Goal: Task Accomplishment & Management: Manage account settings

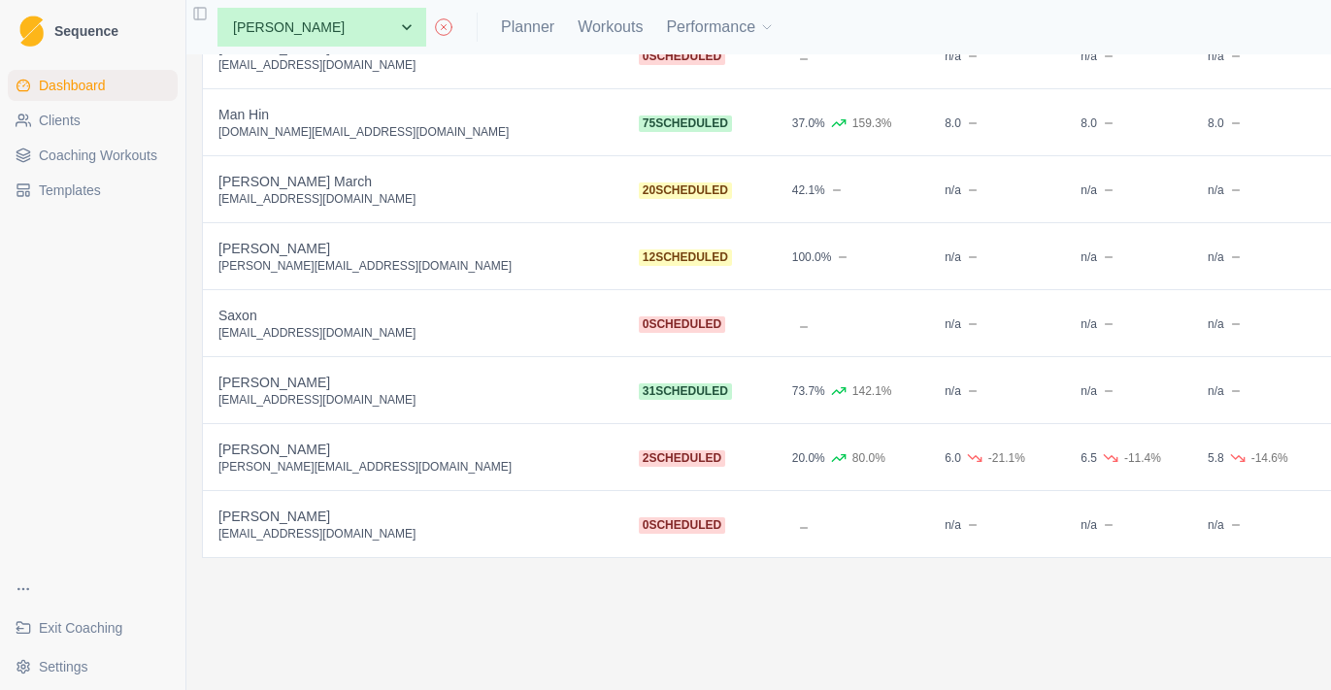
scroll to position [1714, 0]
select select "8dad1534-84dd-4a6a-b291-a0ed7eb1c058"
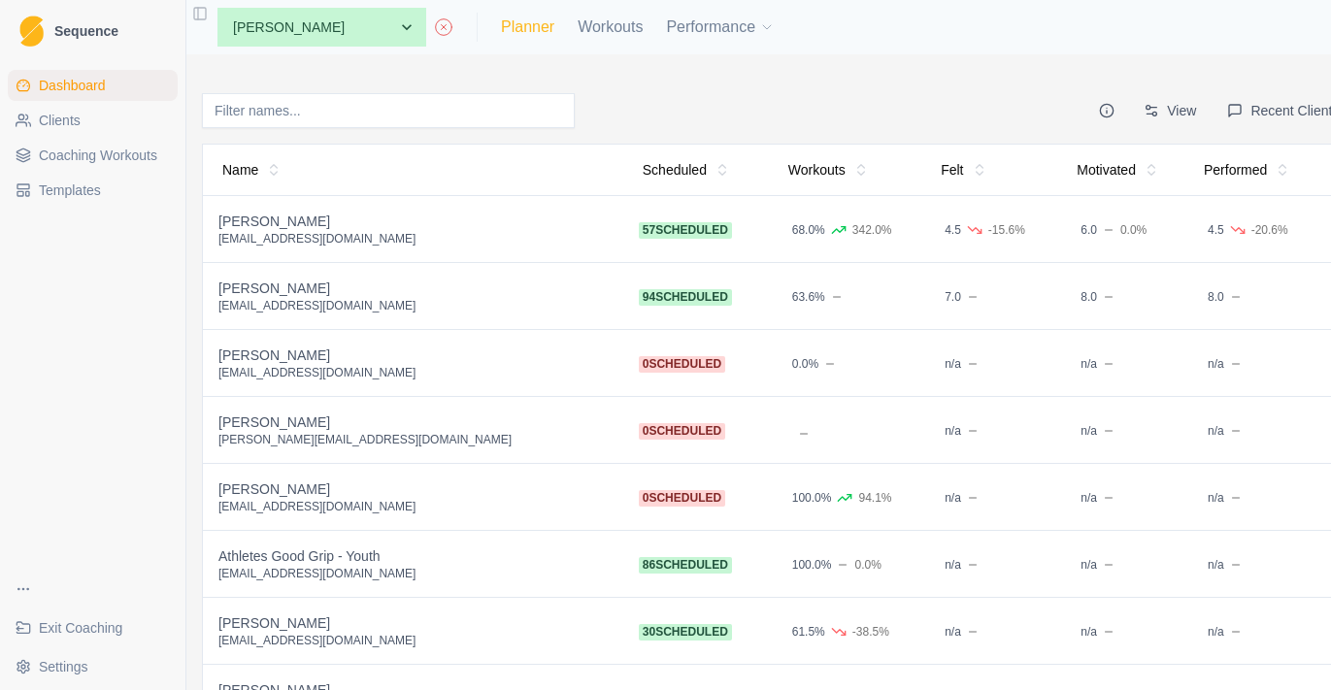
click at [526, 30] on link "Planner" at bounding box center [527, 27] width 53 height 23
click at [545, 29] on link "Planner" at bounding box center [527, 27] width 53 height 23
click at [549, 28] on link "Planner" at bounding box center [527, 27] width 53 height 23
select select "month"
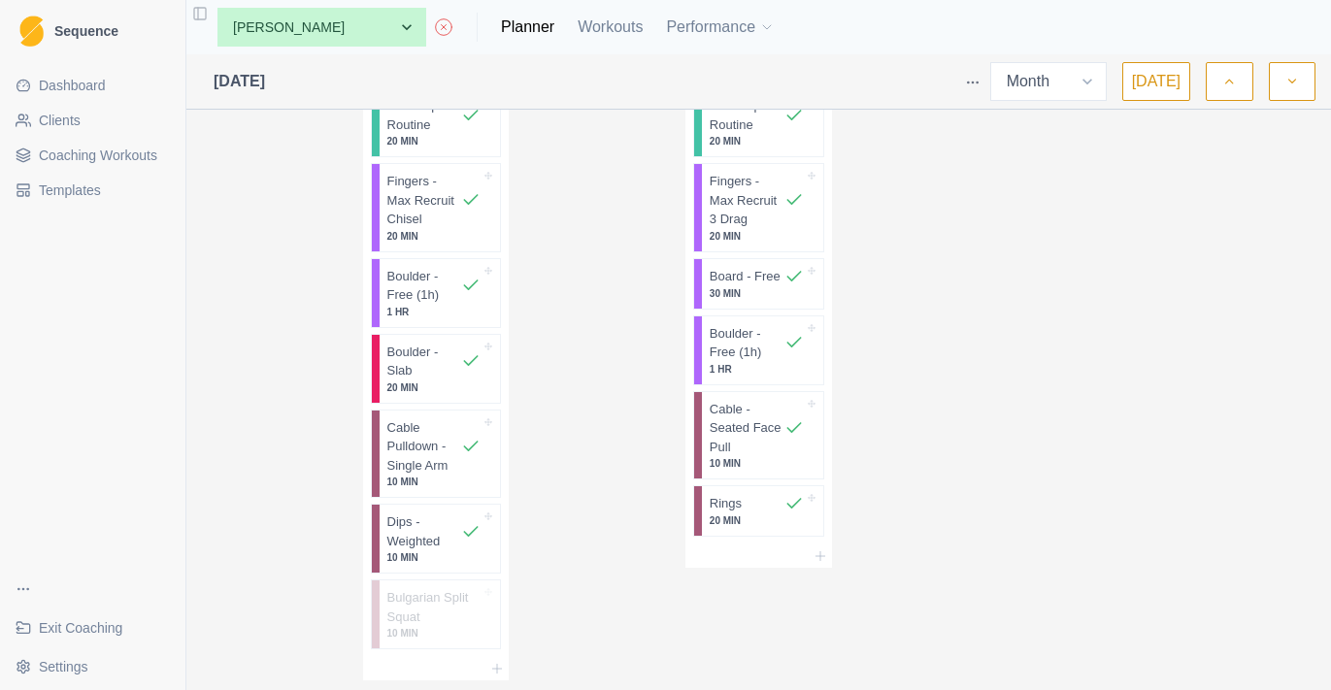
scroll to position [1609, 0]
click at [452, 439] on p "Cable Pulldown - Single Arm" at bounding box center [424, 447] width 75 height 57
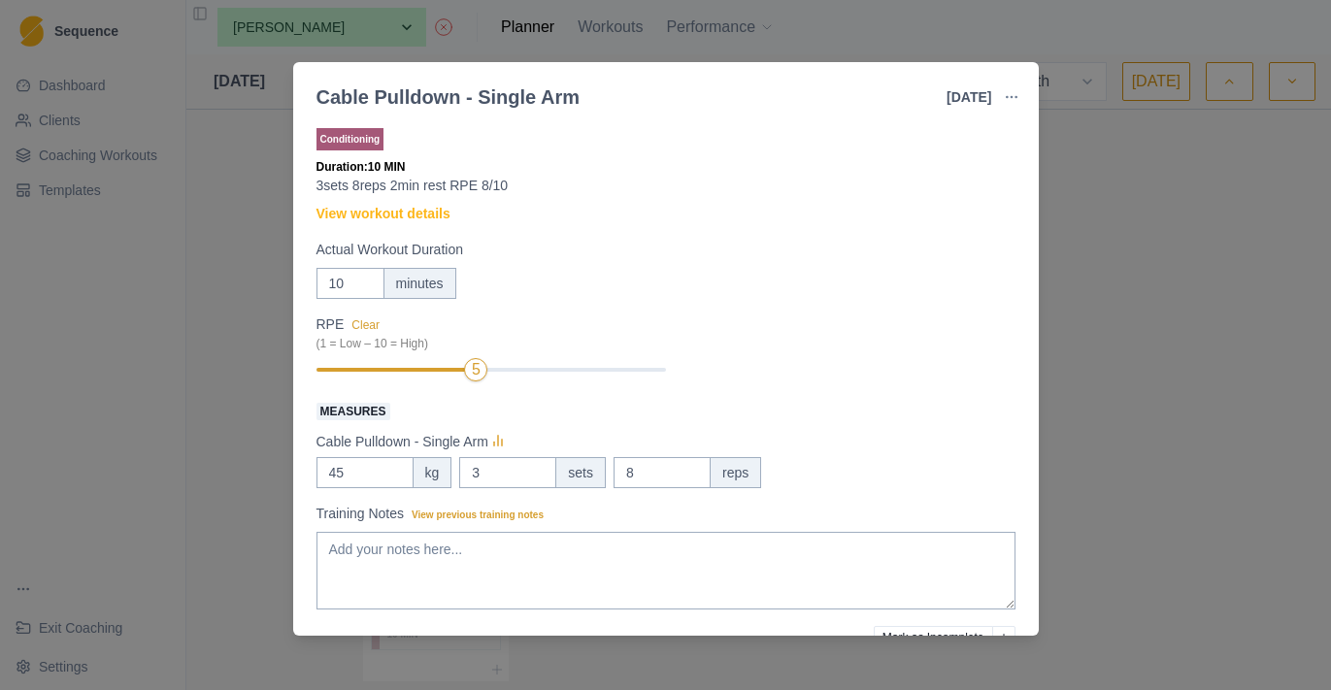
click at [1052, 173] on div "Cable Pulldown - Single Arm [DATE] Link To Goal View Workout Metrics Edit Origi…" at bounding box center [665, 345] width 1331 height 690
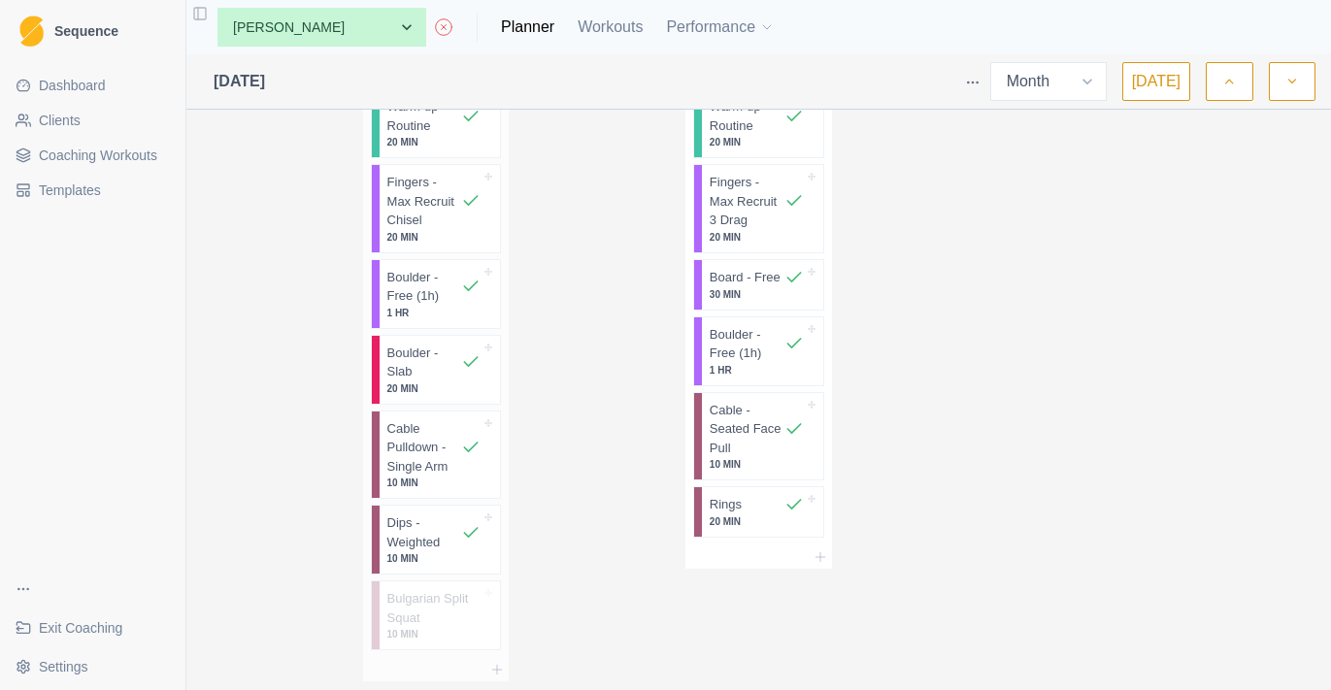
click at [454, 426] on p "Cable Pulldown - Single Arm" at bounding box center [424, 447] width 75 height 57
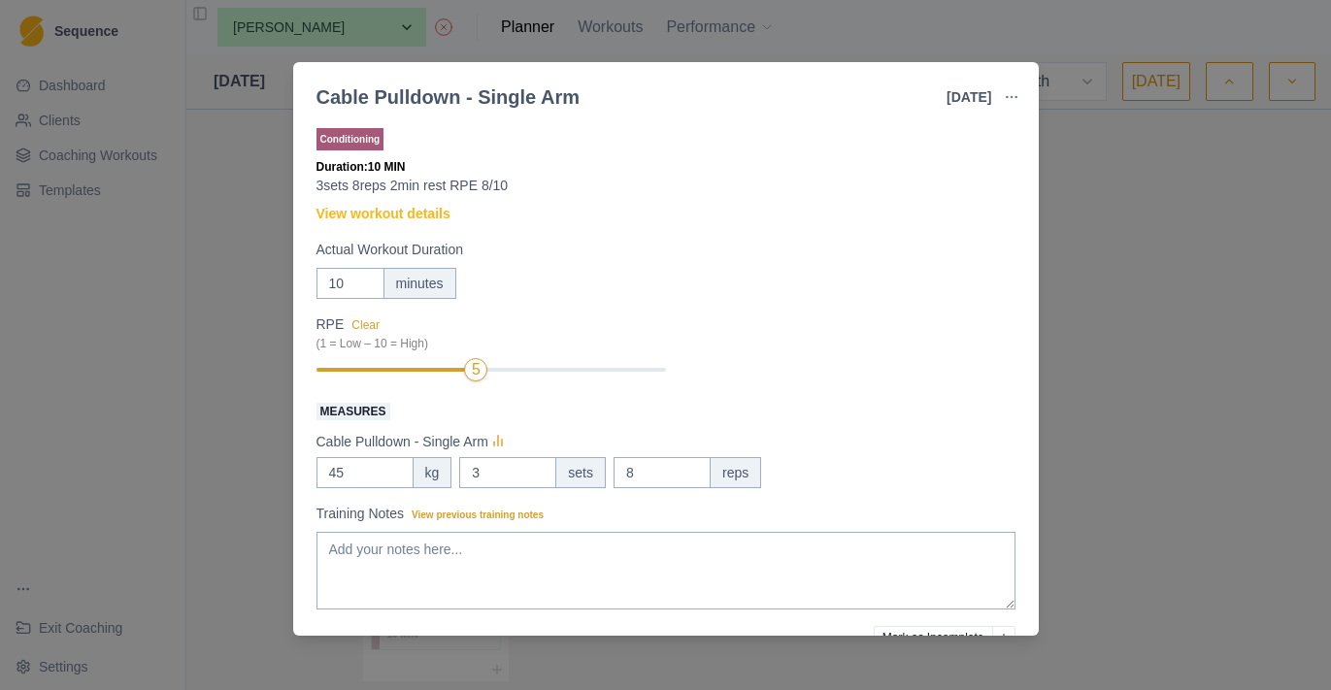
click at [1094, 344] on div "Cable Pulldown - Single Arm [DATE] Link To Goal View Workout Metrics Edit Origi…" at bounding box center [665, 345] width 1331 height 690
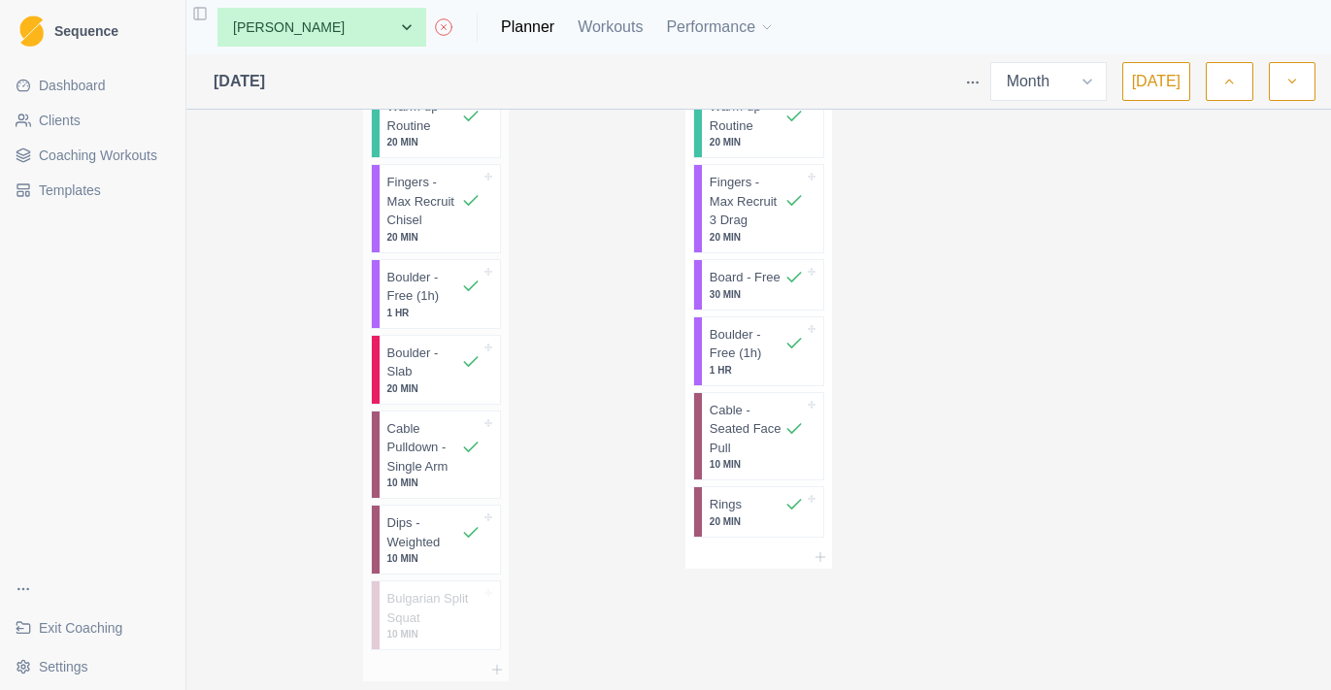
click at [440, 551] on p "10 MIN" at bounding box center [434, 558] width 94 height 15
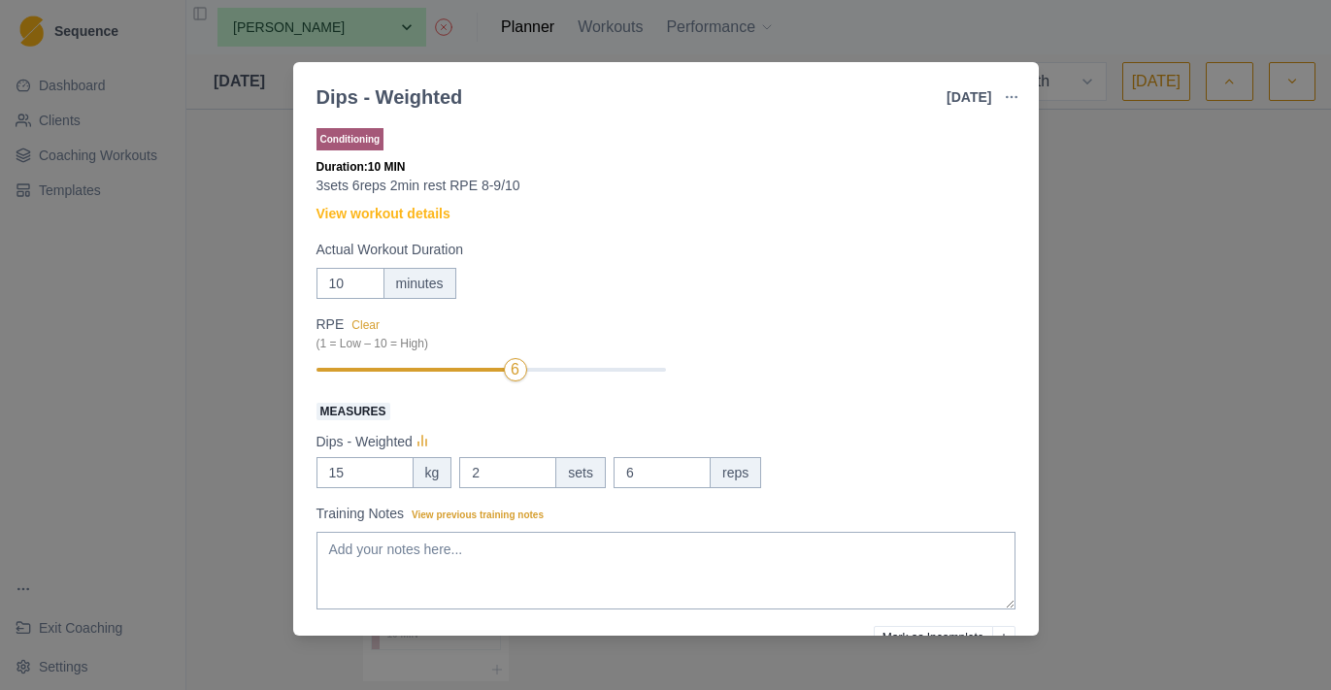
click at [1243, 362] on div "Dips - Weighted [DATE] Link To Goal View Workout Metrics Edit Original Workout …" at bounding box center [665, 345] width 1331 height 690
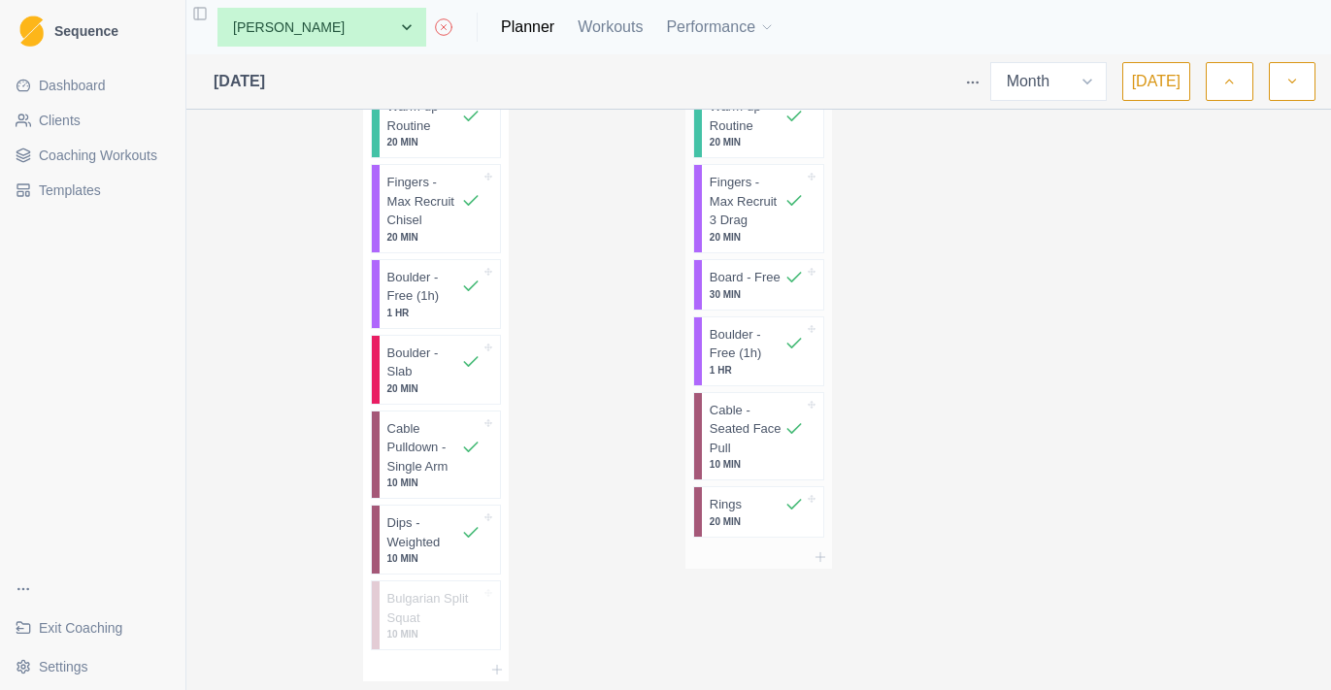
click at [755, 439] on p "Cable - Seated Face Pull" at bounding box center [747, 429] width 75 height 57
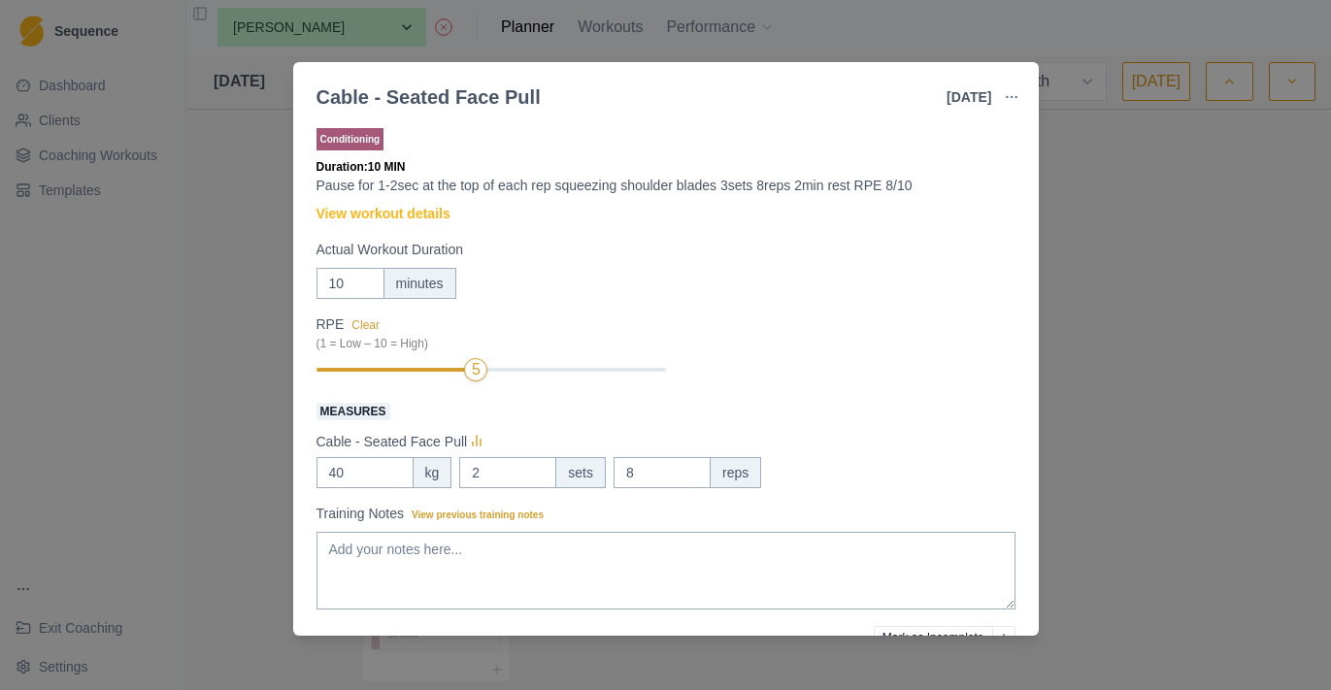
click at [1146, 389] on div "Cable - Seated Face Pull [DATE] Link To Goal View Workout Metrics Edit Original…" at bounding box center [665, 345] width 1331 height 690
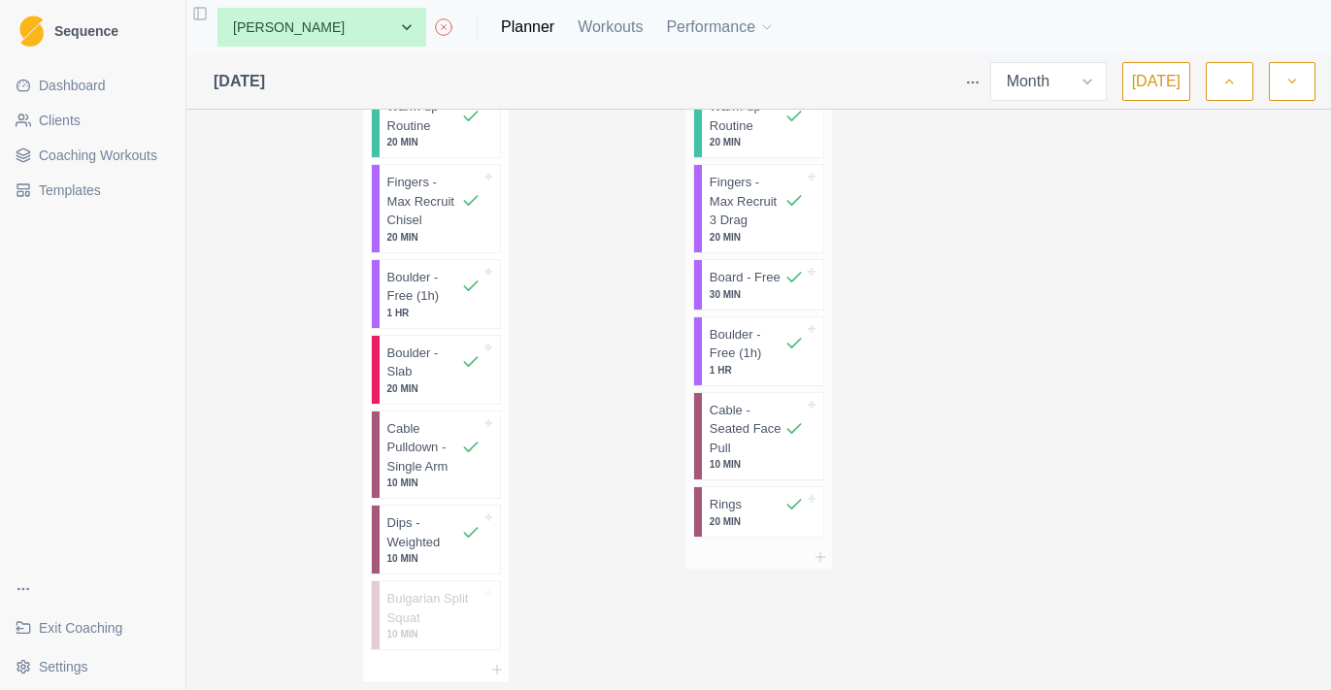
click at [772, 508] on div at bounding box center [763, 504] width 42 height 19
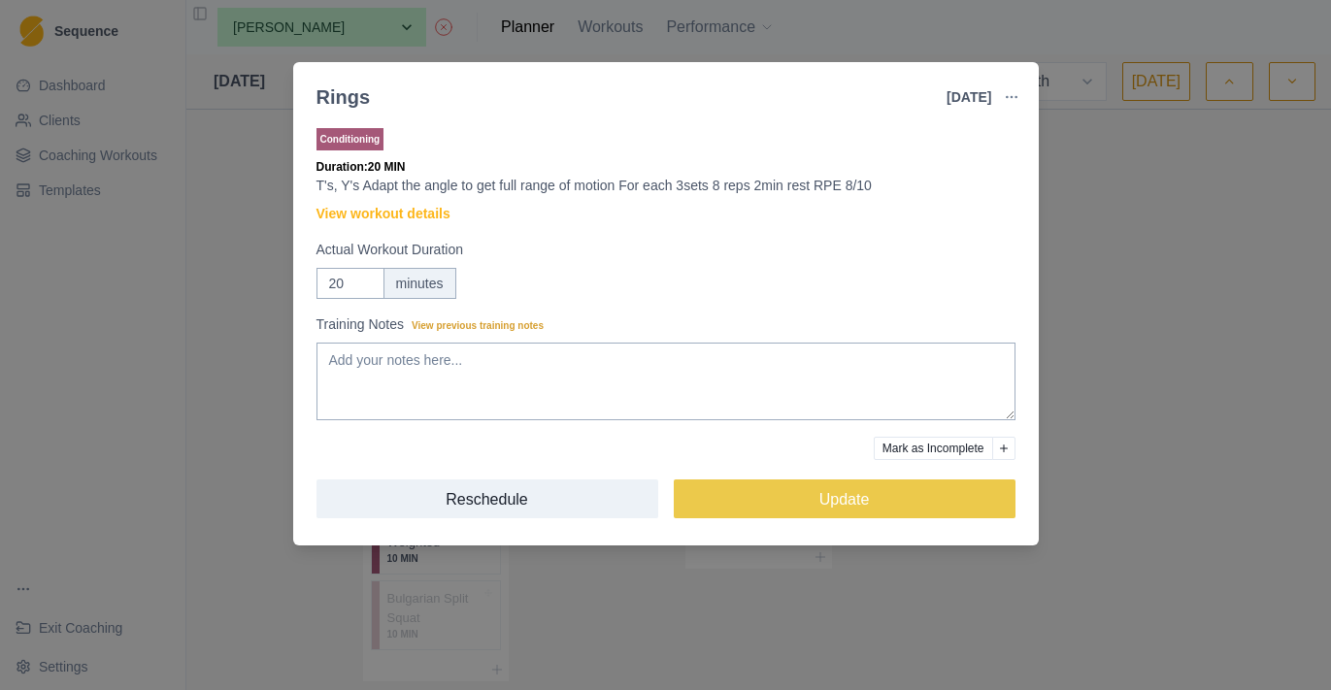
click at [232, 352] on div "Rings [DATE] Link To Goal View Workout Metrics Edit Original Workout Reschedule…" at bounding box center [665, 345] width 1331 height 690
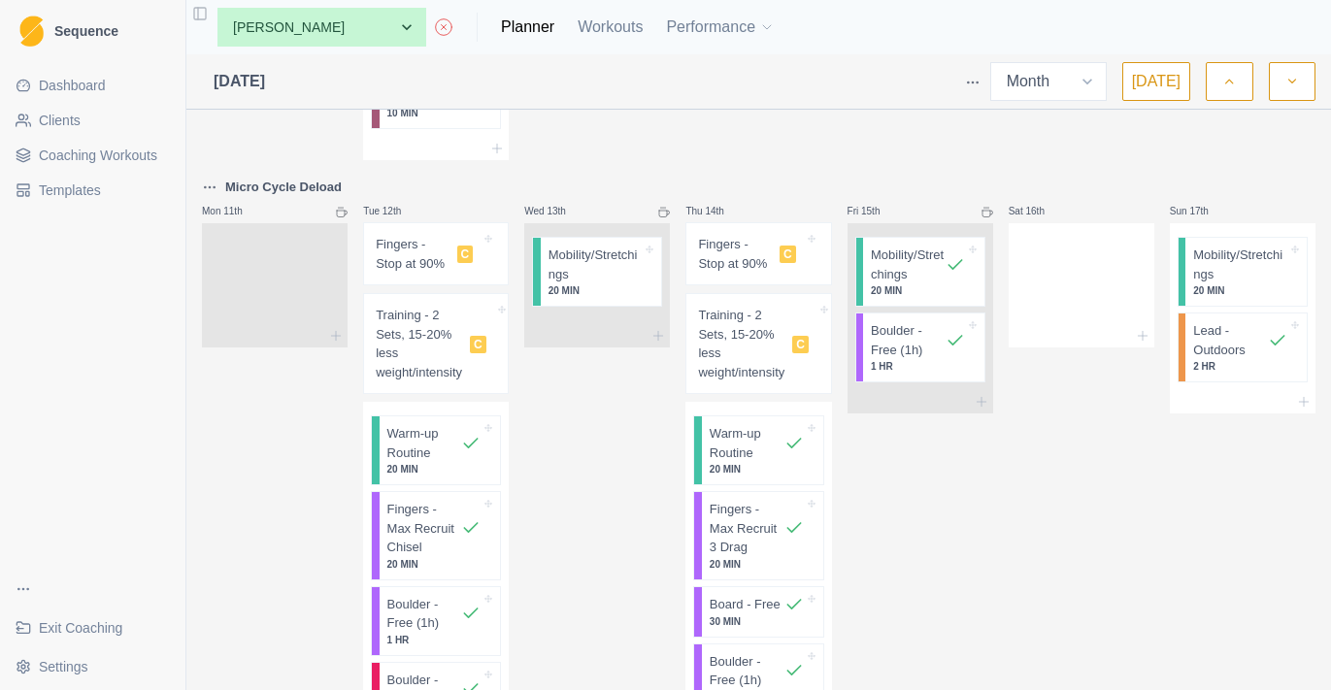
scroll to position [1275, 0]
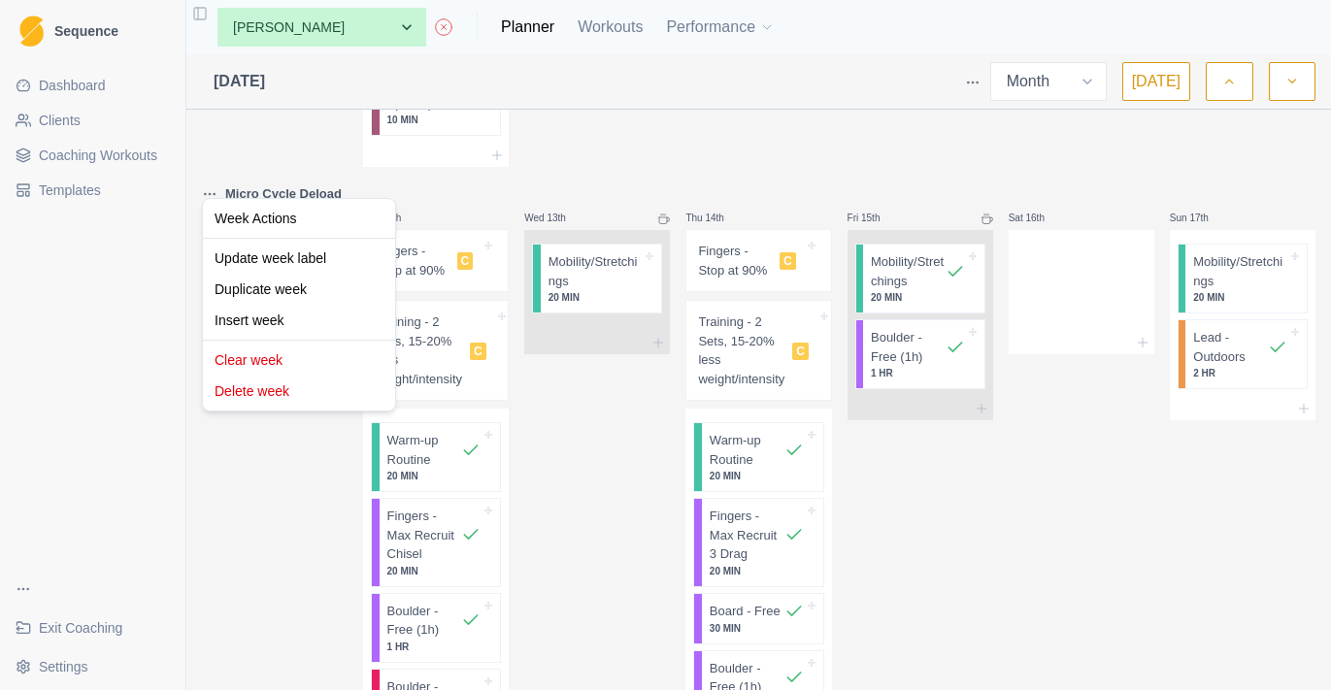
click at [214, 168] on html "Sequence Dashboard Clients Coaching Workouts Templates Exit Coaching Settings T…" at bounding box center [665, 345] width 1331 height 690
click at [278, 283] on div "Duplicate week" at bounding box center [299, 289] width 184 height 31
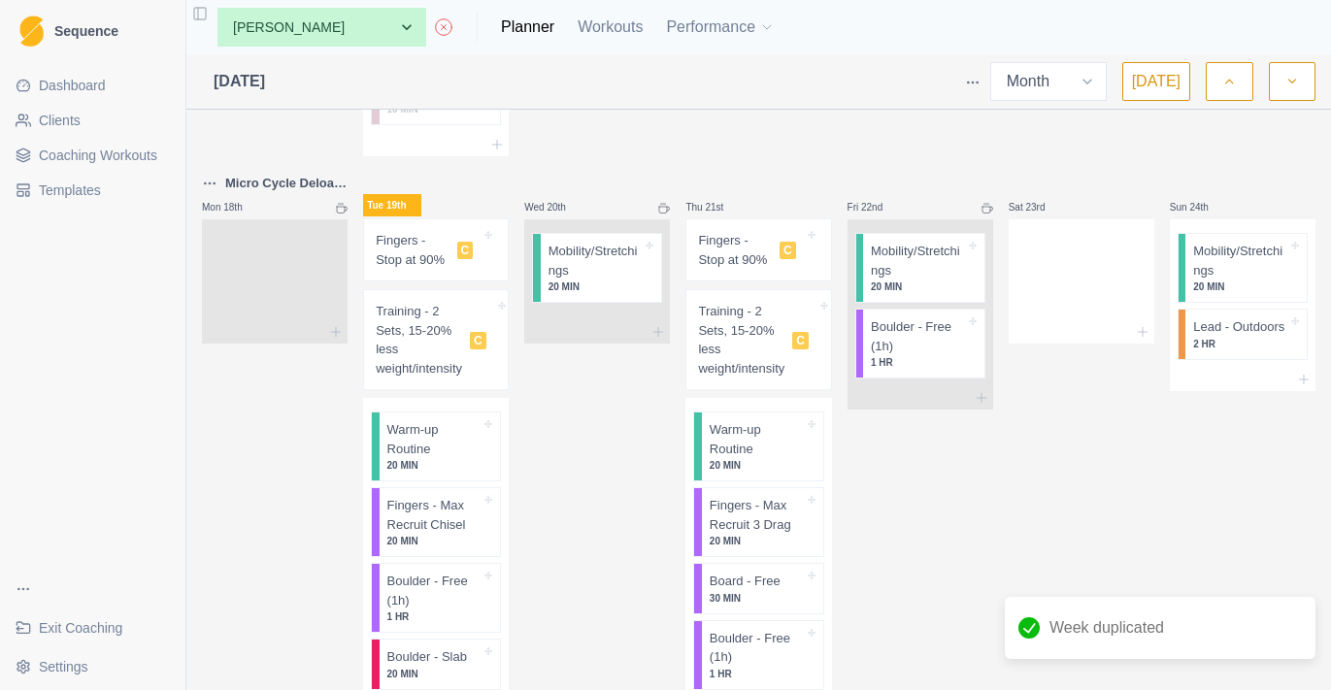
scroll to position [2141, 0]
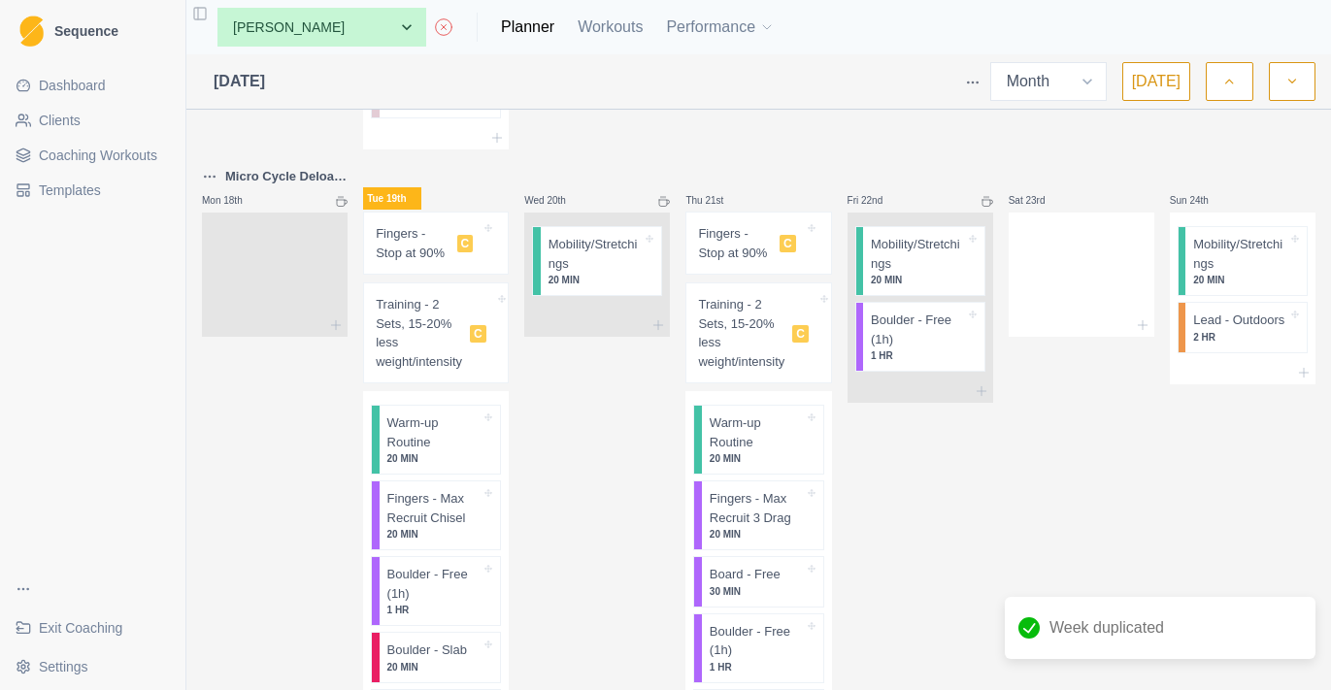
click at [277, 167] on p "Micro Cycle Deload (copy)" at bounding box center [286, 176] width 122 height 19
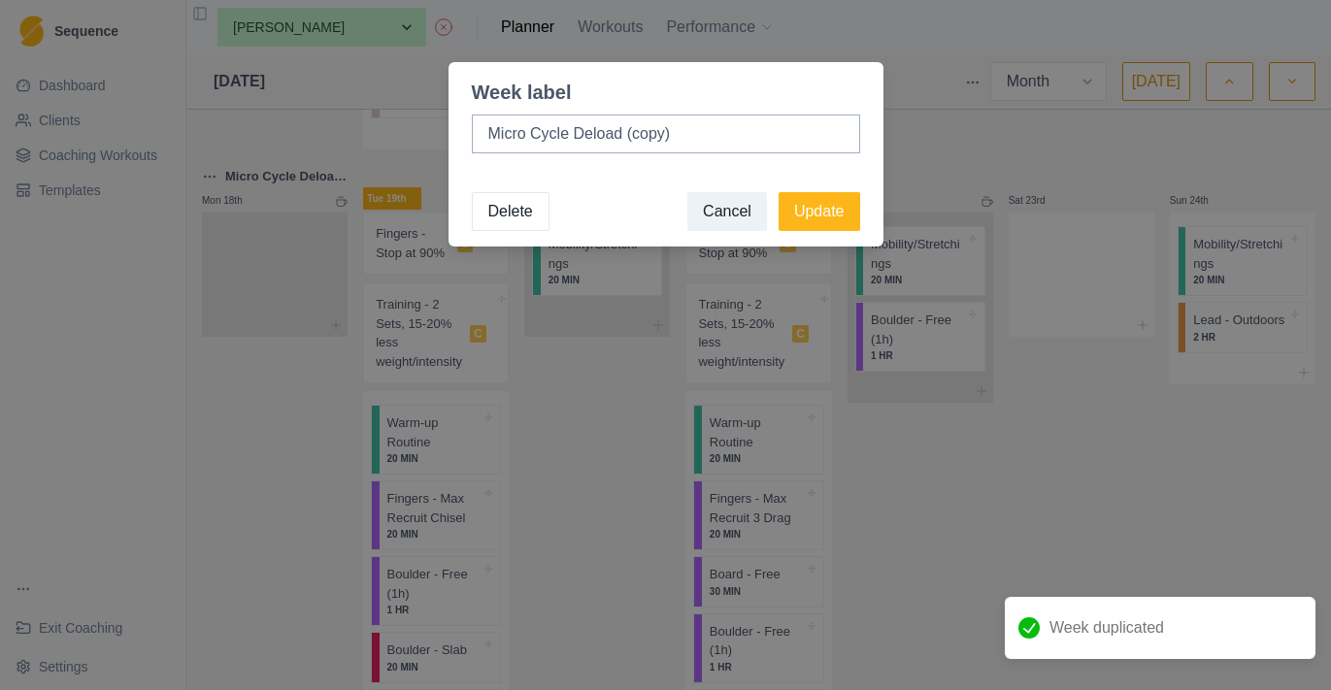
click at [530, 215] on button "Delete" at bounding box center [511, 211] width 78 height 39
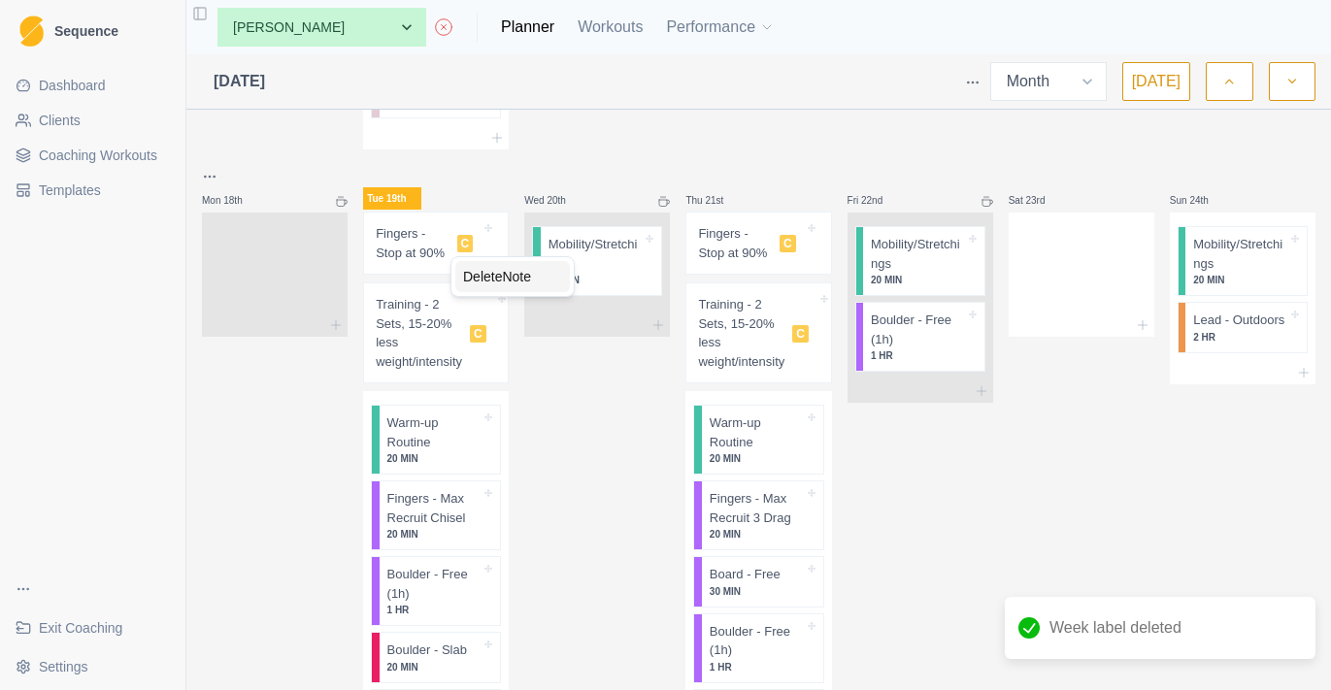
click at [469, 272] on div "Delete Note" at bounding box center [512, 276] width 115 height 31
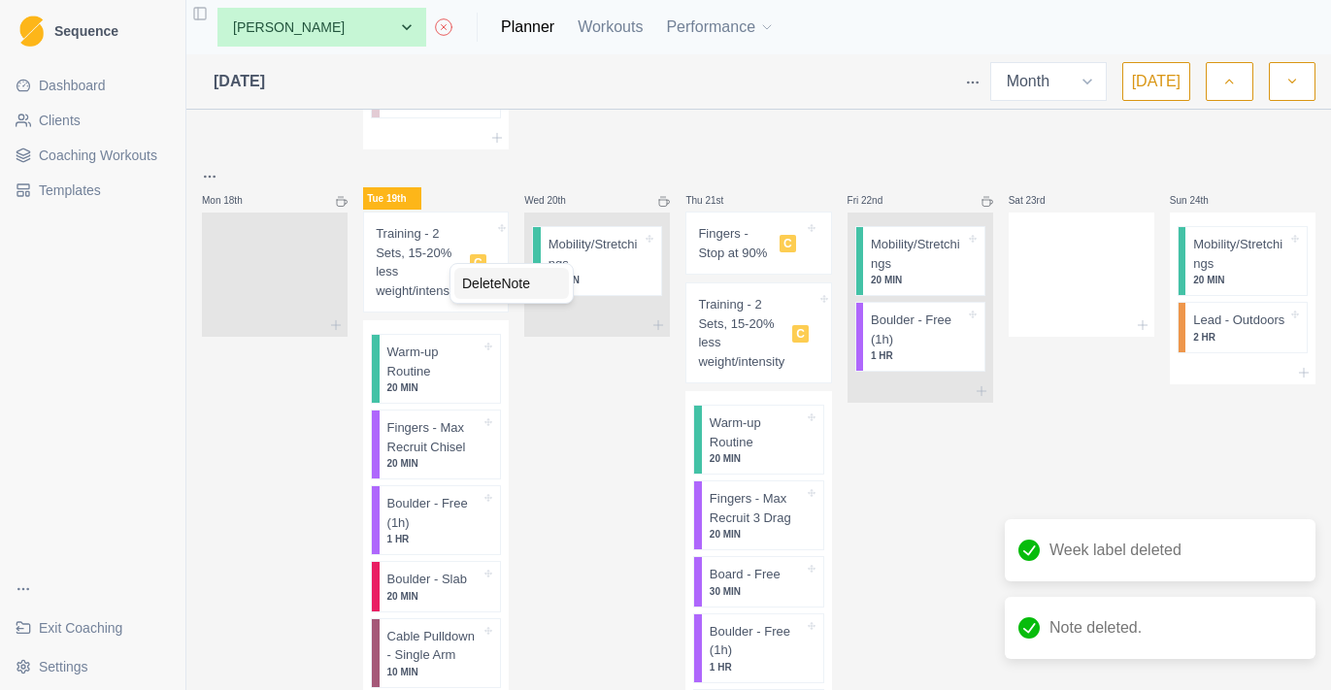
click at [493, 292] on div "Delete Note" at bounding box center [511, 283] width 115 height 31
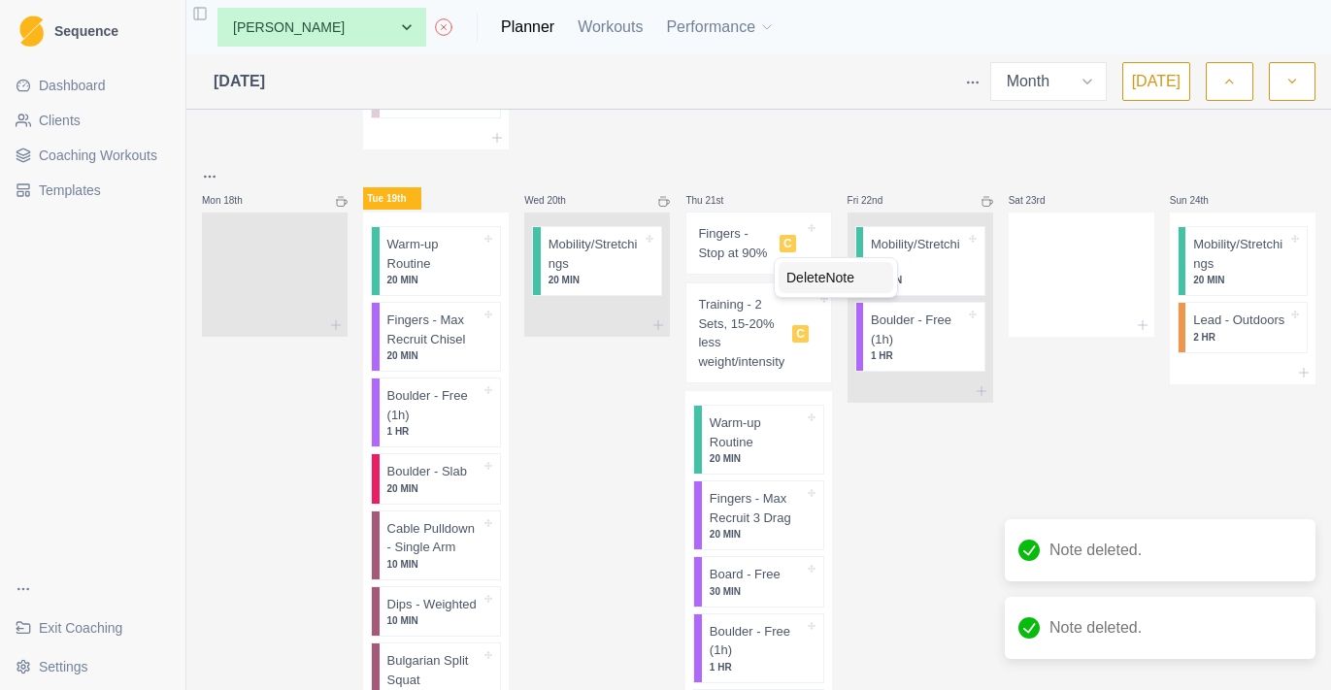
click at [795, 274] on div "Delete Note" at bounding box center [835, 277] width 115 height 31
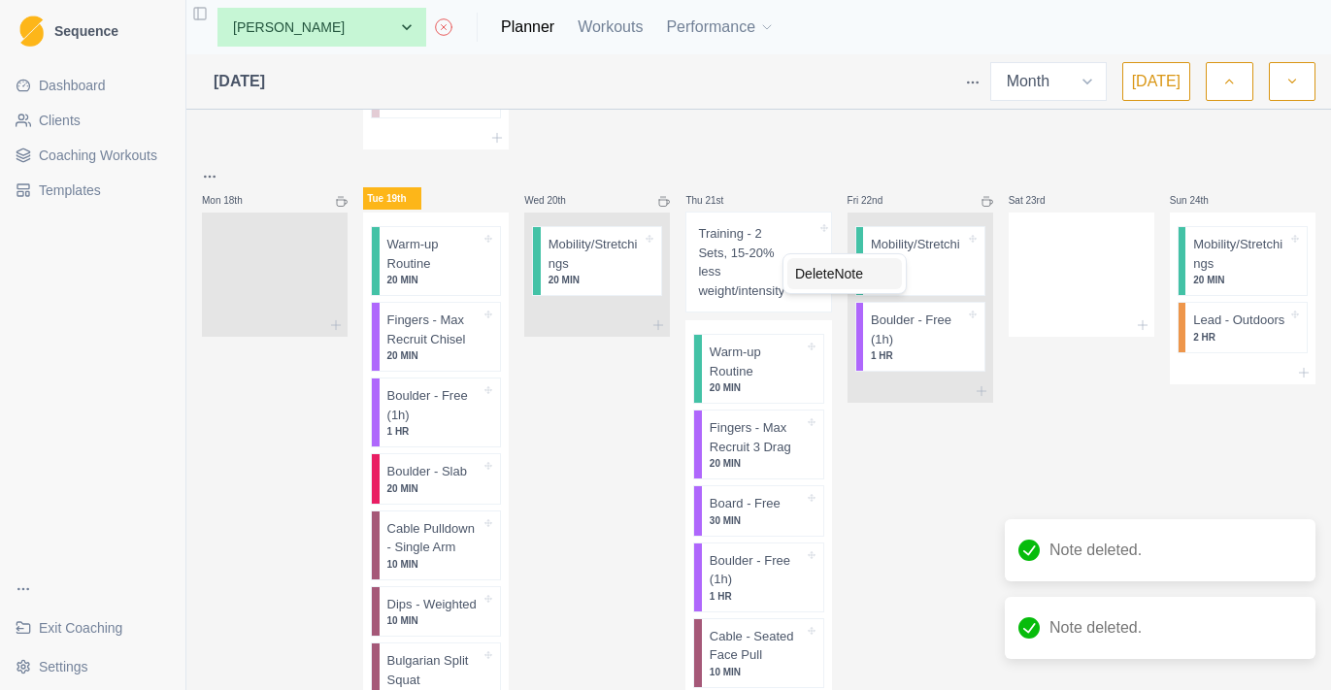
click at [801, 268] on div "Delete Note" at bounding box center [844, 273] width 115 height 31
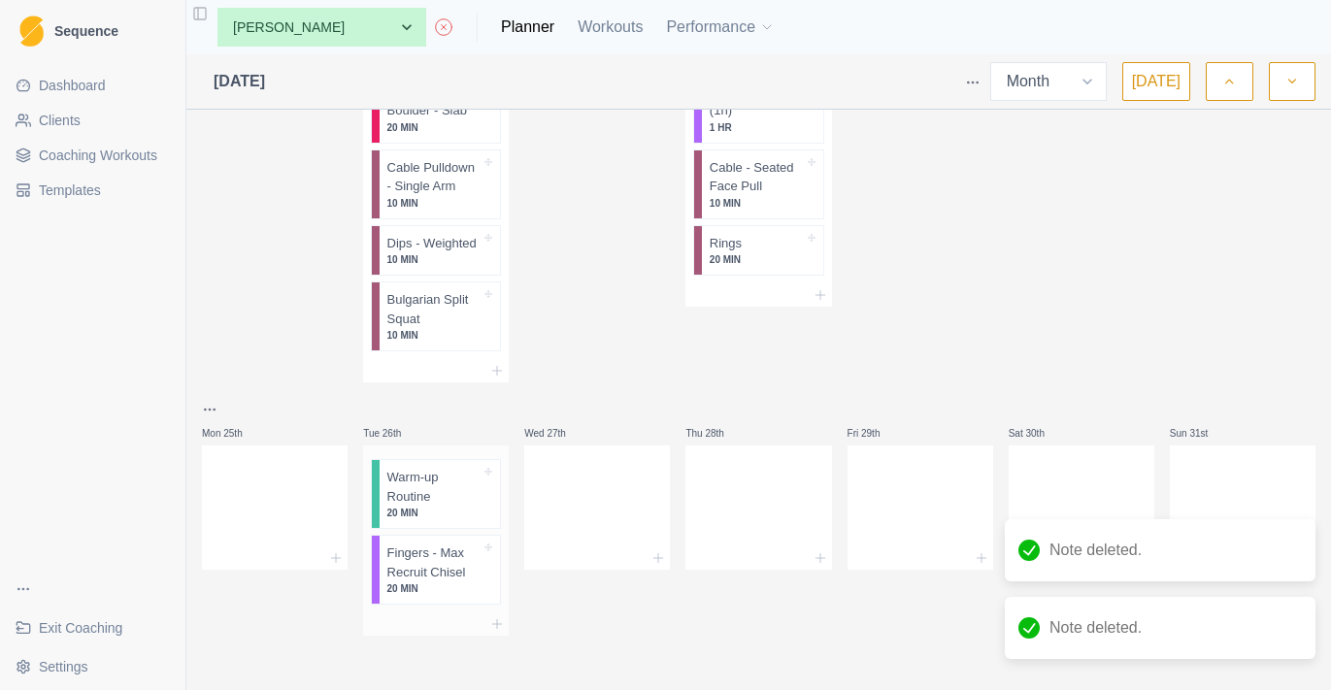
scroll to position [2505, 0]
click at [447, 523] on div "Remove from schedule" at bounding box center [492, 530] width 155 height 31
click at [453, 574] on p "Fingers - Max Recruit Chisel" at bounding box center [434, 563] width 94 height 38
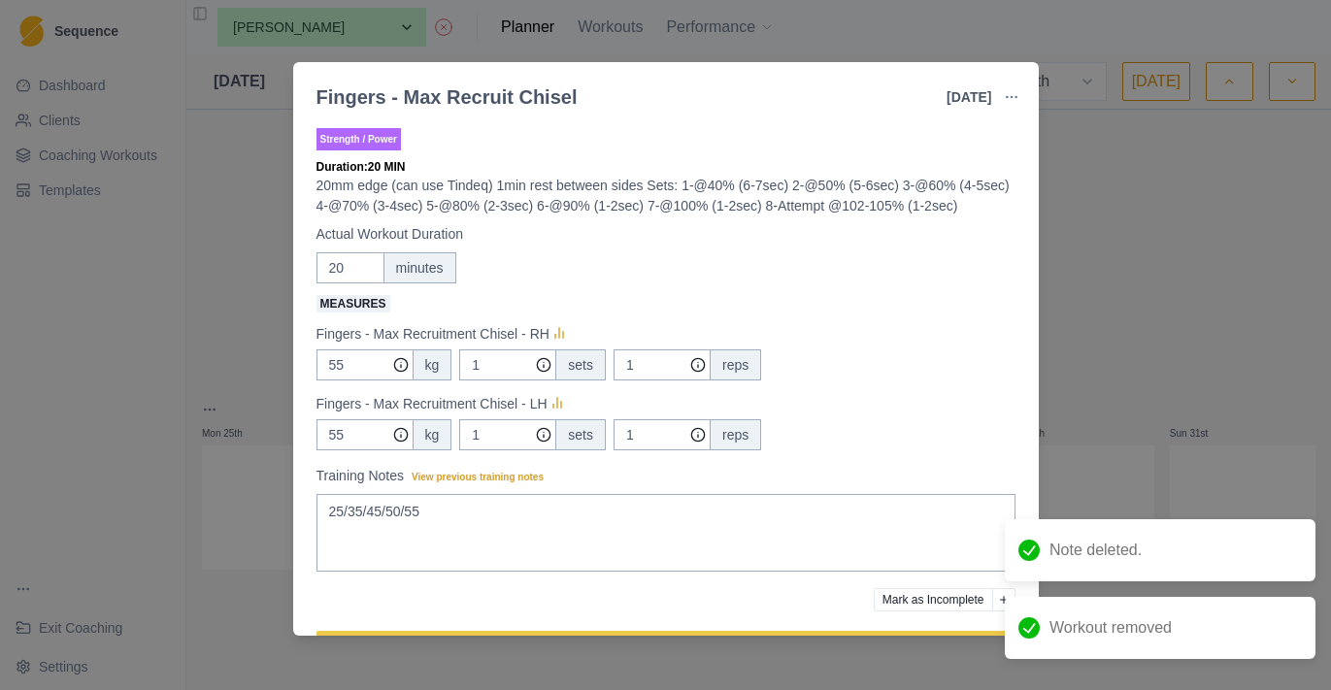
scroll to position [2441, 0]
click at [284, 463] on div "Fingers - Max Recruit Chisel [DATE] Link To Goal View Workout Metrics Edit Orig…" at bounding box center [665, 345] width 1331 height 690
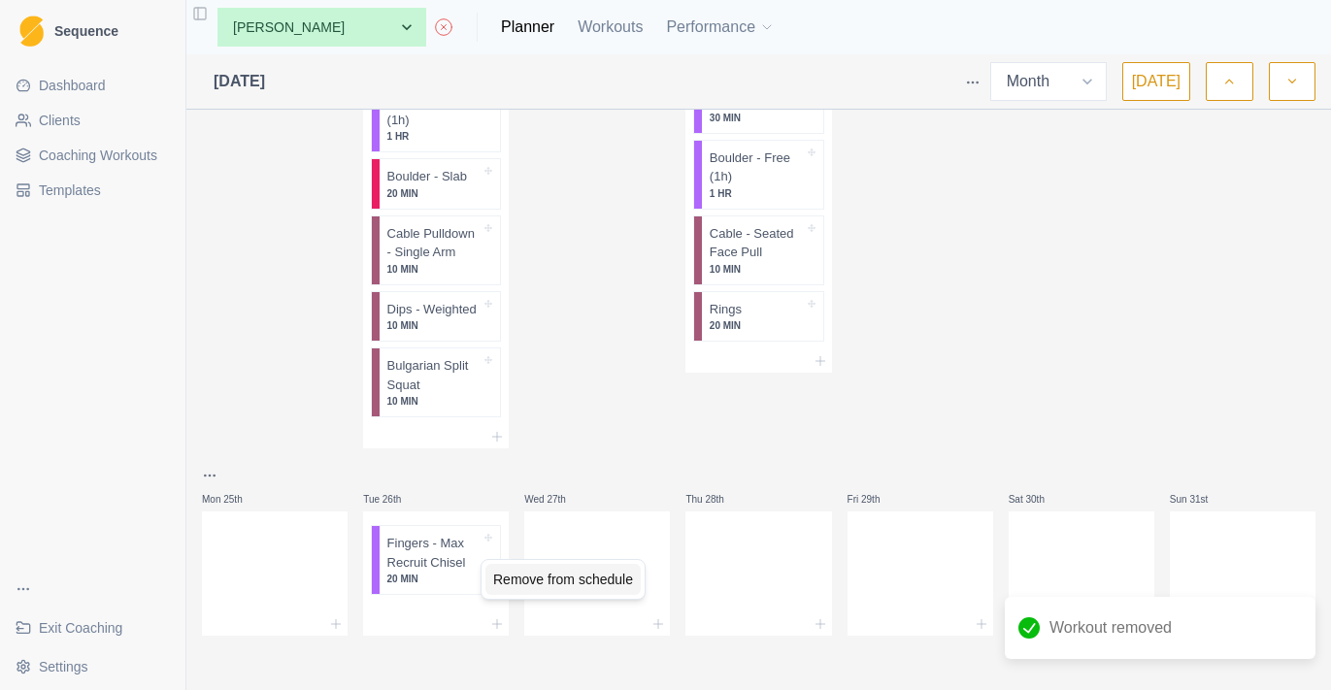
click at [514, 570] on div "Remove from schedule" at bounding box center [562, 579] width 155 height 31
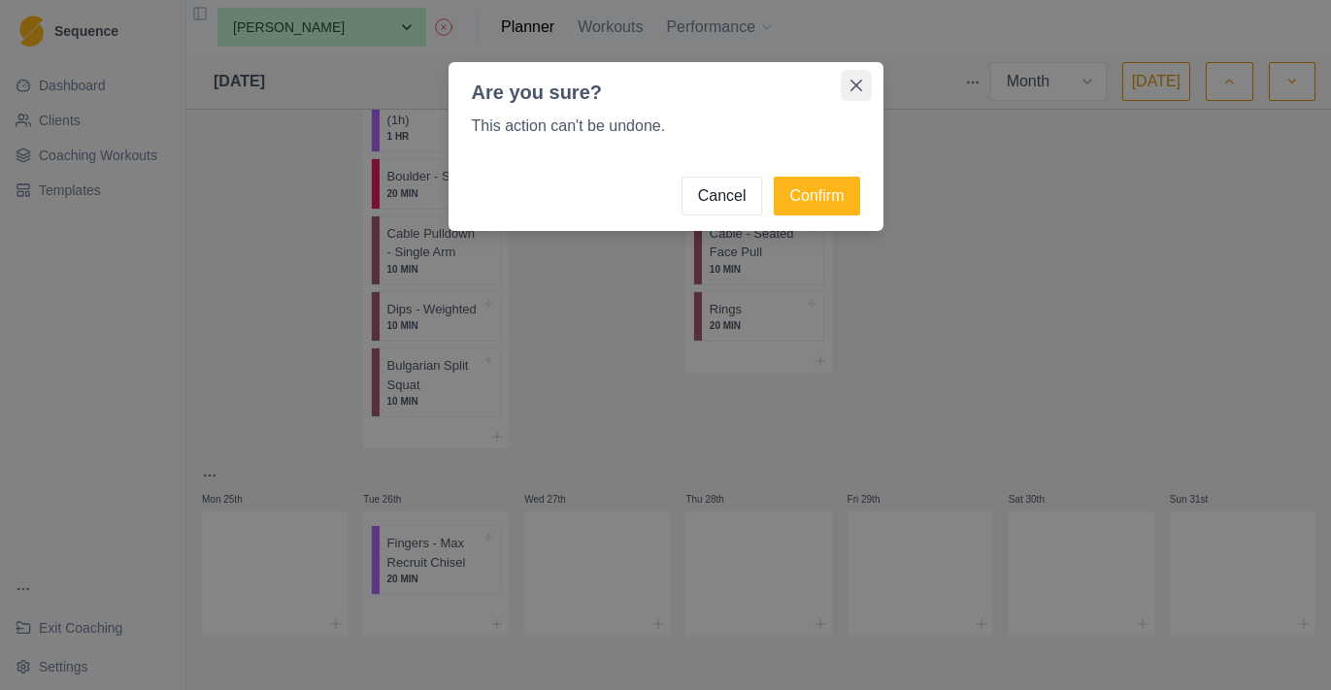
click at [854, 90] on button "Close" at bounding box center [856, 85] width 31 height 31
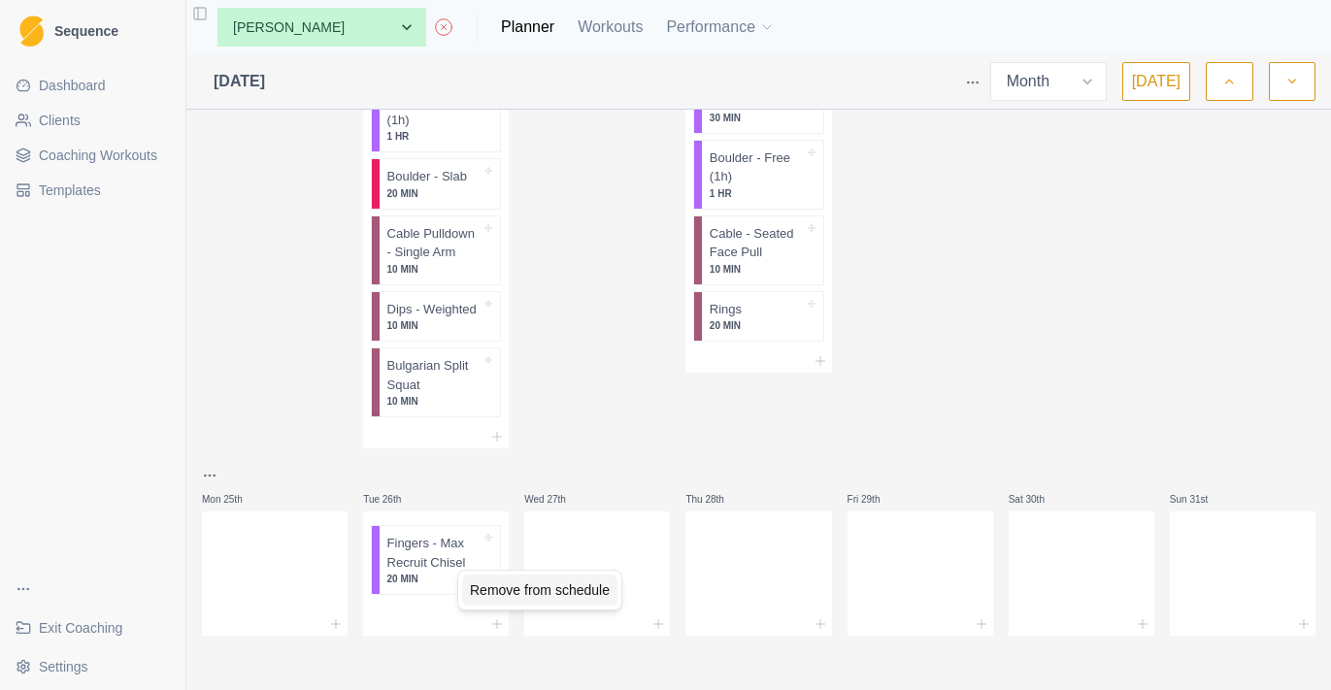
click at [506, 590] on div "Remove from schedule" at bounding box center [539, 590] width 155 height 31
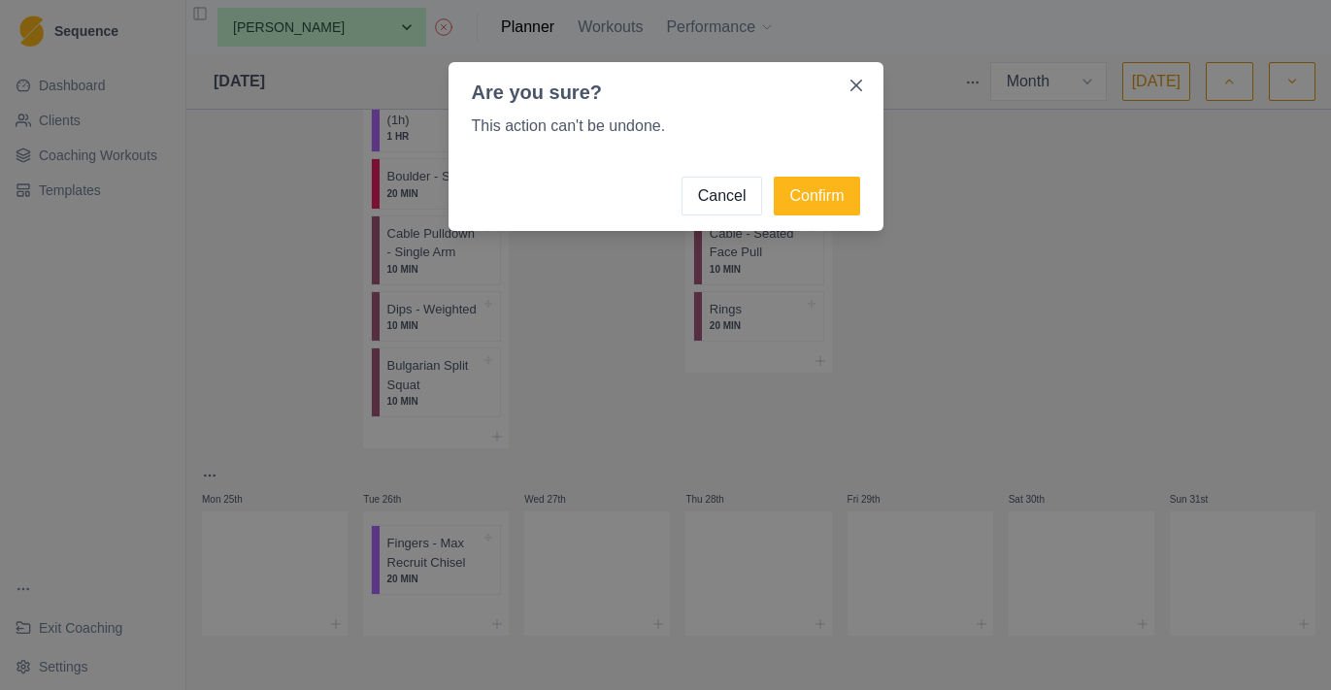
click at [599, 362] on div "Are you sure? This action can't be undone. Cancel Confirm" at bounding box center [665, 345] width 1331 height 690
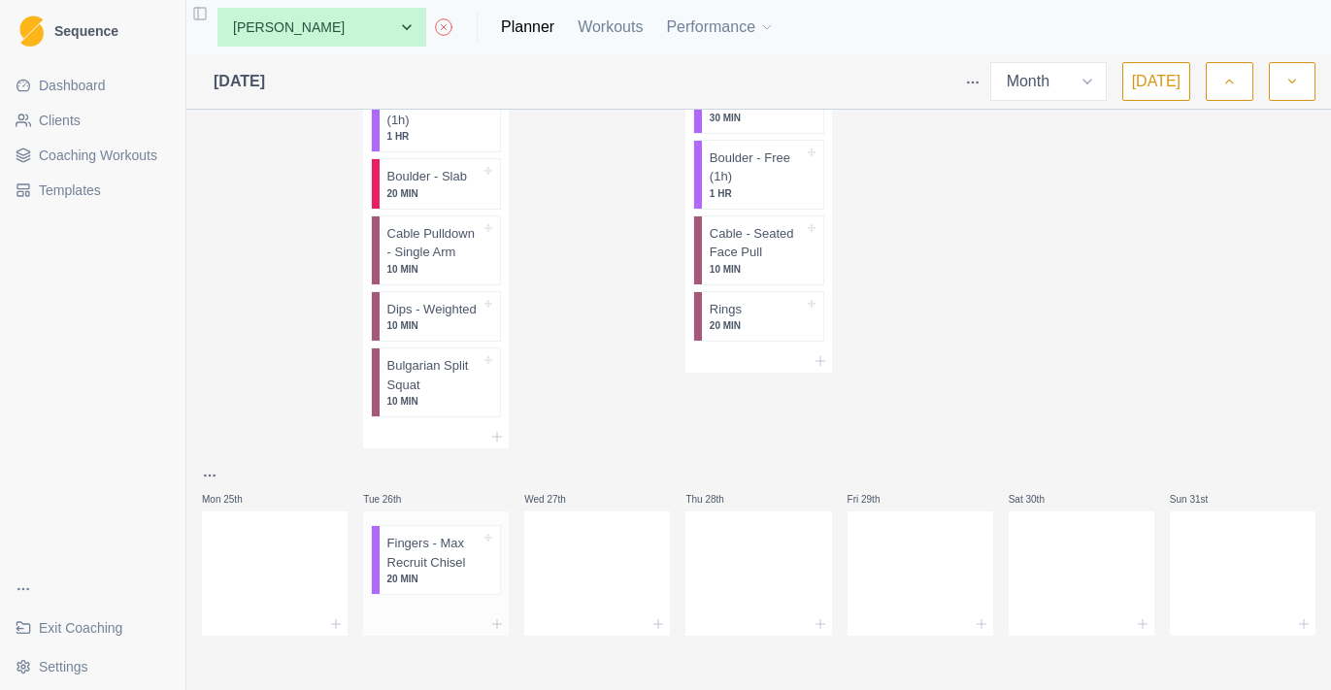
click at [459, 555] on p "Fingers - Max Recruit Chisel" at bounding box center [434, 553] width 94 height 38
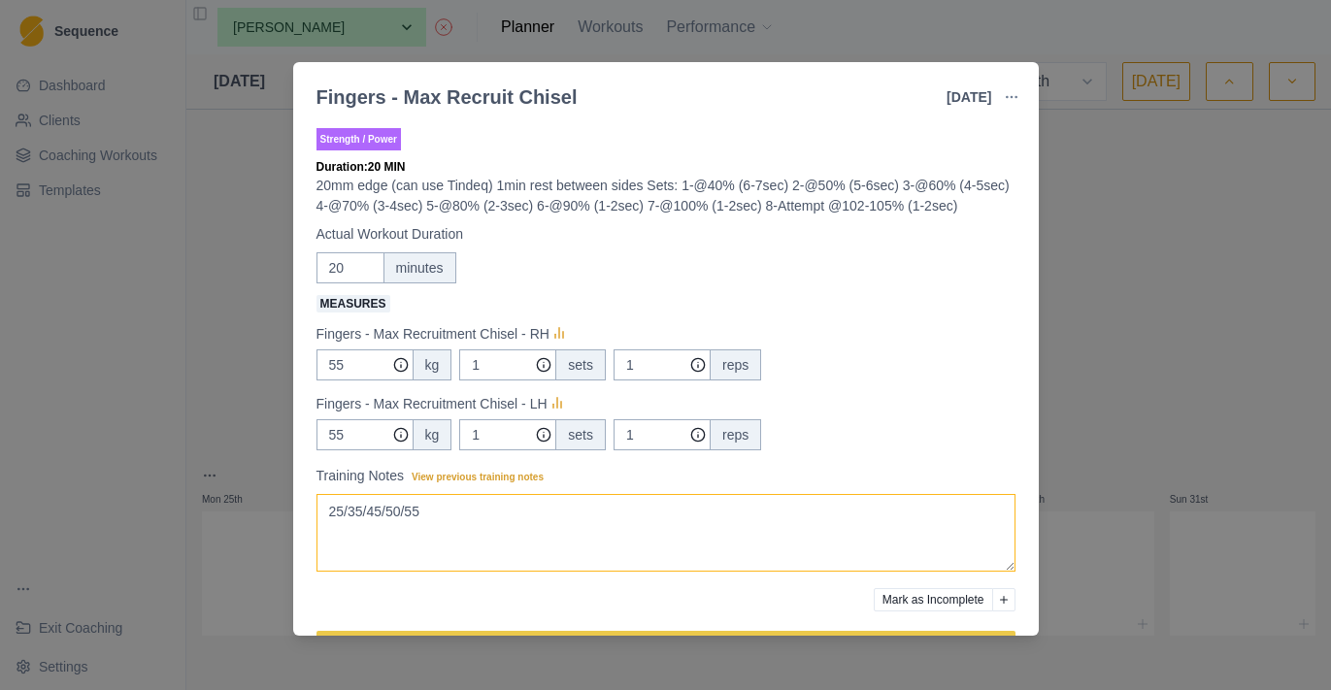
drag, startPoint x: 471, startPoint y: 542, endPoint x: 225, endPoint y: 542, distance: 245.6
click at [225, 542] on div "Fingers - Max Recruit Chisel [DATE] Link To Goal View Workout Metrics Edit Orig…" at bounding box center [665, 345] width 1331 height 690
click at [398, 541] on textarea "25/35/45/50/55" at bounding box center [665, 533] width 699 height 78
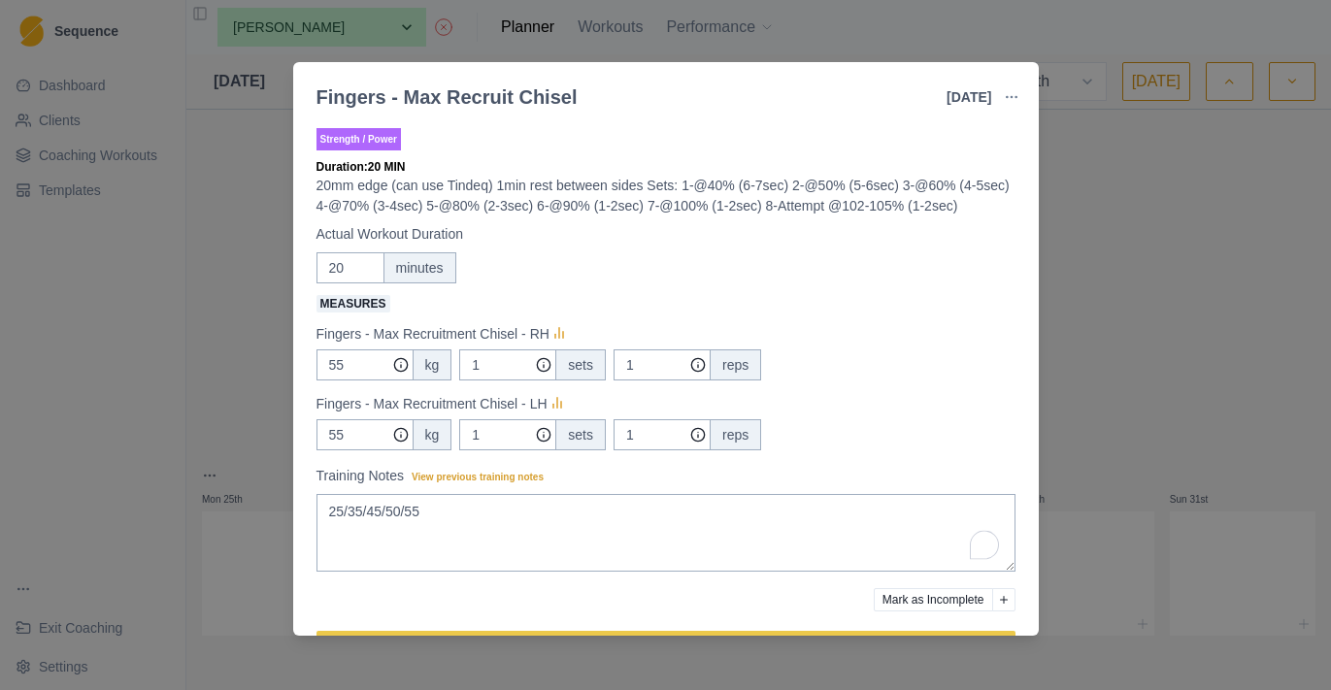
click at [233, 467] on div "Fingers - Max Recruit Chisel [DATE] Link To Goal View Workout Metrics Edit Orig…" at bounding box center [665, 345] width 1331 height 690
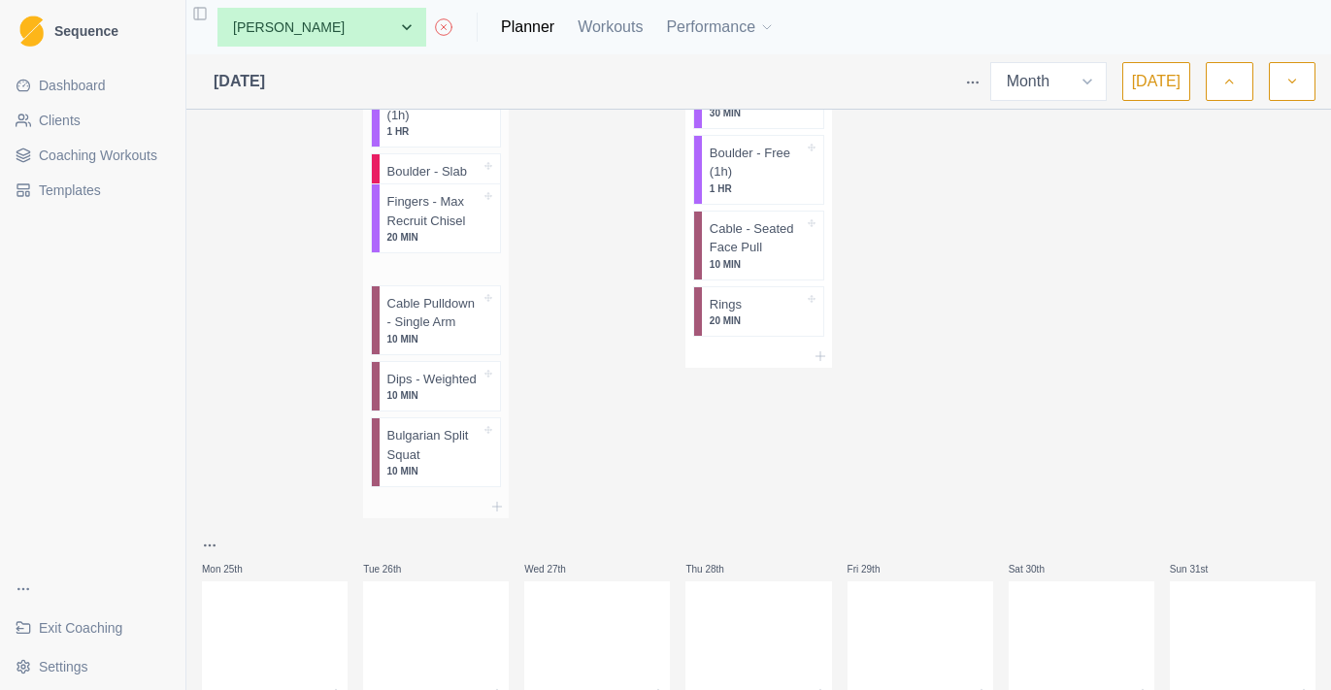
drag, startPoint x: 408, startPoint y: 549, endPoint x: 408, endPoint y: 196, distance: 353.3
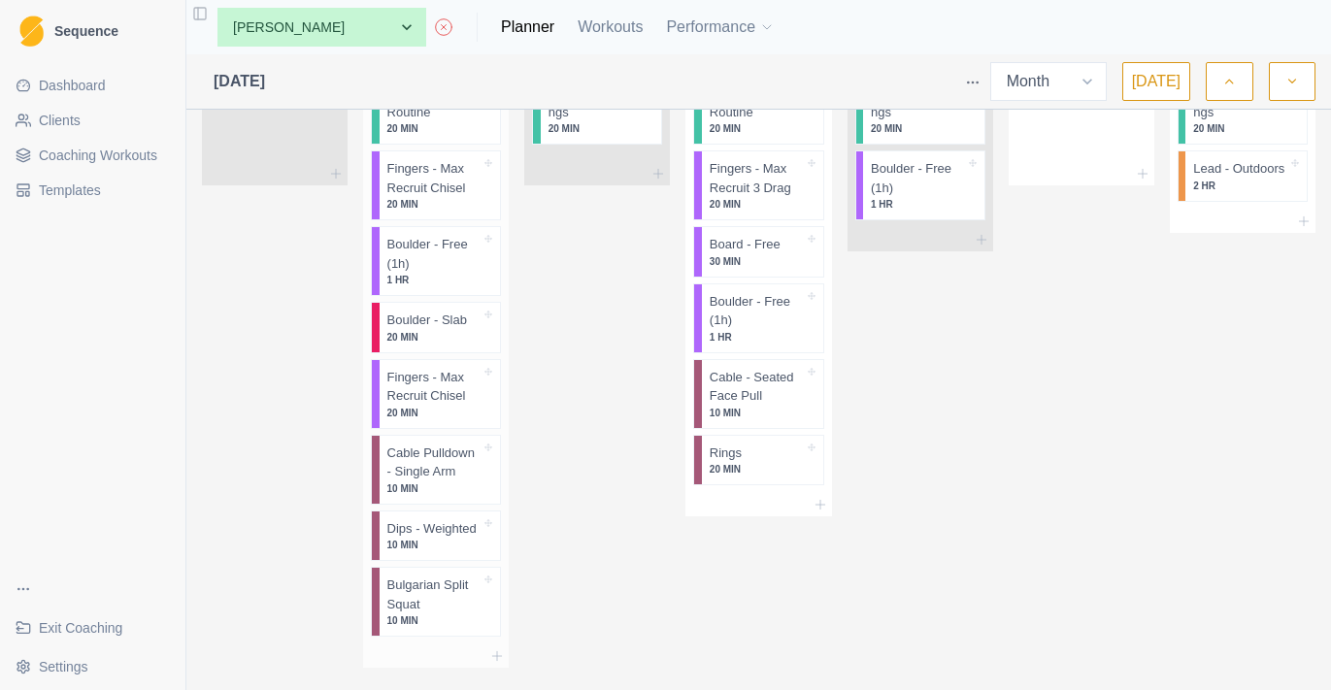
scroll to position [2280, 0]
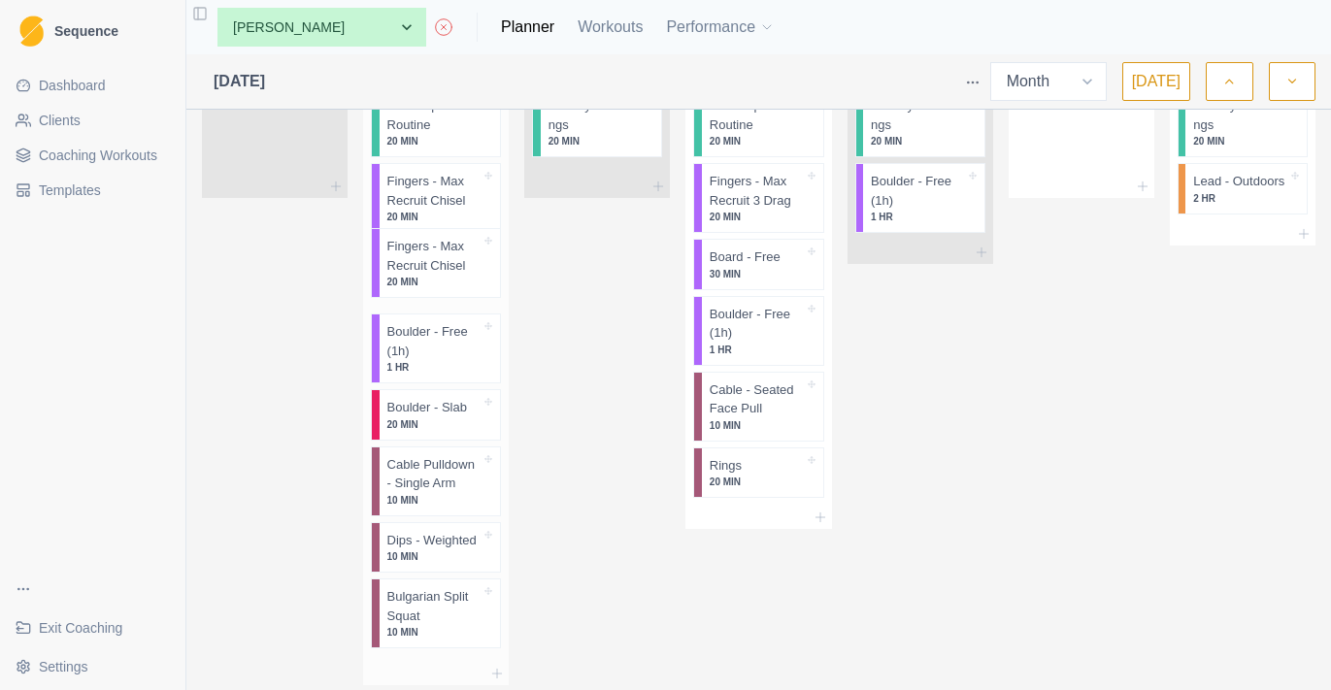
drag, startPoint x: 443, startPoint y: 394, endPoint x: 444, endPoint y: 248, distance: 146.6
click at [444, 248] on div "Warm-up Routine 20 MIN Fingers - Max Recruit Chisel 20 MIN Boulder - Free (1h) …" at bounding box center [436, 368] width 146 height 588
click at [469, 226] on div "Remove from schedule" at bounding box center [526, 221] width 155 height 31
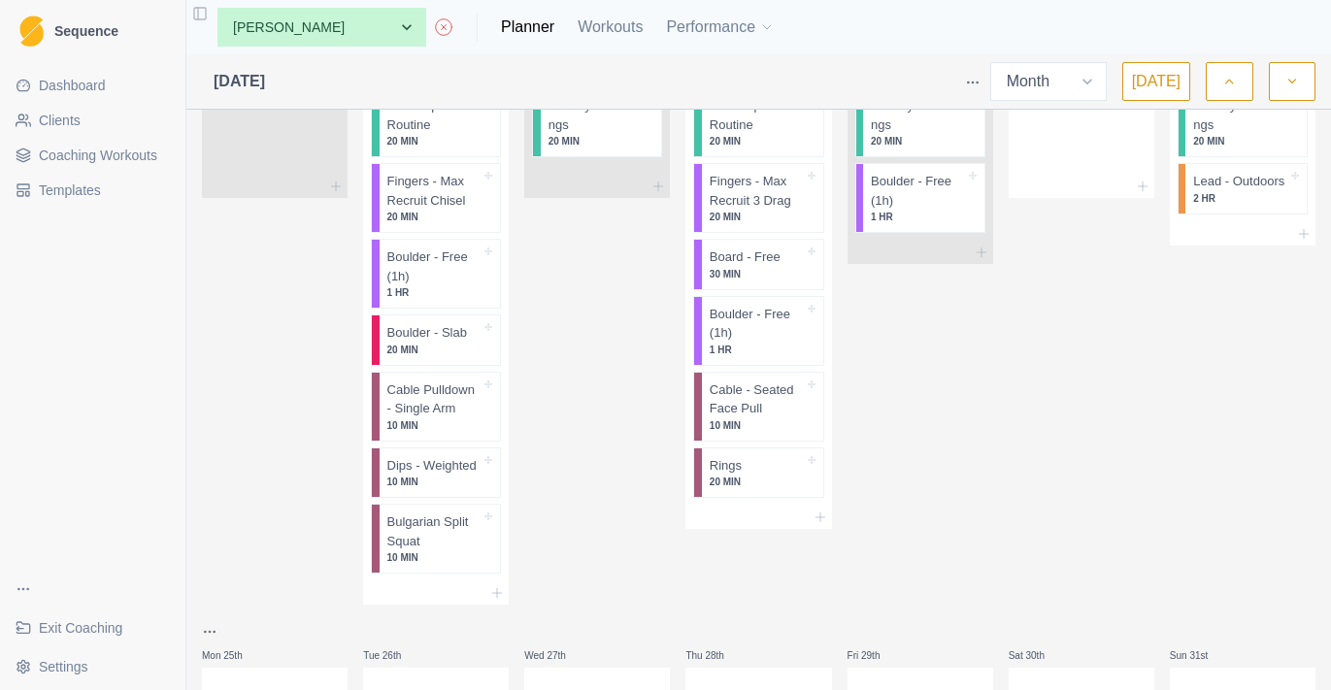
scroll to position [2252, 0]
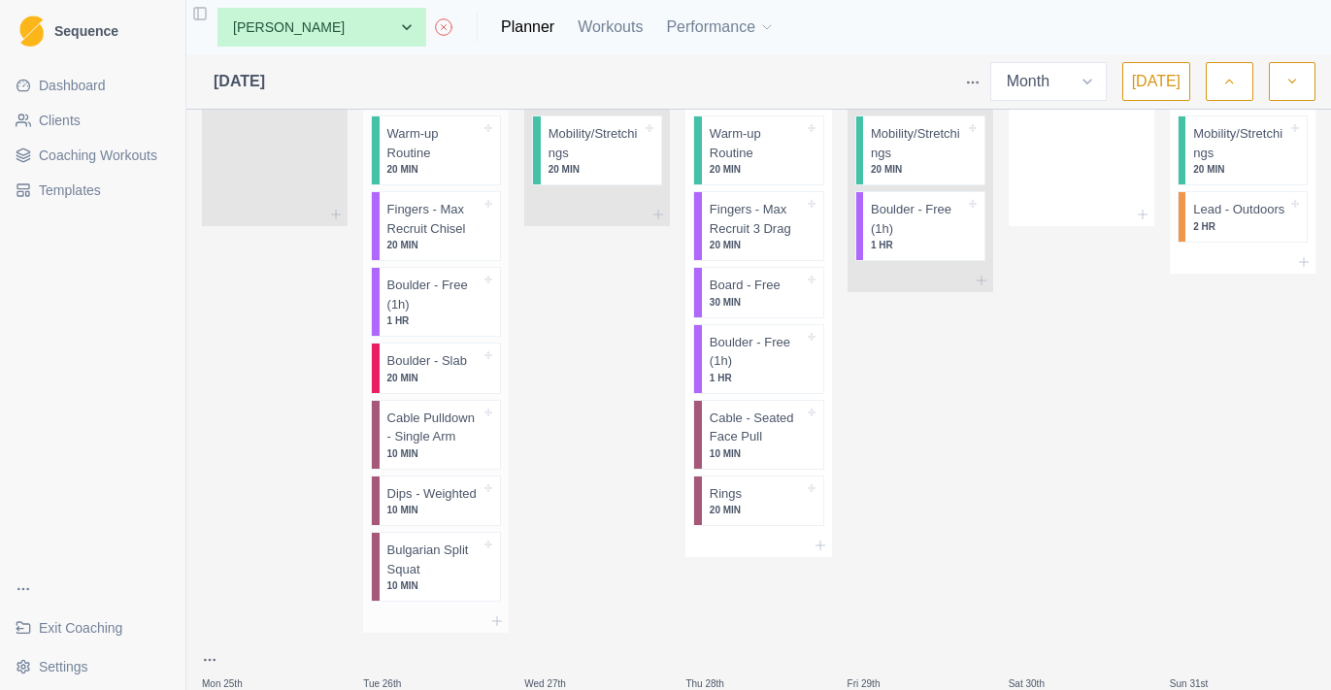
click at [477, 425] on p "Cable Pulldown - Single Arm" at bounding box center [434, 428] width 94 height 38
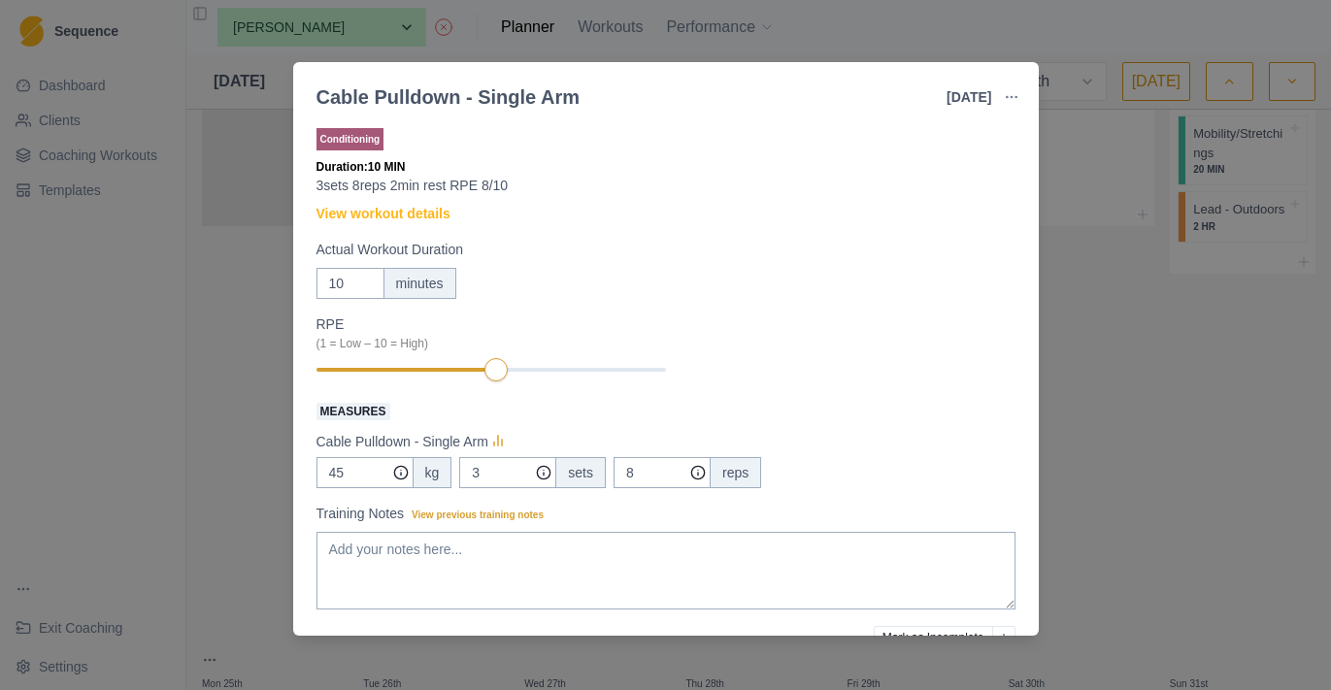
click at [1008, 84] on button "button" at bounding box center [1011, 97] width 39 height 39
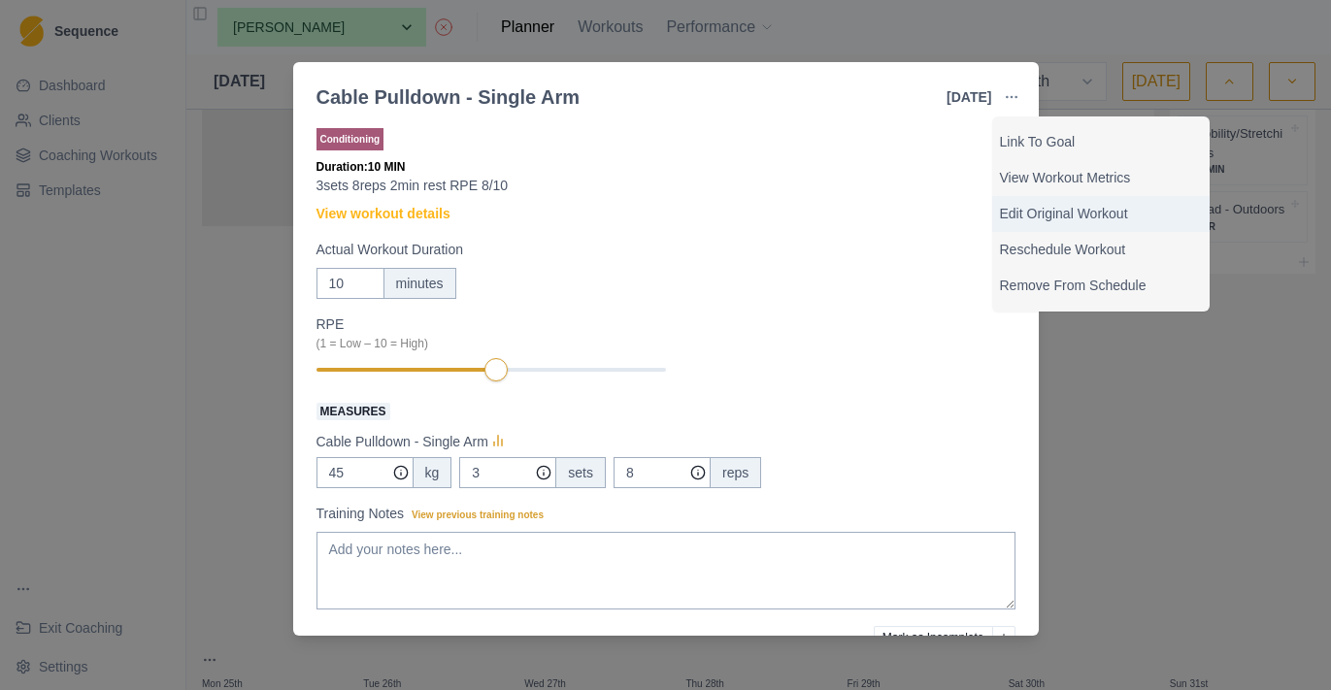
click at [1033, 217] on p "Edit Original Workout" at bounding box center [1101, 214] width 202 height 20
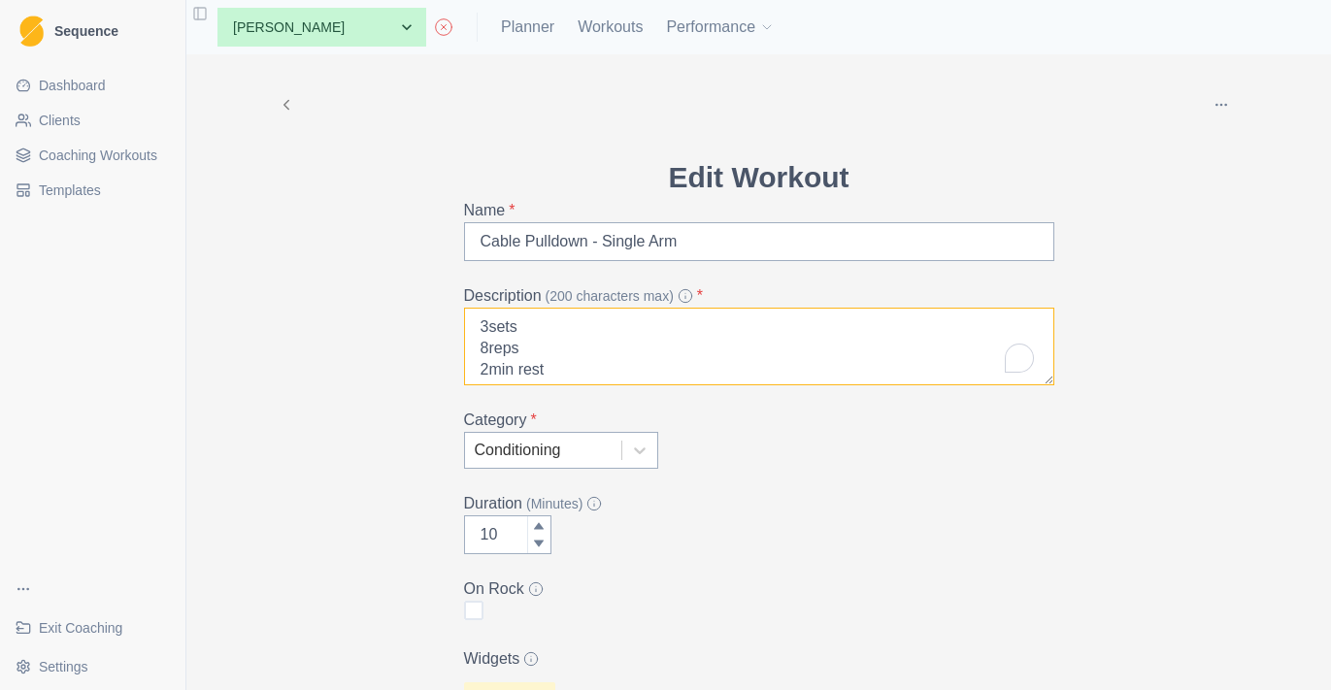
click at [488, 352] on textarea "3sets 8reps 2min rest RPE 8/10" at bounding box center [759, 347] width 590 height 78
click at [561, 353] on textarea "3sets 5reps 2min rest RPE 8/10" at bounding box center [759, 347] width 590 height 78
drag, startPoint x: 675, startPoint y: 340, endPoint x: 532, endPoint y: 341, distance: 142.7
click at [532, 341] on textarea "3sets 5reps, as fast as possible! 2min rest RPE 8/10" at bounding box center [759, 347] width 590 height 78
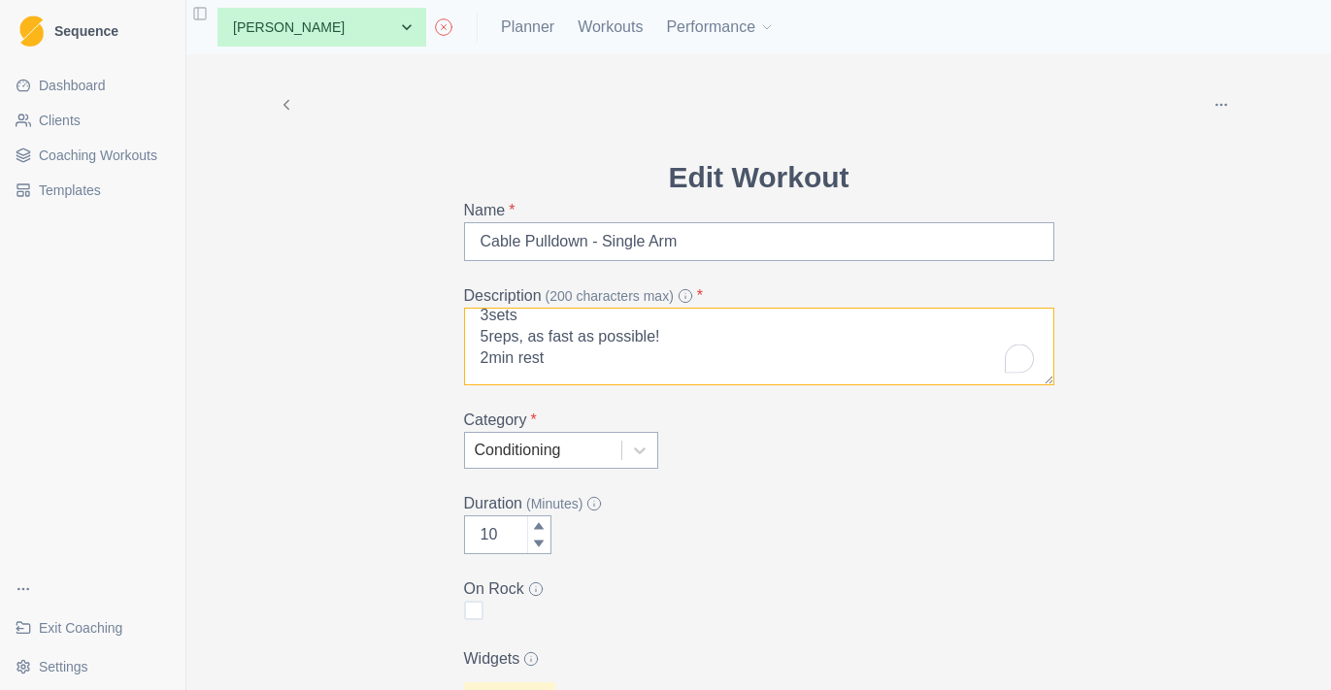
click at [680, 341] on textarea "3sets 5reps, as fast as possible! 2min rest RPE 8/10" at bounding box center [759, 347] width 590 height 78
click at [533, 343] on textarea "3sets 5reps, as fast as possible 2min rest RPE 8/10" at bounding box center [759, 347] width 590 height 78
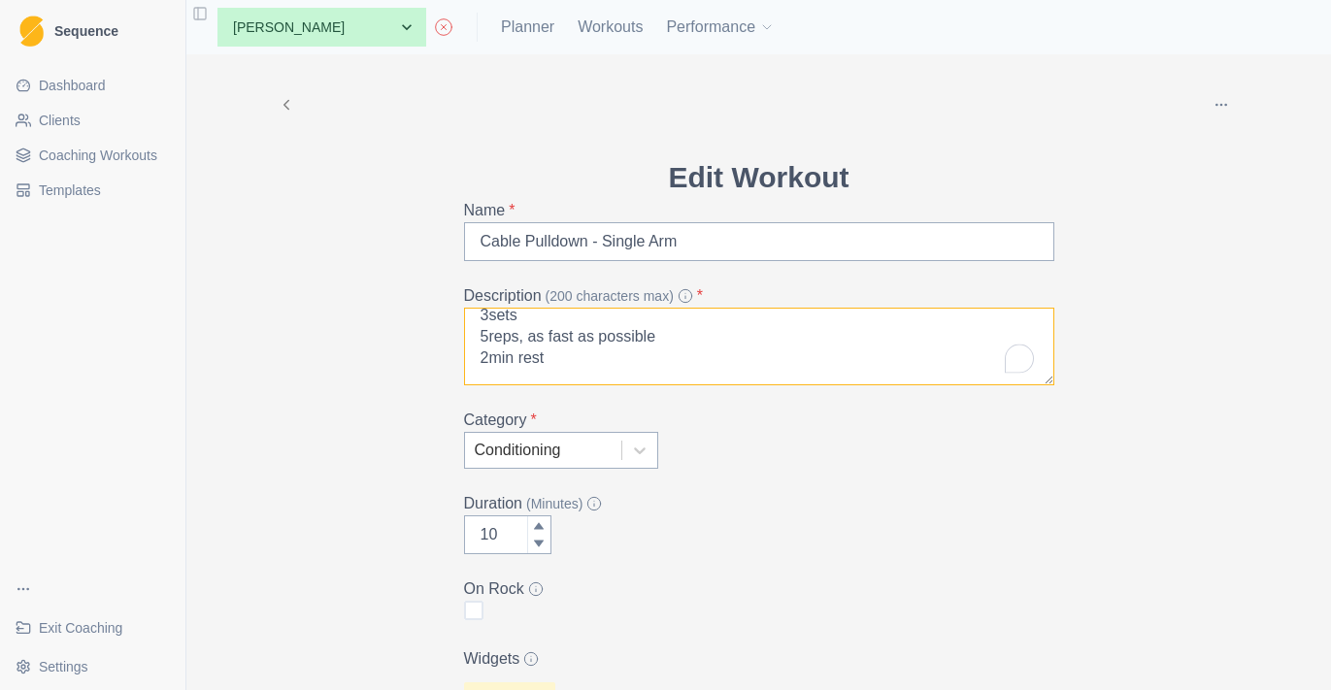
click at [544, 339] on textarea "3sets 5reps, as fast as possible 2min rest RPE 8/10" at bounding box center [759, 347] width 590 height 78
click at [535, 339] on textarea "3sets 5reps, as fast as possible 2min rest RPE 8/10" at bounding box center [759, 347] width 590 height 78
click at [685, 348] on textarea "3sets 5reps, pull fast as possible 2min rest RPE 8/10" at bounding box center [759, 347] width 590 height 78
click at [688, 346] on textarea "3sets 5reps, pull fast as possible 2min rest RPE 8/10" at bounding box center [759, 347] width 590 height 78
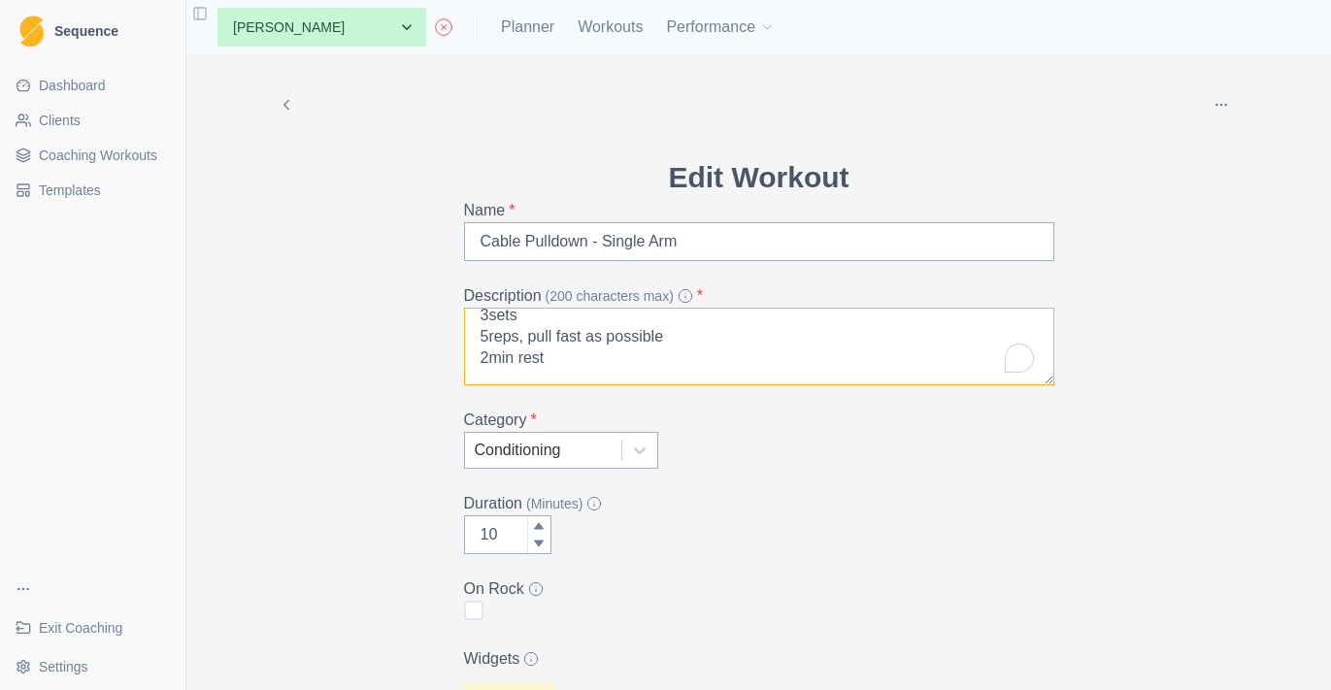
click at [704, 328] on textarea "3sets 5reps, pull fast as possible 2min rest RPE 8/10" at bounding box center [759, 347] width 590 height 78
click at [740, 356] on textarea "3sets 5reps, pull fast as possible, slow exctentric 2min rest RPE 8/10" at bounding box center [759, 347] width 590 height 78
drag, startPoint x: 805, startPoint y: 347, endPoint x: 529, endPoint y: 349, distance: 275.7
click at [529, 349] on textarea "3sets 5reps, pull fast as possible, slow exctentric 2min rest RPE 8/10" at bounding box center [759, 347] width 590 height 78
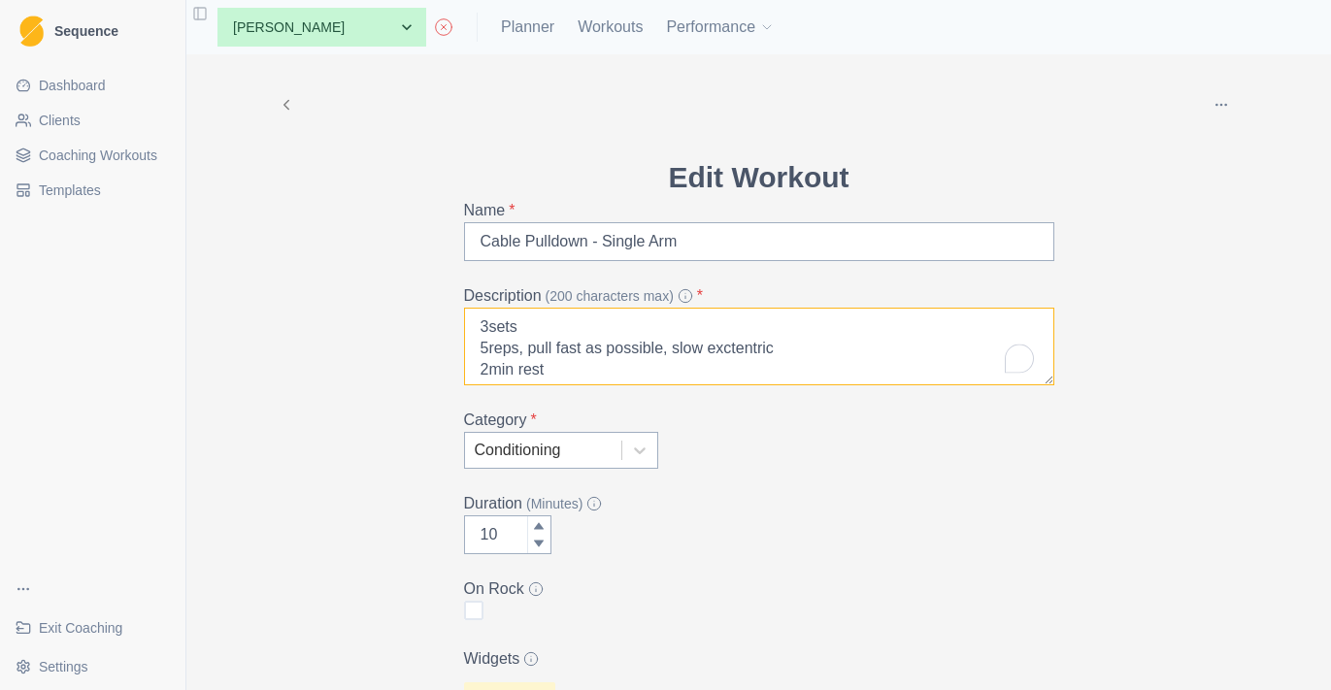
click at [630, 359] on textarea "3sets 5reps, pull fast as possible, slow exctentric 2min rest RPE 8/10" at bounding box center [759, 347] width 590 height 78
drag, startPoint x: 488, startPoint y: 330, endPoint x: 509, endPoint y: 328, distance: 20.5
click at [488, 330] on textarea "3sets 5reps, pull fast as possible, slow exctentric 2min rest RPE 8/10" at bounding box center [759, 347] width 590 height 78
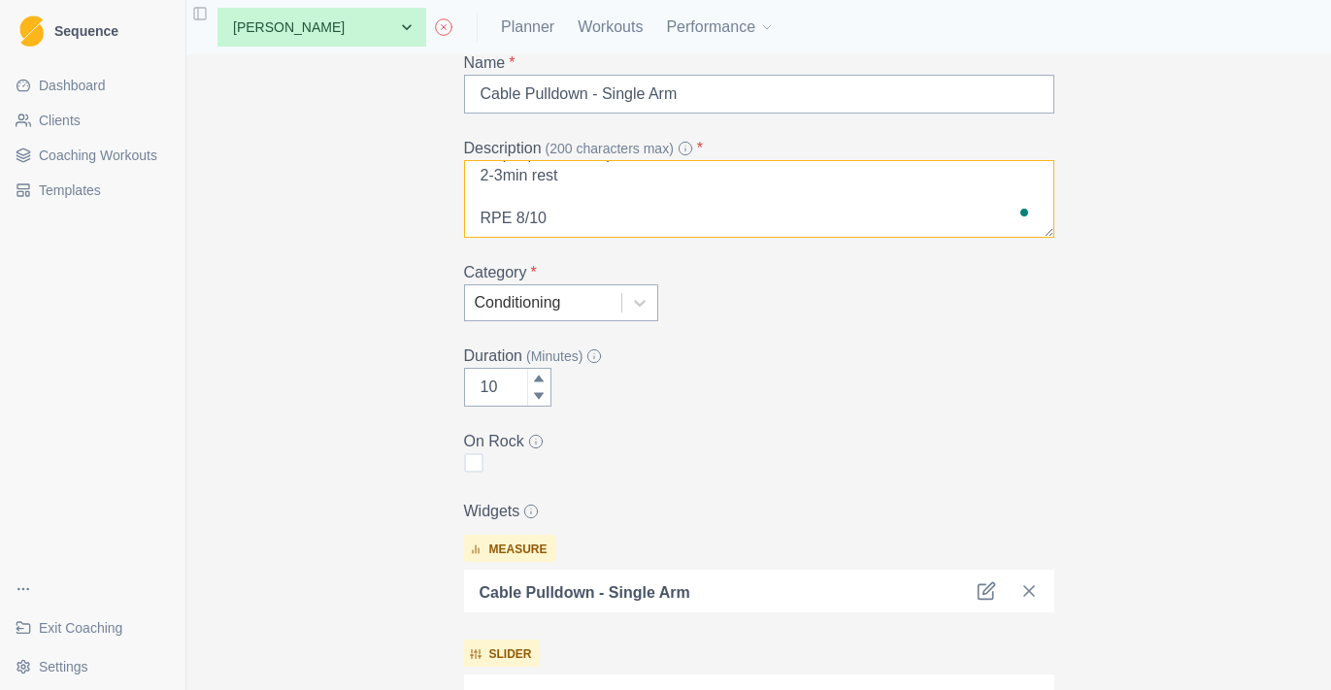
scroll to position [158, 0]
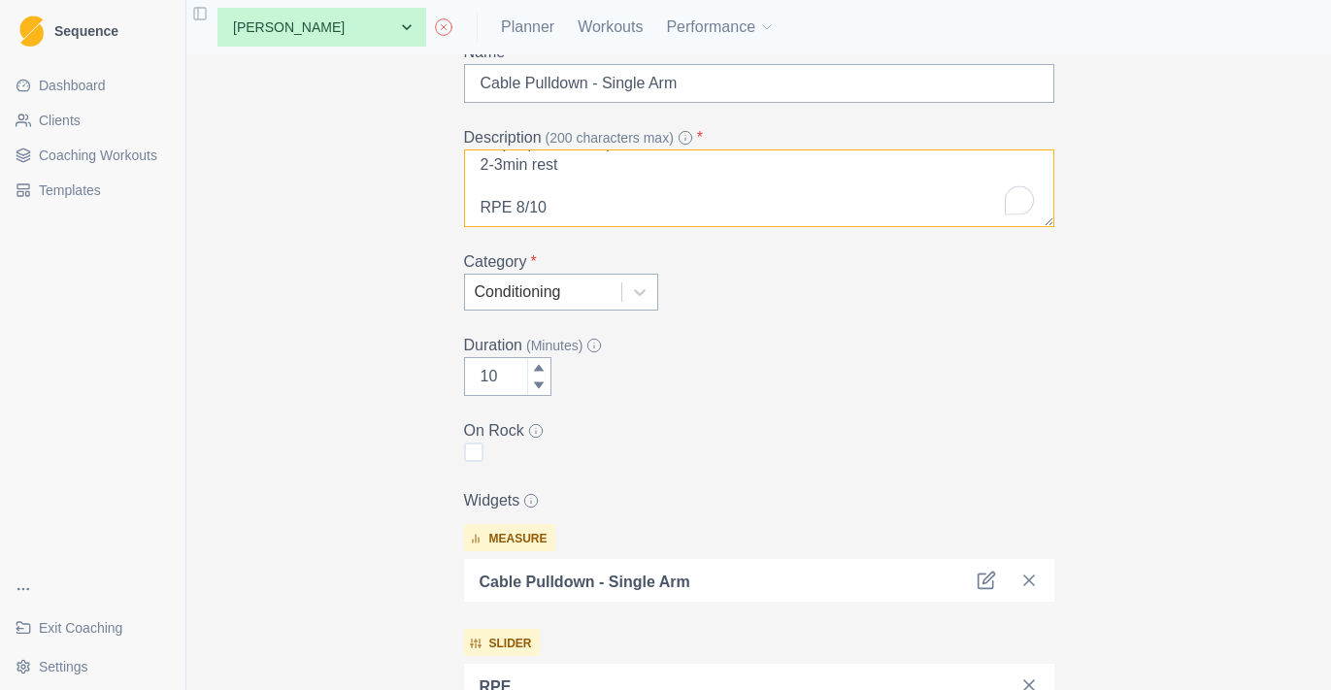
click at [519, 216] on textarea "3sets 5reps, pull fast as possible, slow exctentric 2-3min rest RPE 8/10" at bounding box center [759, 188] width 590 height 78
click at [535, 202] on textarea "3sets 5reps, pull fast as possible, slow exctentric 2-3min rest RPE 8/10" at bounding box center [759, 188] width 590 height 78
click at [512, 211] on textarea "3sets 5reps, pull fast as possible, slow exctentric 2-3min rest RPE 8/10" at bounding box center [759, 188] width 590 height 78
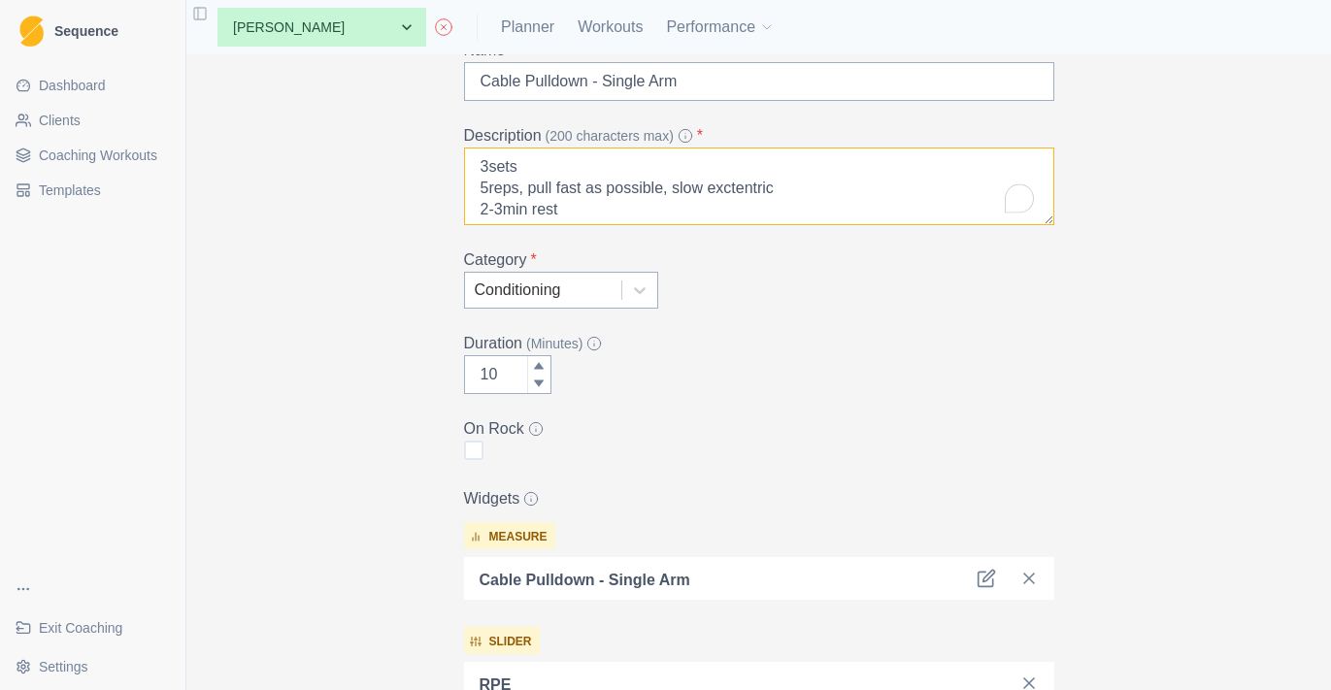
scroll to position [0, 0]
click at [488, 163] on textarea "3sets 5reps, pull fast as possible, slow exctentric 2-3min rest RPE 9/10" at bounding box center [759, 187] width 590 height 78
type textarea "4sets 5reps, pull fast as possible, slow exctentric 2-3min rest RPE 9/10"
type input "11"
type textarea "4sets 5reps, pull fast as possible, slow exctentric 2-3min rest RPE 9/10"
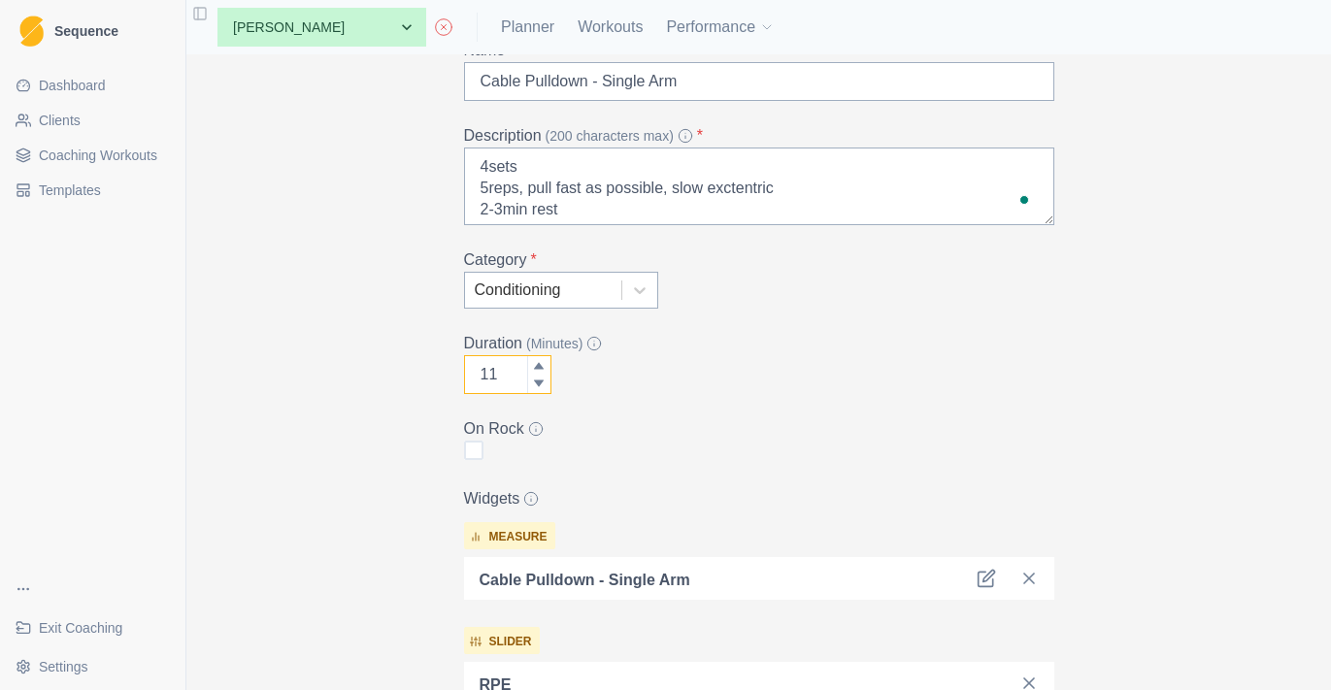
click at [545, 358] on div at bounding box center [538, 365] width 23 height 19
type input "12"
click at [545, 358] on div at bounding box center [538, 365] width 23 height 19
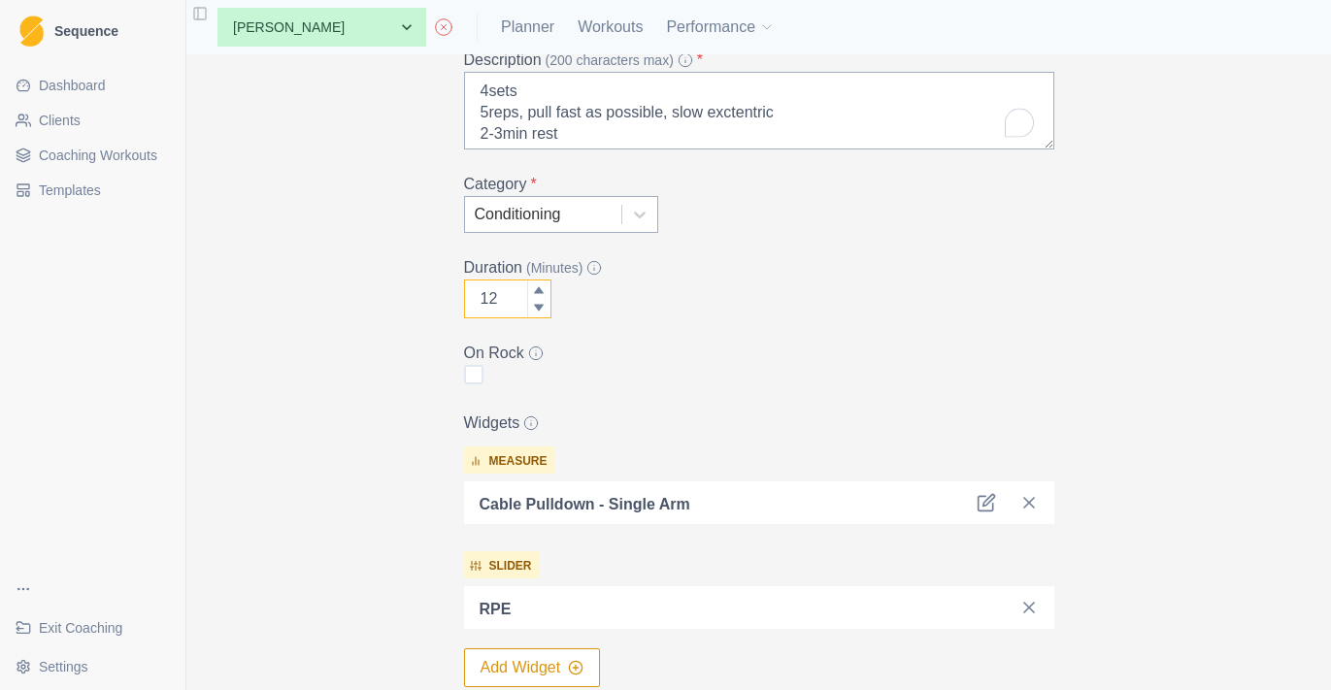
scroll to position [278, 0]
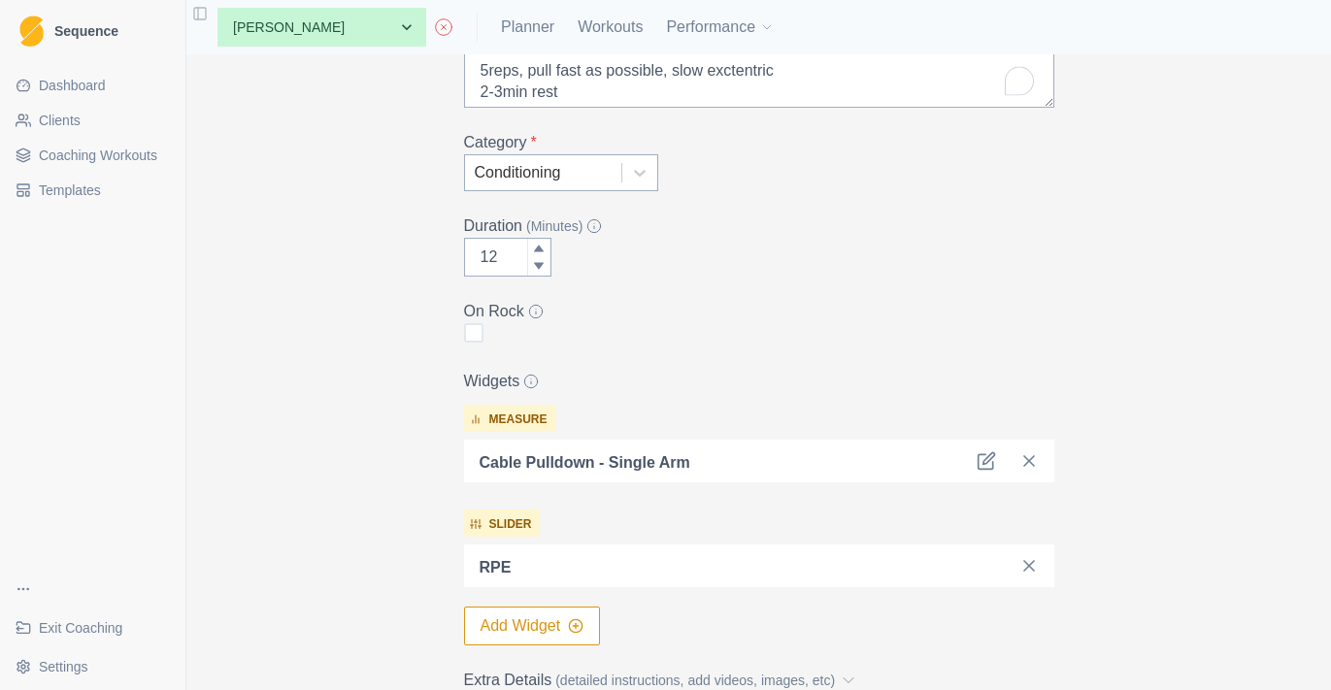
click at [975, 446] on div "Cable Pulldown - Single Arm" at bounding box center [759, 461] width 590 height 43
click at [980, 451] on icon at bounding box center [985, 460] width 19 height 19
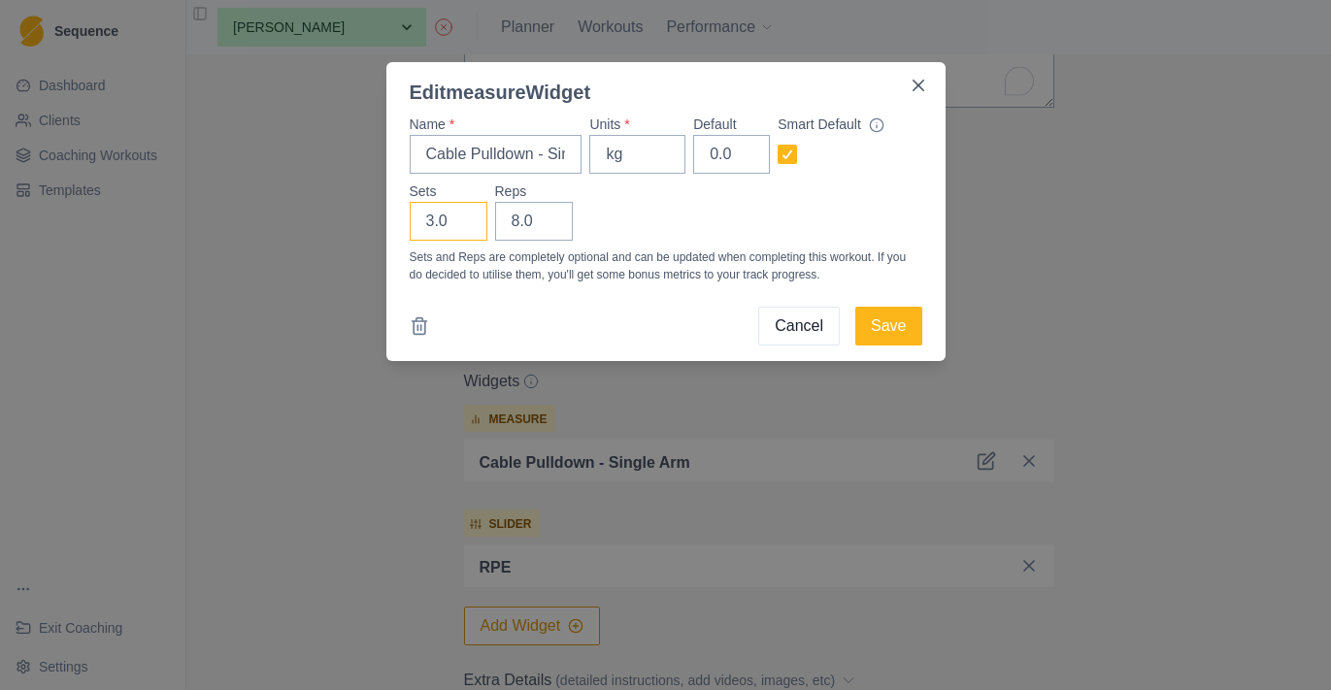
type input "4"
click at [463, 214] on input "4" at bounding box center [449, 221] width 78 height 39
click at [546, 226] on input "7" at bounding box center [534, 221] width 78 height 39
click at [546, 226] on input "6" at bounding box center [534, 221] width 78 height 39
type input "5"
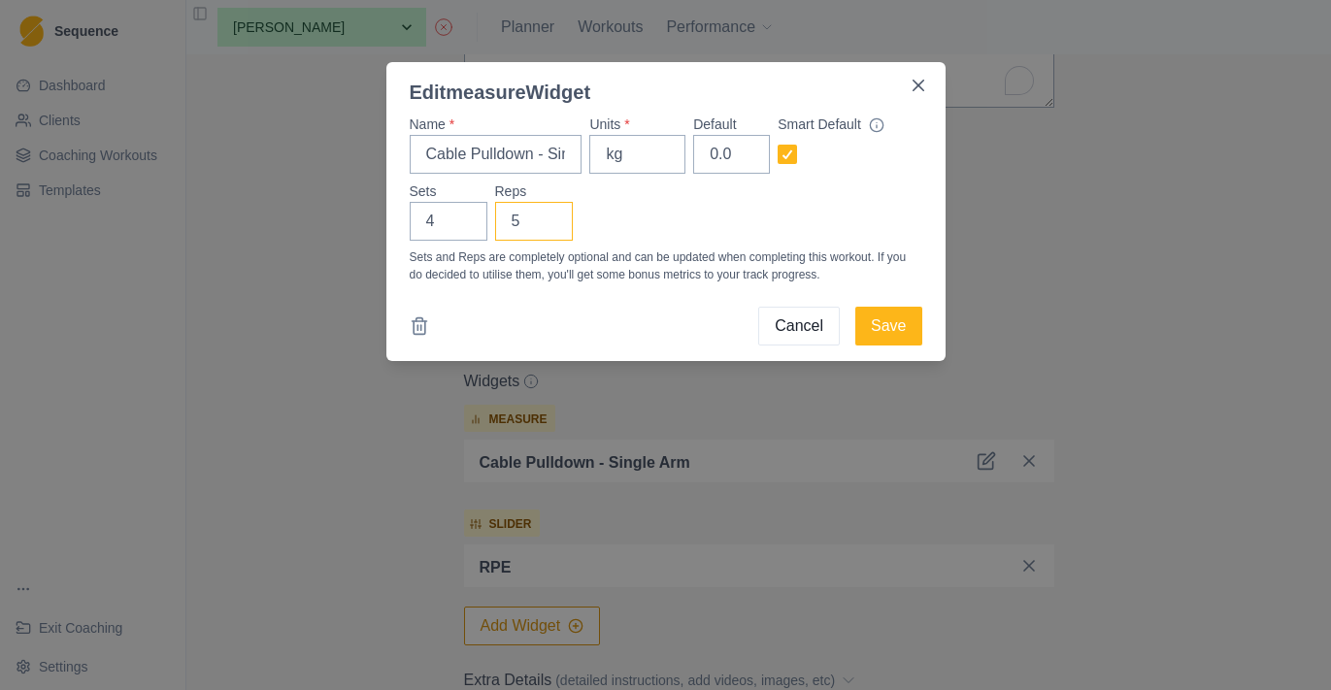
click at [546, 226] on input "5" at bounding box center [534, 221] width 78 height 39
click at [908, 327] on button "Save" at bounding box center [888, 326] width 66 height 39
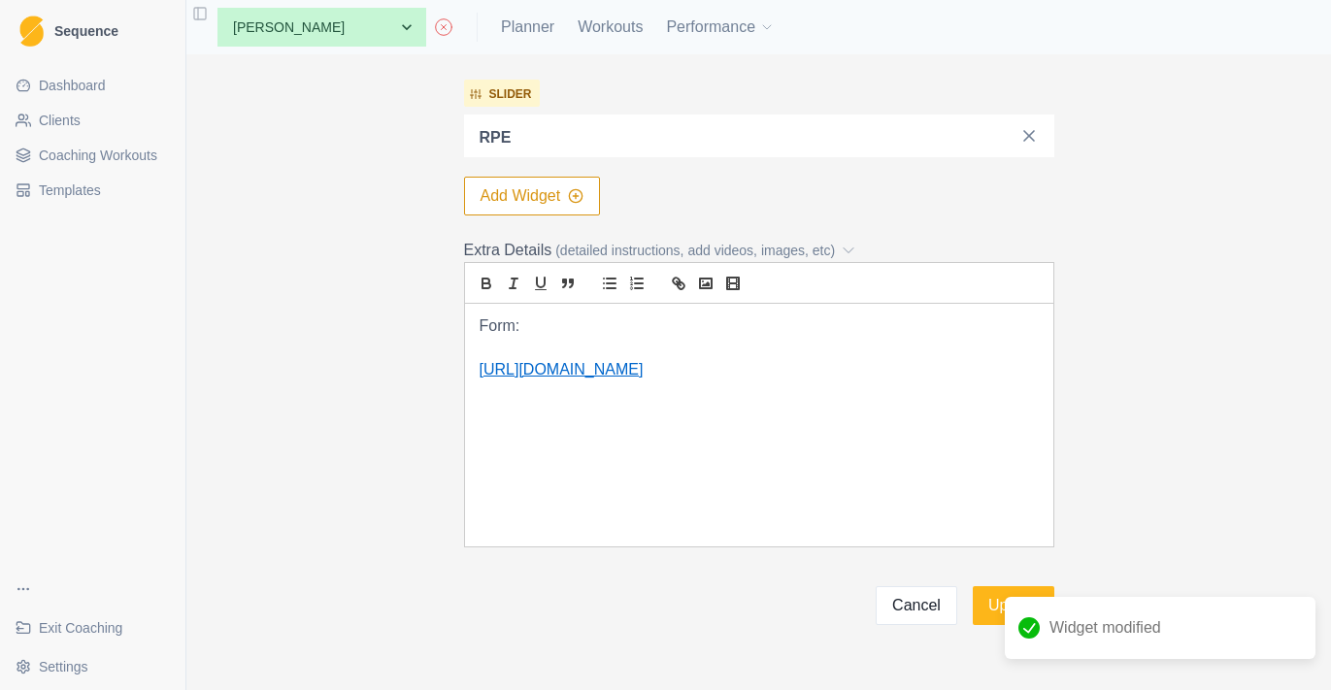
scroll to position [744, 0]
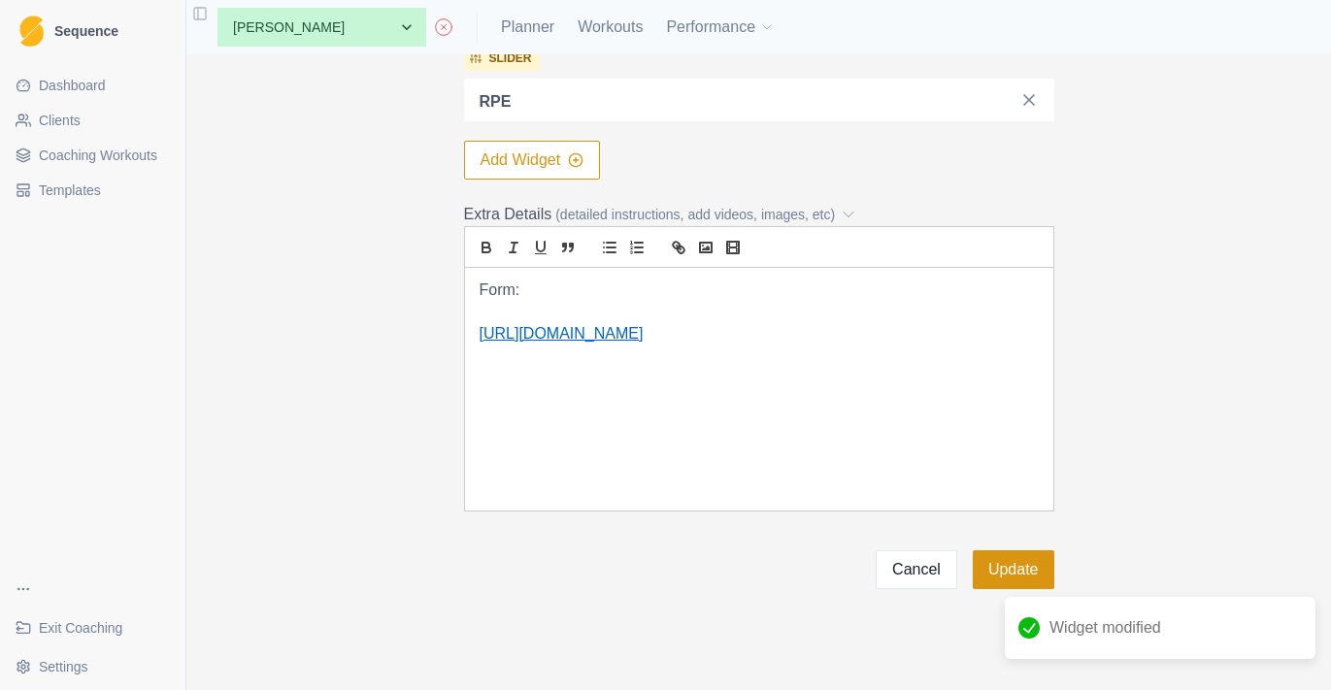
click at [1012, 575] on button "Update" at bounding box center [1014, 569] width 82 height 39
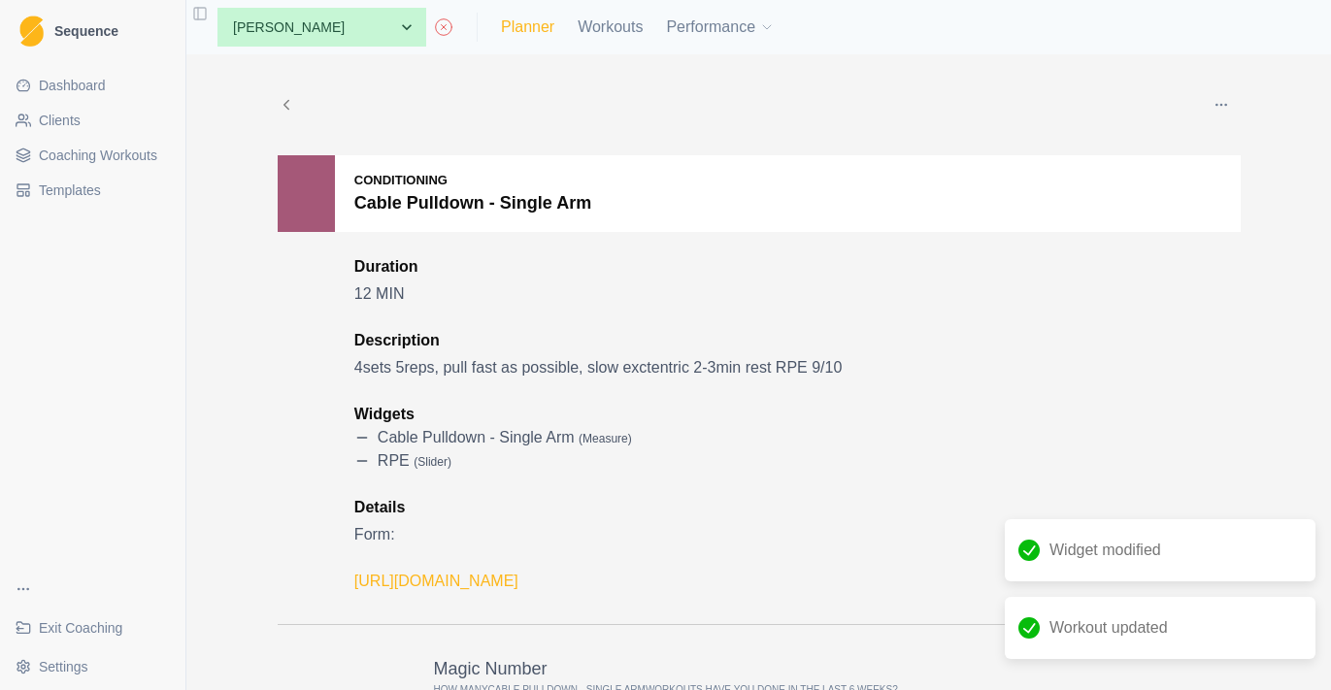
click at [545, 20] on link "Planner" at bounding box center [527, 27] width 53 height 23
select select "month"
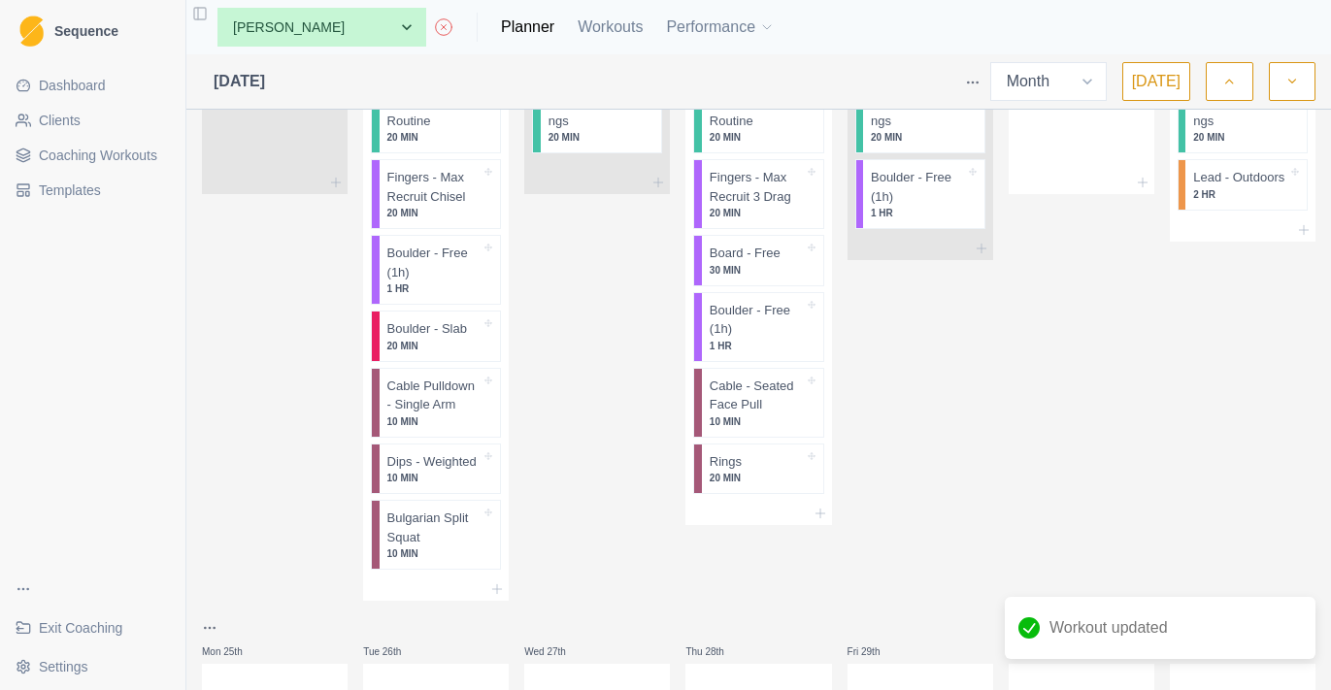
scroll to position [2296, 0]
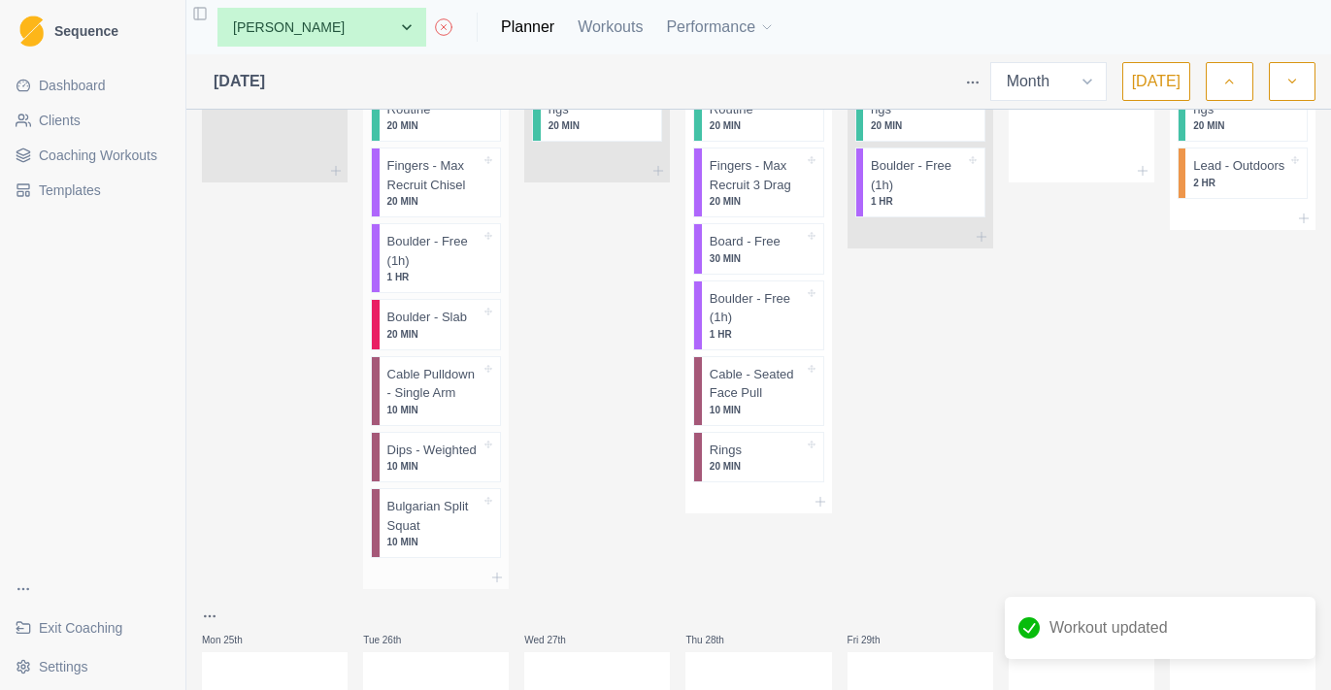
click at [455, 458] on p "Dips - Weighted" at bounding box center [431, 450] width 89 height 19
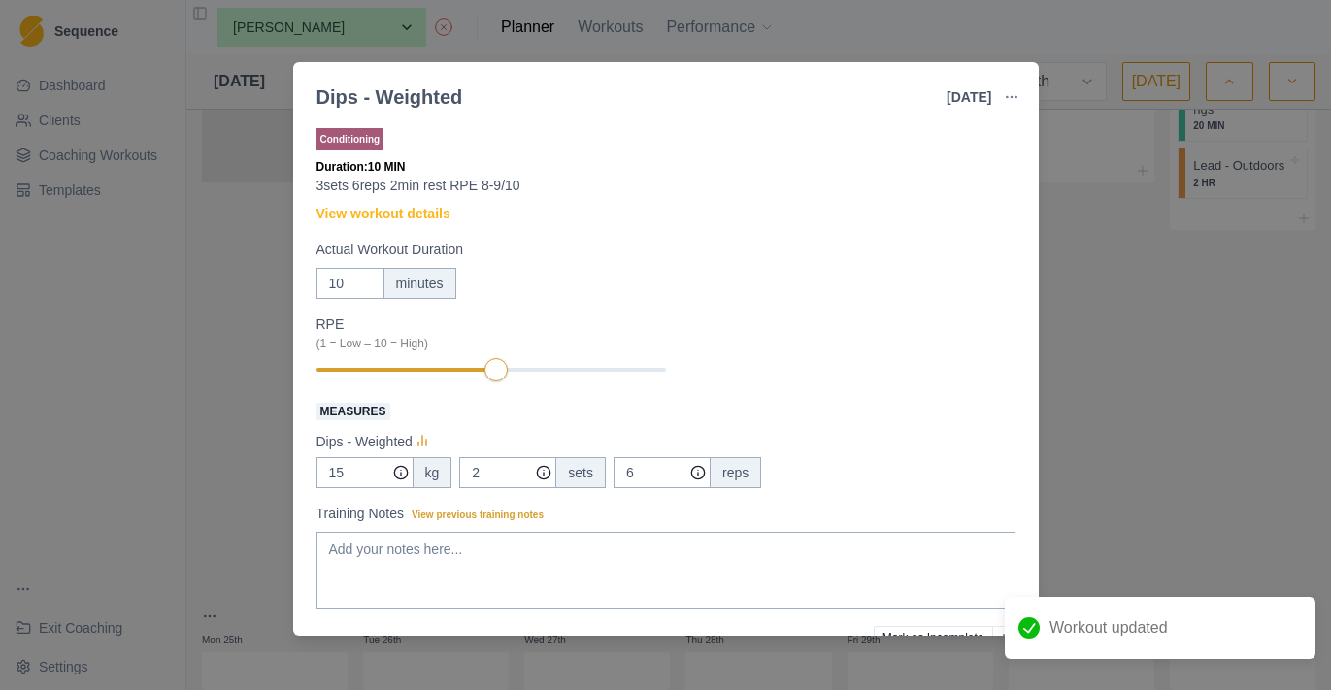
click at [1004, 116] on section "Dips - Weighted [DATE] Link To Goal View Workout Metrics Edit Original Workout …" at bounding box center [665, 349] width 745 height 574
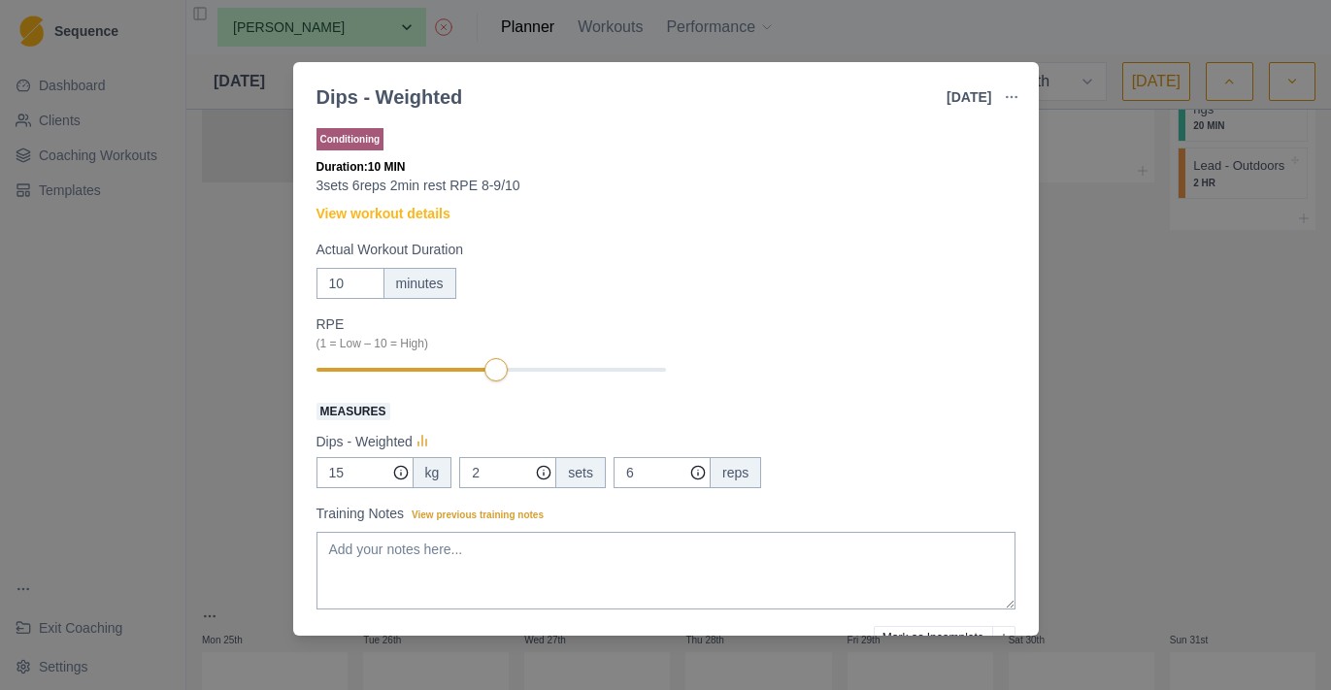
click at [1023, 95] on button "button" at bounding box center [1011, 97] width 39 height 39
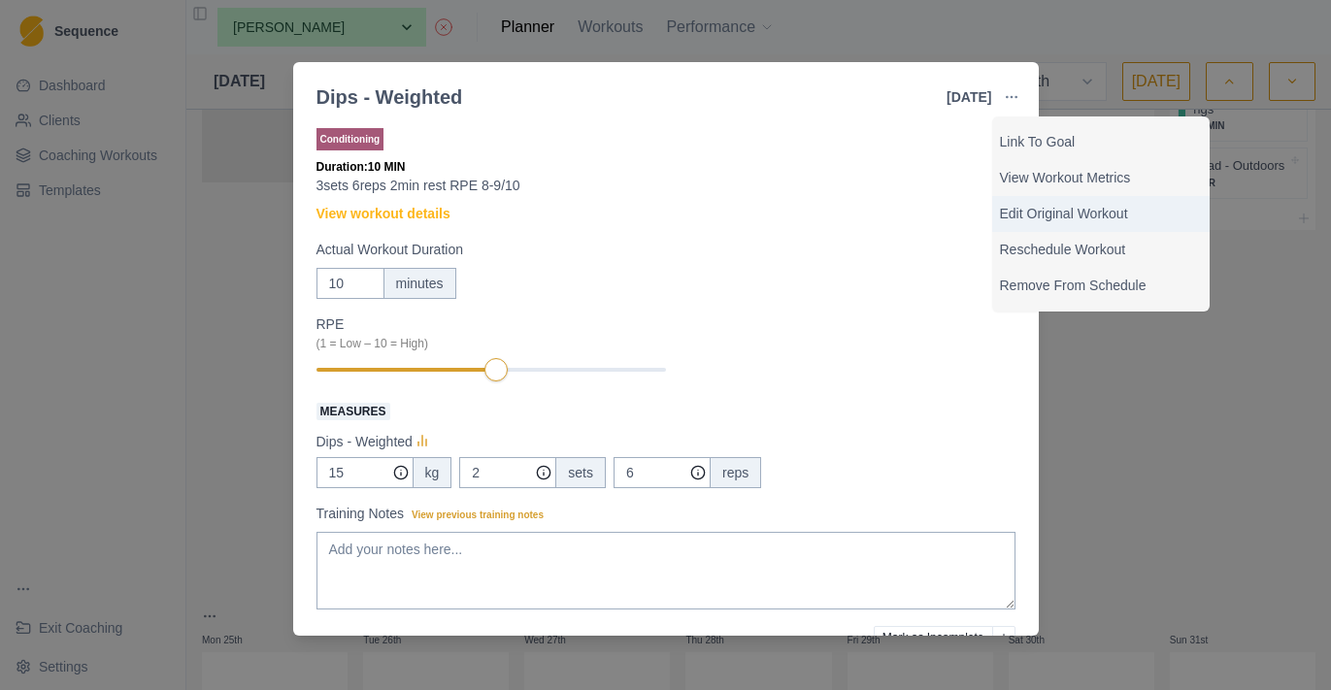
click at [1043, 208] on p "Edit Original Workout" at bounding box center [1101, 214] width 202 height 20
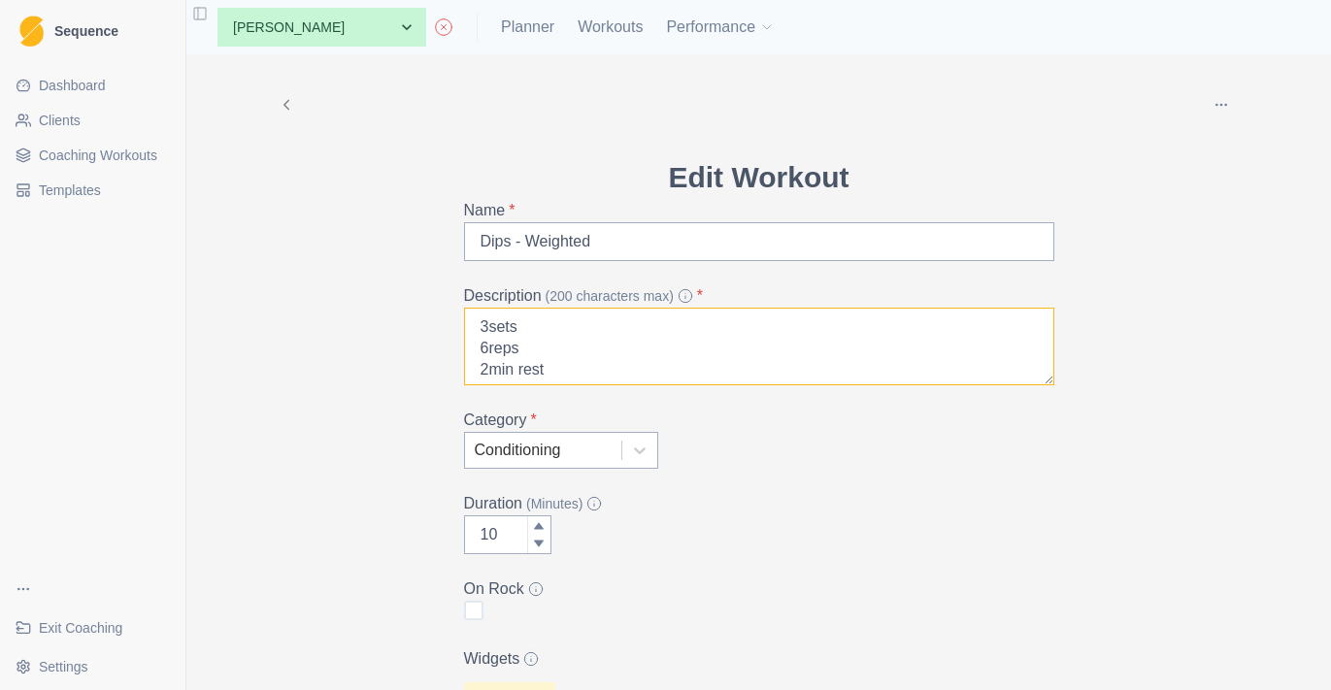
click at [486, 347] on textarea "3sets 6reps 2min rest RPE 8-9/10" at bounding box center [759, 347] width 590 height 78
click at [490, 327] on textarea "3sets 5reps 2min rest RPE 8-9/10" at bounding box center [759, 347] width 590 height 78
click at [546, 347] on textarea "4sets 5reps 2min rest RPE 8-9/10" at bounding box center [759, 347] width 590 height 78
paste textarea "pull fast as possible, slow exctentric"
click at [537, 342] on textarea "4sets 5reps pull fast as possible, slow exctentric 2min rest RPE 8-9/10" at bounding box center [759, 347] width 590 height 78
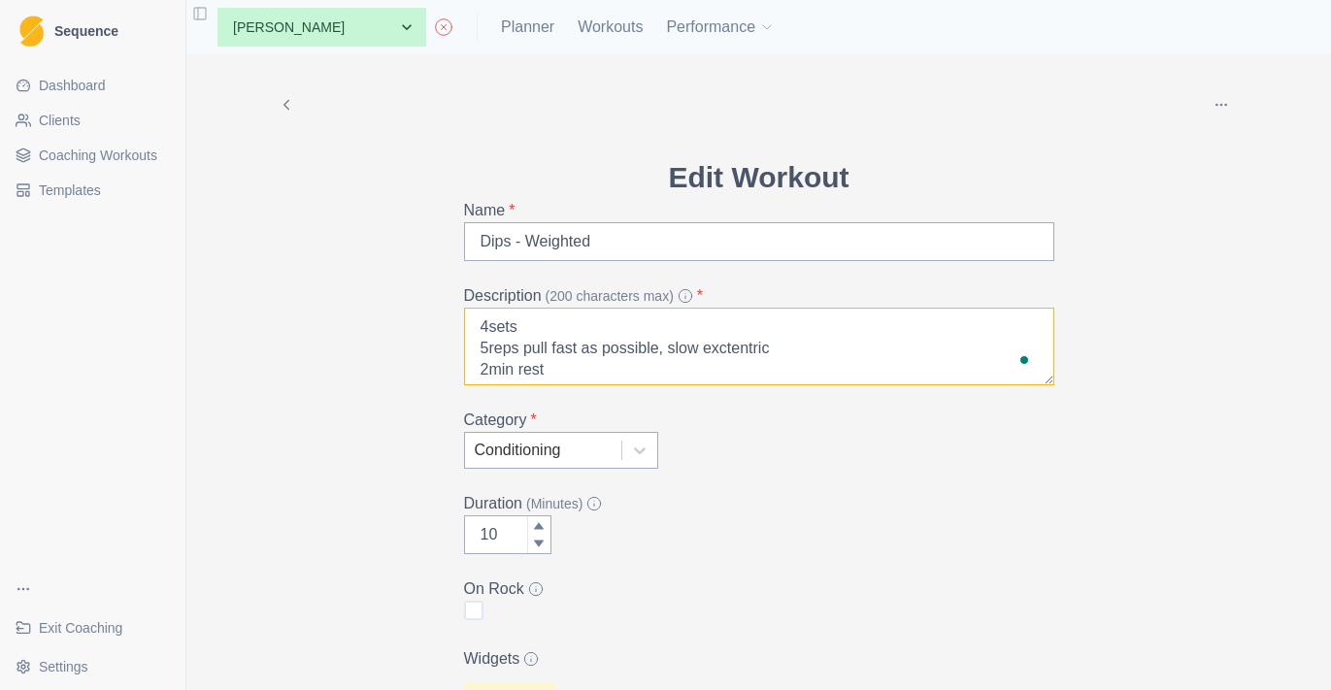
click at [537, 342] on textarea "4sets 5reps pull fast as possible, slow exctentric 2min rest RPE 8-9/10" at bounding box center [759, 347] width 590 height 78
click at [770, 348] on textarea "4sets 5reps go down slowly fast as possible, slow exctentric 2min rest RPE 8-9/…" at bounding box center [759, 347] width 590 height 78
click at [841, 352] on textarea "4sets 5reps go down slowly fast as possible, push exctentric 2min rest RPE 8-9/…" at bounding box center [759, 347] width 590 height 78
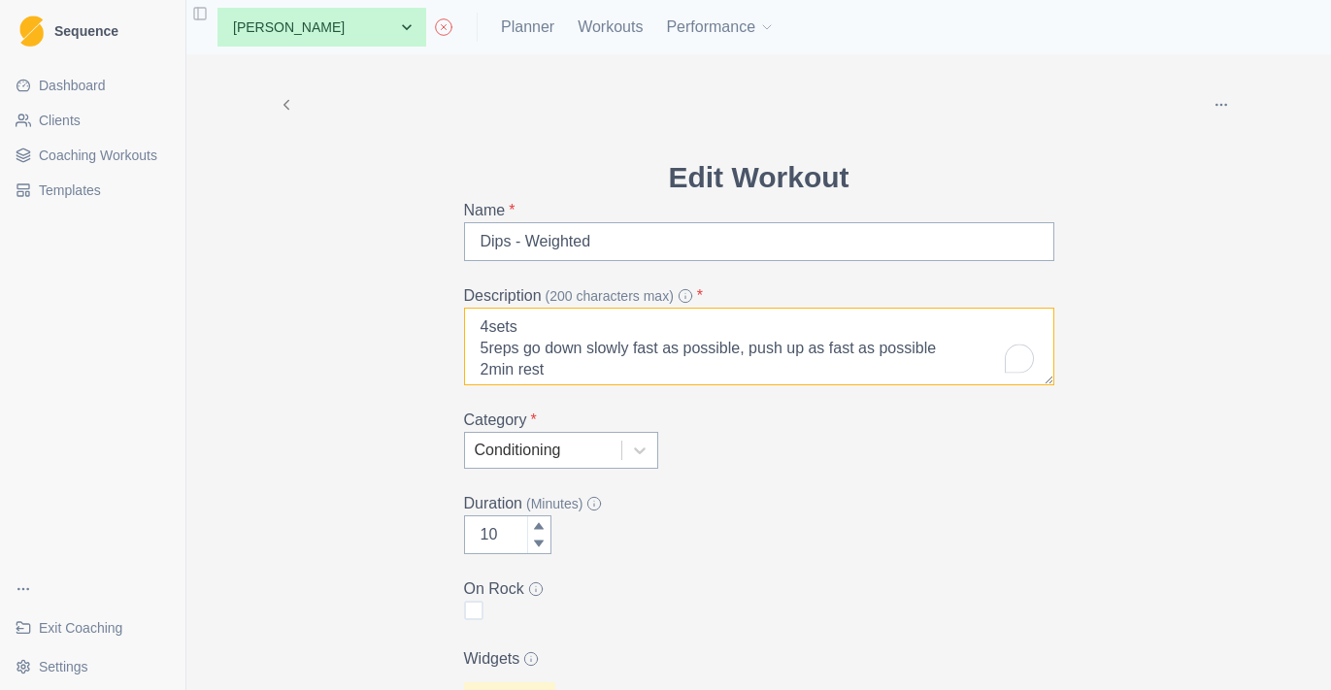
click at [715, 346] on textarea "4sets 5reps go down slowly fast as possible, push up as fast as possible 2min r…" at bounding box center [759, 347] width 590 height 78
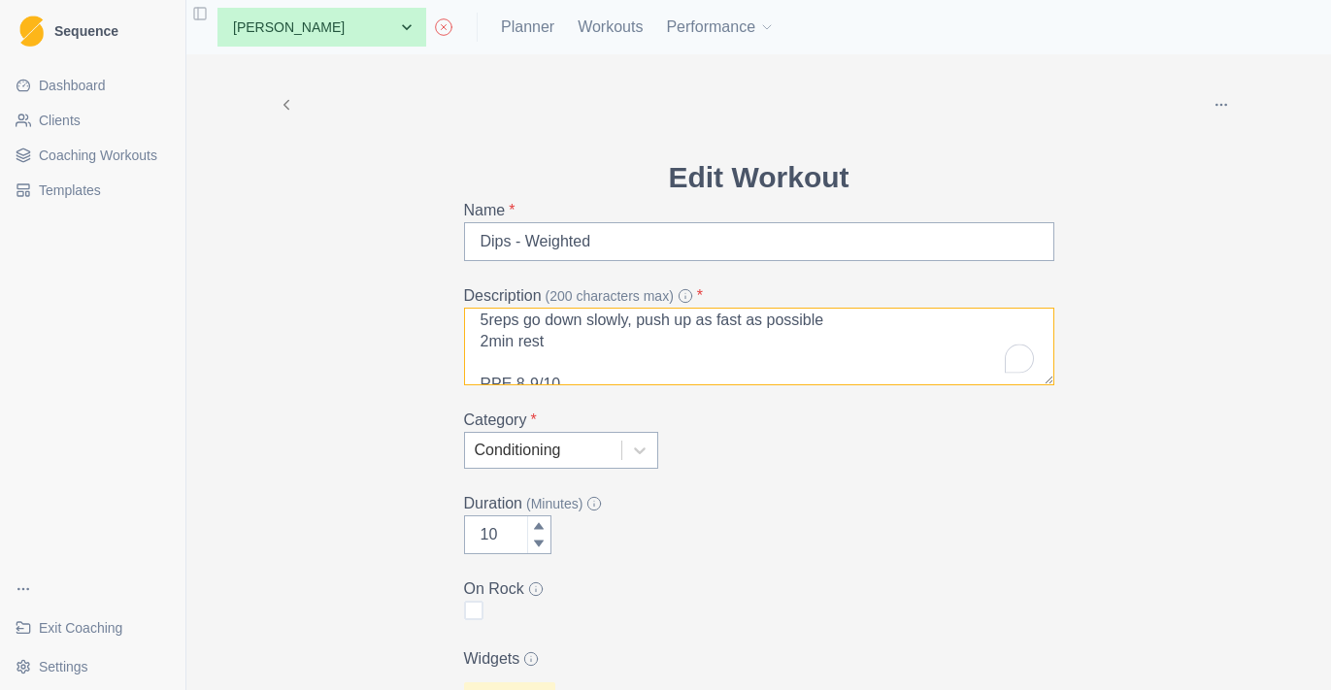
click at [496, 348] on textarea "4sets 5reps go down slowly, push up as fast as possible 2min rest RPE 8-9/10" at bounding box center [759, 347] width 590 height 78
click at [529, 379] on textarea "4sets 5reps go down slowly, push up as fast as possible 2-3min rest RPE 8-9/10" at bounding box center [759, 347] width 590 height 78
type textarea "4sets 5reps go down slowly, push up as fast as possible 2-3min rest RPE 9/10"
type input "11"
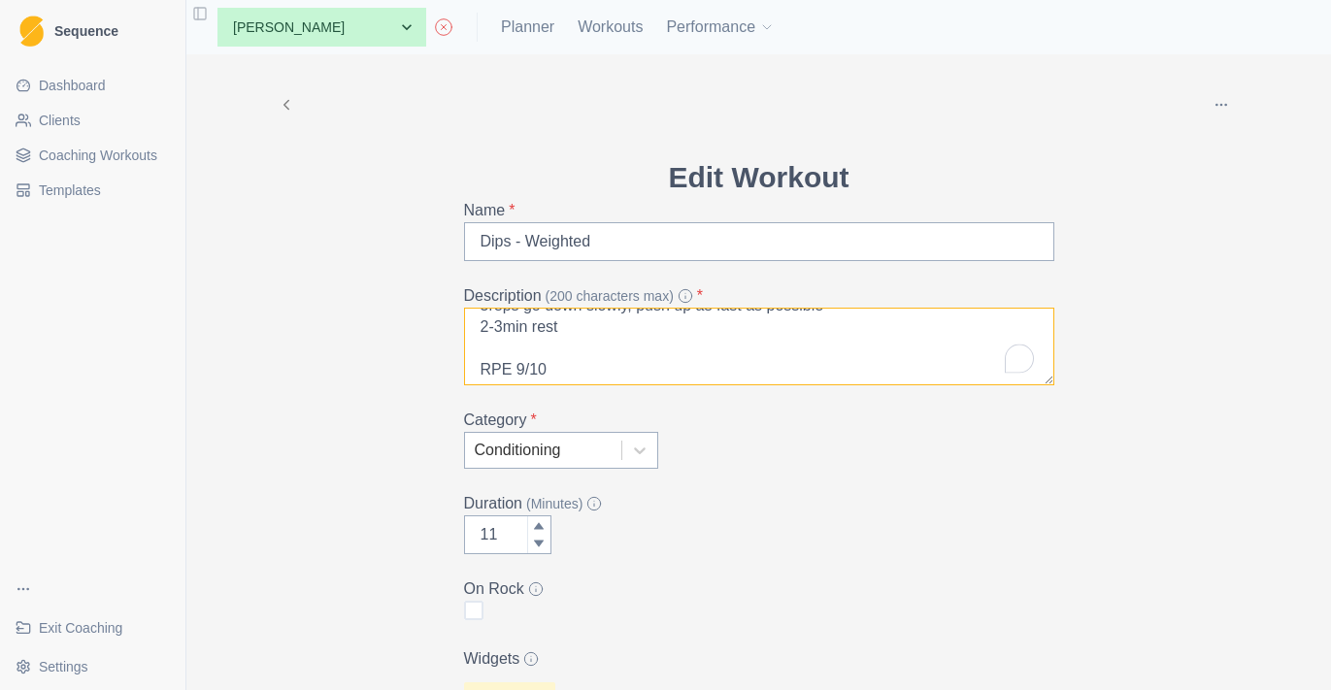
type textarea "4sets 5reps go down slowly, push up as fast as possible 2-3min rest RPE 9/10"
click at [538, 518] on div at bounding box center [538, 525] width 23 height 19
type input "12"
click at [538, 518] on div at bounding box center [538, 525] width 23 height 19
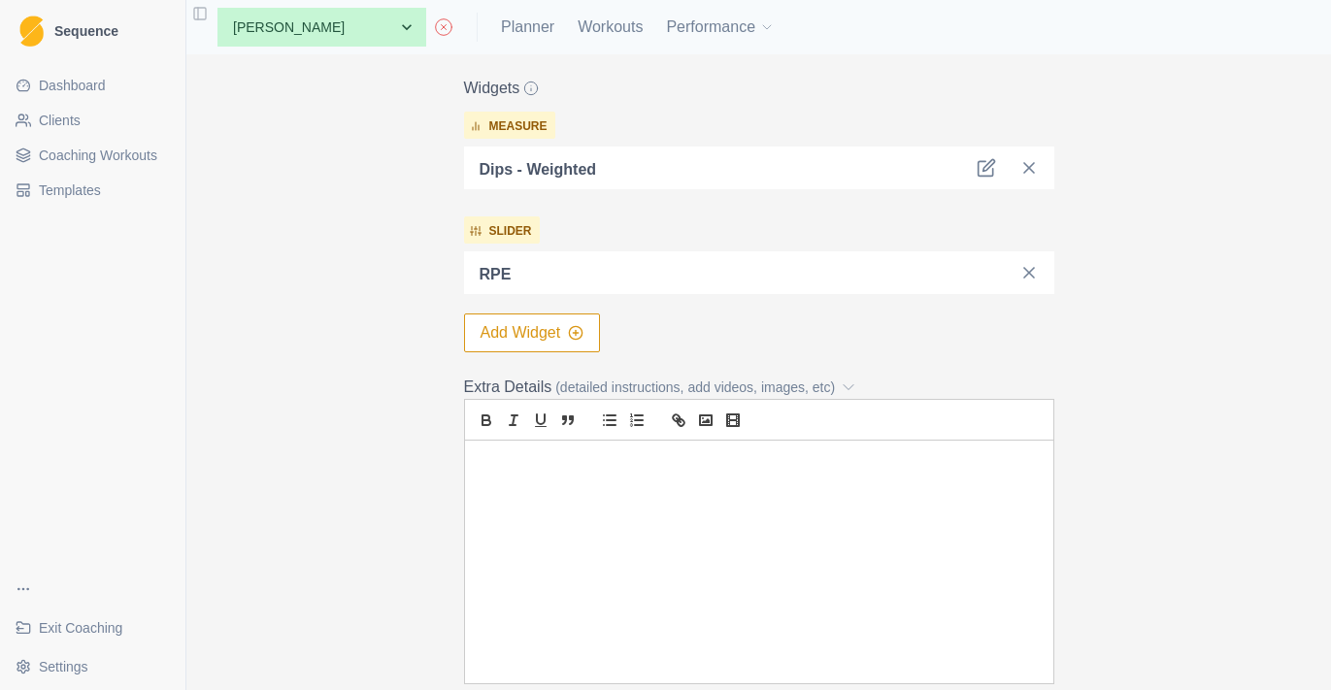
click at [984, 178] on div "Dips - Weighted" at bounding box center [759, 168] width 590 height 43
click at [984, 176] on icon at bounding box center [984, 168] width 15 height 15
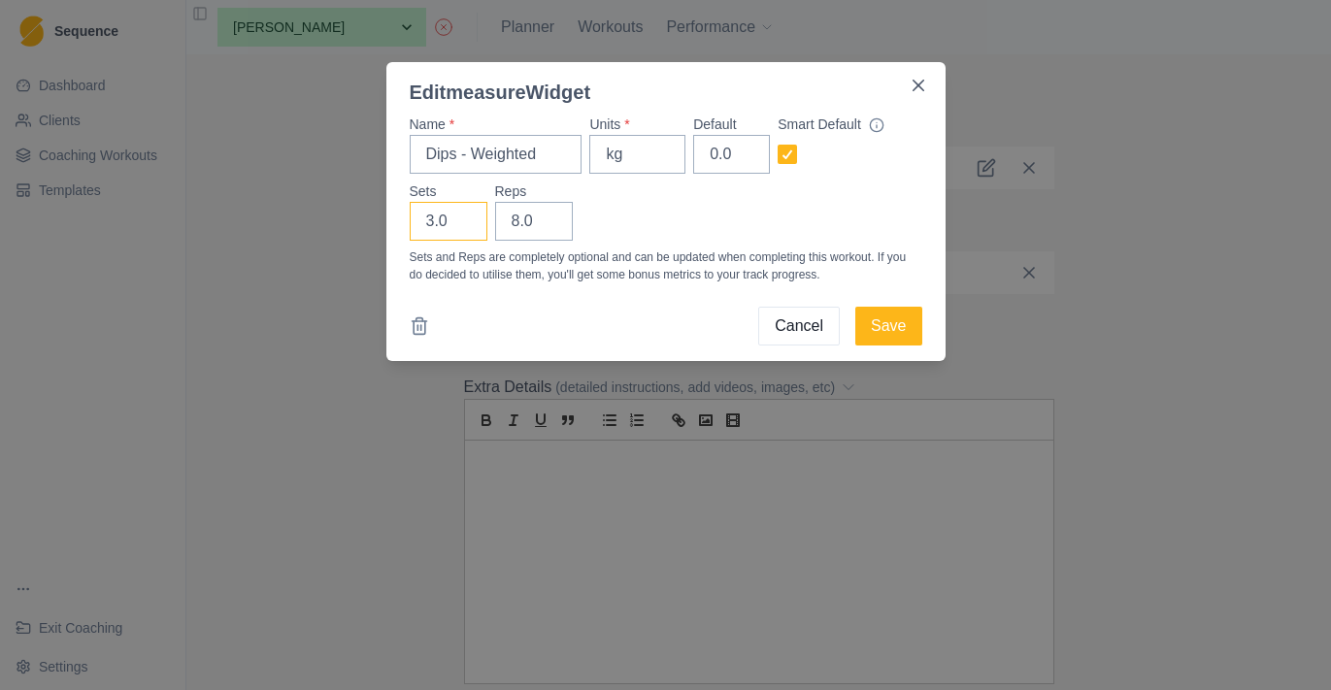
click at [470, 223] on input "3.0" at bounding box center [449, 221] width 78 height 39
click at [466, 222] on input "2" at bounding box center [449, 221] width 78 height 39
click at [465, 215] on input "3" at bounding box center [449, 221] width 78 height 39
type input "4"
click at [465, 215] on input "4" at bounding box center [449, 221] width 78 height 39
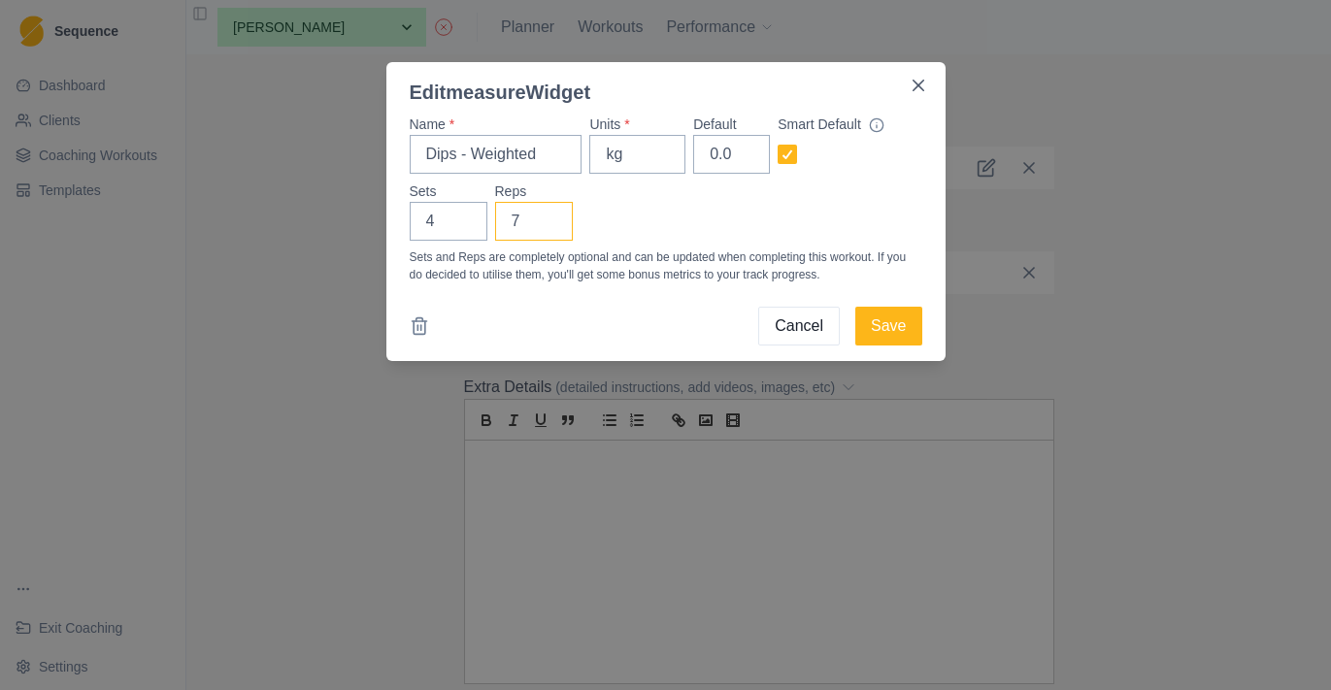
click at [547, 229] on input "7" at bounding box center [534, 221] width 78 height 39
click at [547, 229] on input "6" at bounding box center [534, 221] width 78 height 39
type input "5"
click at [547, 229] on input "5" at bounding box center [534, 221] width 78 height 39
click at [893, 325] on button "Save" at bounding box center [888, 326] width 66 height 39
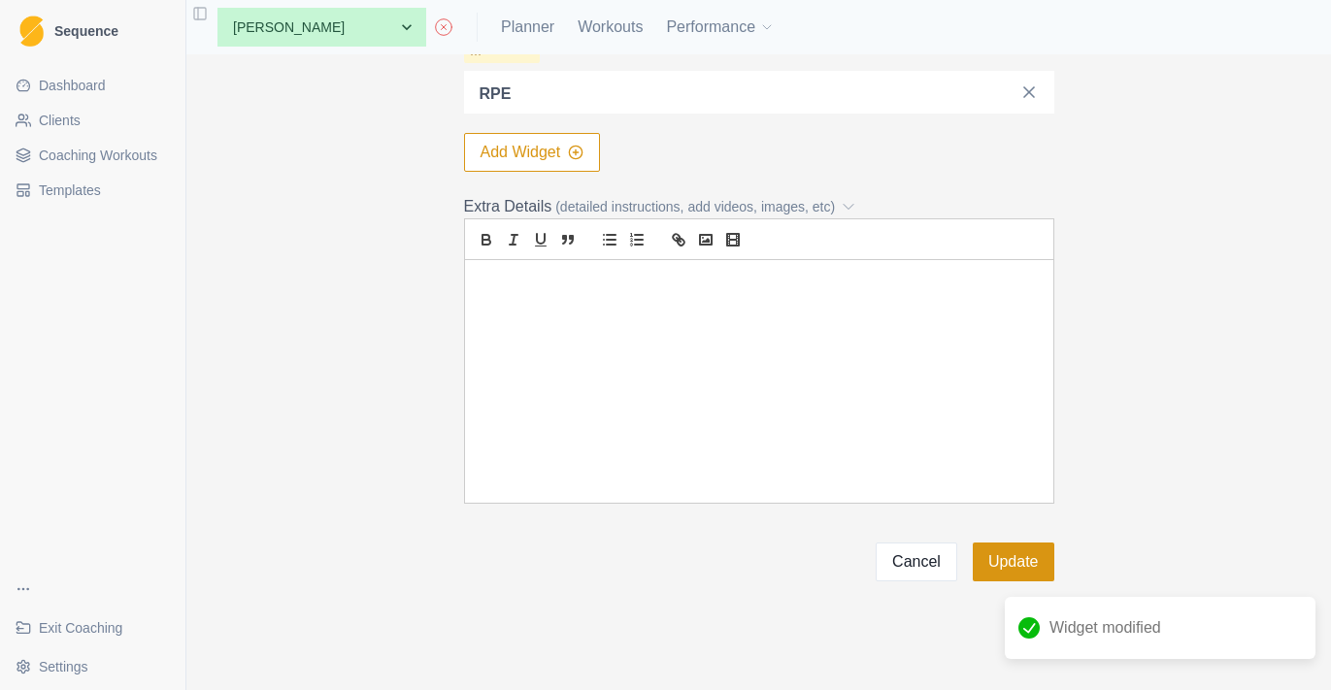
click at [1023, 554] on button "Update" at bounding box center [1014, 562] width 82 height 39
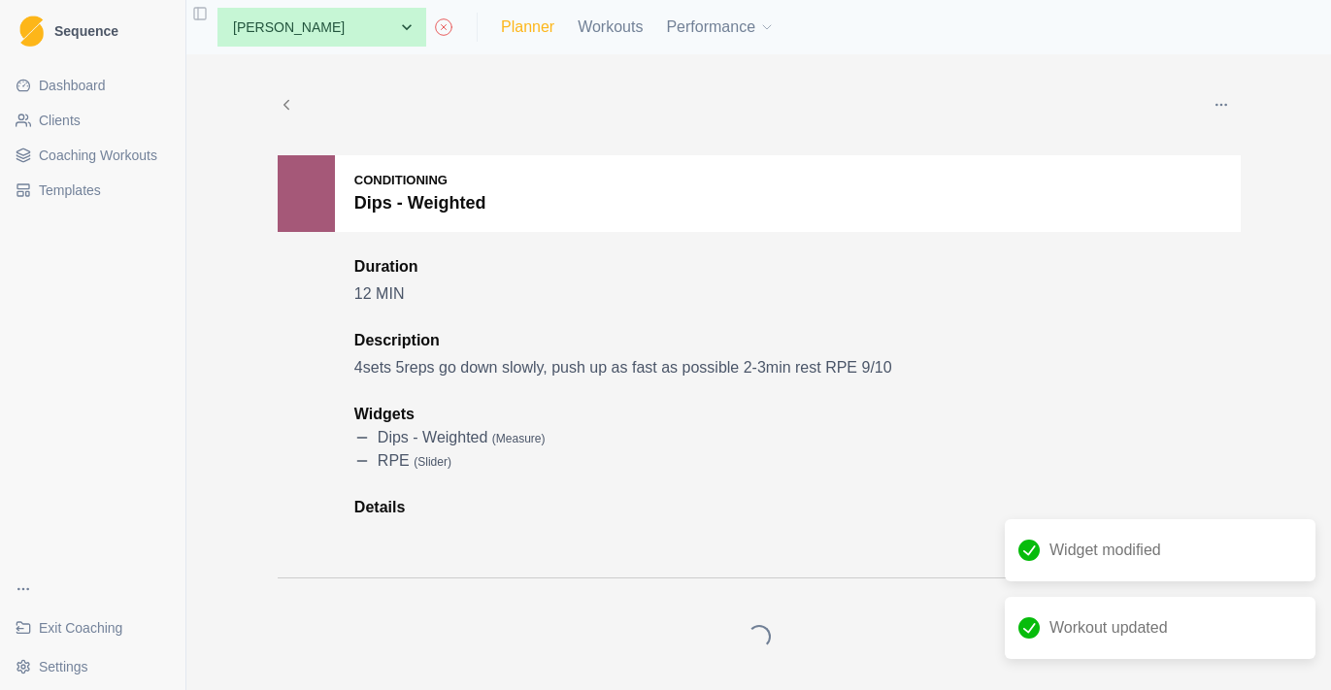
click at [547, 32] on link "Planner" at bounding box center [527, 27] width 53 height 23
select select "month"
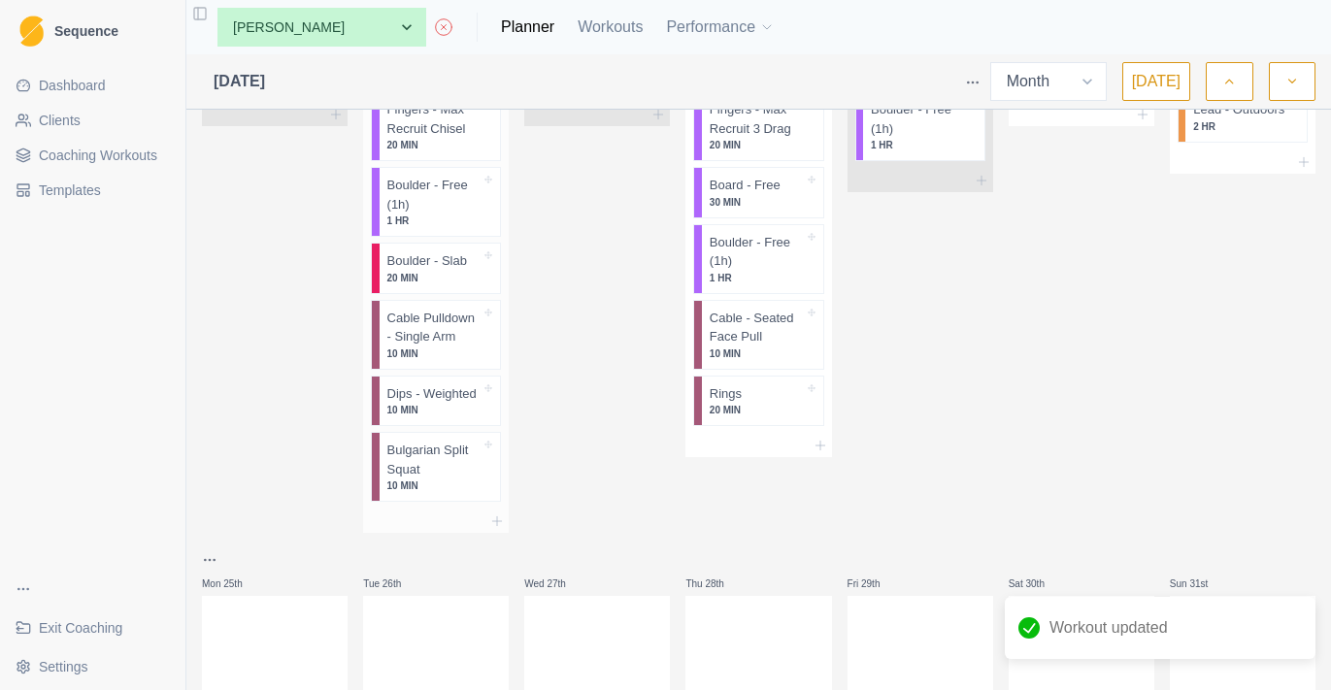
click at [467, 474] on p "Bulgarian Split Squat" at bounding box center [434, 460] width 94 height 38
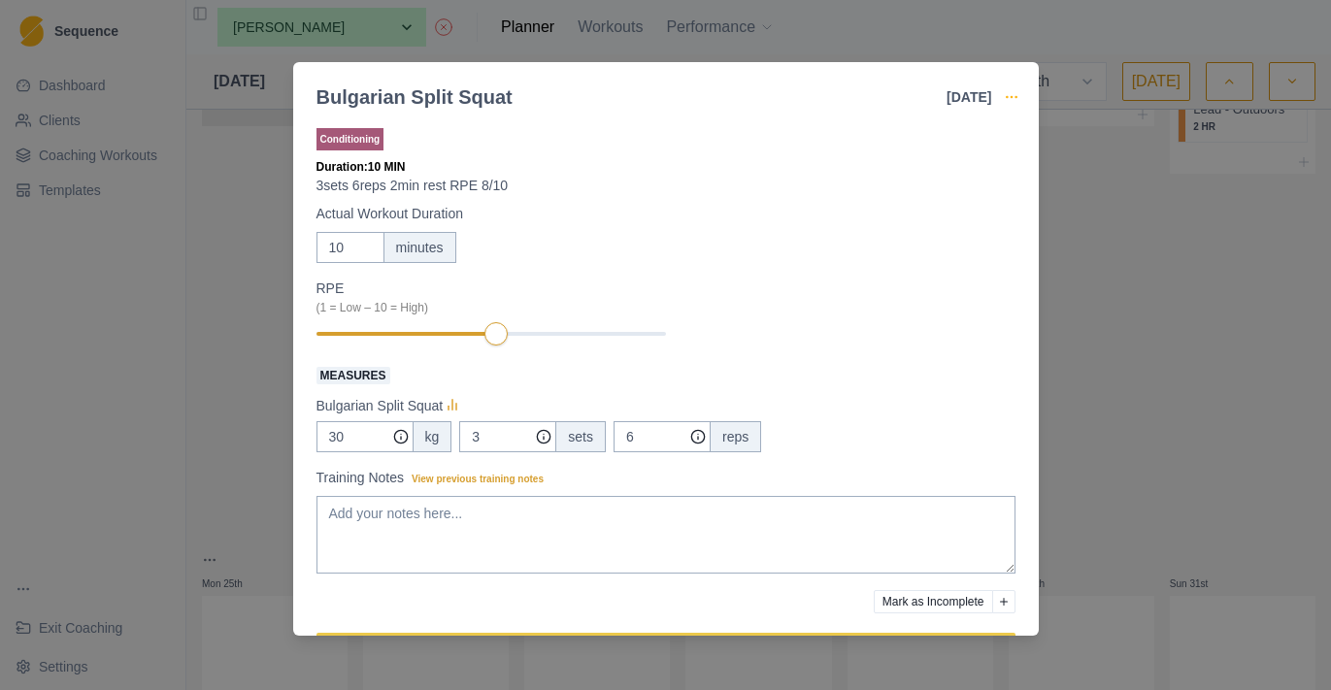
click at [1010, 95] on icon "button" at bounding box center [1012, 97] width 16 height 16
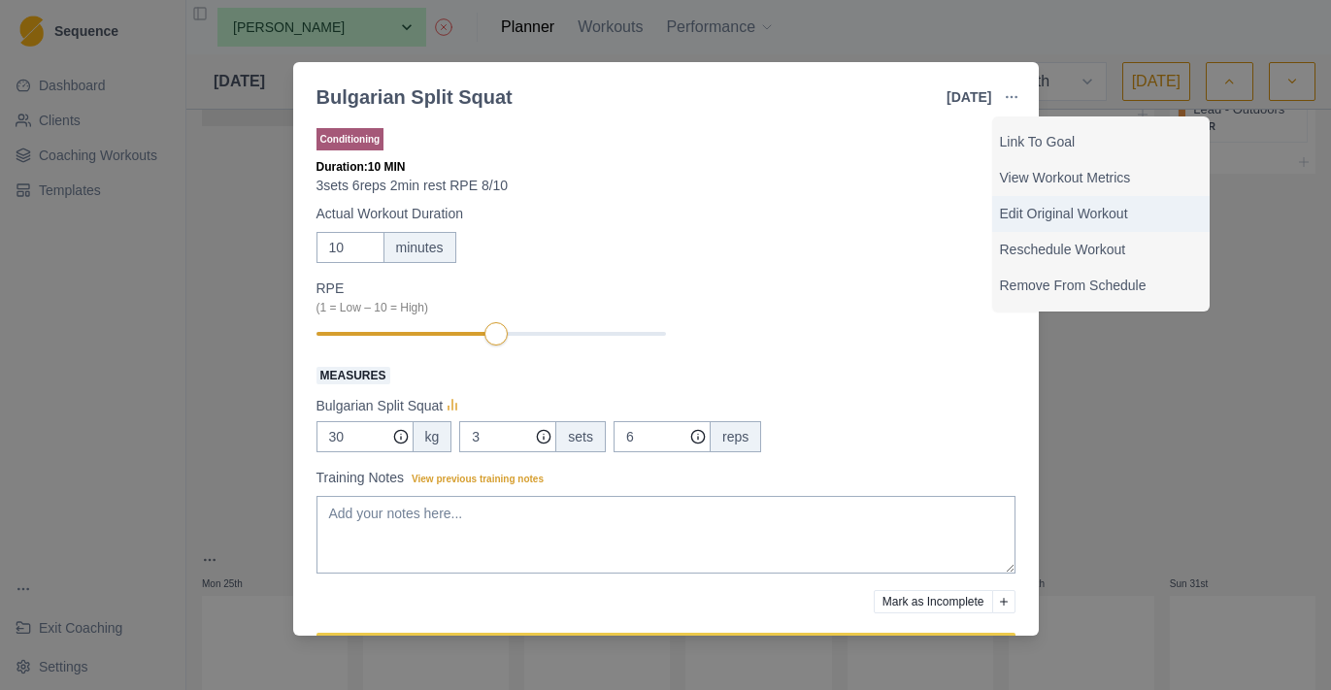
click at [1045, 215] on p "Edit Original Workout" at bounding box center [1101, 214] width 202 height 20
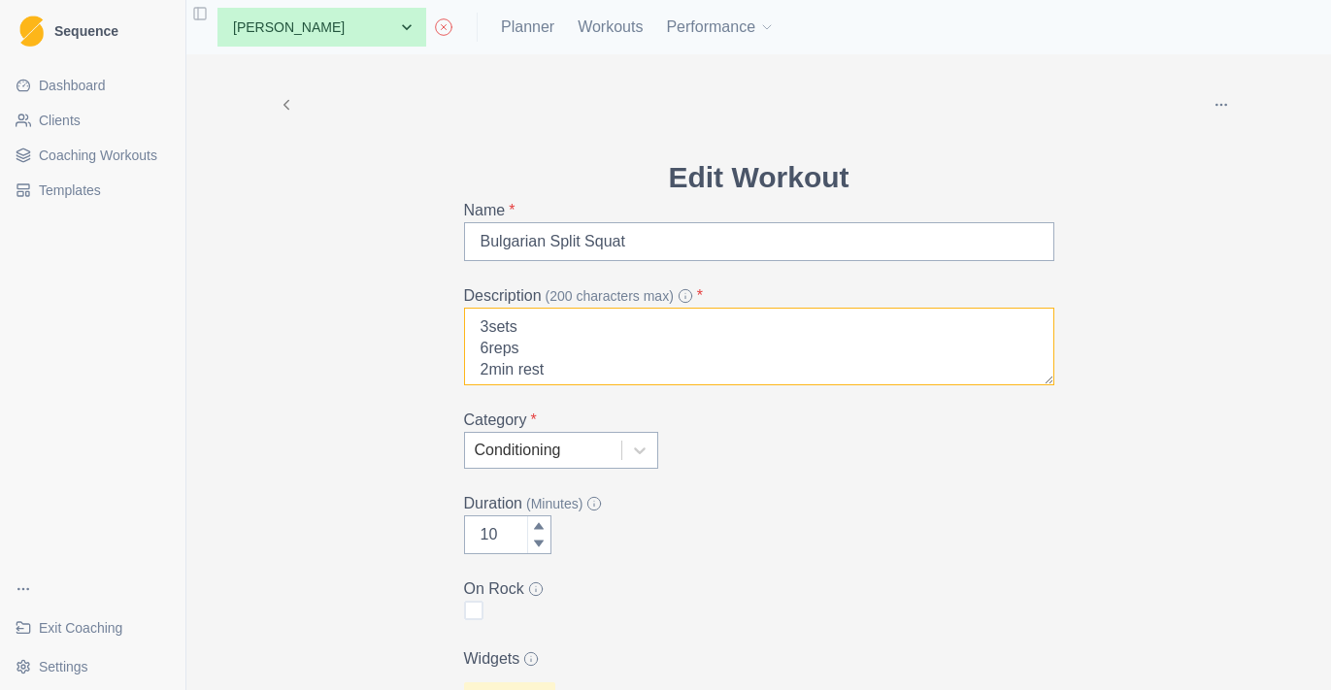
click at [484, 340] on textarea "3sets 6reps 2min rest RPE 8/10" at bounding box center [759, 347] width 590 height 78
click at [489, 330] on textarea "3sets 5reps 2min rest RPE 8/10" at bounding box center [759, 347] width 590 height 78
click at [552, 357] on textarea "4sets 5reps 2min rest RPE 8/10" at bounding box center [759, 347] width 590 height 78
click at [552, 351] on textarea "4sets 5reps 2min rest RPE 8/10" at bounding box center [759, 347] width 590 height 78
paste textarea "pull fast as possible, slow exctentric"
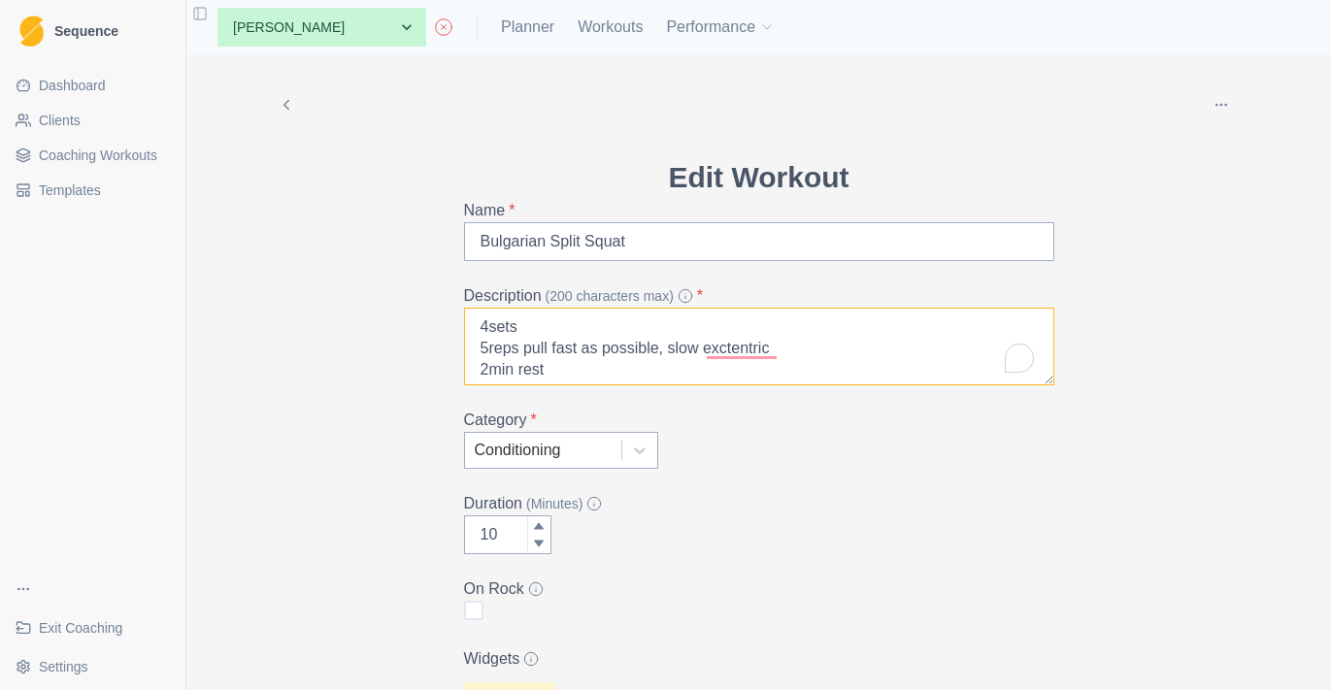
click at [635, 349] on textarea "4sets 5reps pull fast as possible, slow exctentric 2min rest RPE 8/10" at bounding box center [759, 347] width 590 height 78
click at [607, 384] on textarea "4sets 5reps pull fast as possible, slow exctentric 2min rest RPE 8/10" at bounding box center [759, 347] width 590 height 78
click at [491, 358] on textarea "4sets 5reps pull fast as possible, slow exctentric 2min rest RPE 8/10" at bounding box center [759, 347] width 590 height 78
click at [561, 350] on textarea "4sets 5reps pull fast as possible, slow exctentric 2-3min rest RPE 8/10" at bounding box center [759, 347] width 590 height 78
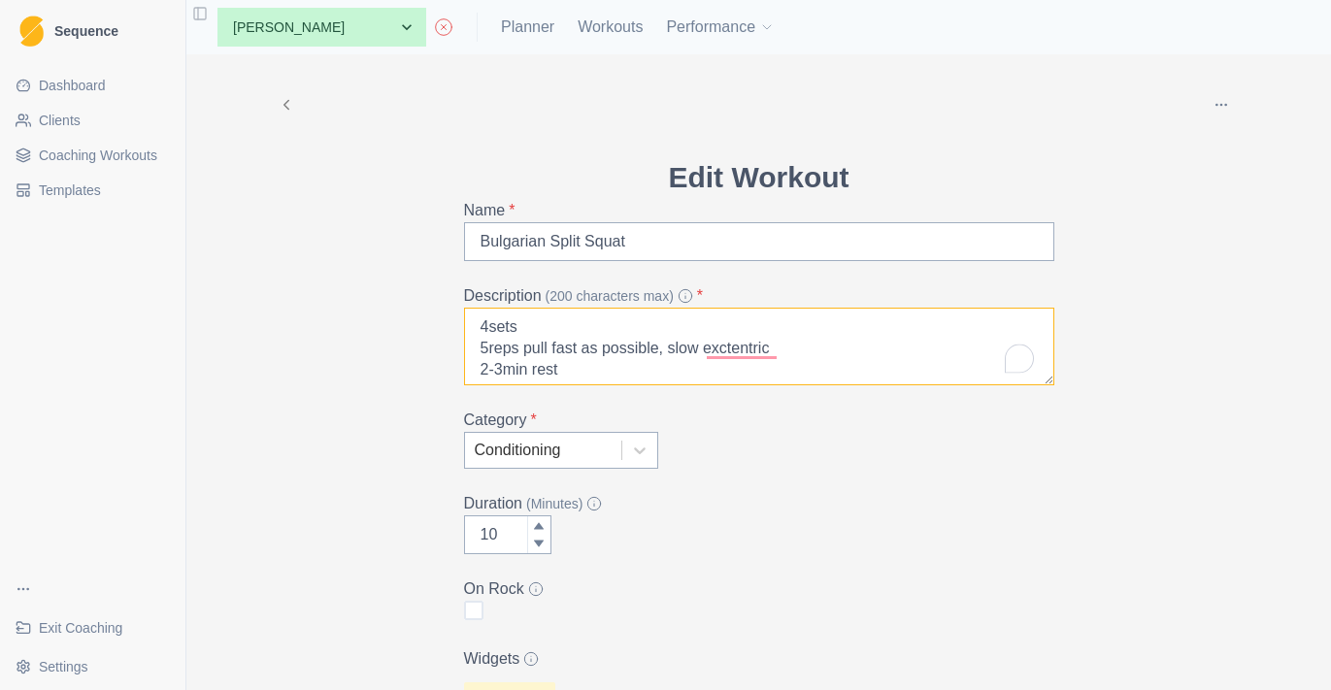
click at [538, 350] on textarea "4sets 5reps pull fast as possible, slow exctentric 2-3min rest RPE 8/10" at bounding box center [759, 347] width 590 height 78
click at [695, 350] on textarea "4sets 5reps go down slowly fast as possible, slow exctentric 2-3min rest RPE 8/…" at bounding box center [759, 347] width 590 height 78
click at [721, 347] on textarea "4sets 5reps go down slowly, slow exctentric 2-3min rest RPE 8/10" at bounding box center [759, 347] width 590 height 78
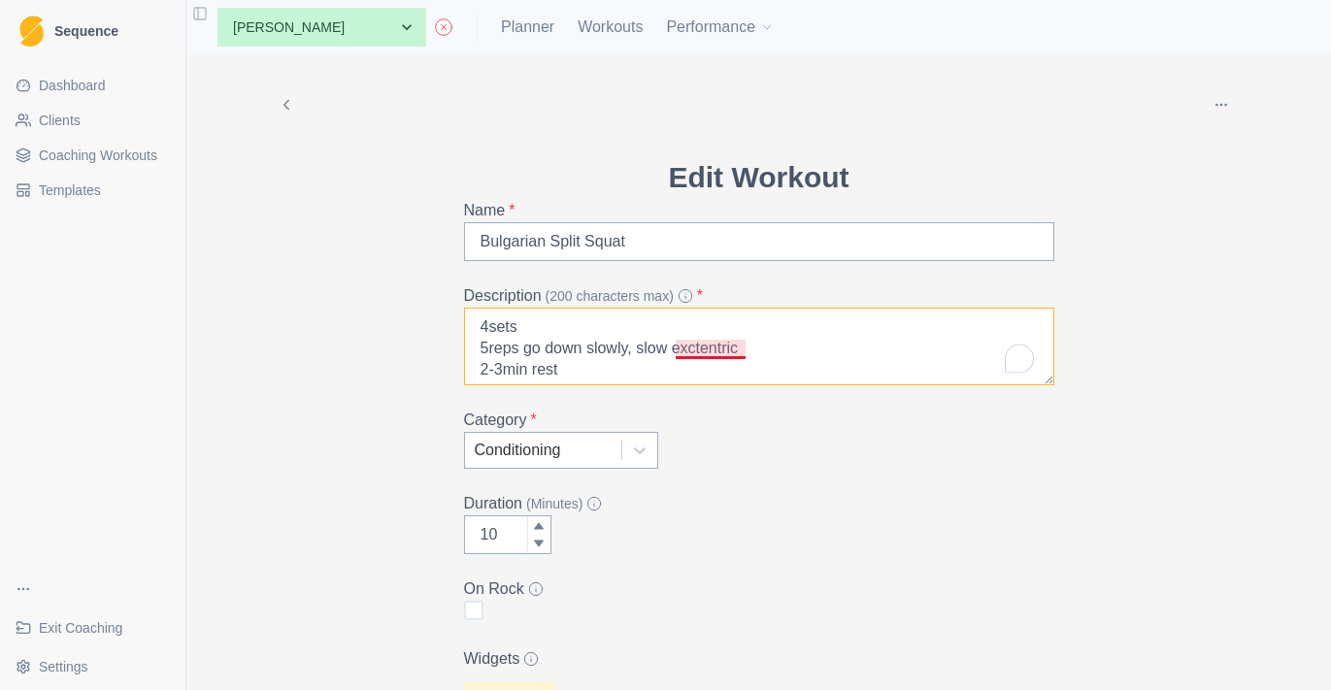
click at [721, 347] on textarea "4sets 5reps go down slowly, slow exctentric 2-3min rest RPE 8/10" at bounding box center [759, 347] width 590 height 78
click at [521, 369] on textarea "4sets 5reps go down slowly, push up as fast as possible 2-3min rest RPE 8/10" at bounding box center [759, 347] width 590 height 78
type textarea "4sets 5reps go down slowly, push up as fast as possible 2-3min rest RPE 9/10"
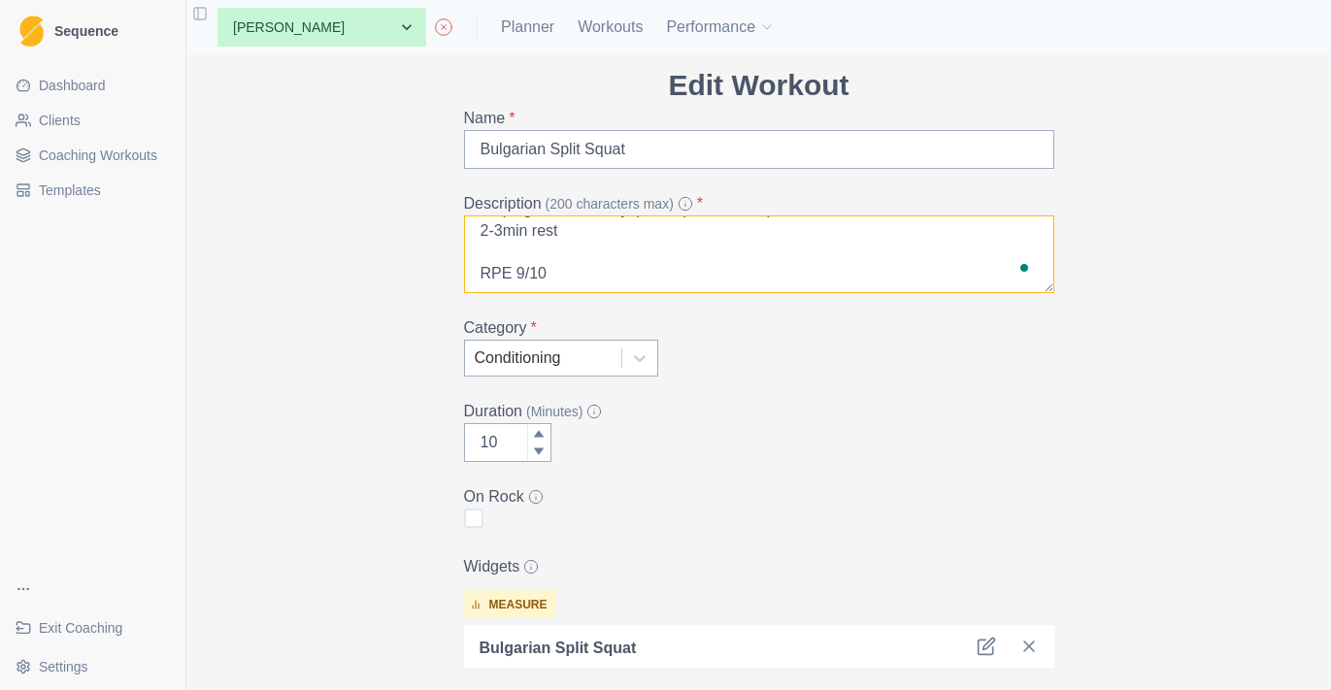
type input "11"
type textarea "4sets 5reps go down slowly, push up as fast as possible 2-3min rest RPE 9/10"
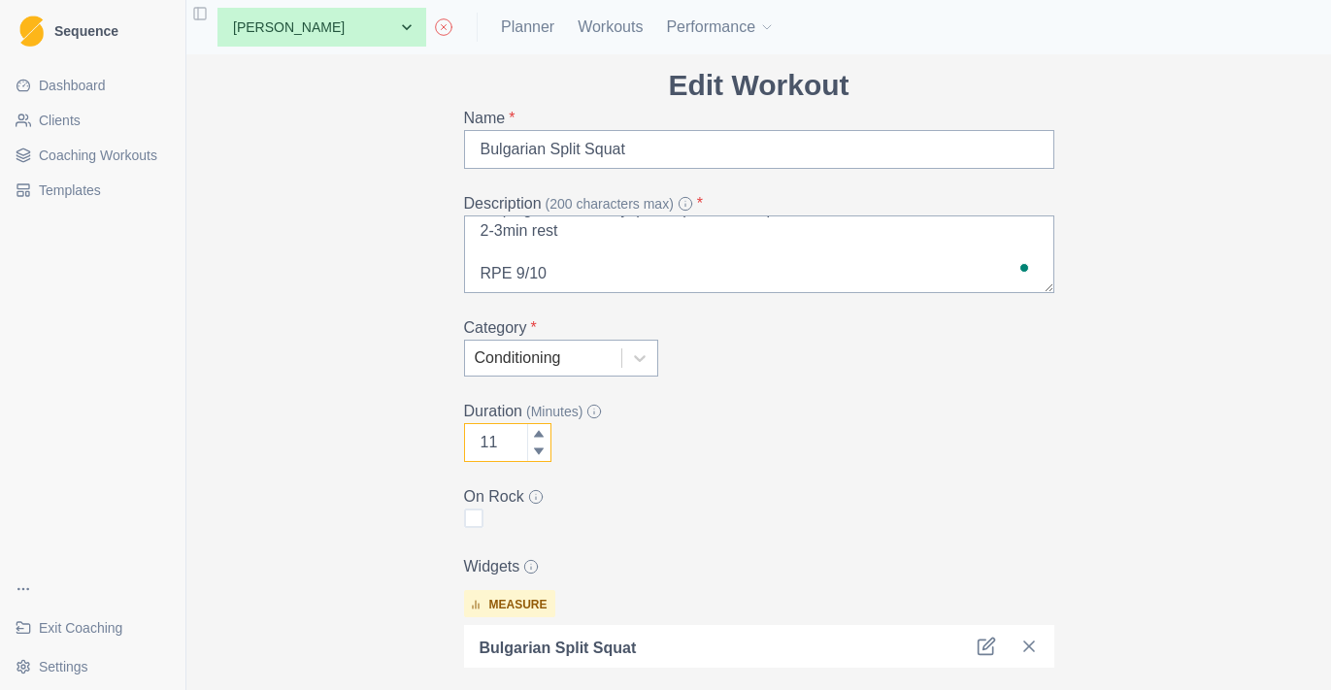
click at [528, 428] on div at bounding box center [538, 433] width 23 height 19
type input "12"
click at [528, 428] on div at bounding box center [538, 433] width 23 height 19
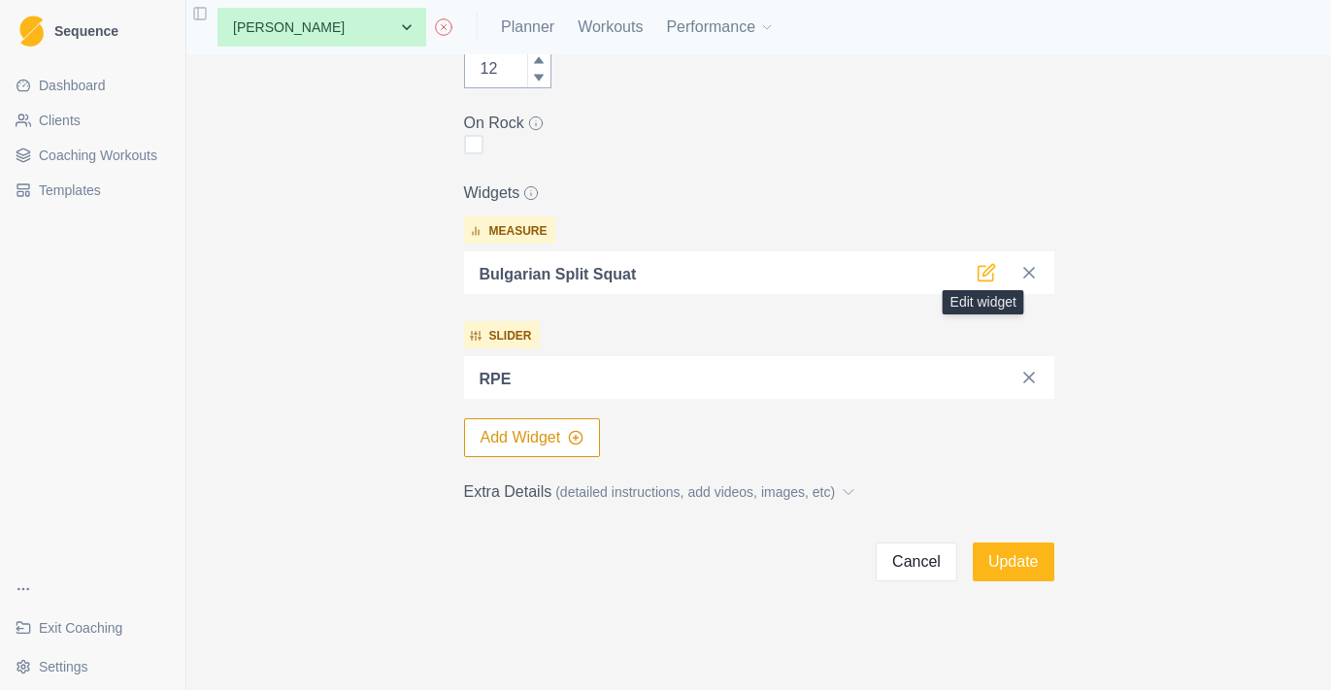
click at [985, 272] on icon at bounding box center [988, 271] width 12 height 12
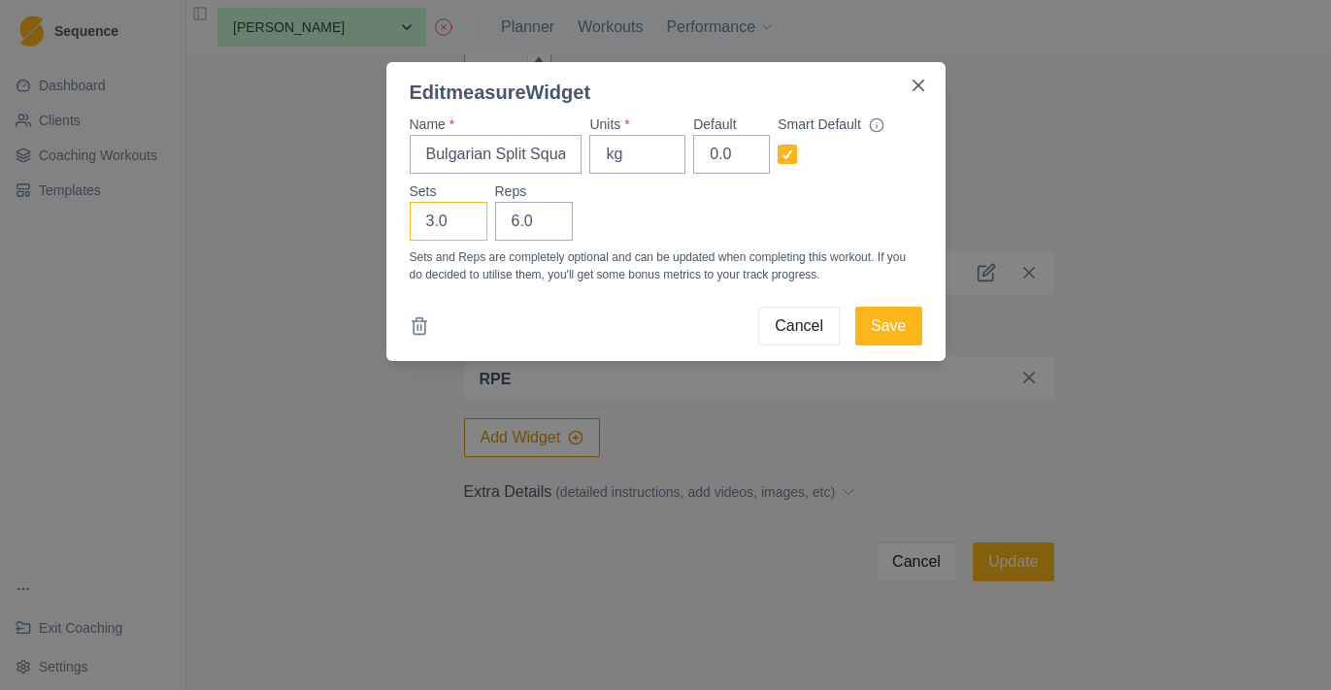
type input "4"
click at [466, 219] on input "4" at bounding box center [449, 221] width 78 height 39
type input "5"
click at [549, 229] on input "5" at bounding box center [534, 221] width 78 height 39
click at [888, 315] on button "Save" at bounding box center [888, 326] width 66 height 39
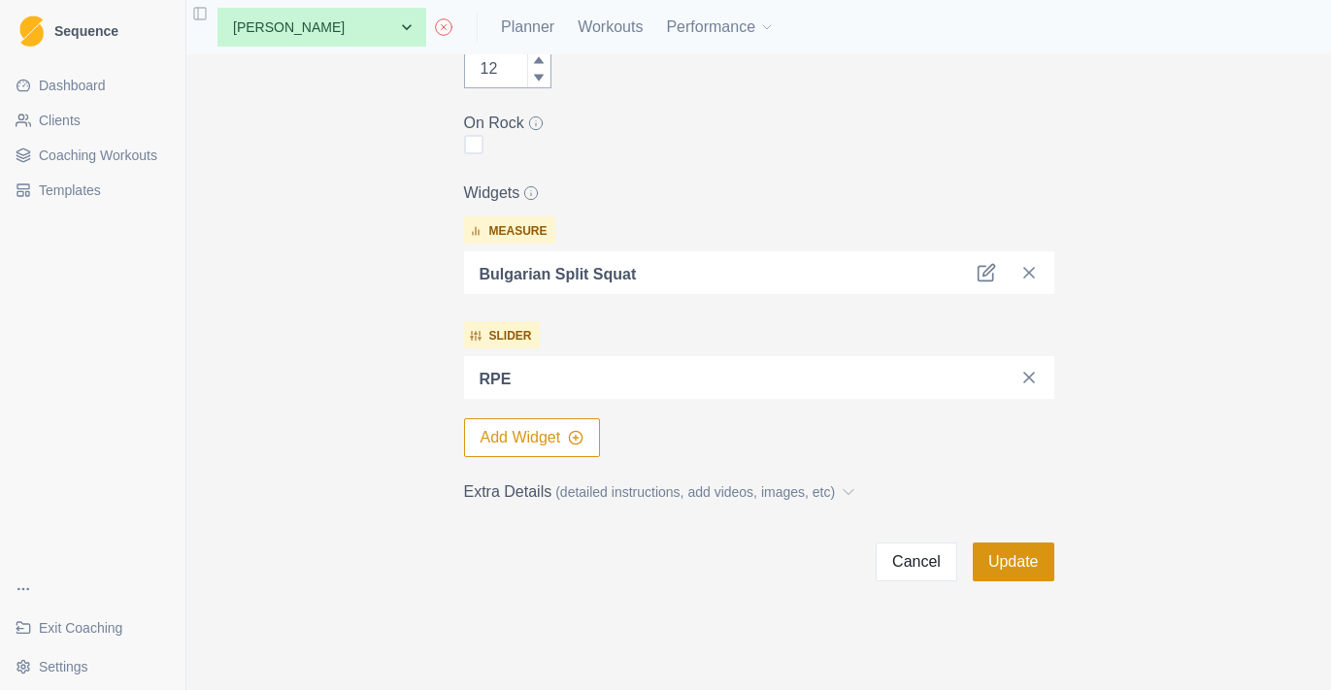
click at [1006, 566] on button "Update" at bounding box center [1014, 562] width 82 height 39
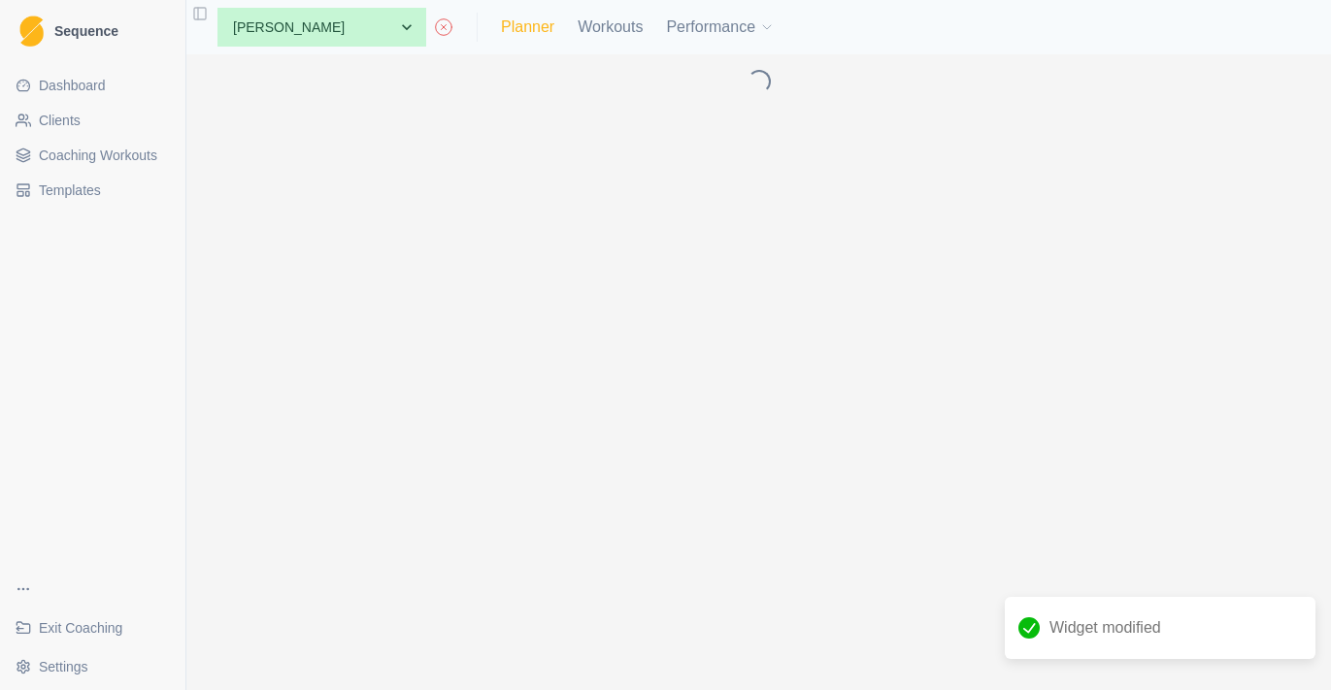
click at [539, 28] on link "Planner" at bounding box center [527, 27] width 53 height 23
select select "month"
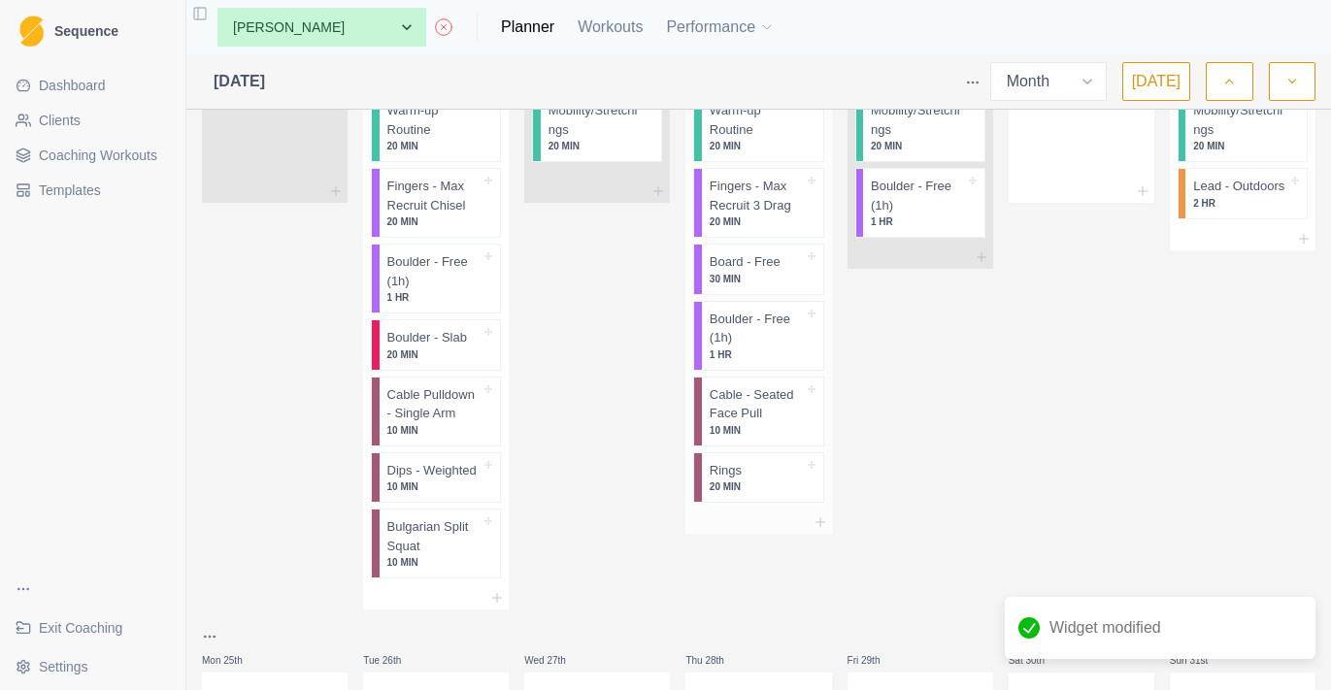
click at [737, 423] on p "10 MIN" at bounding box center [757, 430] width 94 height 15
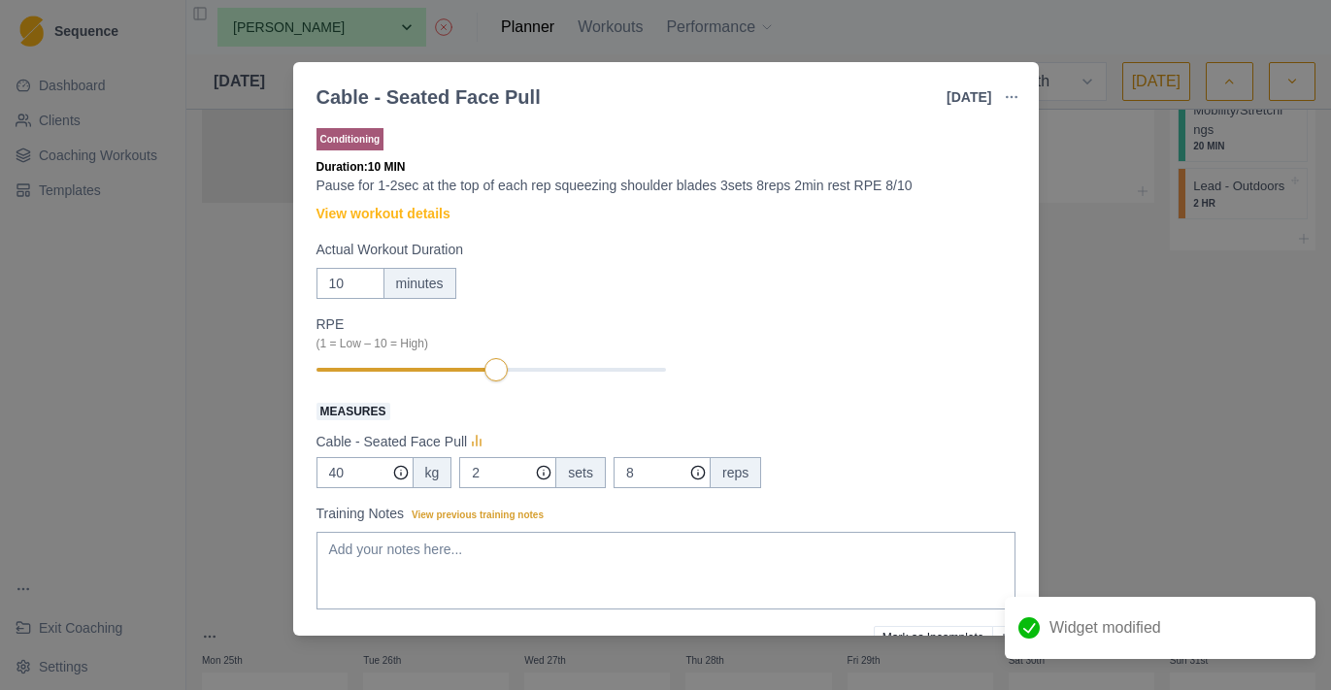
click at [1001, 97] on button "button" at bounding box center [1011, 97] width 39 height 39
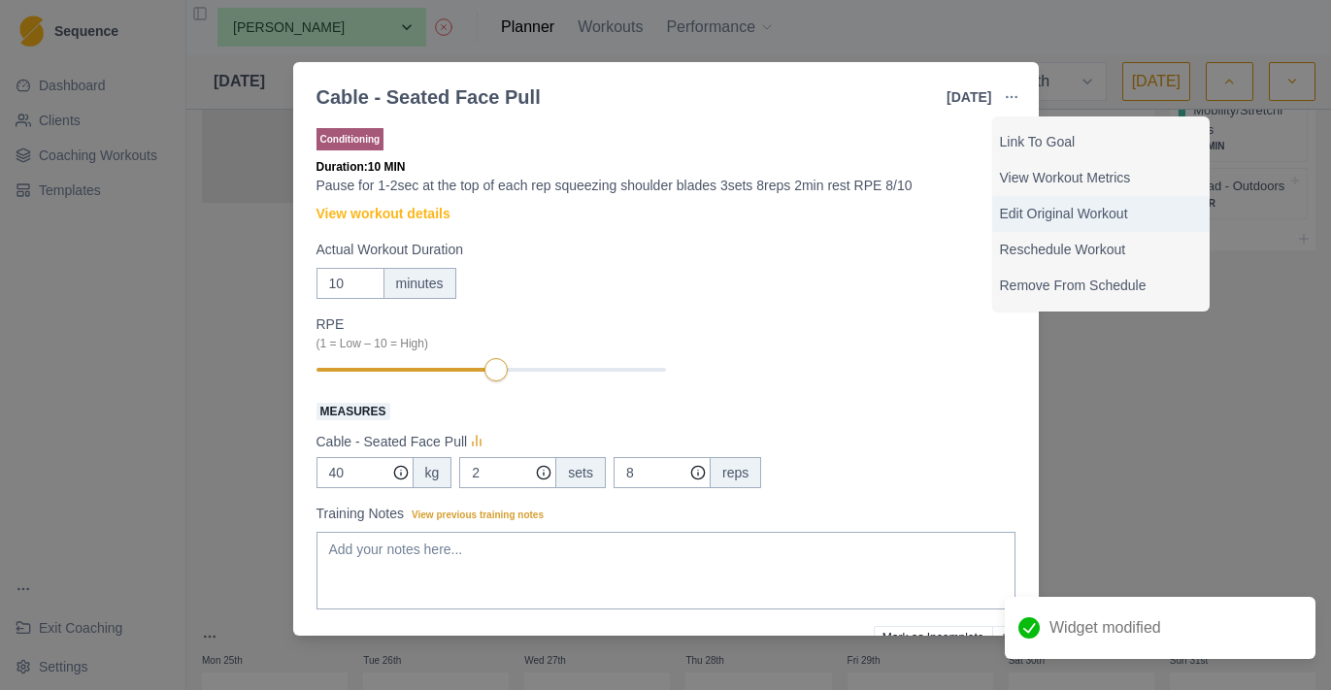
click at [1038, 212] on p "Edit Original Workout" at bounding box center [1101, 214] width 202 height 20
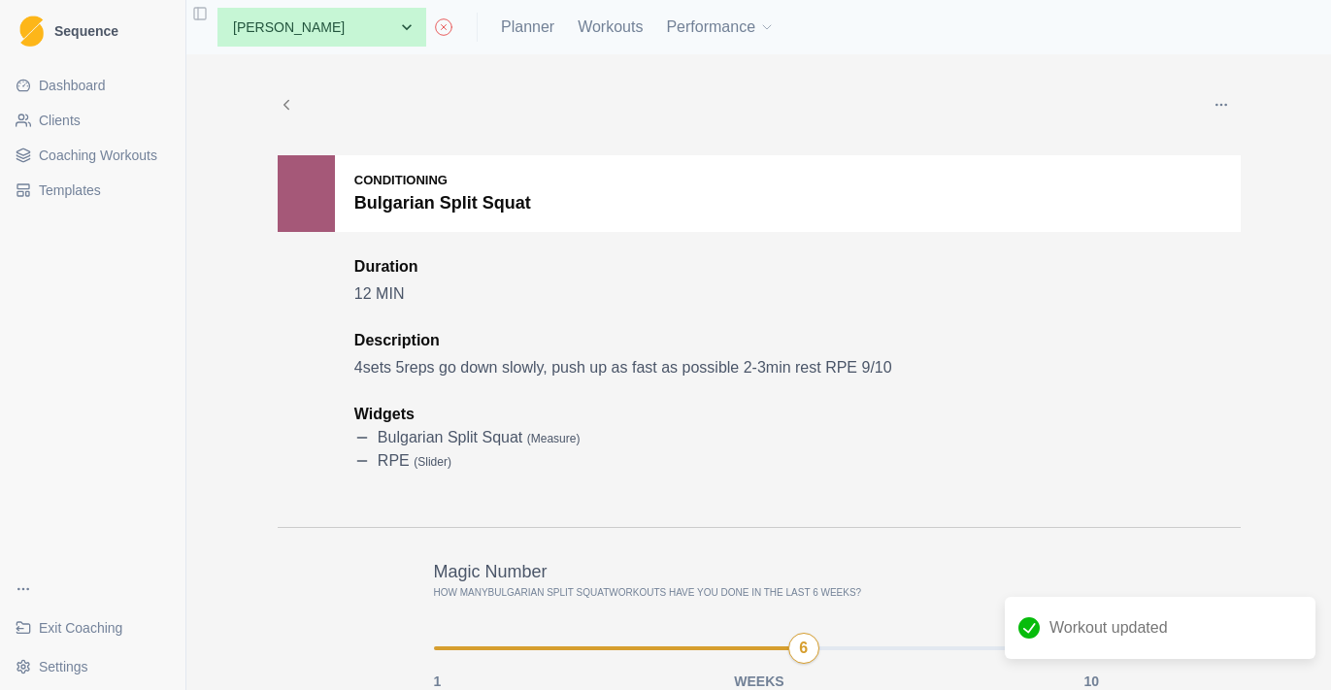
click at [548, 14] on div "None [PERSON_NAME] [PERSON_NAME] [PERSON_NAME] [PERSON_NAME] [PERSON_NAME] Athl…" at bounding box center [488, 27] width 573 height 39
click at [547, 21] on link "Planner" at bounding box center [527, 27] width 53 height 23
select select "month"
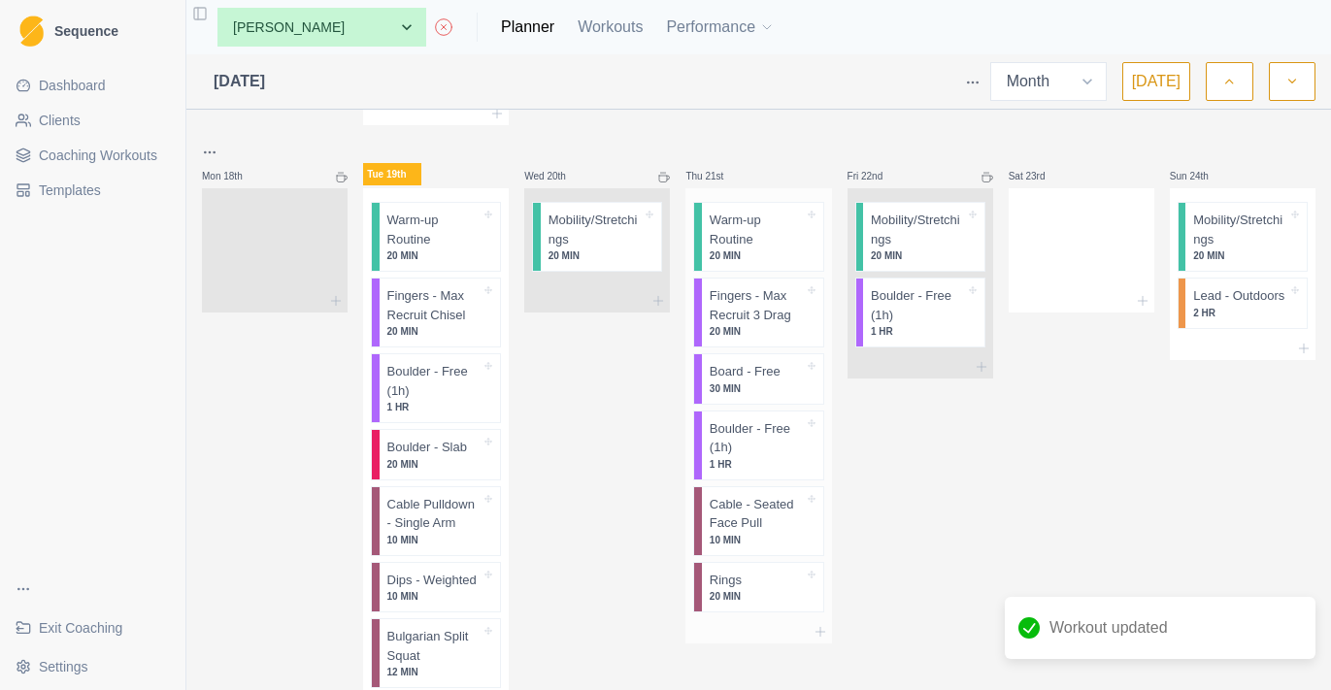
click at [756, 507] on p "Cable - Seated Face Pull" at bounding box center [757, 514] width 94 height 38
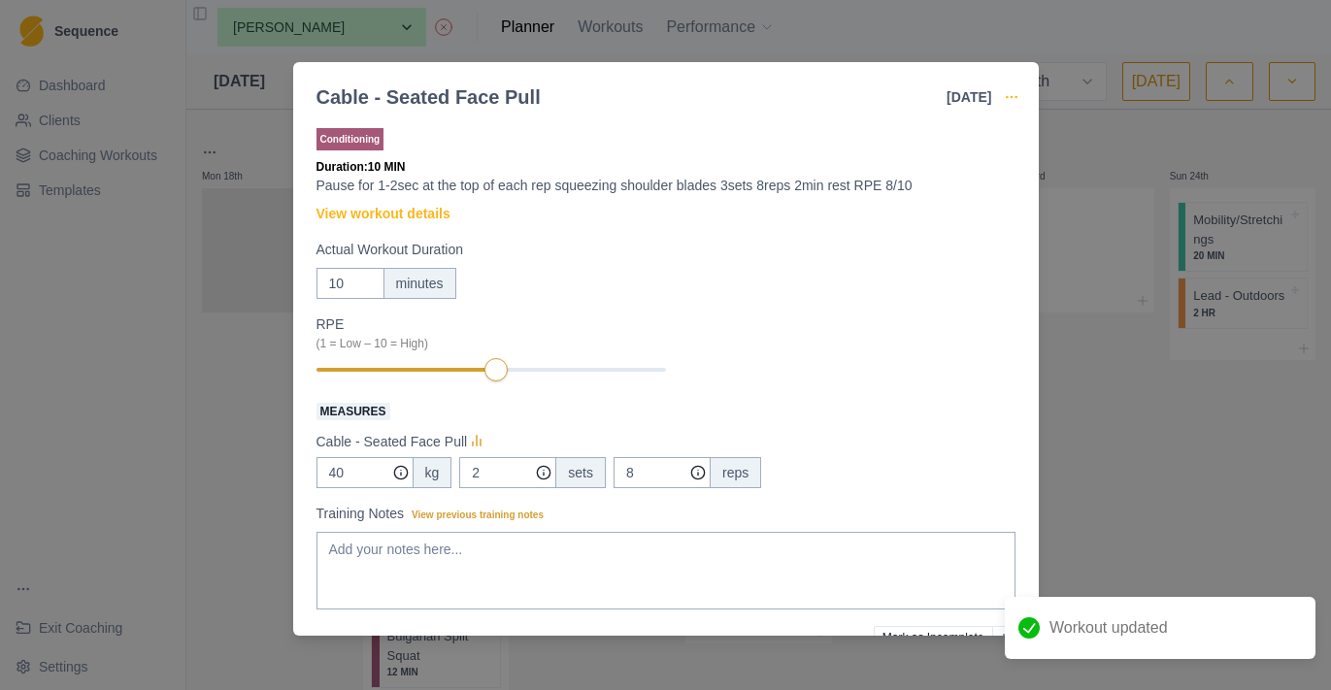
click at [1007, 93] on icon "button" at bounding box center [1012, 97] width 16 height 16
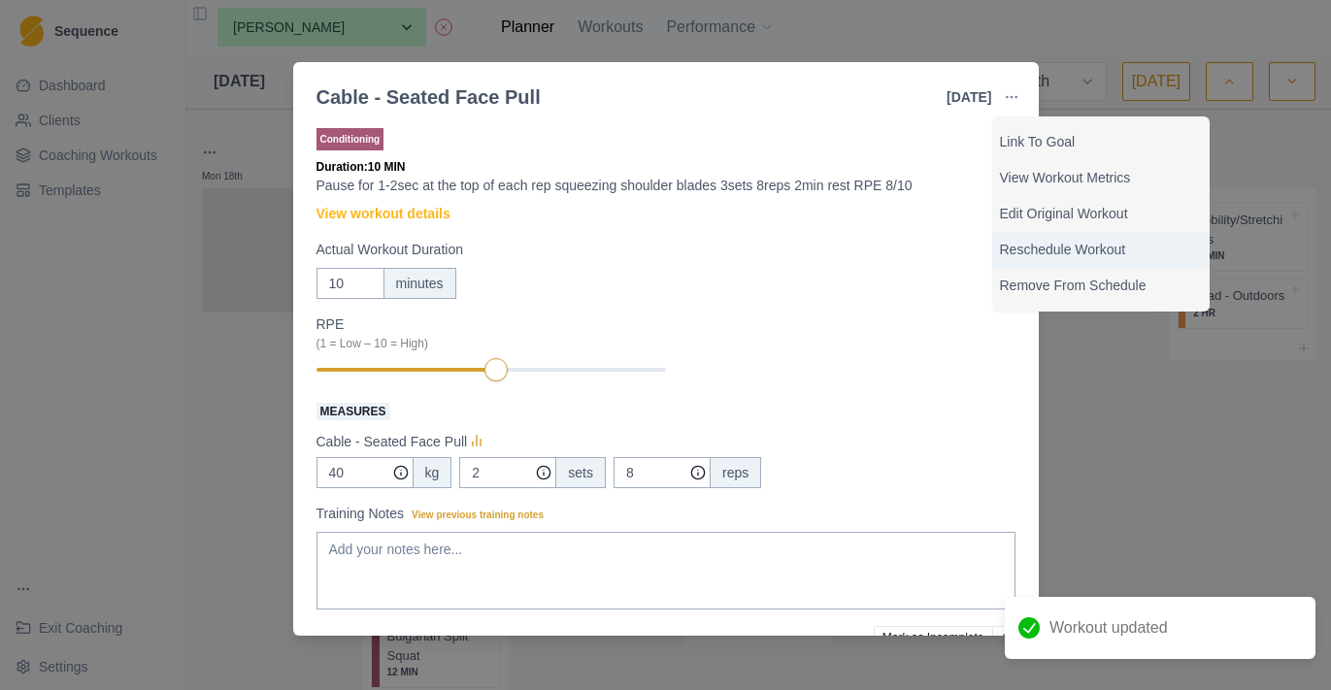
click at [1053, 232] on div "Reschedule Workout" at bounding box center [1100, 250] width 217 height 36
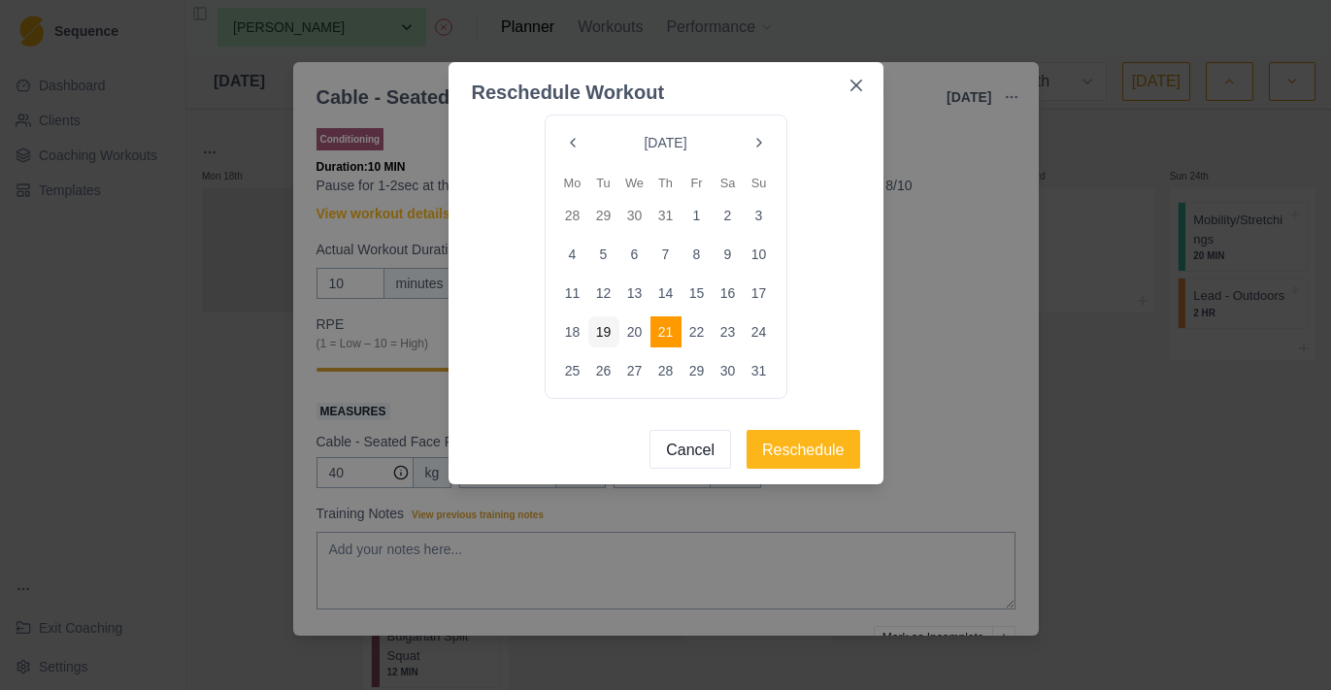
click at [894, 165] on div "Reschedule Workout [DATE] Mo Tu We Th Fr Sa Su 28 29 30 31 1 2 3 4 5 6 7 8 9 10…" at bounding box center [665, 345] width 1331 height 690
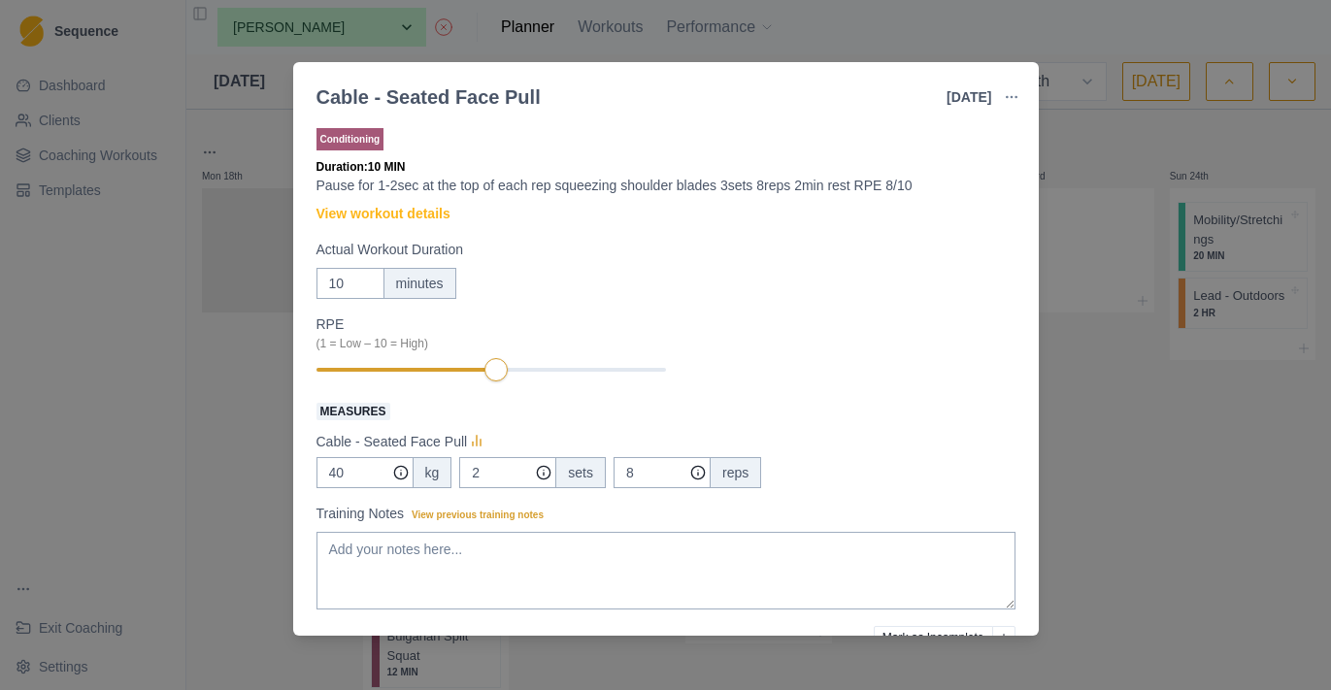
click at [1005, 111] on button "button" at bounding box center [1011, 97] width 39 height 39
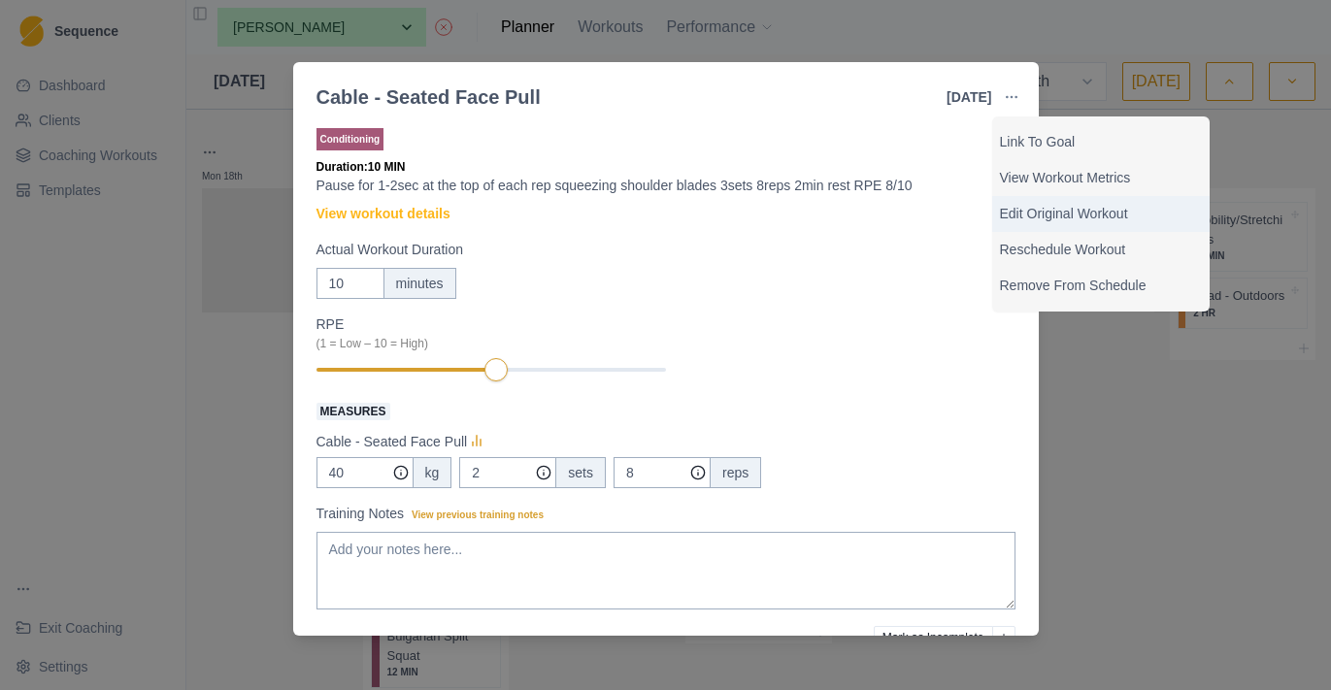
click at [1049, 220] on p "Edit Original Workout" at bounding box center [1101, 214] width 202 height 20
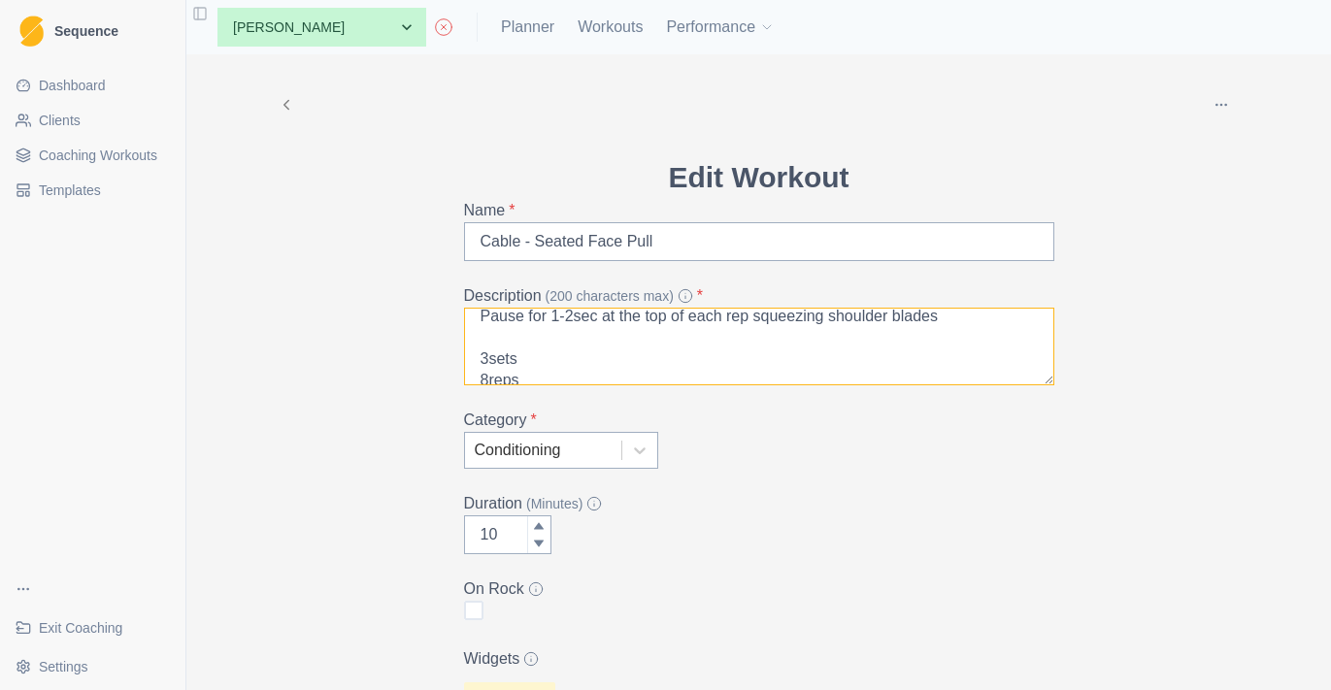
click at [489, 358] on textarea "Pause for 1-2sec at the top of each rep squeezing shoulder blades 3sets 8reps 2…" at bounding box center [759, 347] width 590 height 78
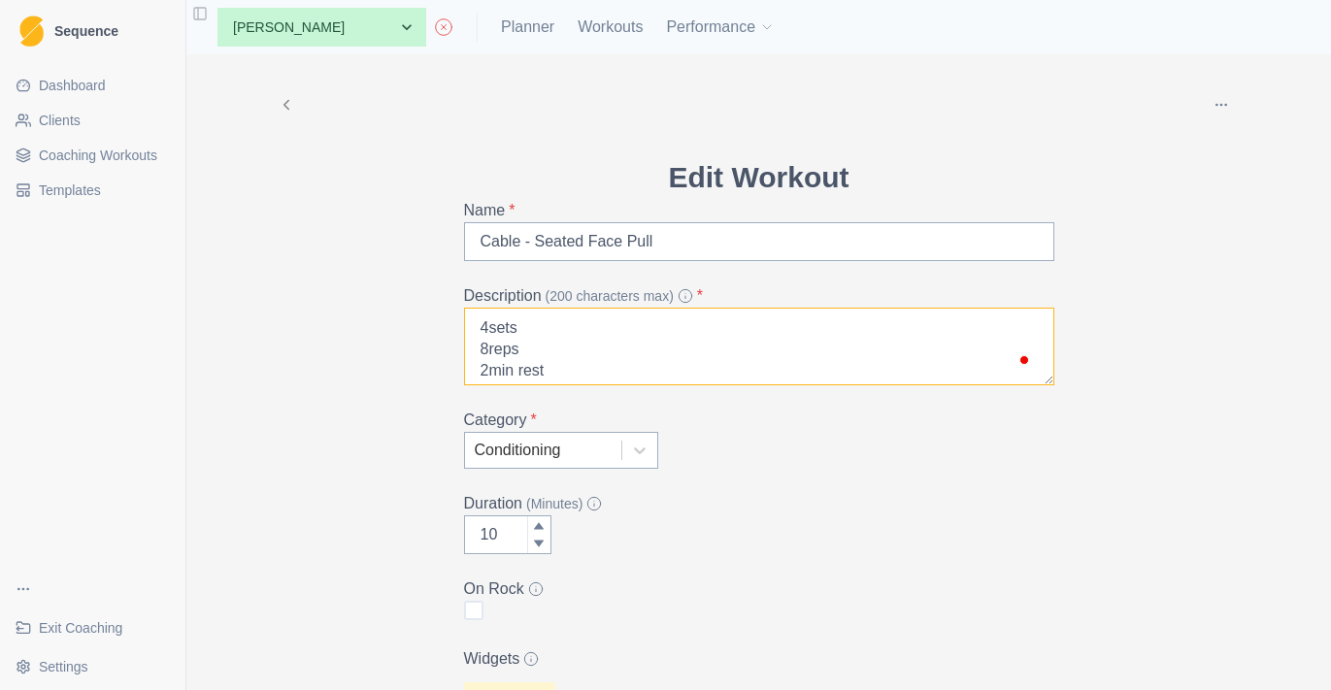
click at [490, 345] on textarea "Pause for 1-2sec at the top of each rep squeezing shoulder blades 4sets 8reps 2…" at bounding box center [759, 347] width 590 height 78
click at [531, 339] on textarea "Pause for 1-2sec at the top of each rep squeezing shoulder blades 4sets 5reps 2…" at bounding box center [759, 347] width 590 height 78
click at [487, 341] on textarea "Pause for 1-2sec at the top of each rep squeezing shoulder blades 4sets 5reps 2…" at bounding box center [759, 347] width 590 height 78
click at [608, 336] on textarea "Pause for 1-2sec at the top of each rep squeezing shoulder blades 4sets 4reps 2…" at bounding box center [759, 347] width 590 height 78
paste textarea "pull fast as possible, slow exctentric"
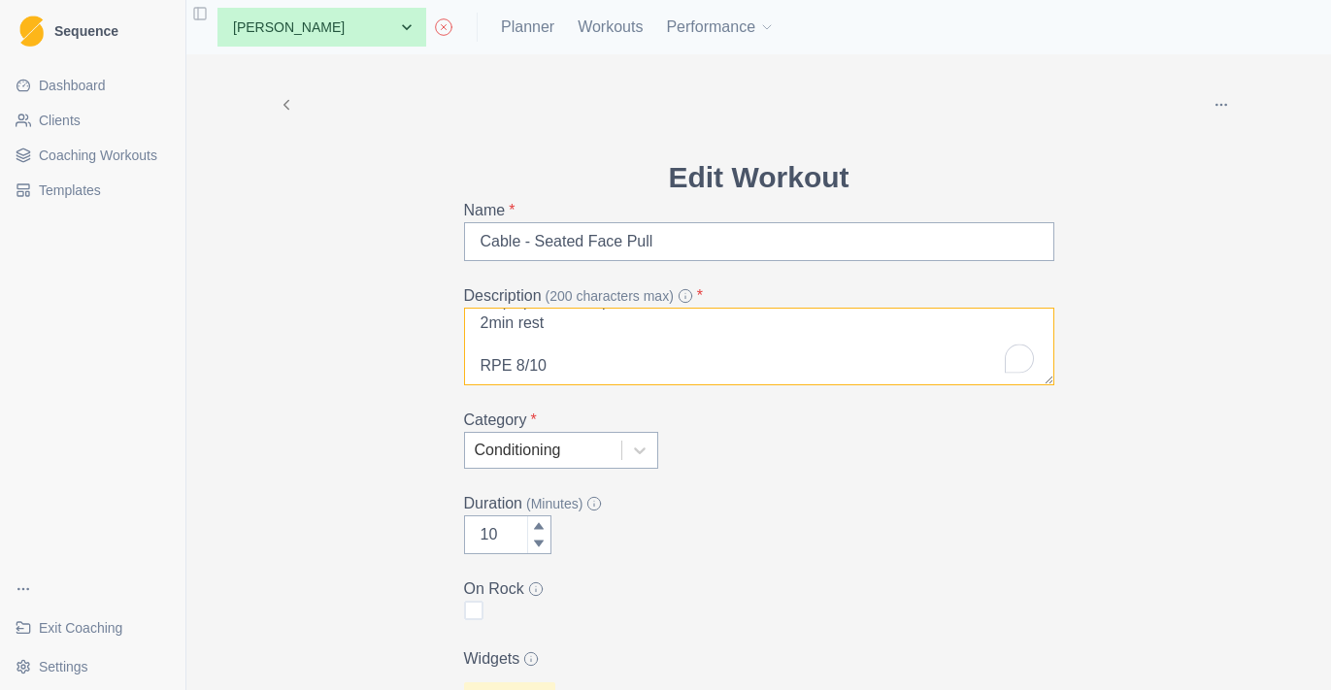
click at [495, 322] on textarea "Pause for 1-2sec at the top of each rep squeezing shoulder blades 4sets 4reps p…" at bounding box center [759, 347] width 590 height 78
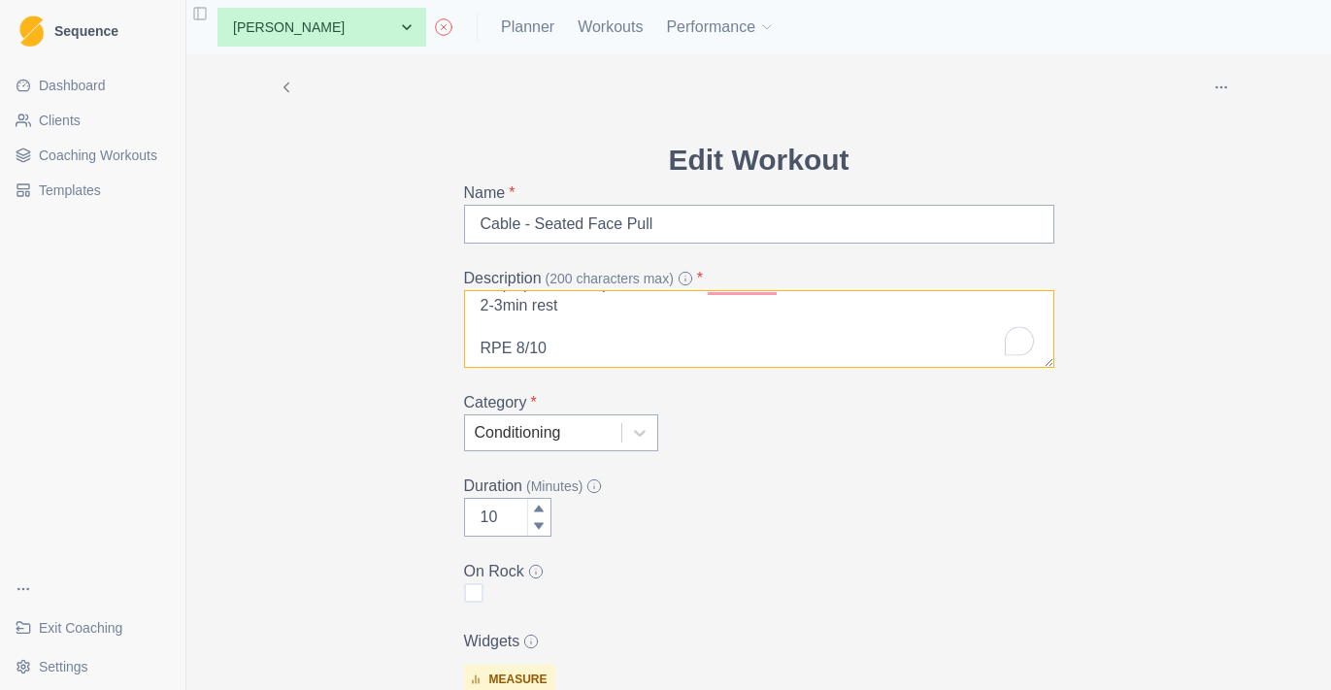
click at [518, 344] on textarea "Pause for 1-2sec at the top of each rep squeezing shoulder blades 4sets 4reps p…" at bounding box center [759, 329] width 590 height 78
type textarea "Pause for 1-2sec at the top of each rep squeezing shoulder blades 4sets 4reps p…"
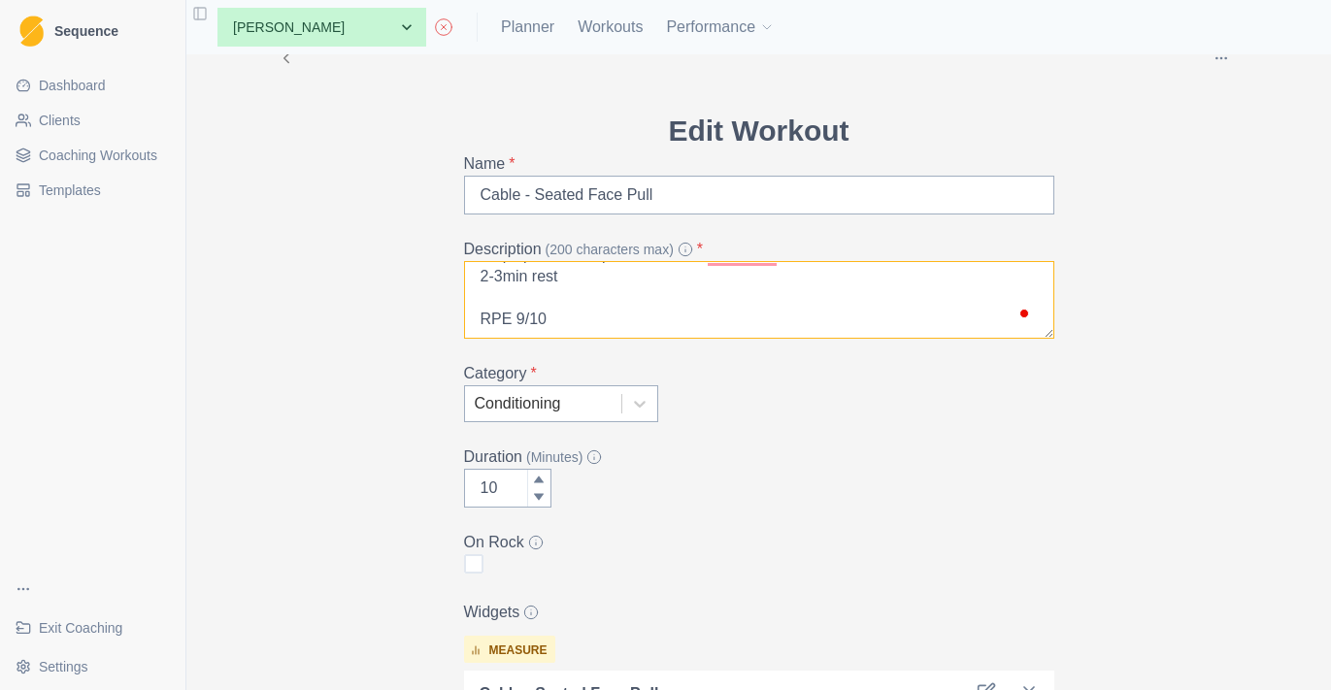
type input "11"
type textarea "Pause for 1-2sec at the top of each rep squeezing shoulder blades 4sets 4reps p…"
click at [542, 477] on icon at bounding box center [539, 480] width 12 height 12
type input "12"
click at [542, 477] on icon at bounding box center [539, 480] width 12 height 12
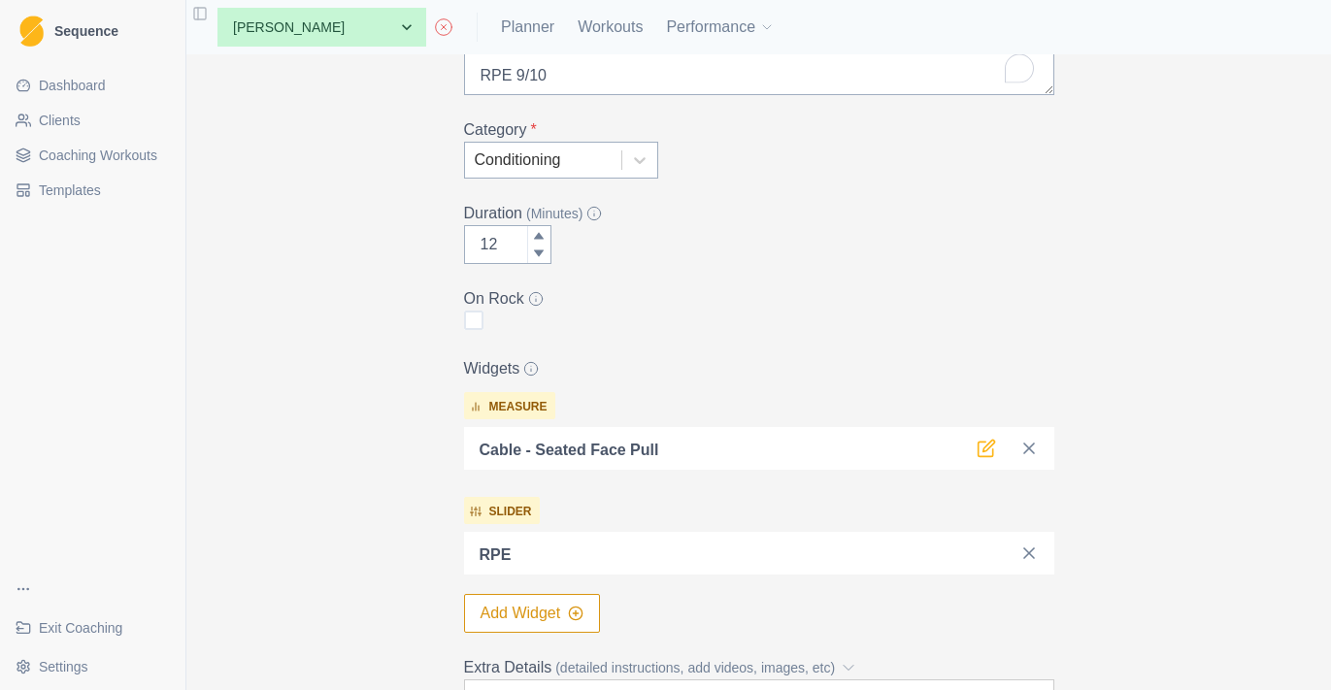
click at [980, 454] on icon at bounding box center [985, 448] width 19 height 19
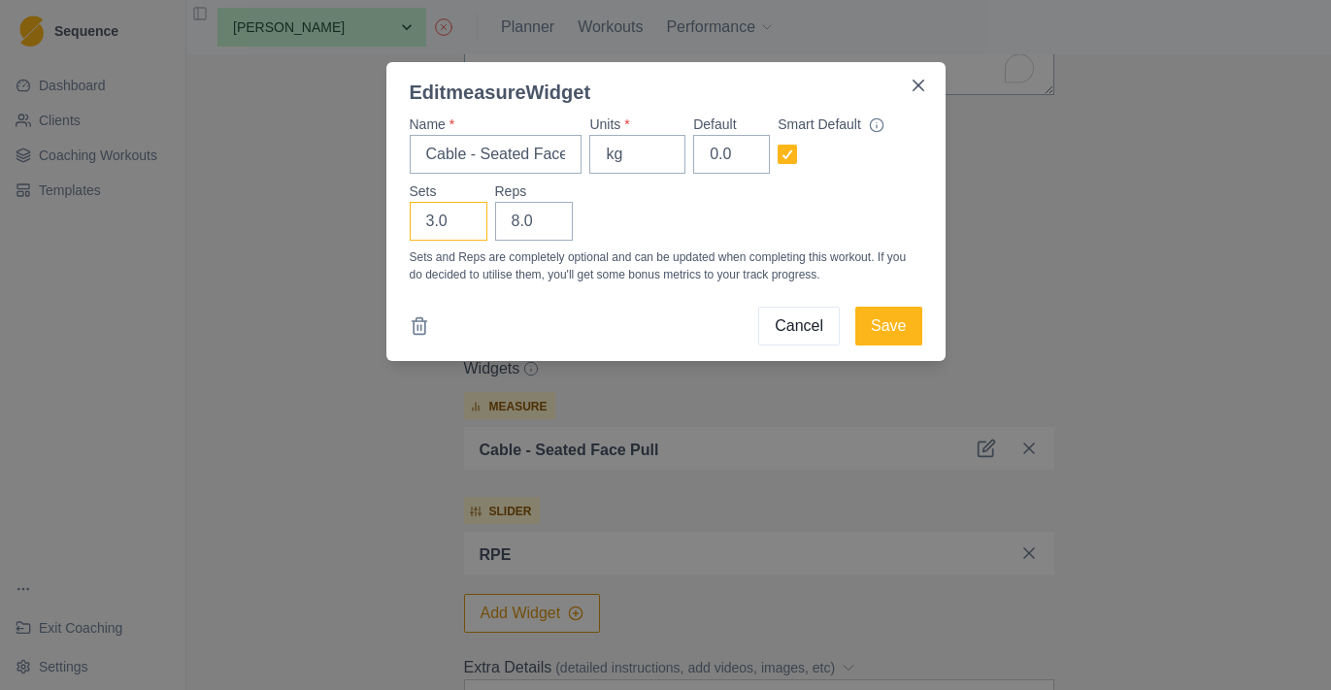
type input "4"
click at [464, 215] on input "4" at bounding box center [449, 221] width 78 height 39
click at [546, 224] on input "7" at bounding box center [534, 221] width 78 height 39
click at [546, 224] on input "6" at bounding box center [534, 221] width 78 height 39
click at [546, 224] on input "5" at bounding box center [534, 221] width 78 height 39
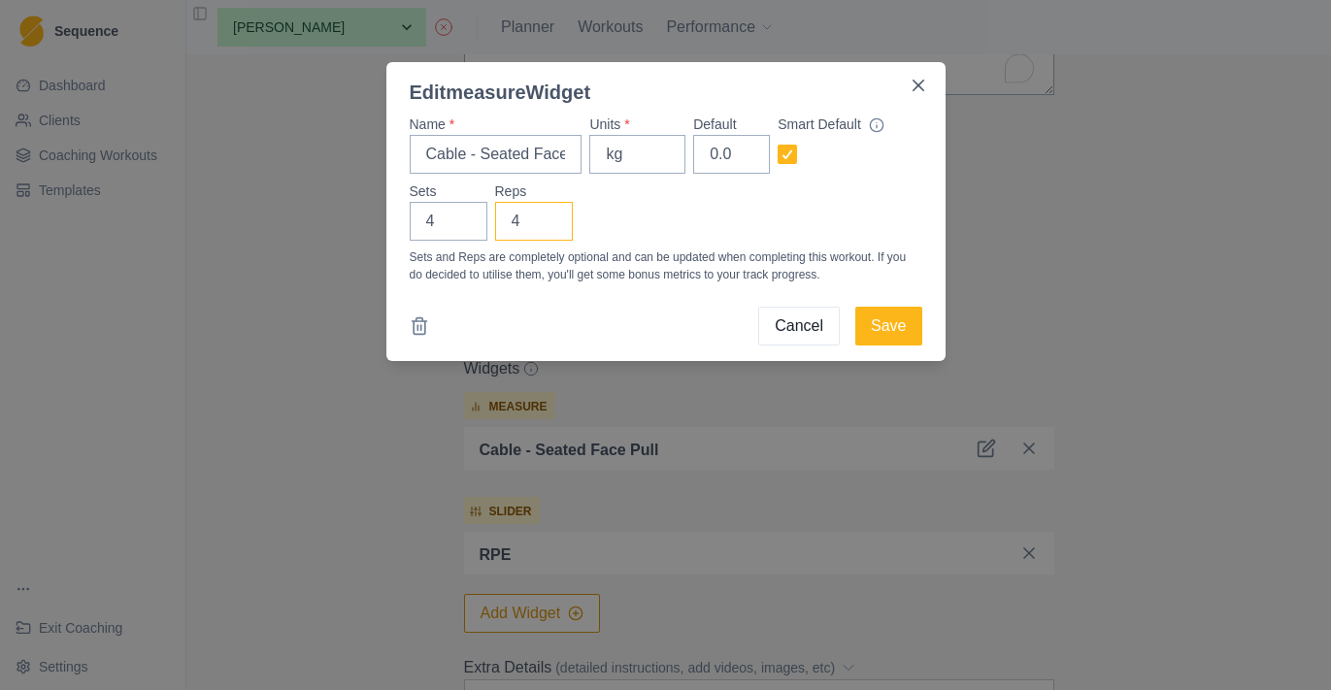
click at [546, 224] on input "4" at bounding box center [534, 221] width 78 height 39
type input "5"
click at [543, 217] on input "5" at bounding box center [534, 221] width 78 height 39
click at [887, 334] on button "Save" at bounding box center [888, 326] width 66 height 39
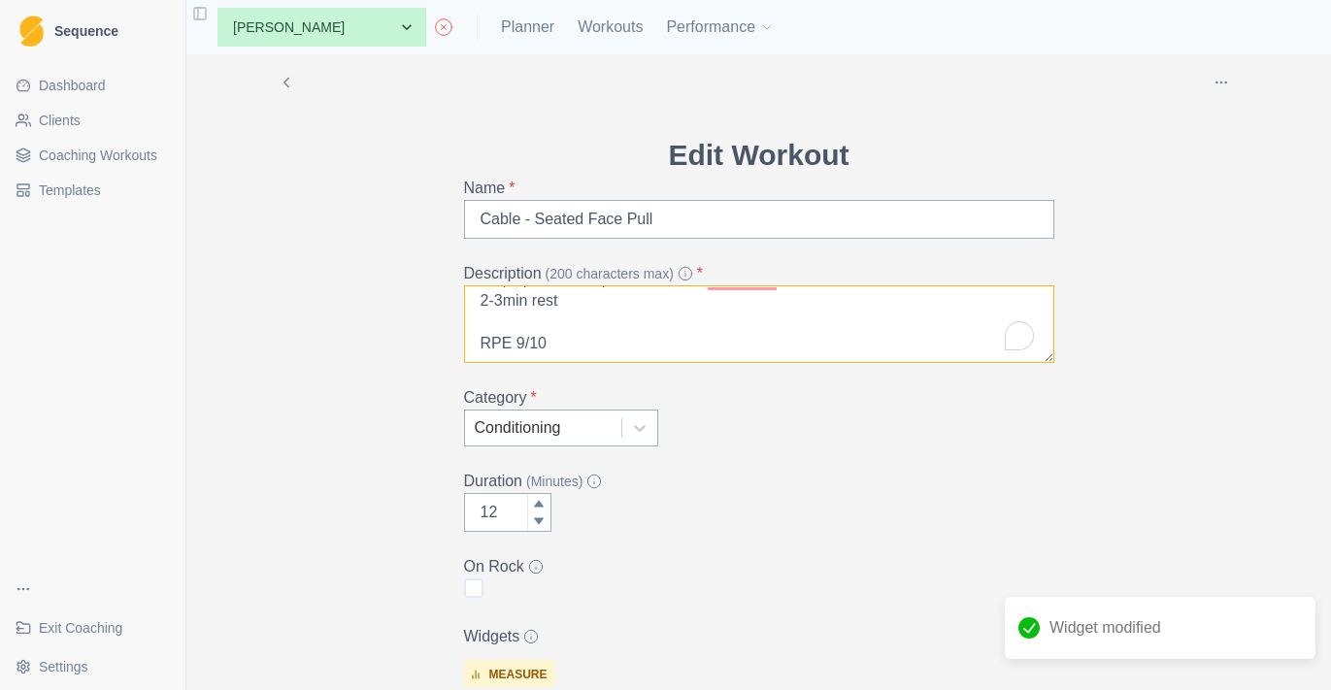
scroll to position [65, 0]
click at [489, 314] on textarea "Pause for 1-2sec at the top of each rep squeezing shoulder blades 4sets 4reps p…" at bounding box center [759, 324] width 590 height 78
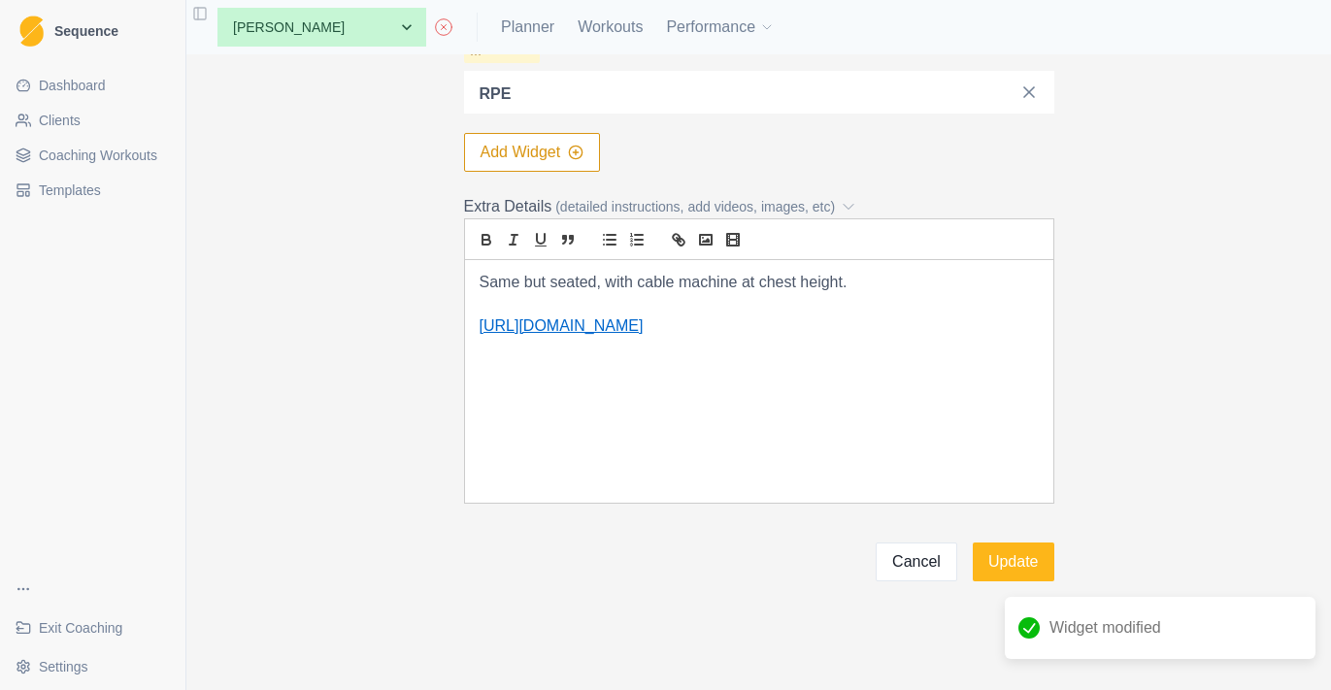
type textarea "Pause for 1-2sec at the top of each rep squeezing shoulder blades 4sets 5reps p…"
click at [976, 550] on button "Update" at bounding box center [1014, 562] width 82 height 39
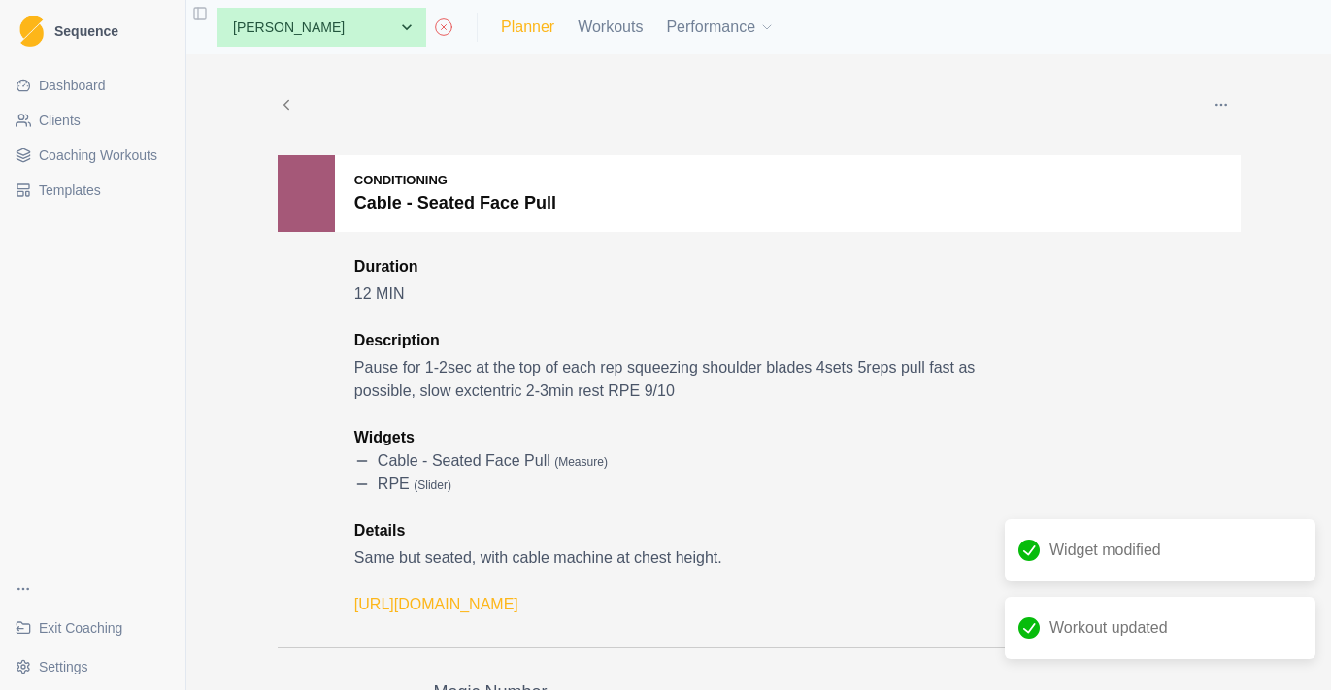
click at [531, 18] on link "Planner" at bounding box center [527, 27] width 53 height 23
select select "month"
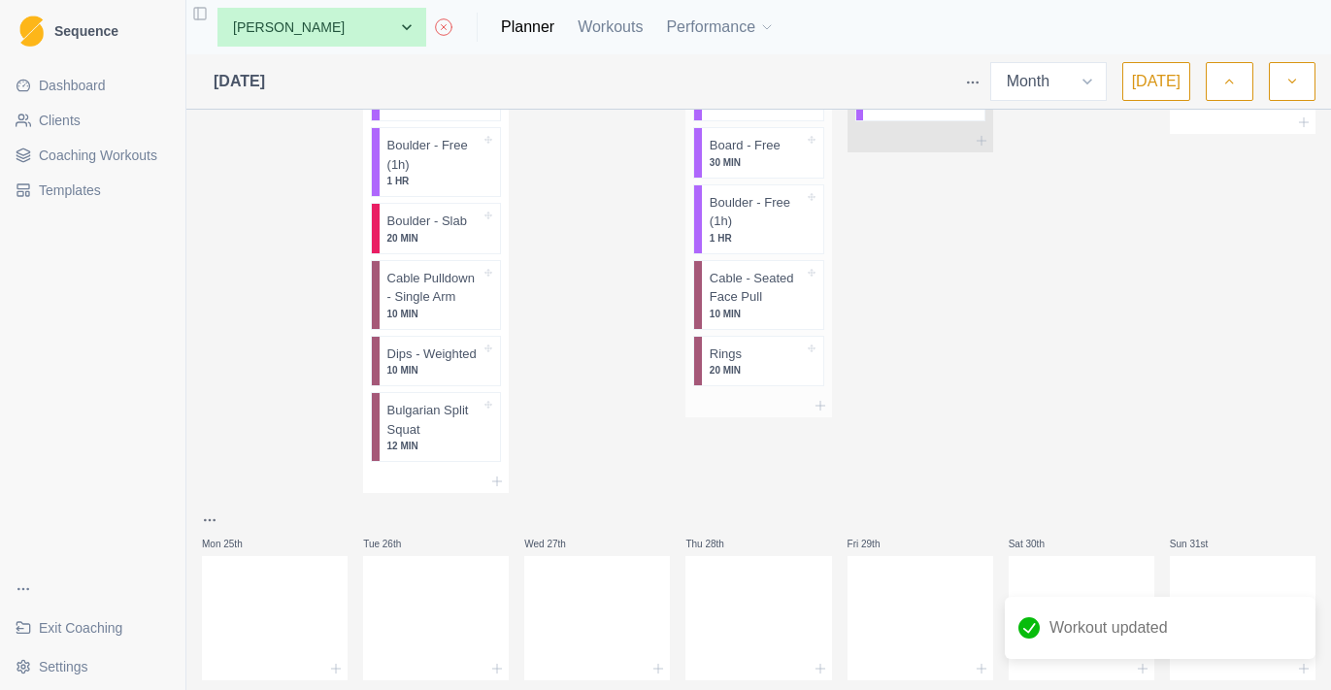
click at [764, 345] on div at bounding box center [772, 354] width 61 height 19
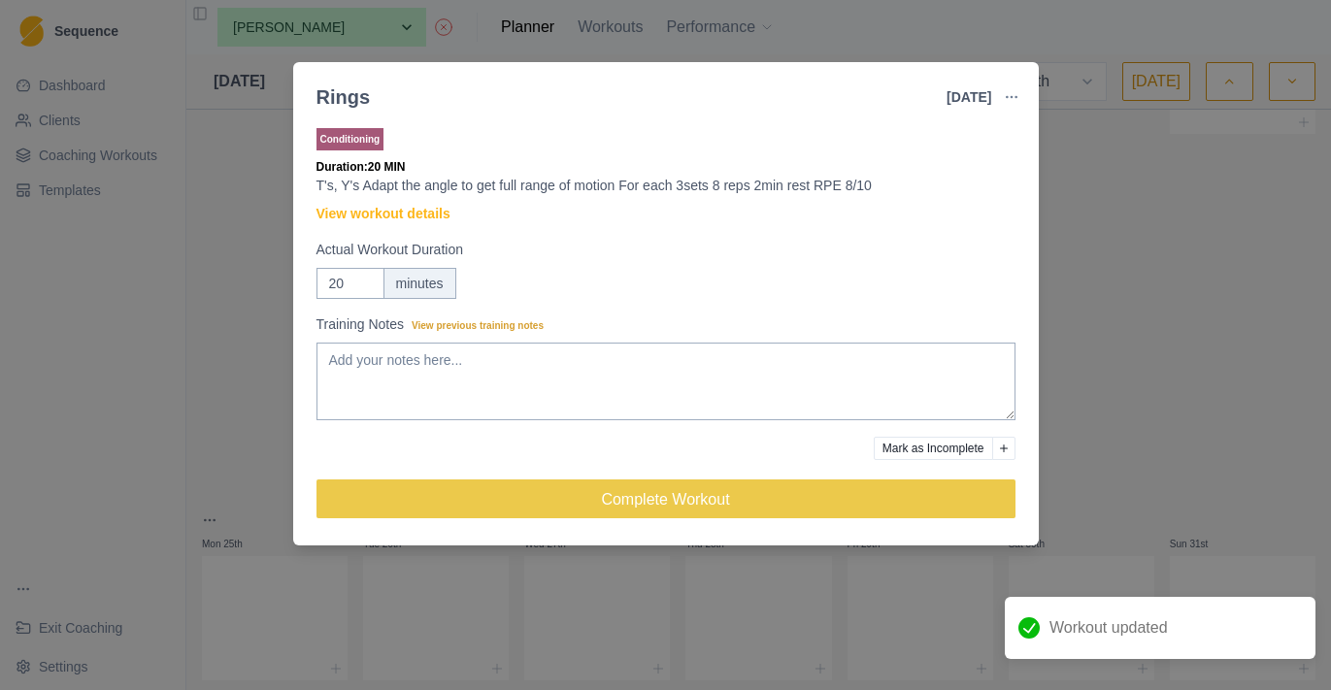
click at [1008, 86] on button "button" at bounding box center [1011, 97] width 39 height 39
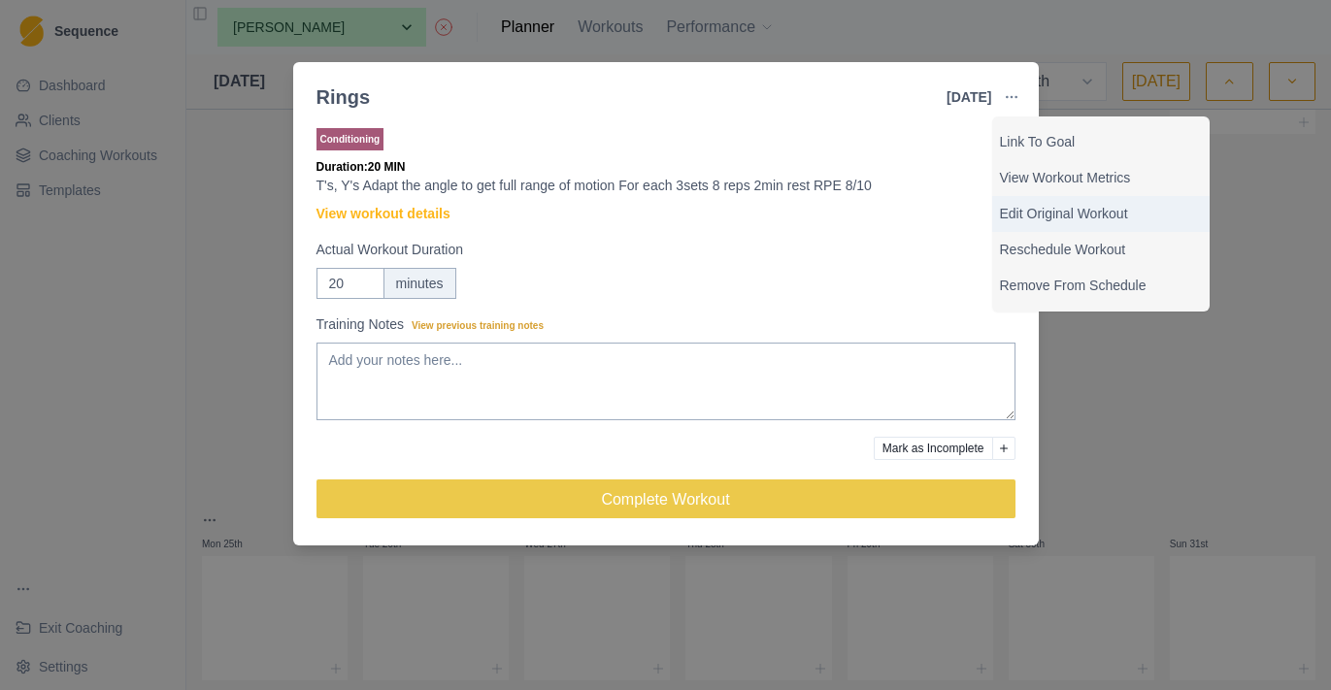
click at [1061, 218] on p "Edit Original Workout" at bounding box center [1101, 214] width 202 height 20
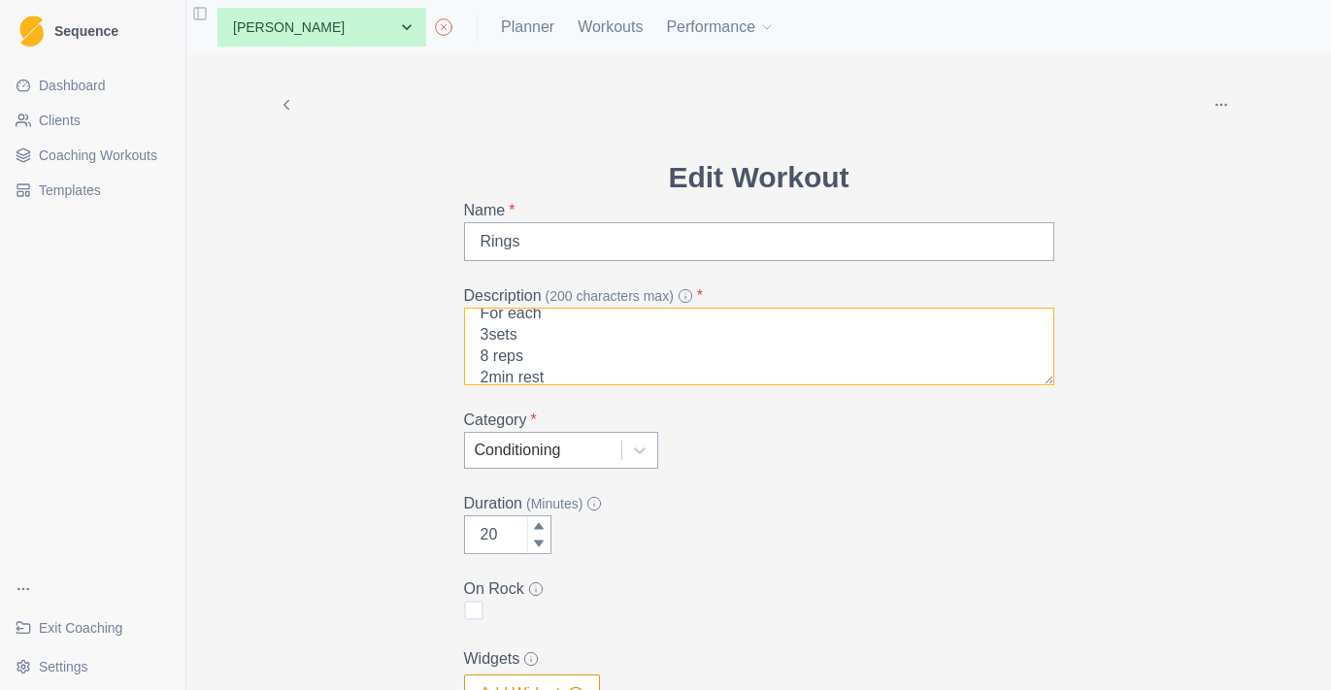
click at [490, 336] on textarea "T's, Y's Adapt the angle to get full range of motion For each 3sets 8 reps 2min…" at bounding box center [759, 347] width 590 height 78
click at [486, 353] on textarea "T's, Y's Adapt the angle to get full range of motion For each 4sets 8 reps 2min…" at bounding box center [759, 347] width 590 height 78
click at [494, 360] on textarea "T's, Y's Adapt the angle to get full range of motion For each 4sets 5 reps 2min…" at bounding box center [759, 347] width 590 height 78
click at [526, 364] on textarea "T's, Y's Adapt the angle to get full range of motion For each 4sets 5reps 2min …" at bounding box center [759, 347] width 590 height 78
click at [489, 358] on textarea "T's, Y's Adapt the angle to get full range of motion For each 4sets 5reps + iso…" at bounding box center [759, 347] width 590 height 78
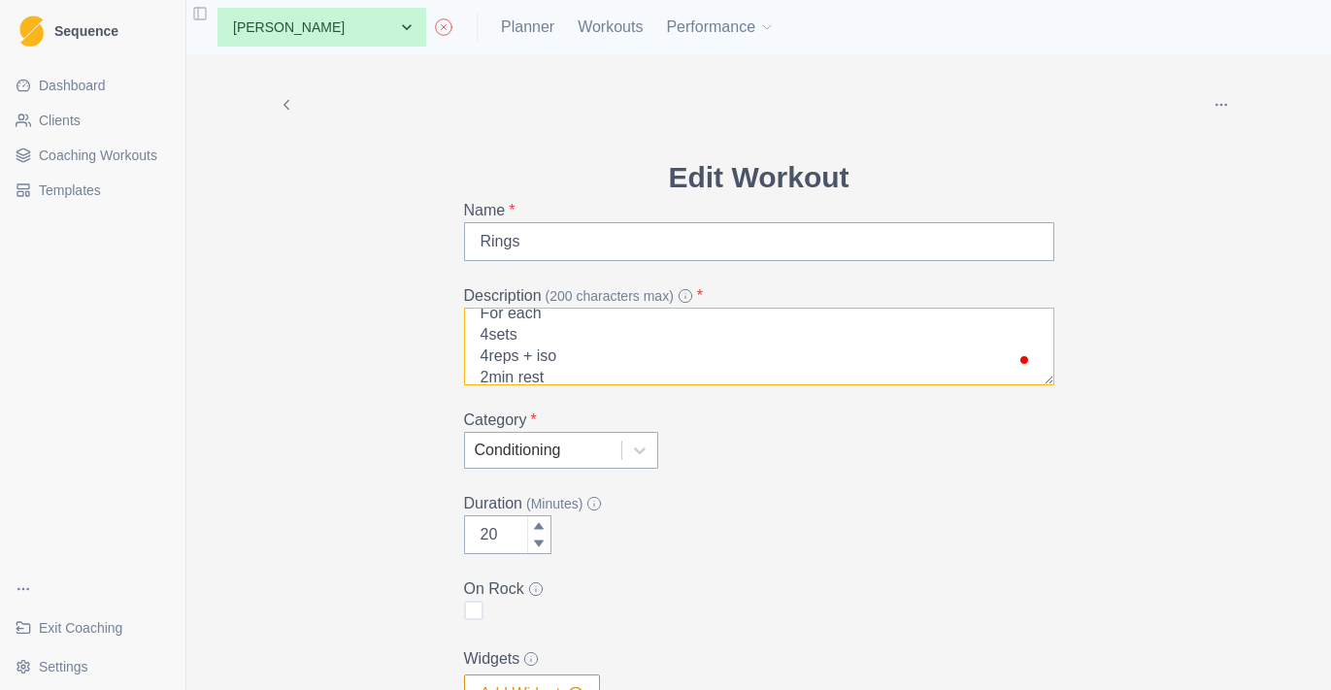
click at [612, 358] on textarea "T's, Y's Adapt the angle to get full range of motion For each 4sets 4reps + iso…" at bounding box center [759, 347] width 590 height 78
click at [490, 325] on textarea "T's, Y's Adapt the angle to get full range of motion For each 4sets 4reps + iso…" at bounding box center [759, 347] width 590 height 78
click at [525, 373] on textarea "T's, Y's Adapt the angle to get full range of motion For each 4sets 4reps + iso…" at bounding box center [759, 347] width 590 height 78
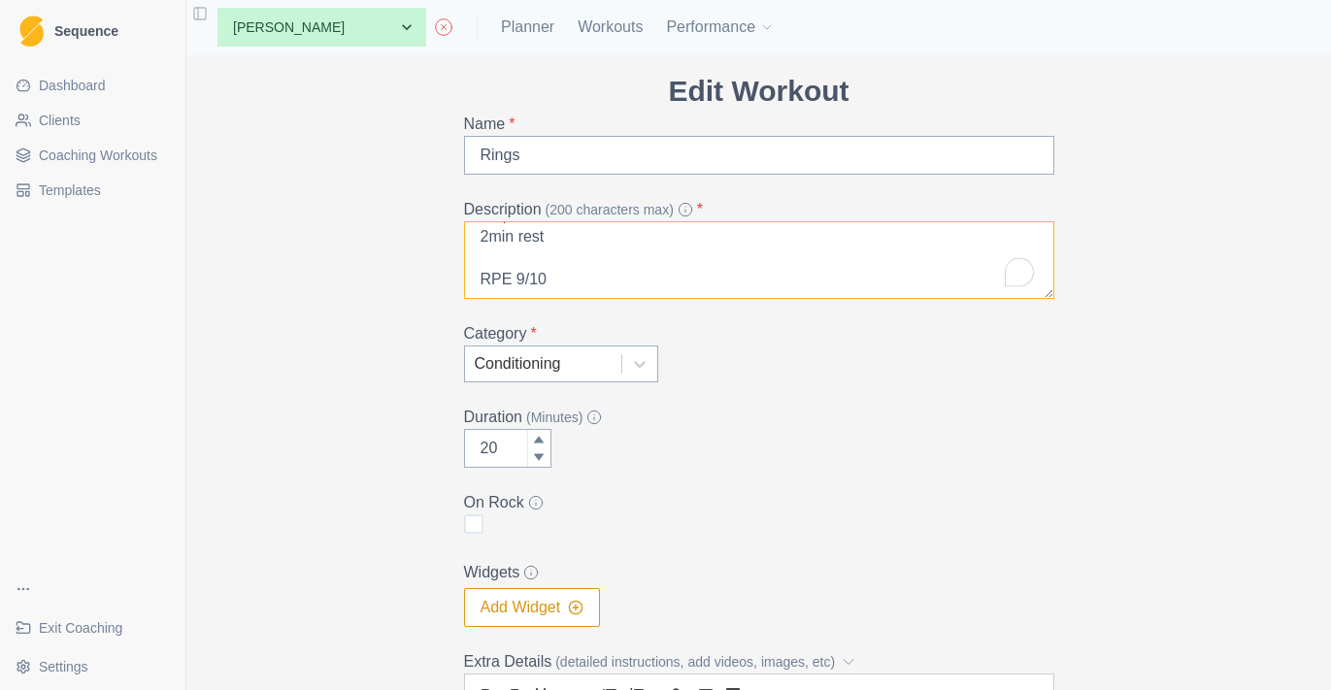
scroll to position [128, 0]
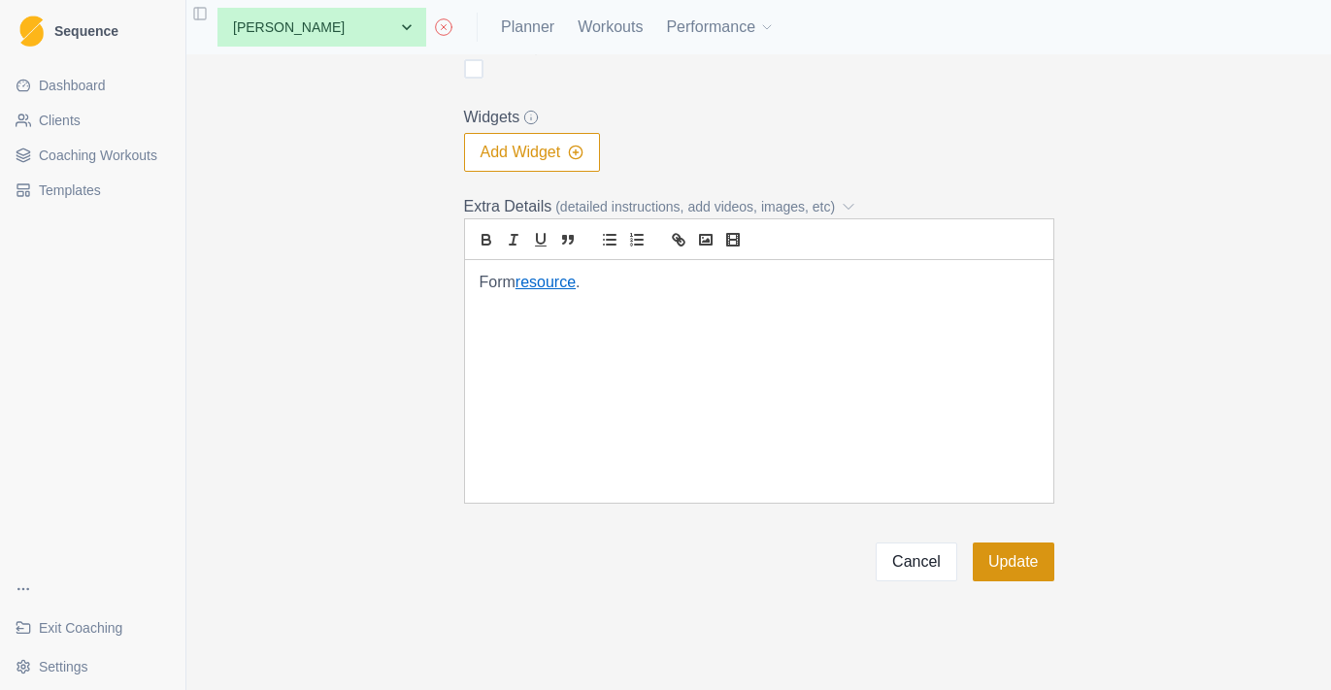
type textarea "T's, Y's Adapt the angle to get full range of motion For each 4sets 4reps + iso…"
click at [1018, 574] on button "Update" at bounding box center [1014, 562] width 82 height 39
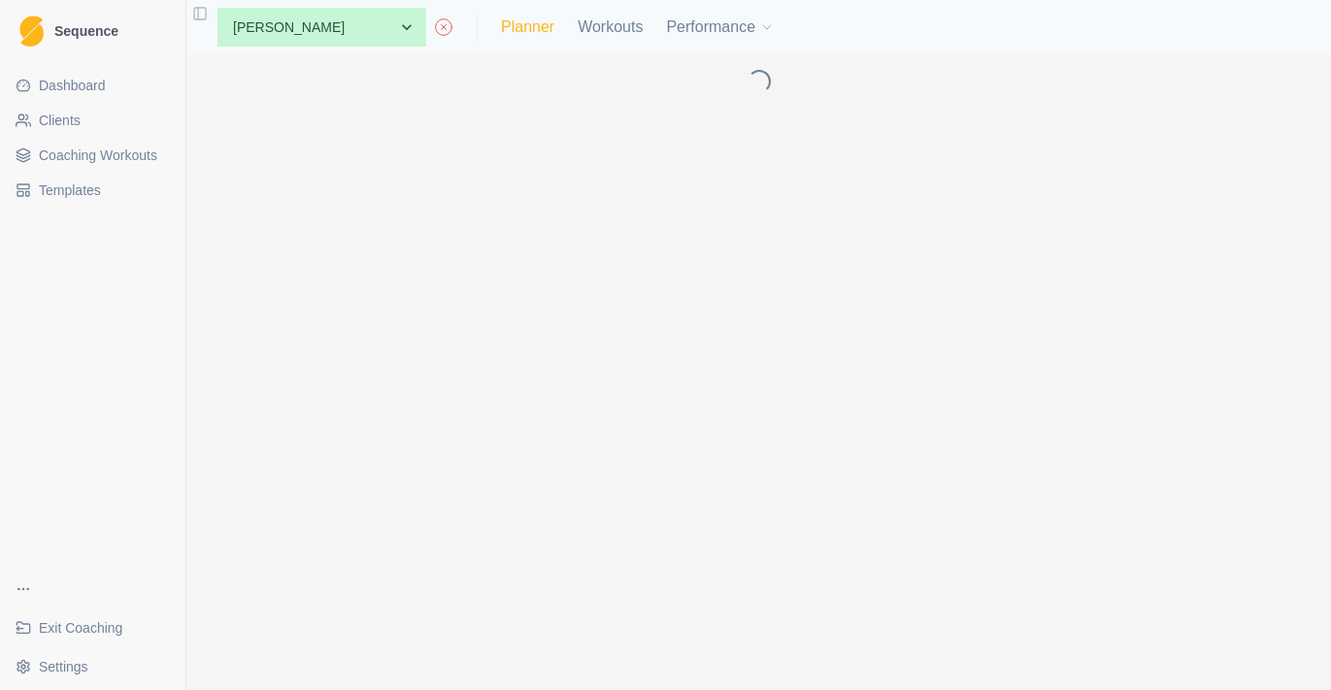
click at [531, 30] on link "Planner" at bounding box center [527, 27] width 53 height 23
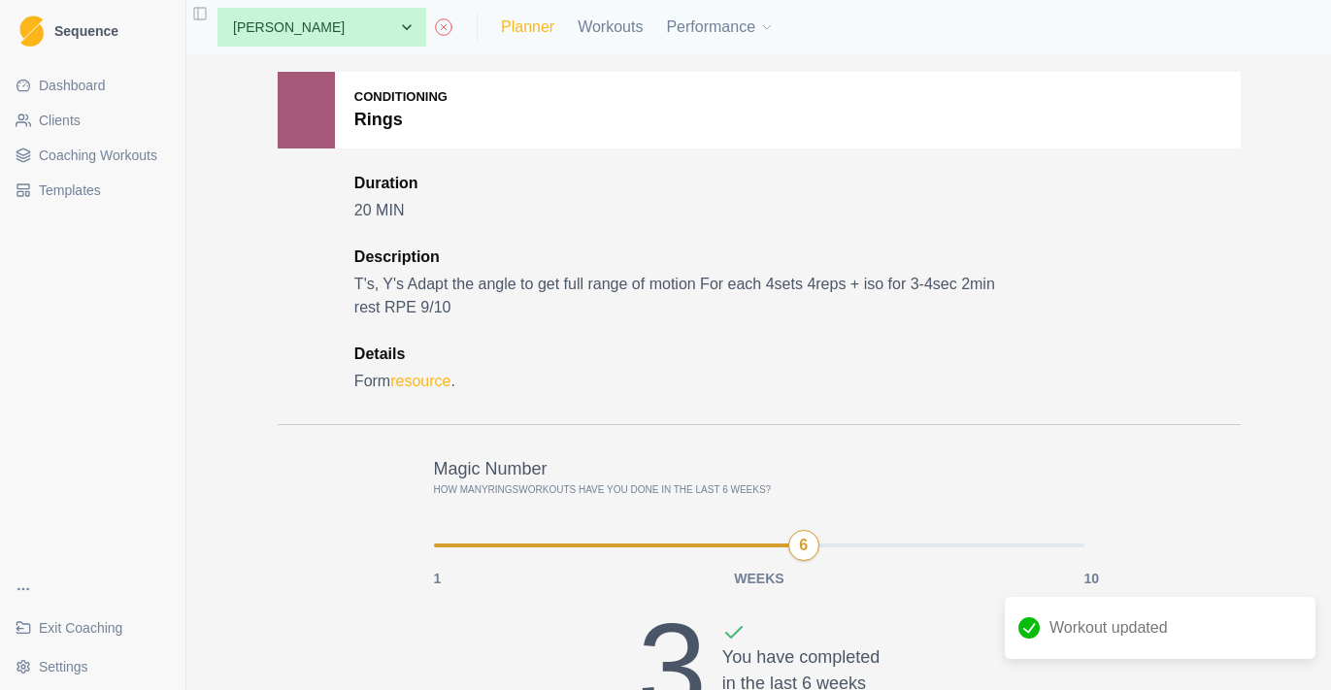
click at [528, 23] on link "Planner" at bounding box center [527, 27] width 53 height 23
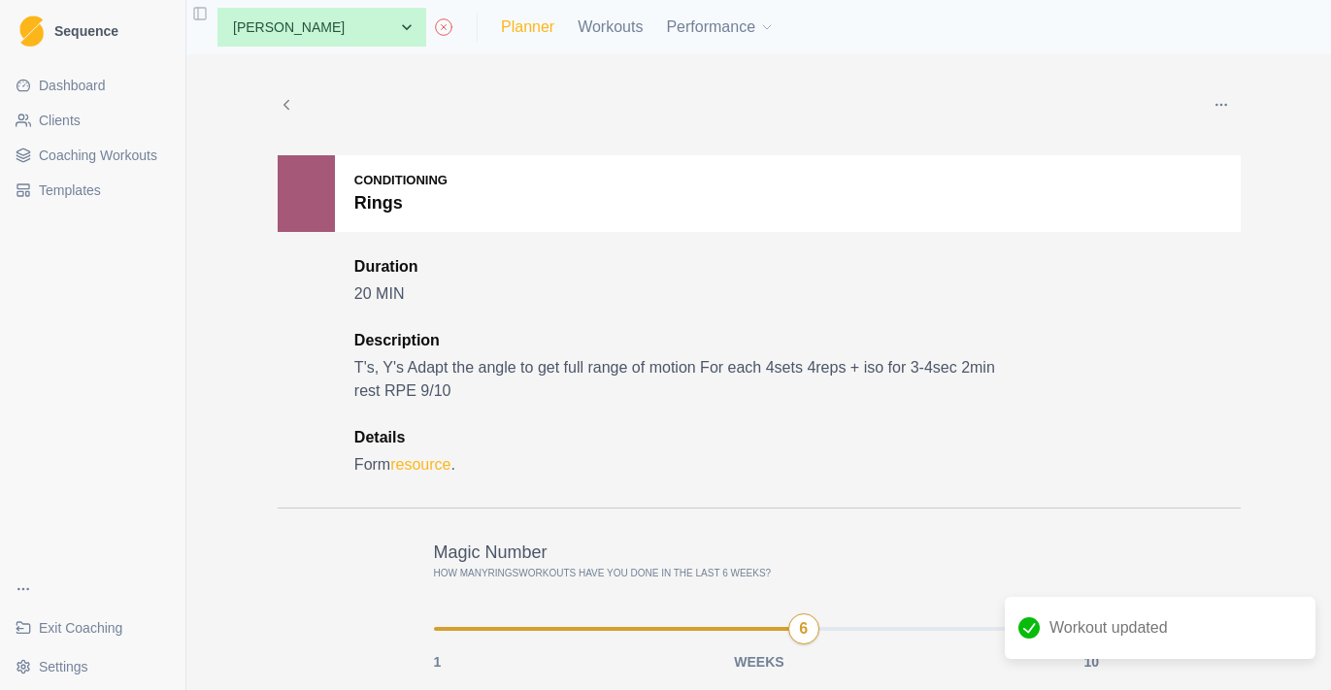
select select "month"
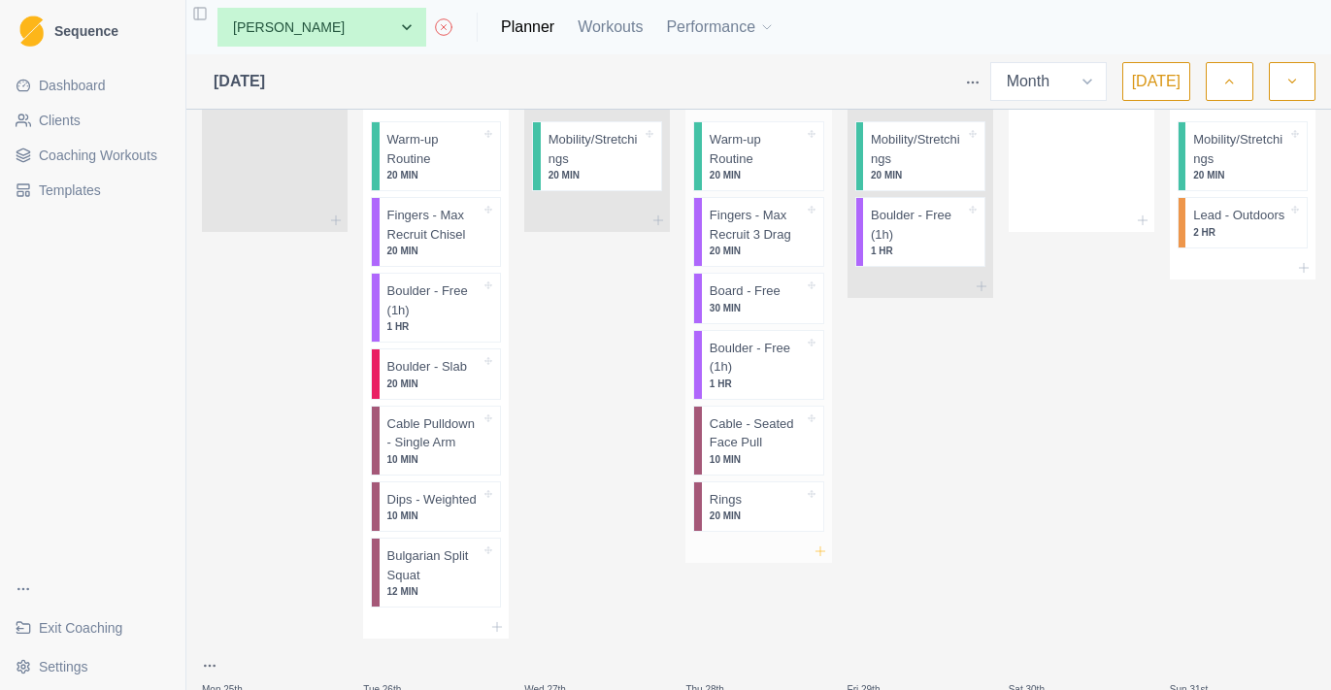
click at [820, 544] on icon at bounding box center [820, 552] width 16 height 16
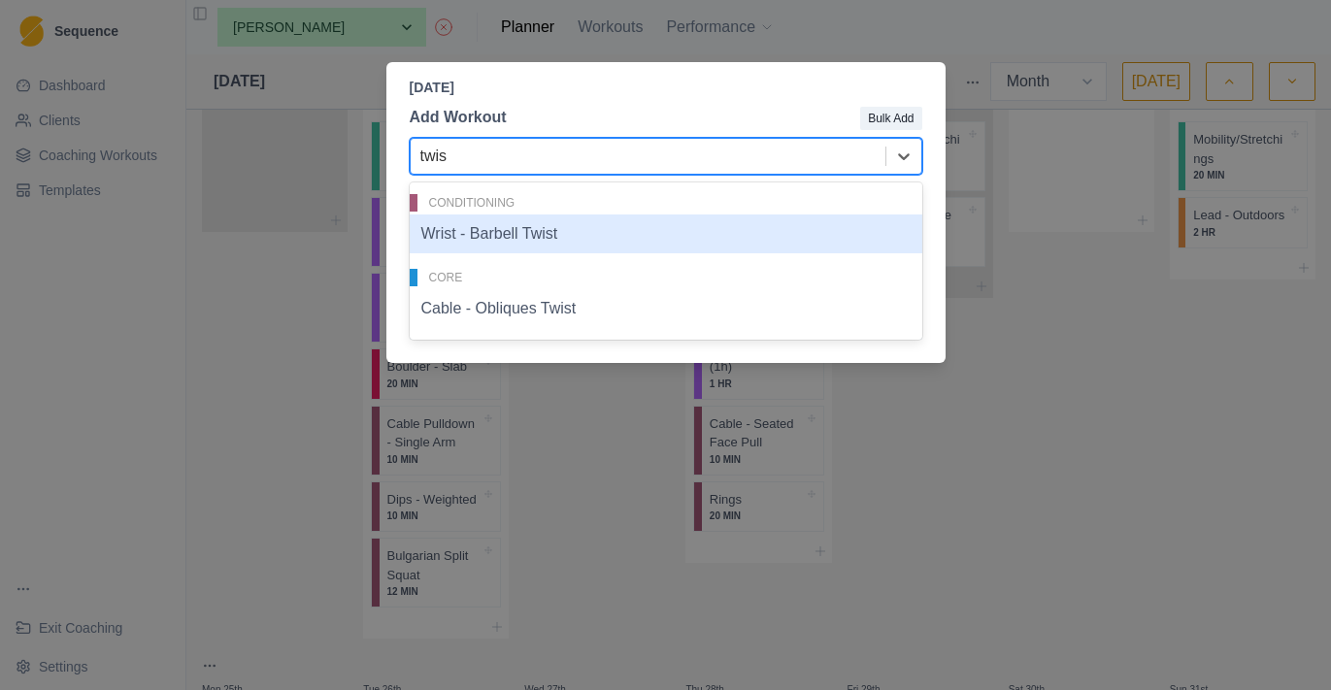
type input "twist"
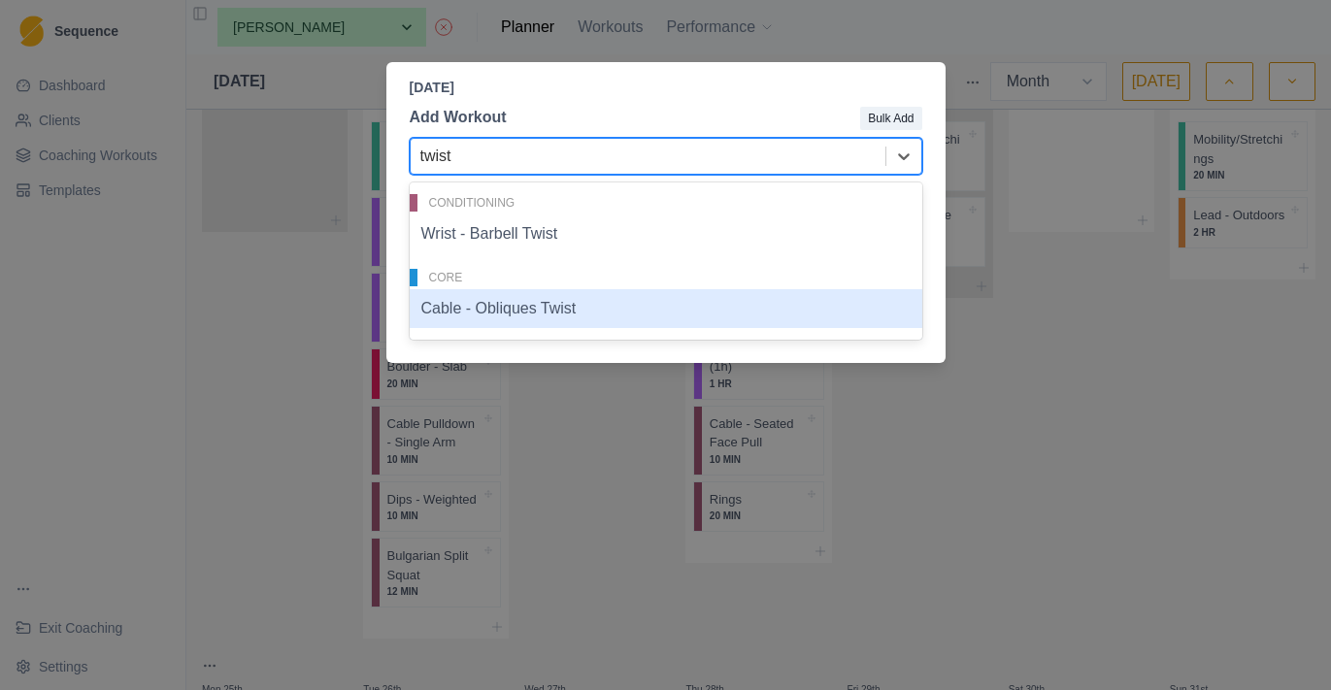
click at [558, 320] on div "Cable - Obliques Twist" at bounding box center [666, 308] width 512 height 39
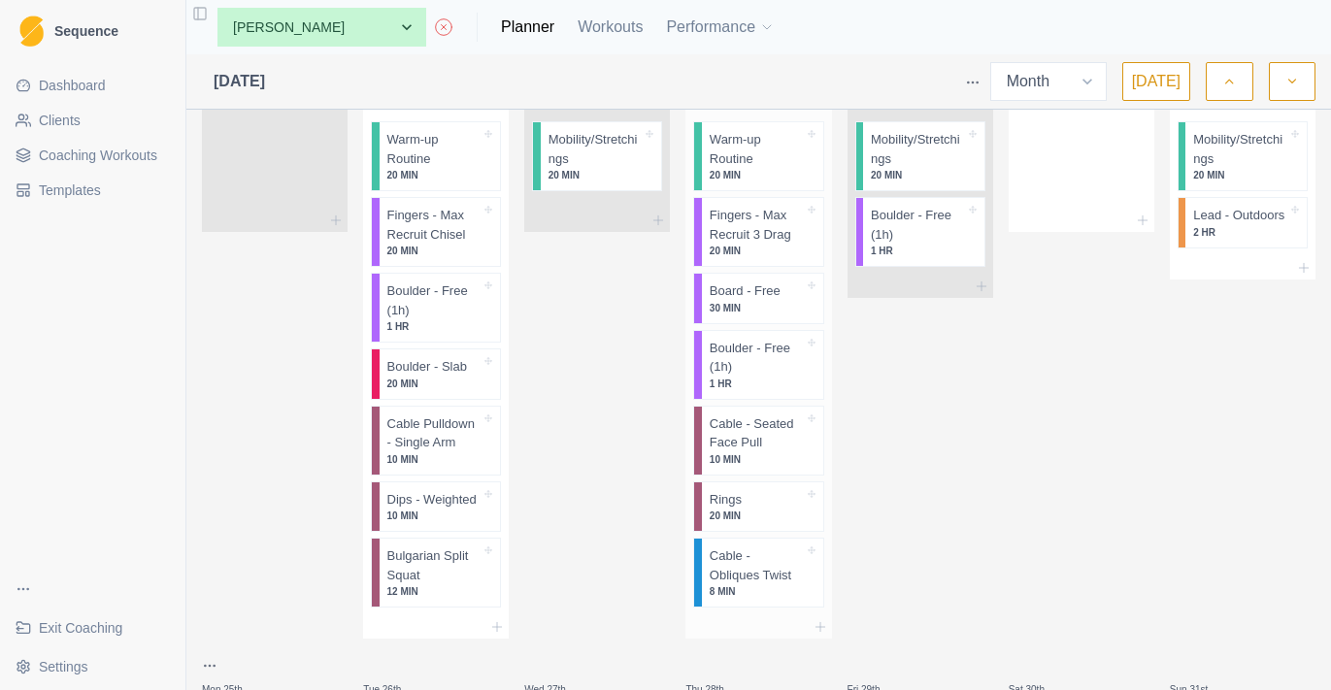
click at [771, 569] on p "Cable - Obliques Twist" at bounding box center [757, 565] width 94 height 38
click at [750, 560] on p "Cable - Obliques Twist" at bounding box center [757, 565] width 94 height 38
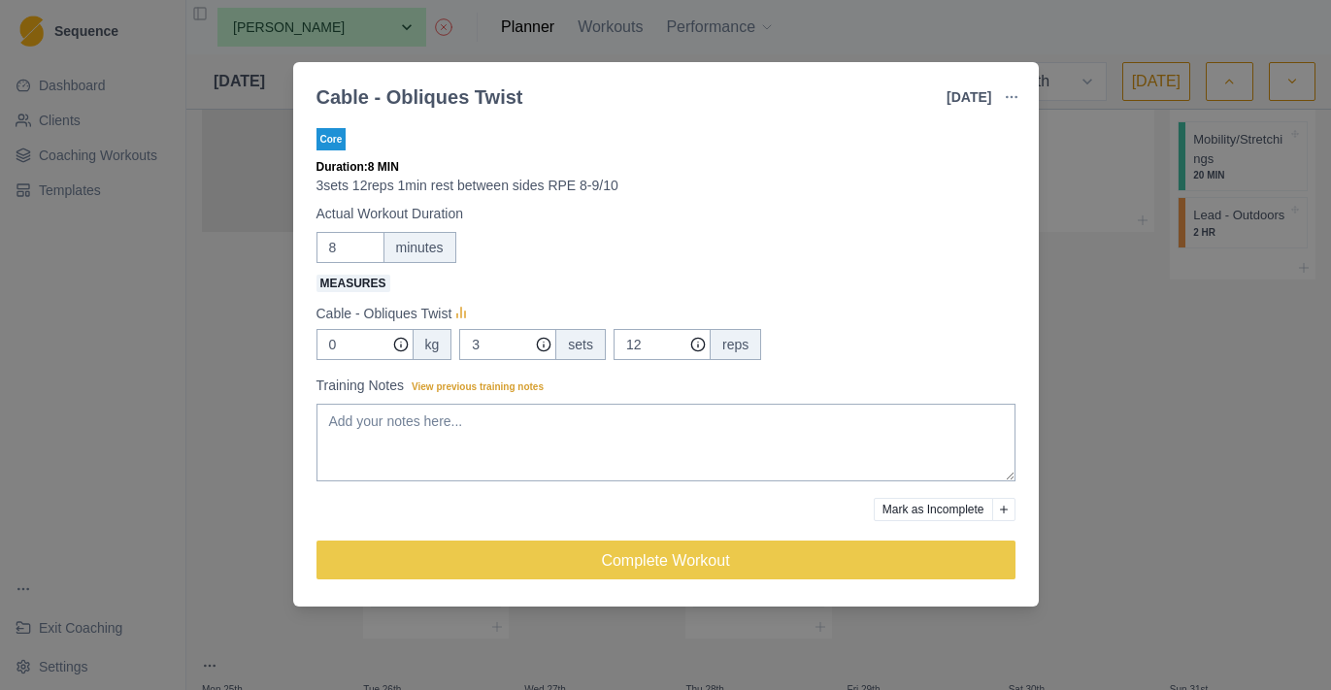
click at [1102, 482] on div "Cable - Obliques Twist [DATE] Link To Goal View Workout Metrics Edit Original W…" at bounding box center [665, 345] width 1331 height 690
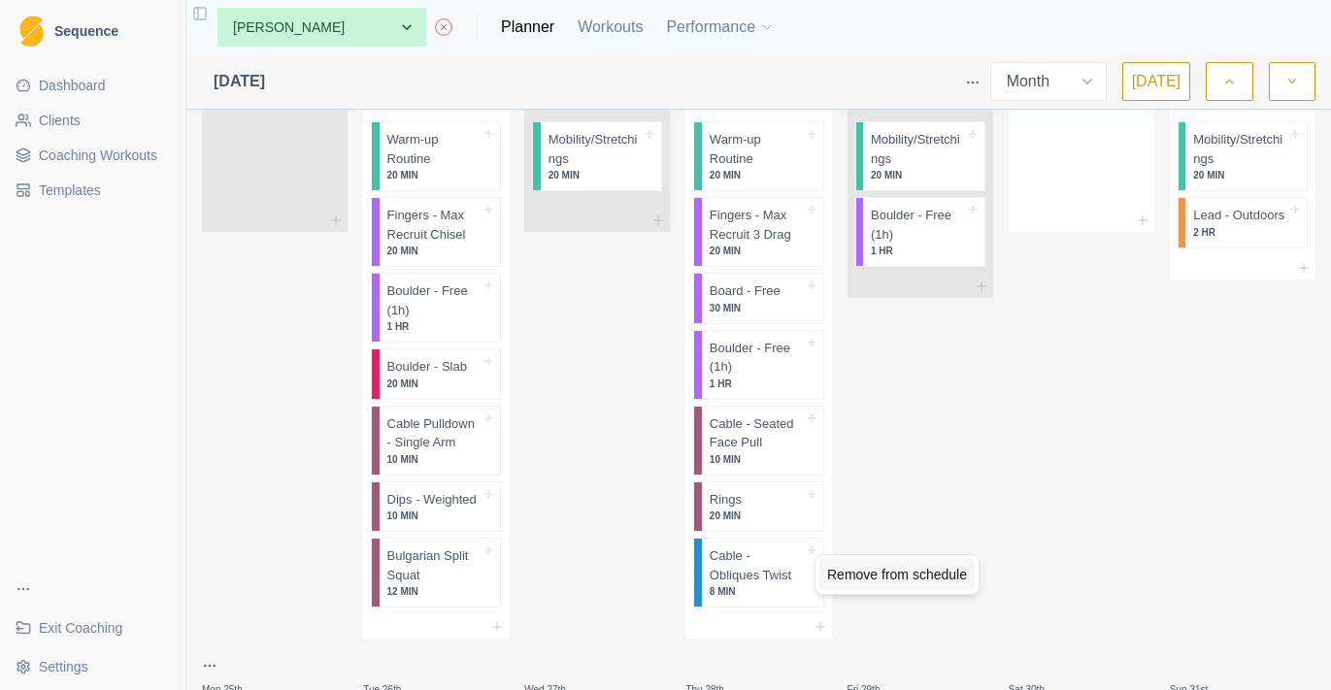
click at [841, 575] on div "Remove from schedule" at bounding box center [896, 574] width 155 height 31
click at [817, 551] on line at bounding box center [819, 551] width 9 height 0
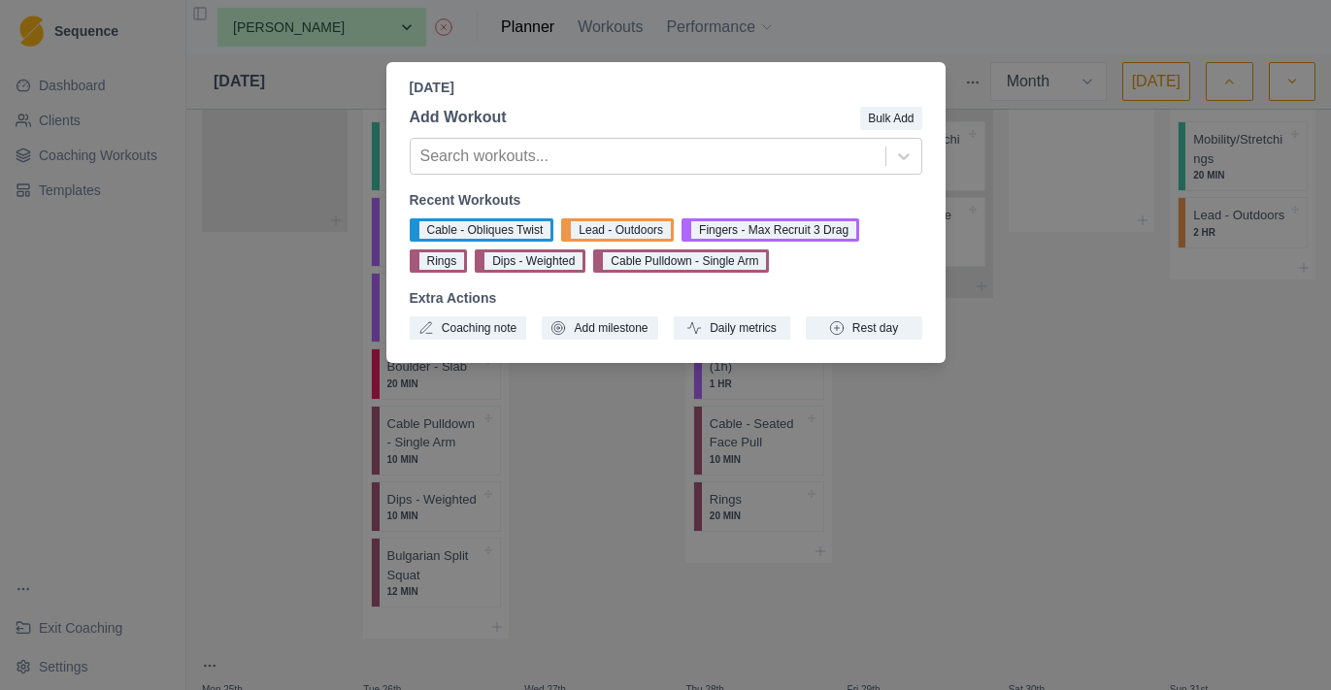
click at [587, 479] on div "[DATE] Add Workout Bulk Add Search workouts... Recent Workouts Cable - Obliques…" at bounding box center [665, 345] width 1331 height 690
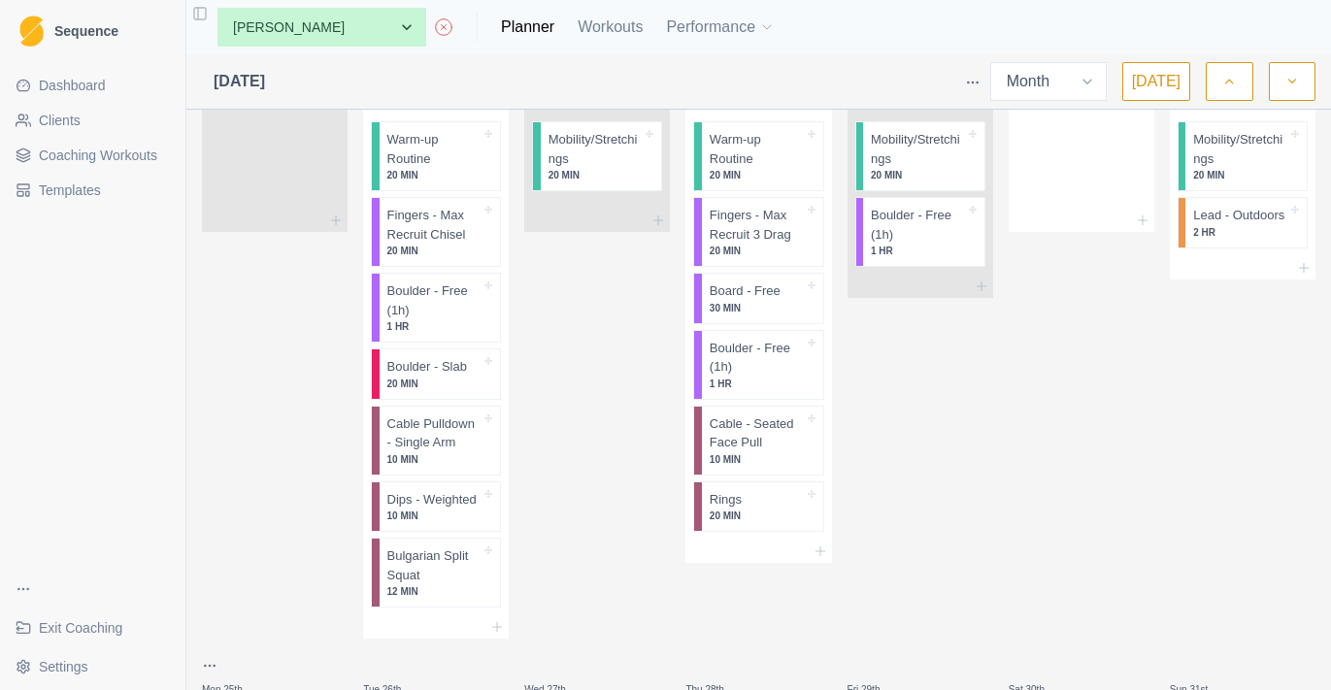
click at [145, 160] on span "Coaching Workouts" at bounding box center [98, 155] width 118 height 19
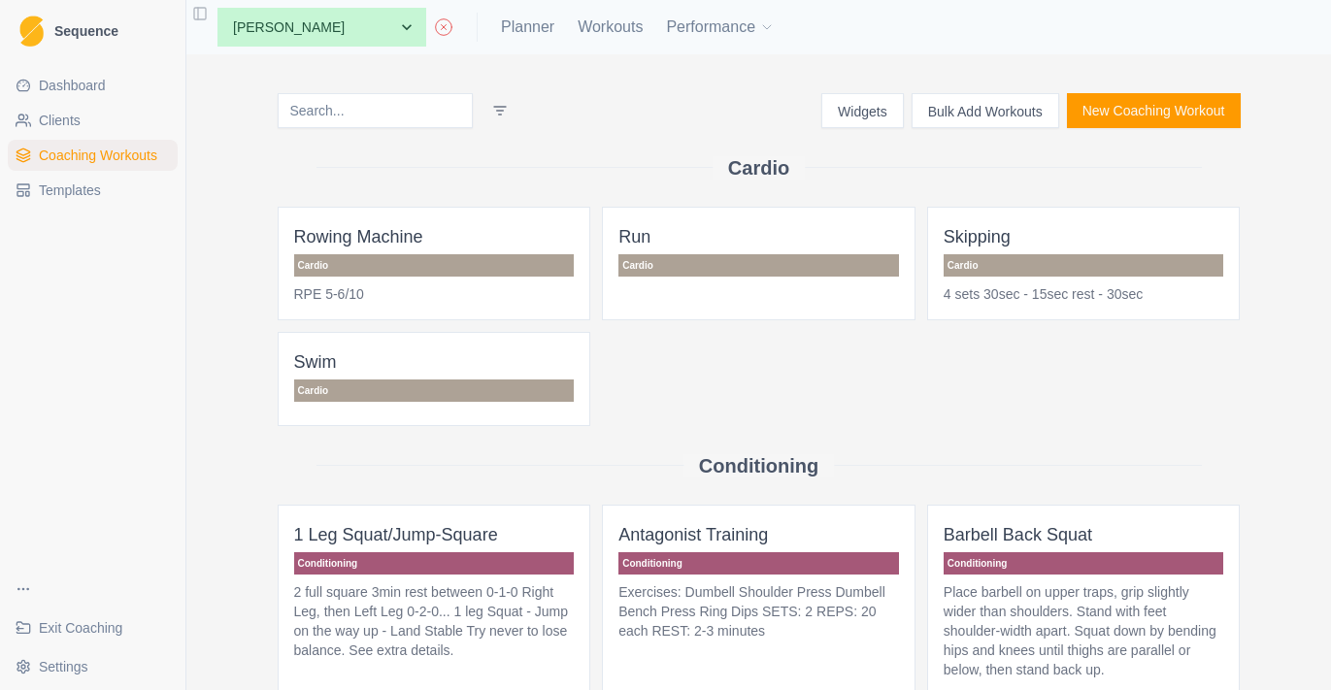
click at [448, 118] on input at bounding box center [375, 110] width 195 height 35
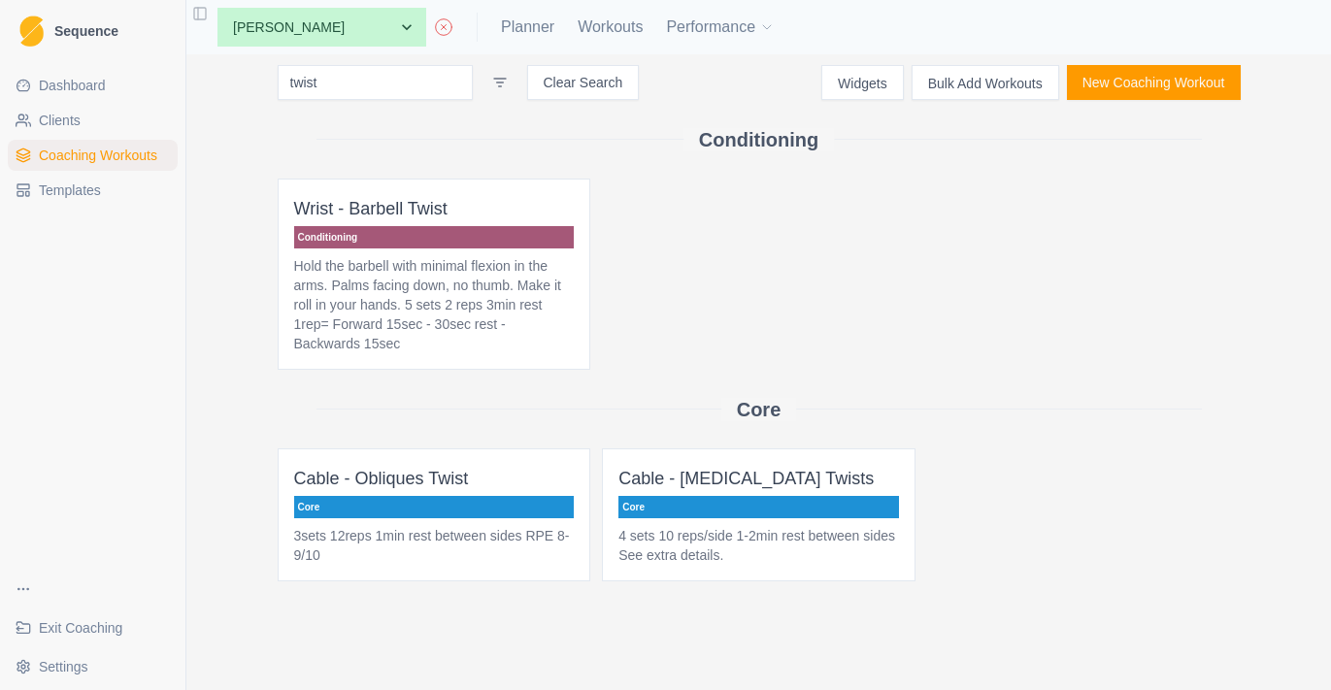
scroll to position [28, 0]
type input "twist"
click at [724, 560] on p "4 sets 10 reps/side 1-2min rest between sides See extra details." at bounding box center [758, 545] width 281 height 39
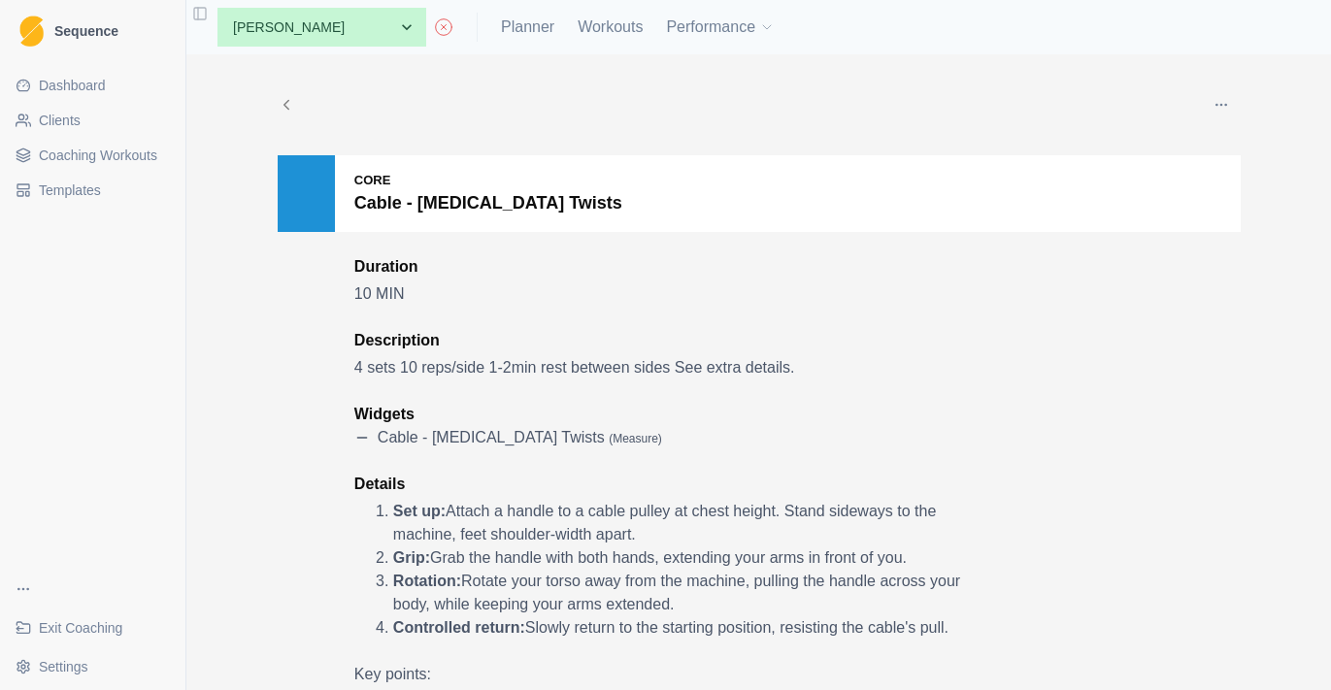
click at [1218, 79] on div "Edit Duplicate Add to this client Delete Core Cable - [MEDICAL_DATA] Twists Dur…" at bounding box center [759, 529] width 994 height 951
click at [1218, 98] on icon "button" at bounding box center [1221, 105] width 16 height 16
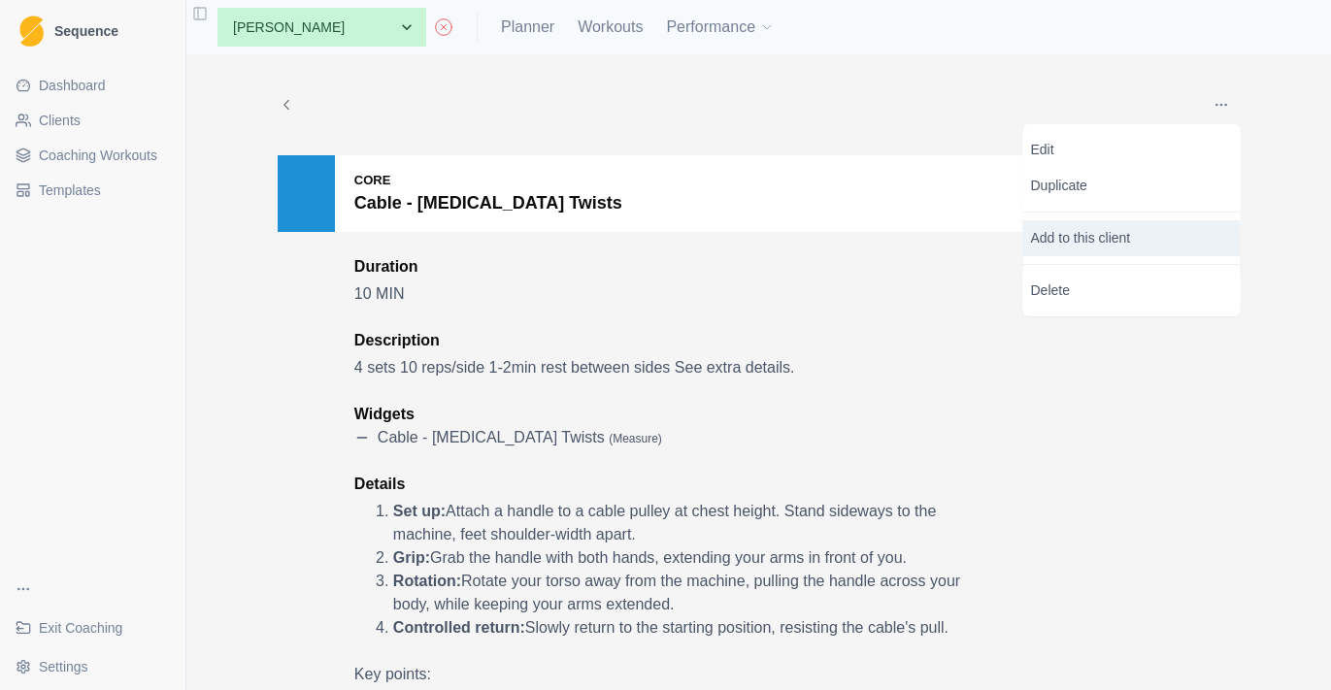
click at [1099, 235] on p "Add to this client" at bounding box center [1131, 238] width 217 height 36
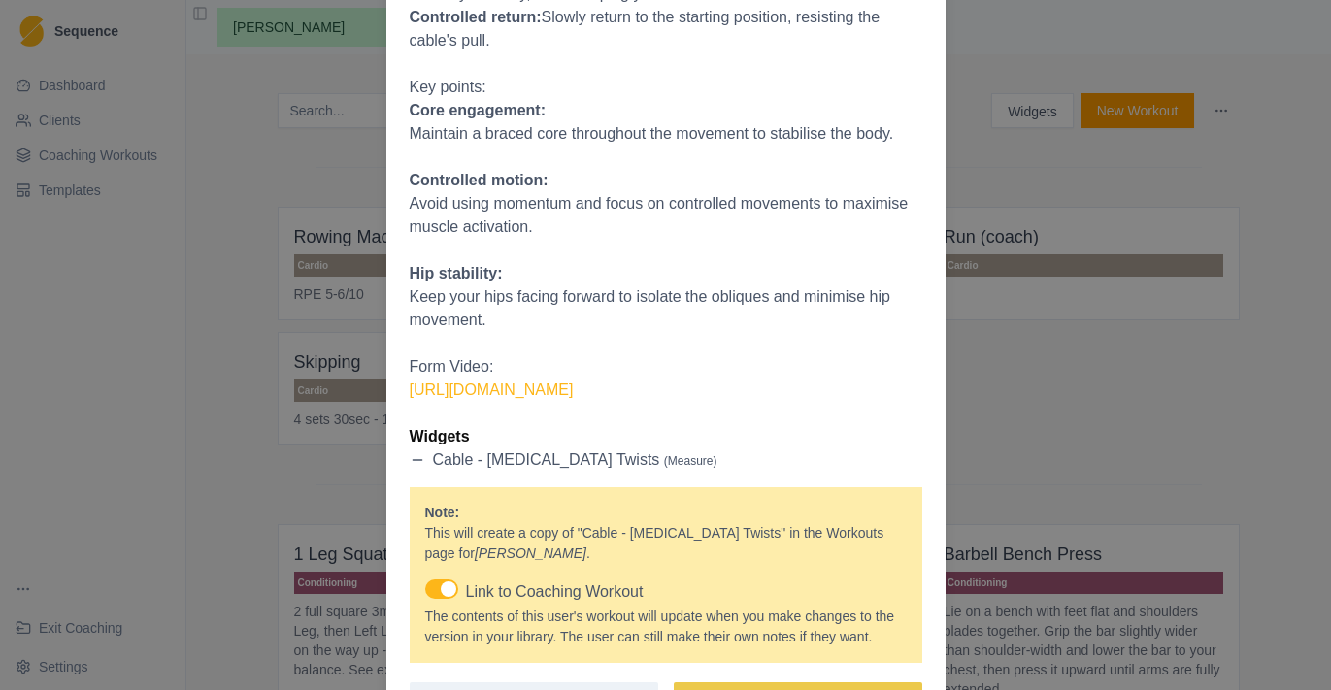
scroll to position [499, 0]
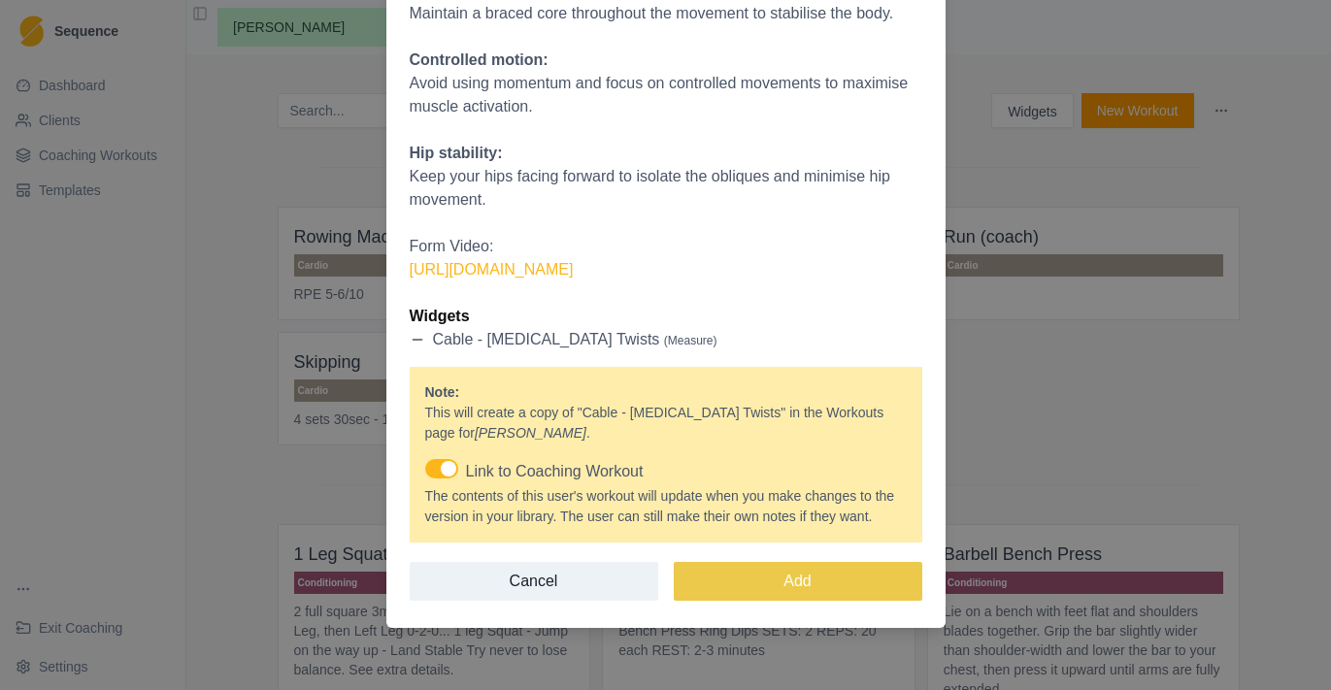
click at [460, 459] on label "Link to Coaching Workout" at bounding box center [534, 468] width 218 height 19
click at [425, 458] on input "Link to Coaching Workout" at bounding box center [424, 458] width 1 height 1
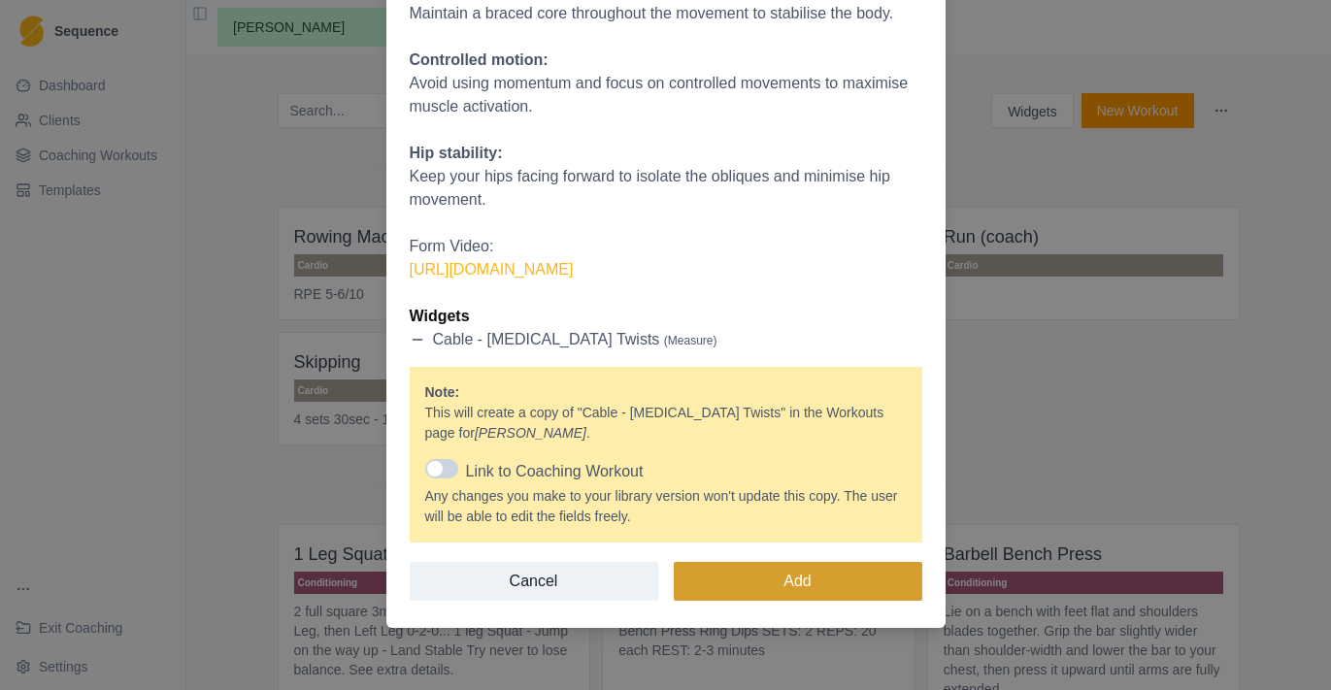
click at [754, 593] on button "Add" at bounding box center [798, 581] width 248 height 39
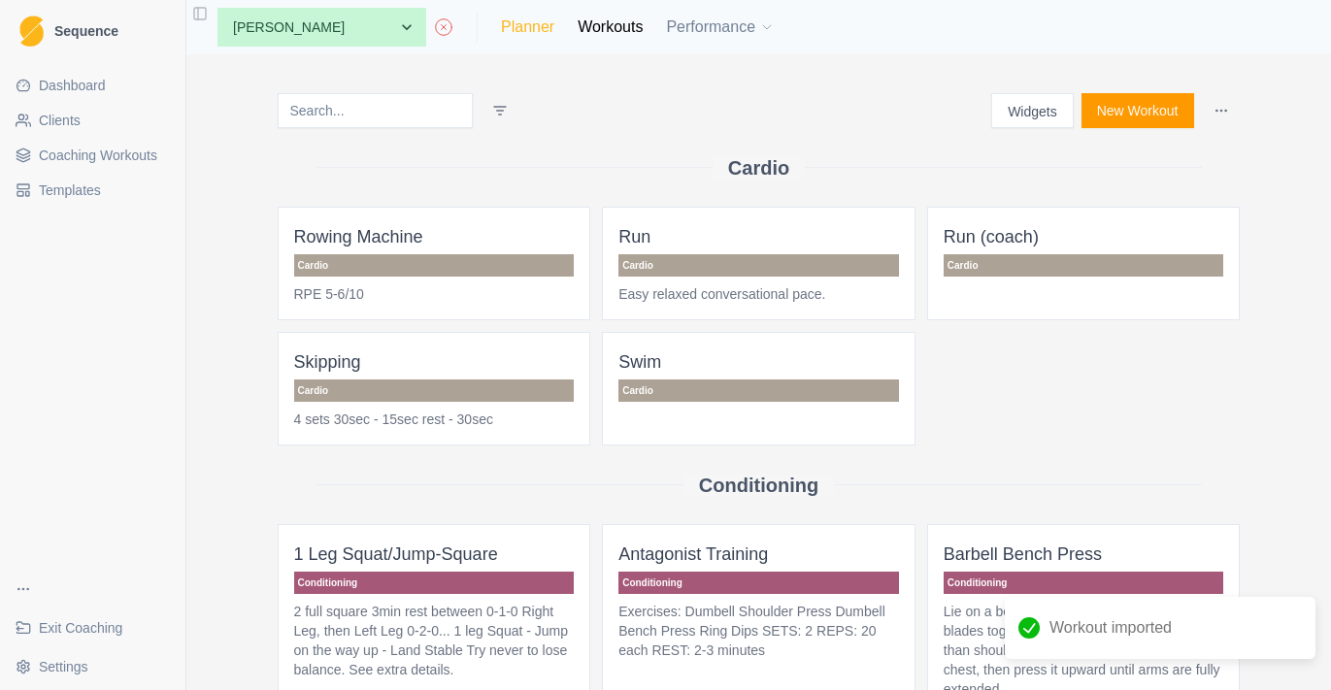
click at [554, 19] on link "Planner" at bounding box center [527, 27] width 53 height 23
select select "month"
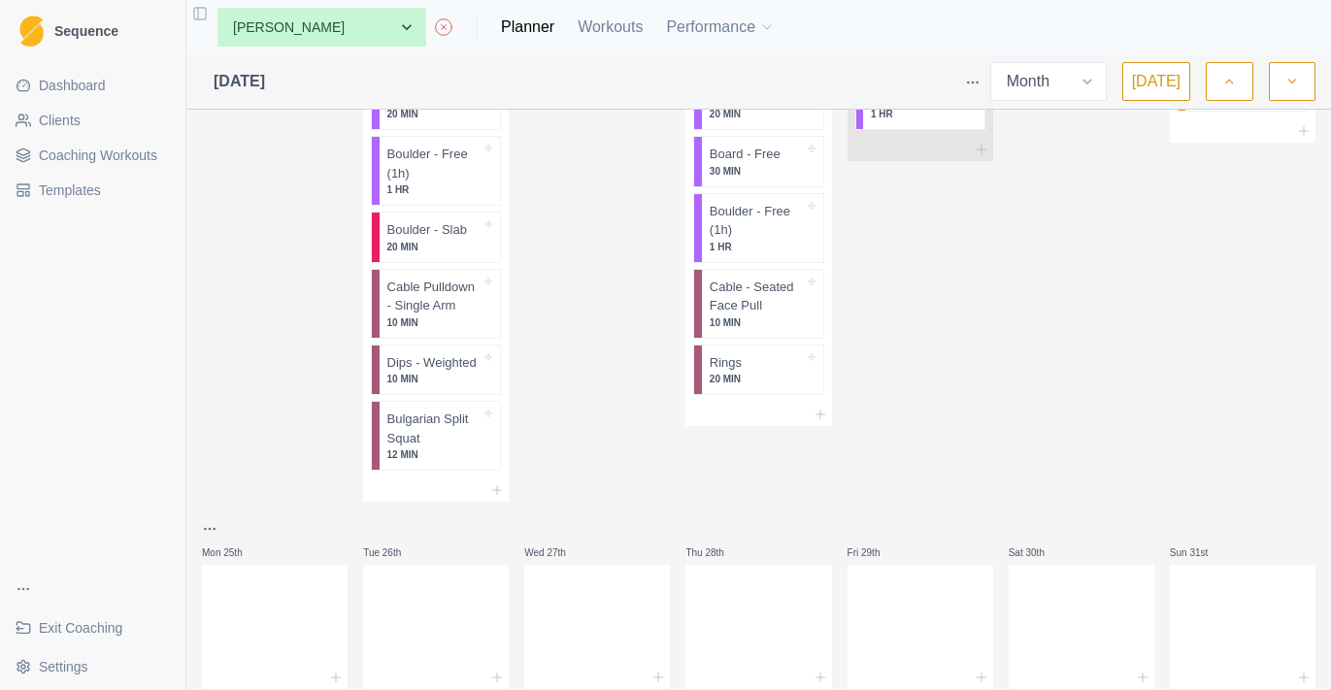
scroll to position [2302, 0]
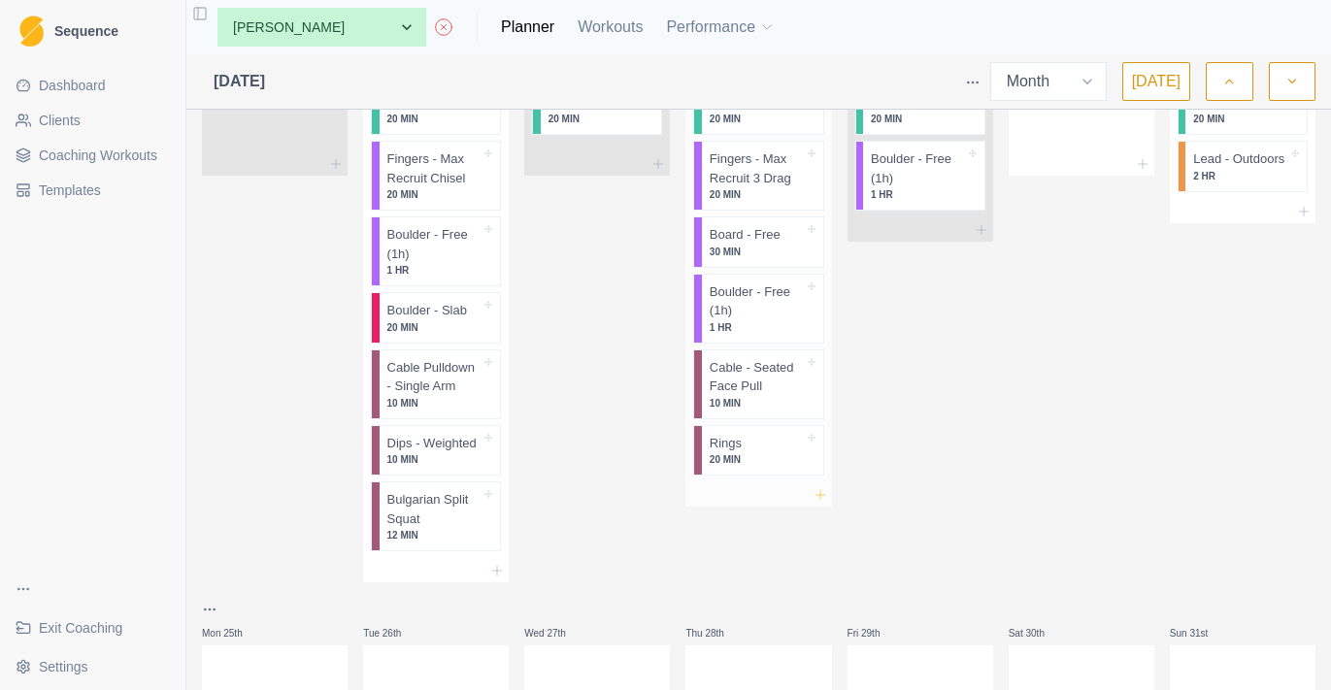
click at [824, 487] on icon at bounding box center [820, 495] width 16 height 16
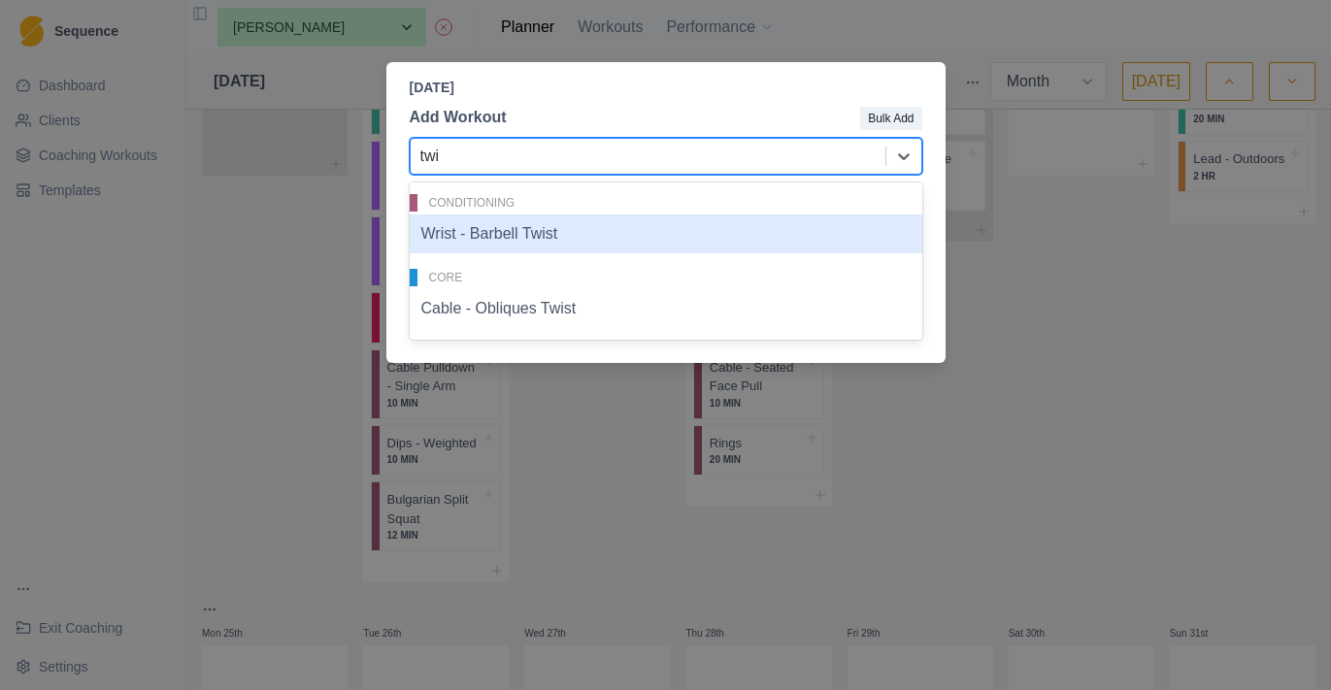
type input "twis"
click at [567, 316] on div "Cable - Obliques Twist" at bounding box center [666, 308] width 512 height 39
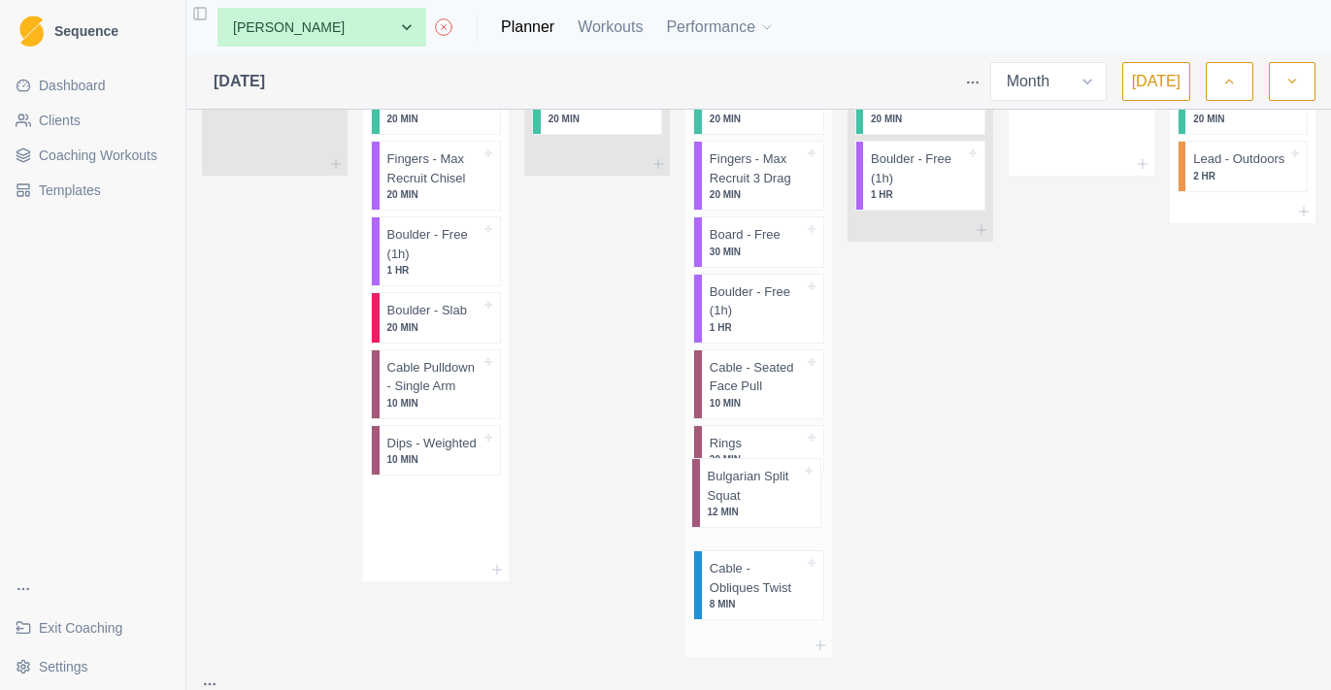
drag, startPoint x: 407, startPoint y: 512, endPoint x: 729, endPoint y: 482, distance: 323.7
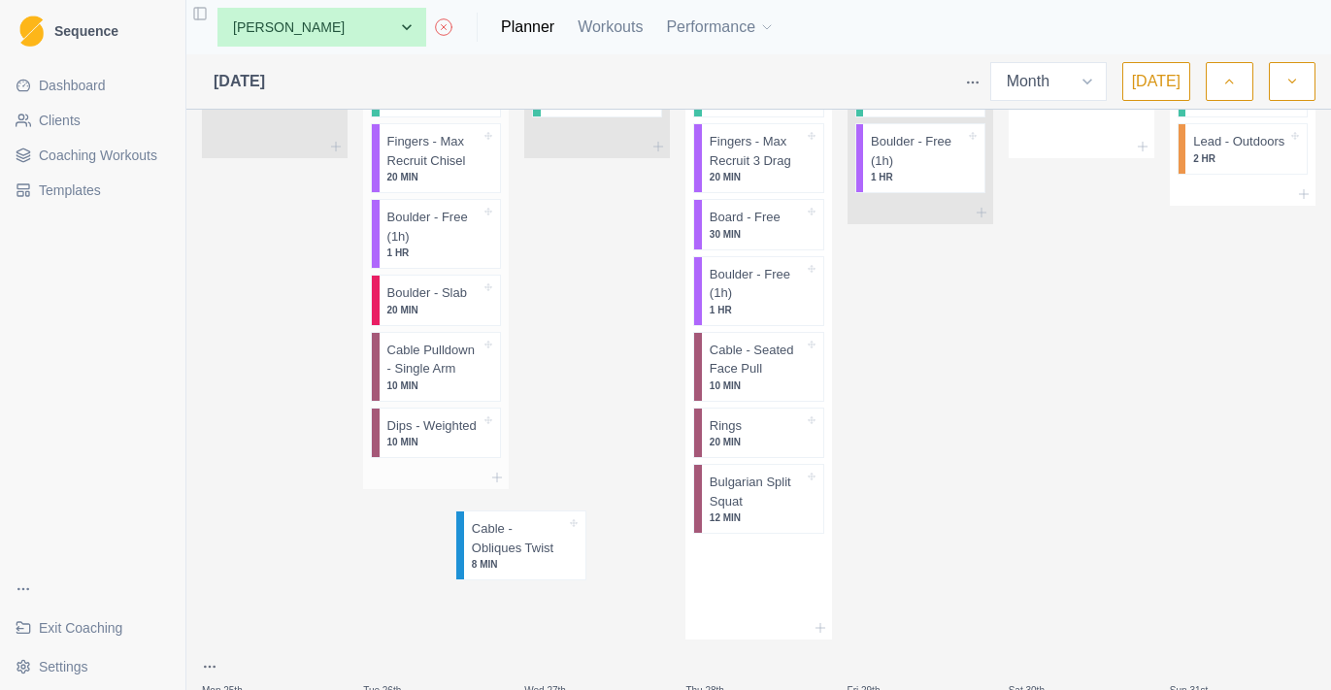
scroll to position [2325, 0]
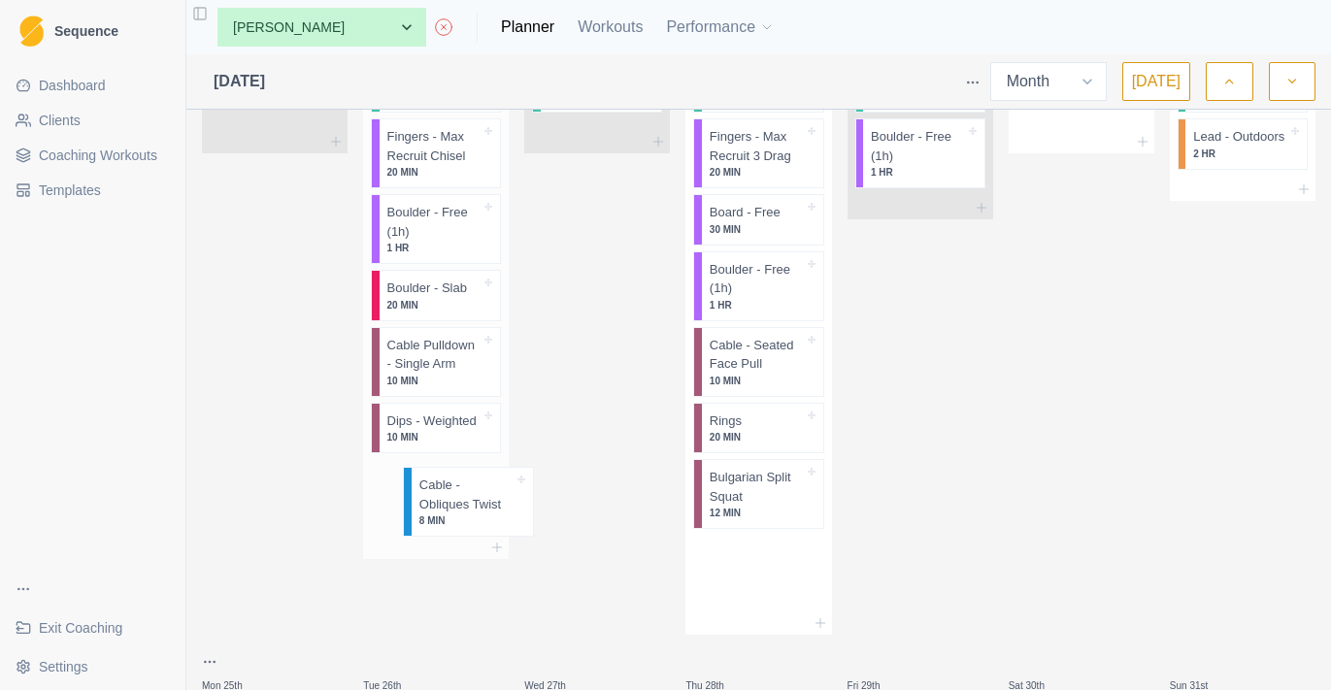
drag, startPoint x: 739, startPoint y: 581, endPoint x: 435, endPoint y: 503, distance: 313.8
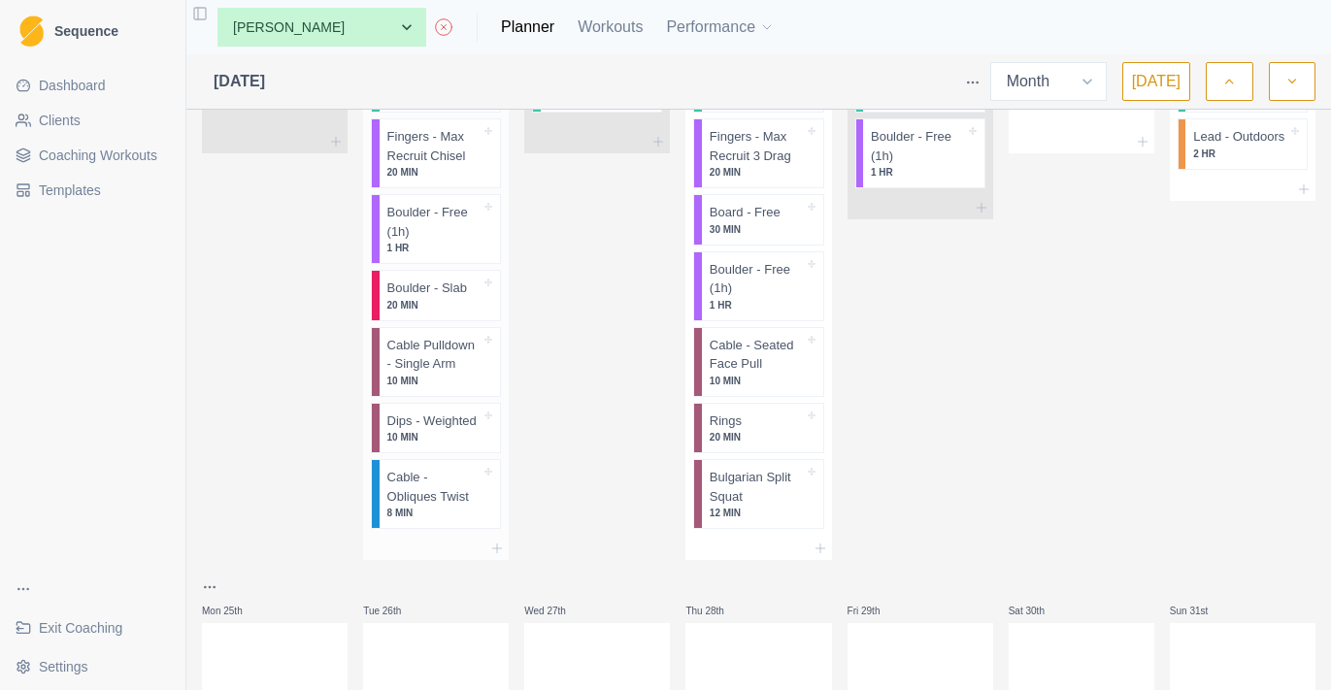
click at [446, 494] on p "Cable - Obliques Twist" at bounding box center [434, 487] width 94 height 38
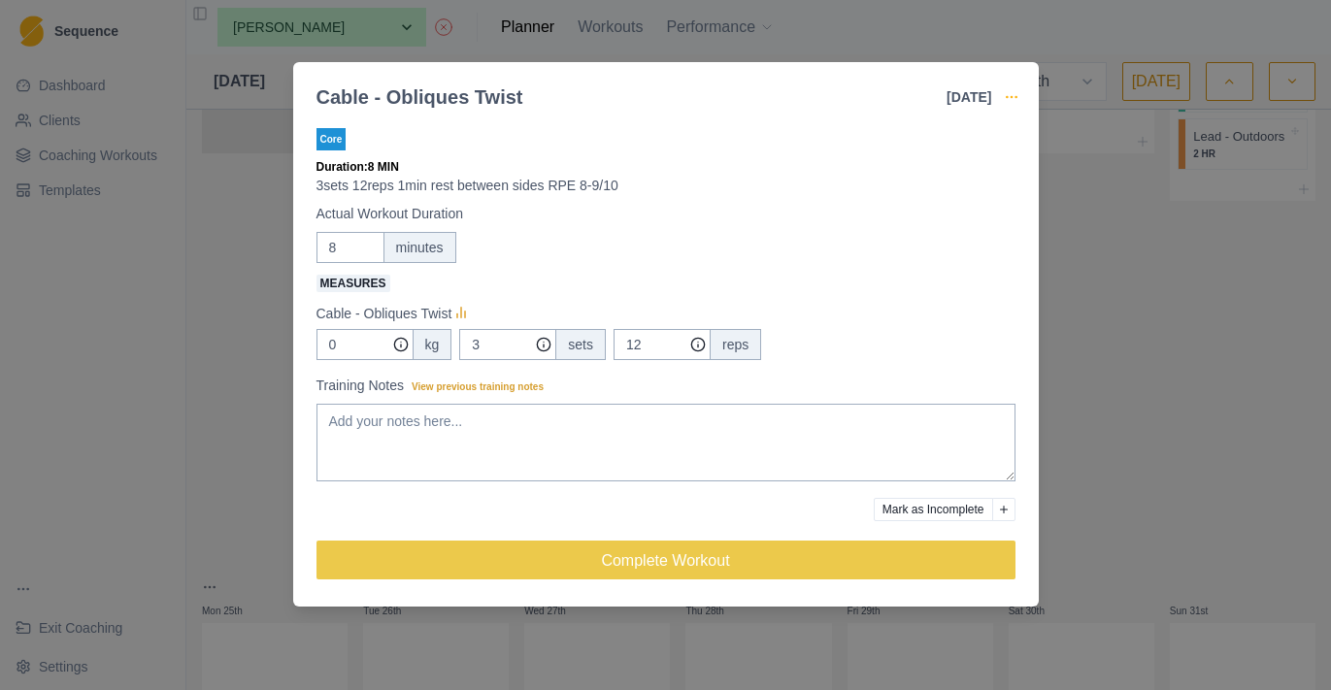
click at [1004, 90] on icon "button" at bounding box center [1012, 97] width 16 height 16
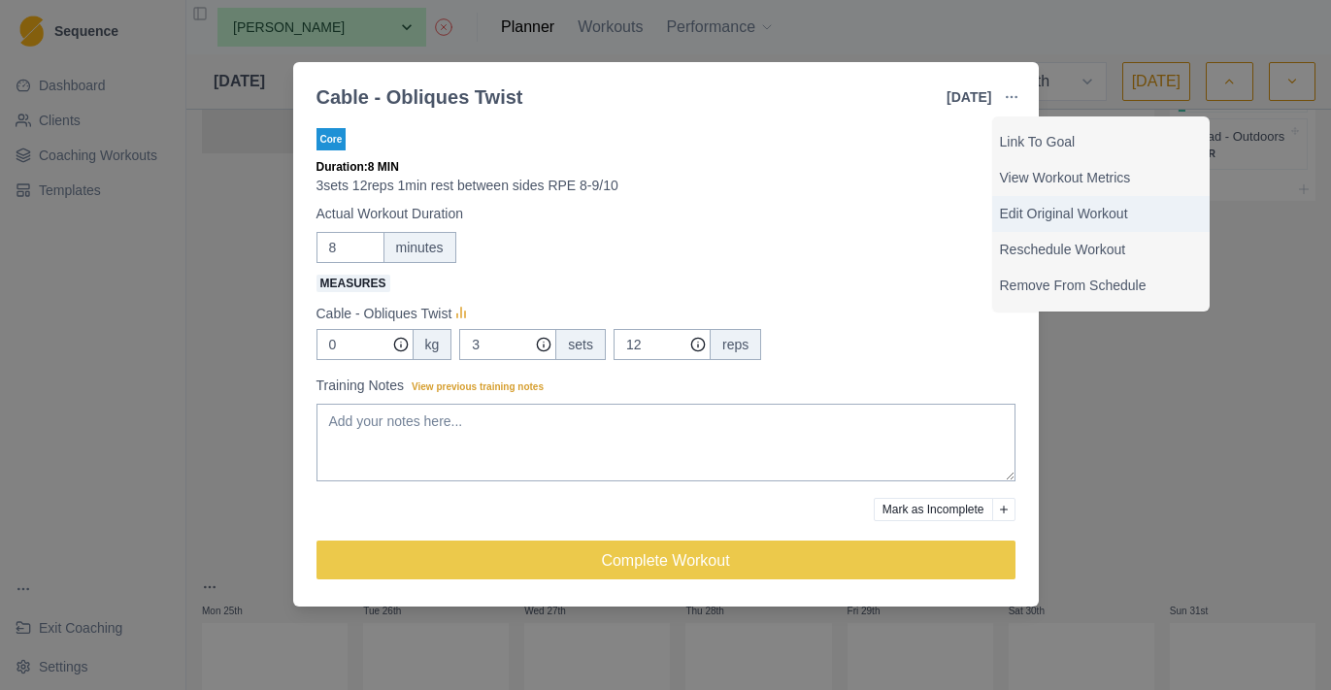
click at [1074, 215] on p "Edit Original Workout" at bounding box center [1101, 214] width 202 height 20
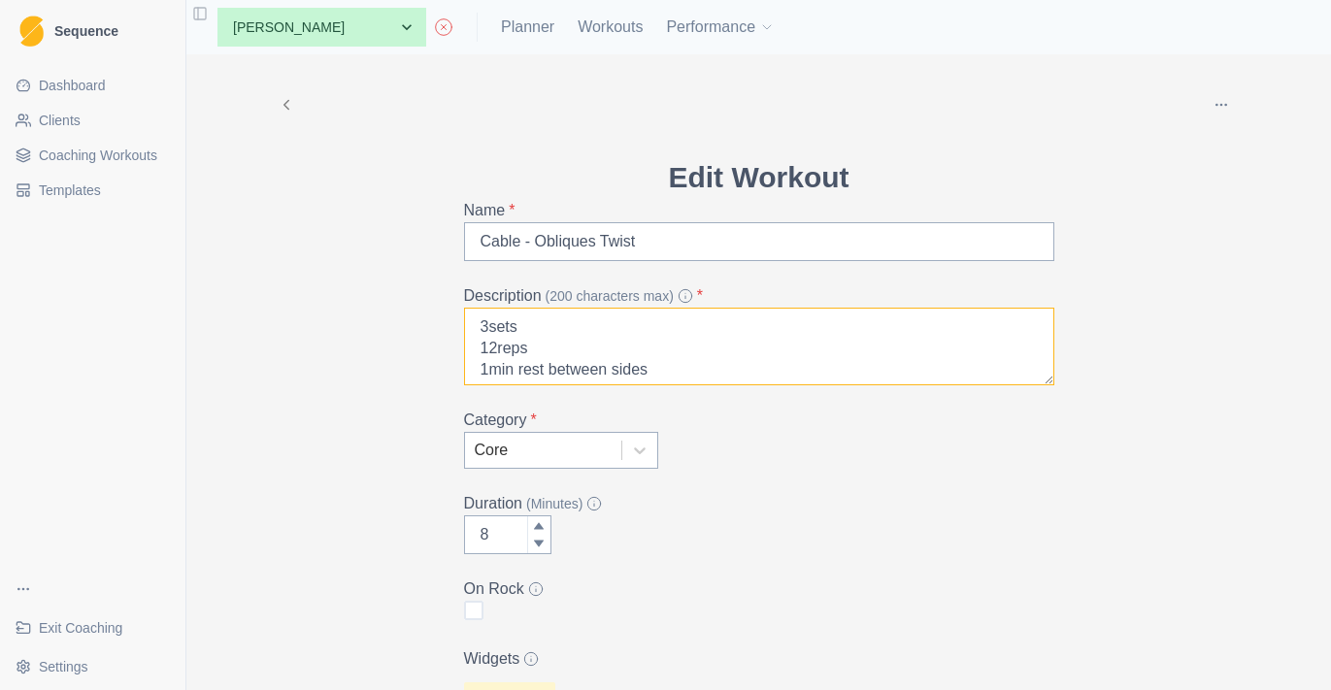
click at [493, 353] on textarea "3sets 12reps 1min rest between sides RPE 8-9/10" at bounding box center [759, 347] width 590 height 78
click at [487, 321] on textarea "3sets 5reps 1min rest between sides RPE 8-9/10" at bounding box center [759, 347] width 590 height 78
click at [537, 341] on textarea "4sets 5reps 1min rest between sides RPE 8-9/10" at bounding box center [759, 347] width 590 height 78
paste textarea "pull fast as possible, slow exctentric"
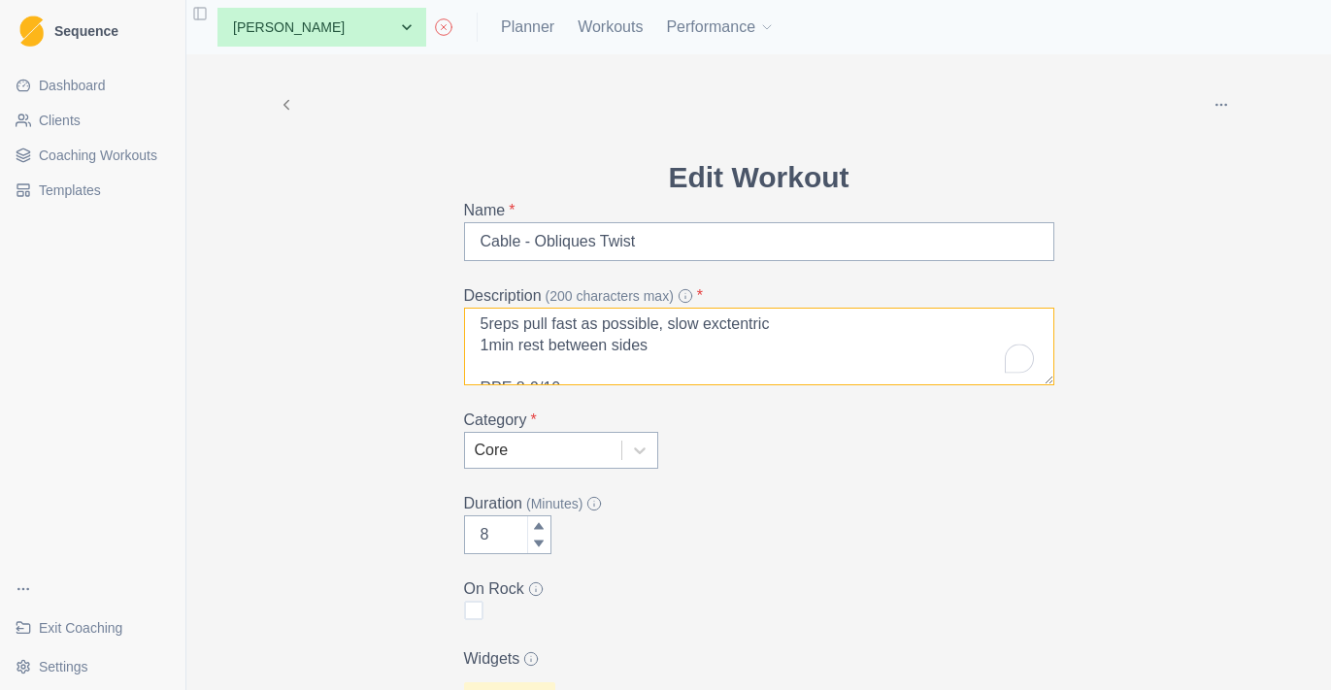
scroll to position [38, 0]
click at [491, 331] on textarea "4sets 5reps pull fast as possible, slow exctentric 1min rest between sides RPE …" at bounding box center [759, 347] width 590 height 78
type textarea "4sets 5reps pull fast as possible, slow exctentric 1.30min rest between sides R…"
type input "9"
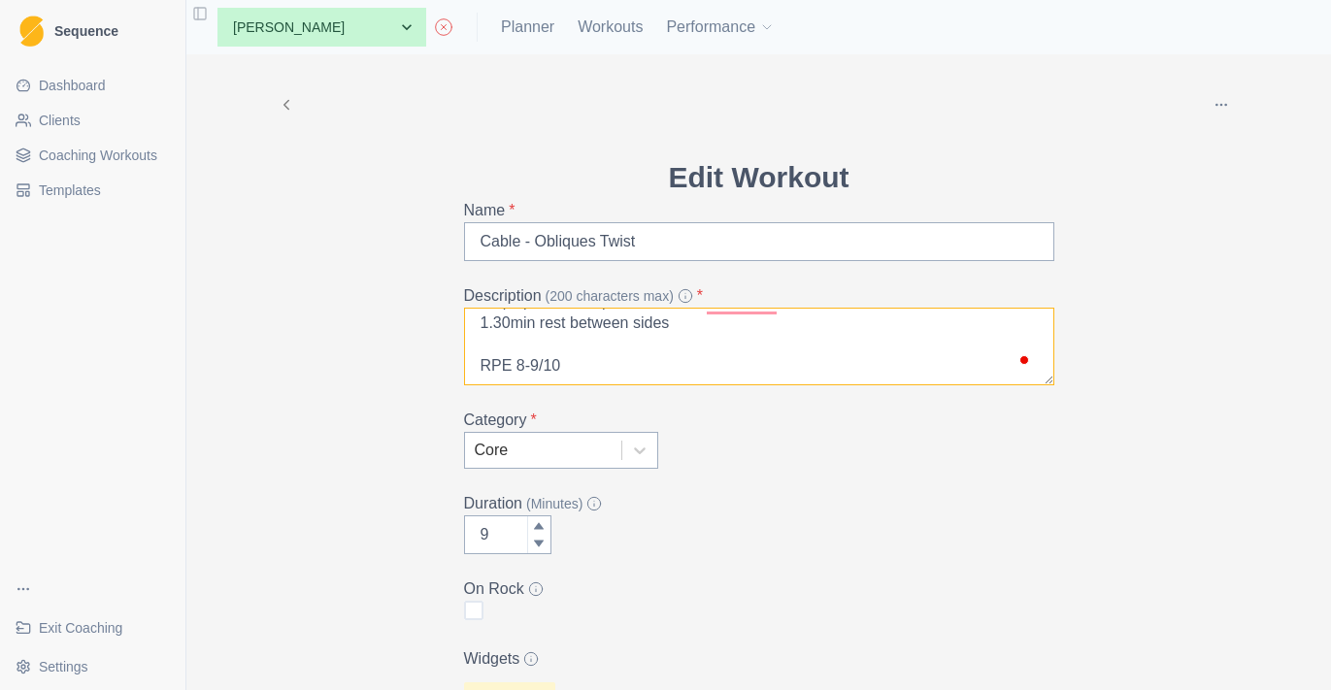
type textarea "4sets 5reps pull fast as possible, slow exctentric 1.30min rest between sides R…"
click at [536, 525] on icon at bounding box center [539, 526] width 12 height 12
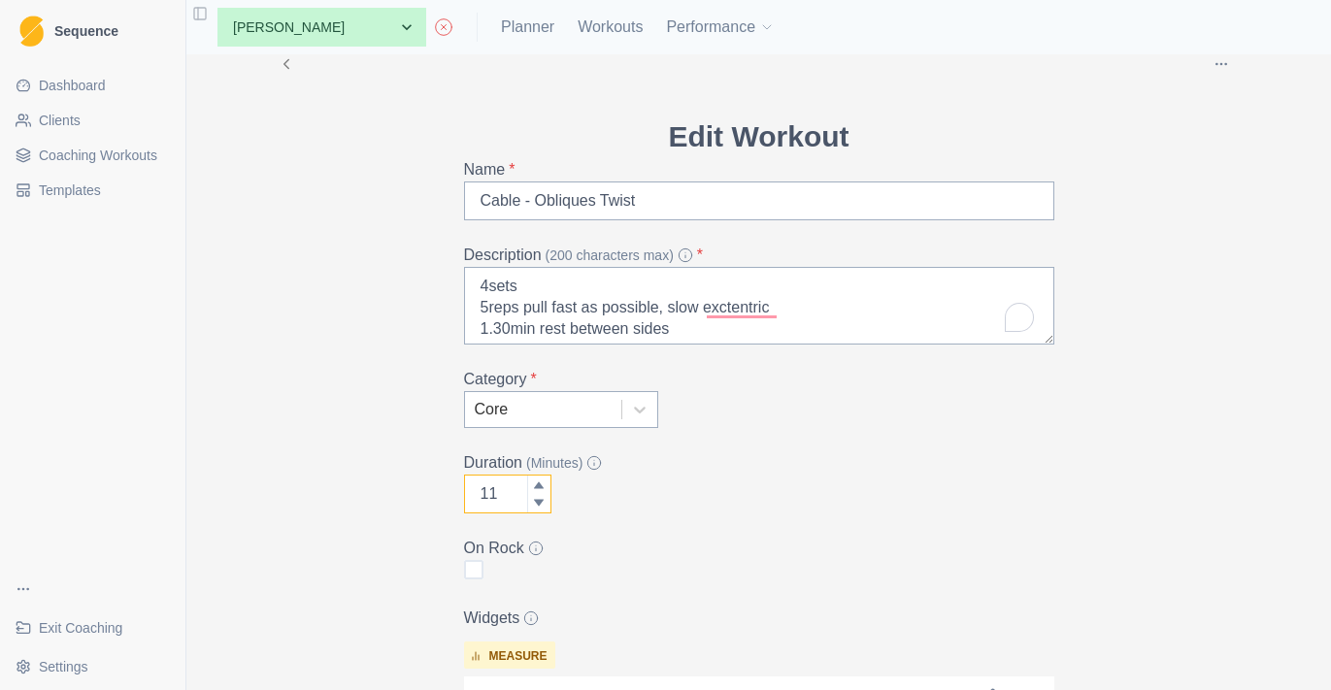
click at [542, 482] on icon at bounding box center [539, 485] width 12 height 12
click at [542, 509] on icon at bounding box center [539, 503] width 12 height 12
click at [541, 481] on icon at bounding box center [539, 485] width 12 height 12
type input "12"
click at [541, 481] on icon at bounding box center [539, 485] width 12 height 12
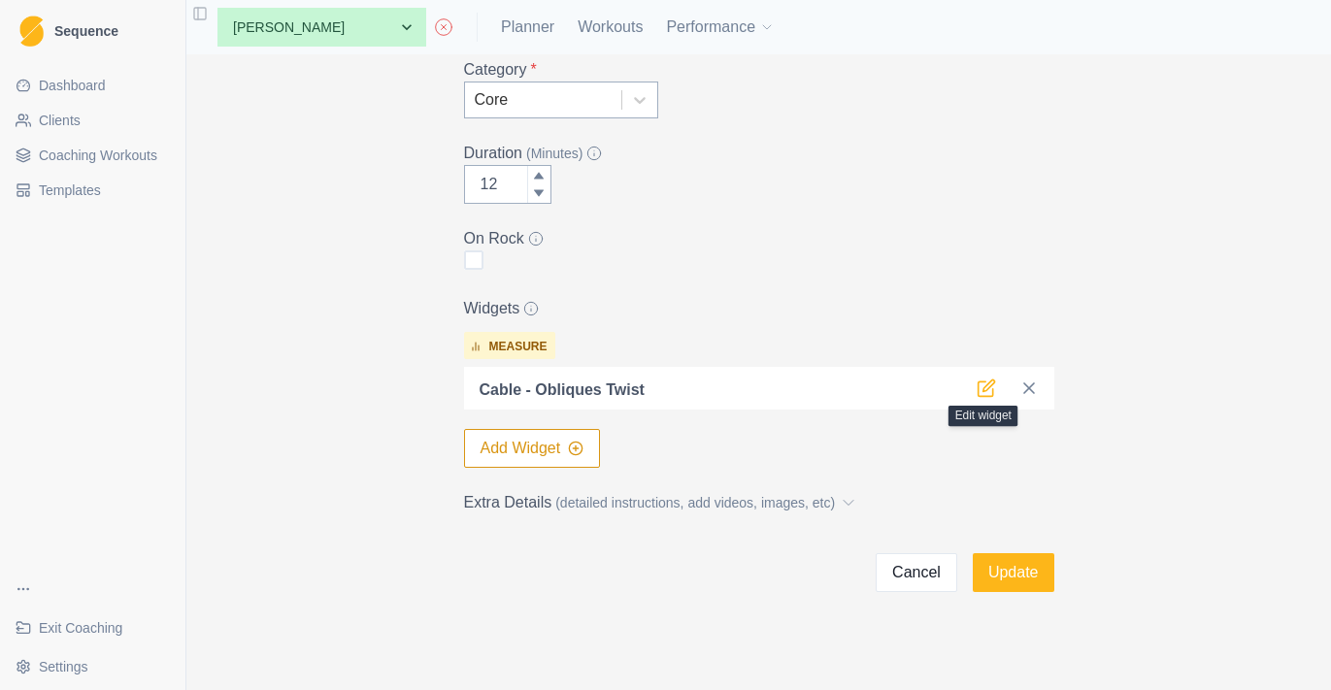
click at [984, 390] on icon at bounding box center [985, 388] width 19 height 19
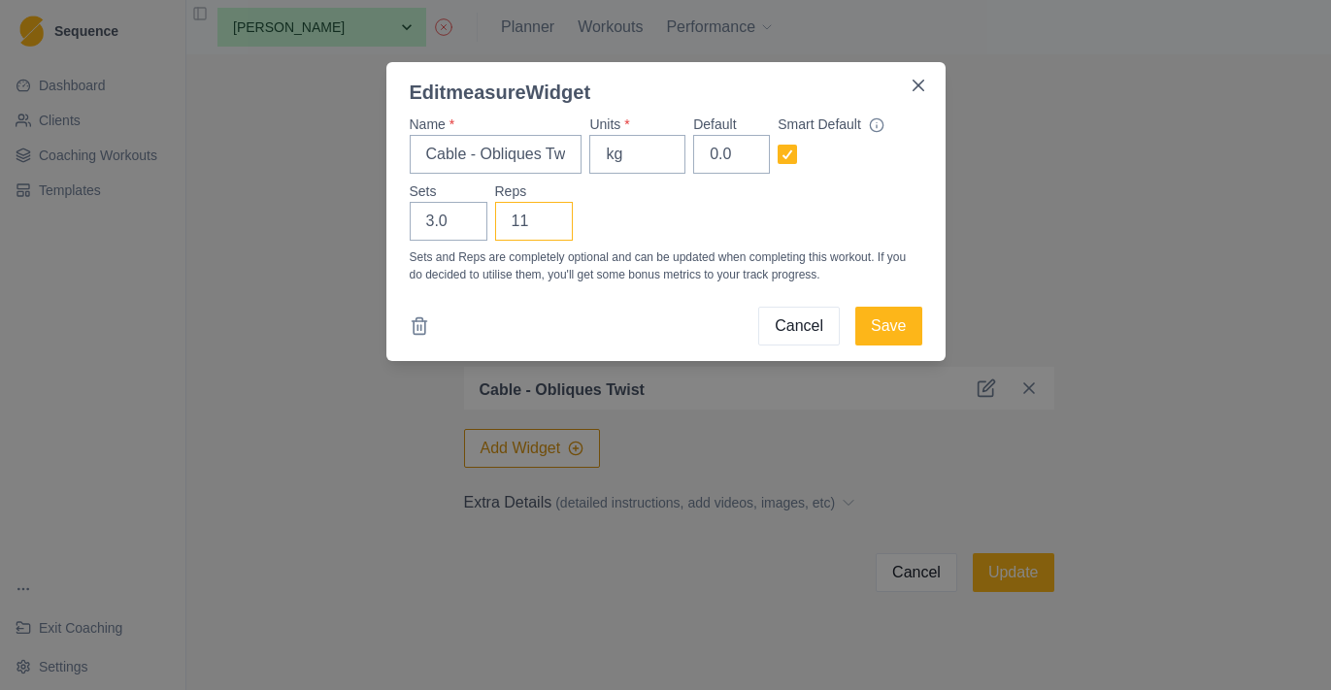
click at [550, 226] on input "11" at bounding box center [534, 221] width 78 height 39
click at [550, 226] on input "10" at bounding box center [534, 221] width 78 height 39
click at [550, 226] on input "9" at bounding box center [534, 221] width 78 height 39
click at [550, 226] on input "8" at bounding box center [534, 221] width 78 height 39
click at [550, 226] on input "7" at bounding box center [534, 221] width 78 height 39
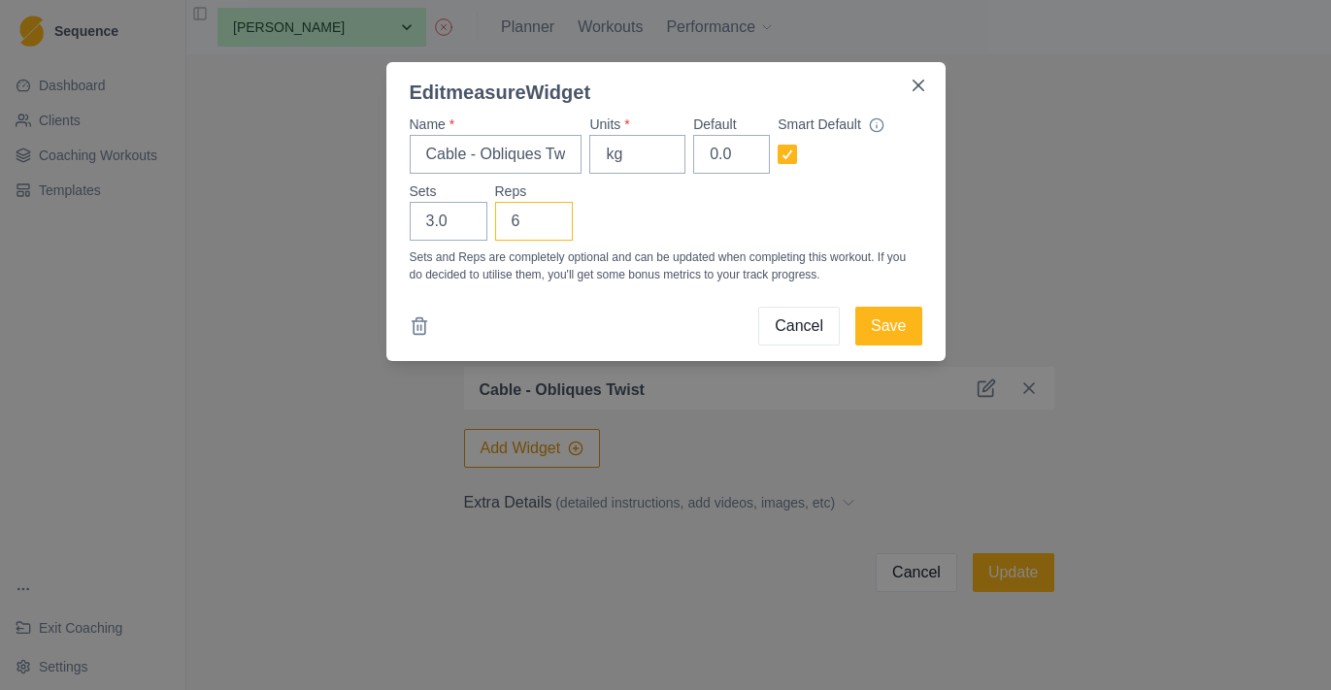
click at [550, 226] on input "6" at bounding box center [534, 221] width 78 height 39
type input "5"
click at [550, 226] on input "5" at bounding box center [534, 221] width 78 height 39
type input "4"
click at [463, 219] on input "4" at bounding box center [449, 221] width 78 height 39
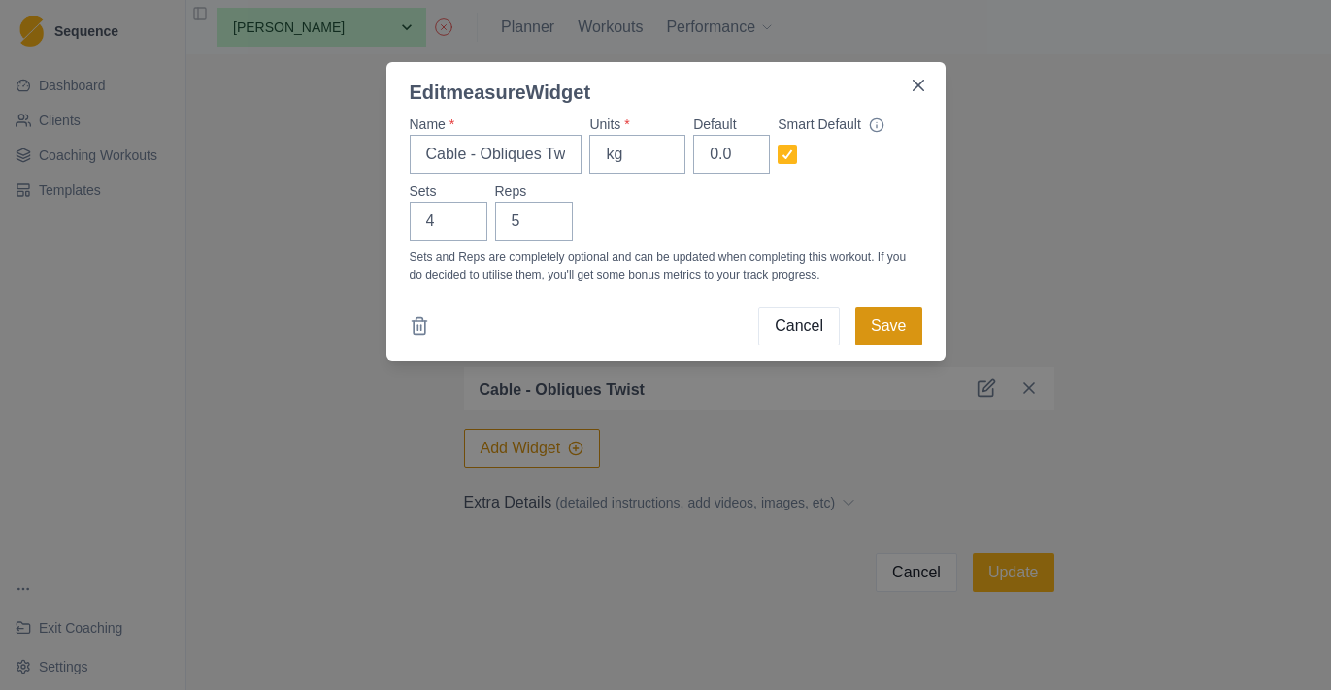
click at [875, 315] on button "Save" at bounding box center [888, 326] width 66 height 39
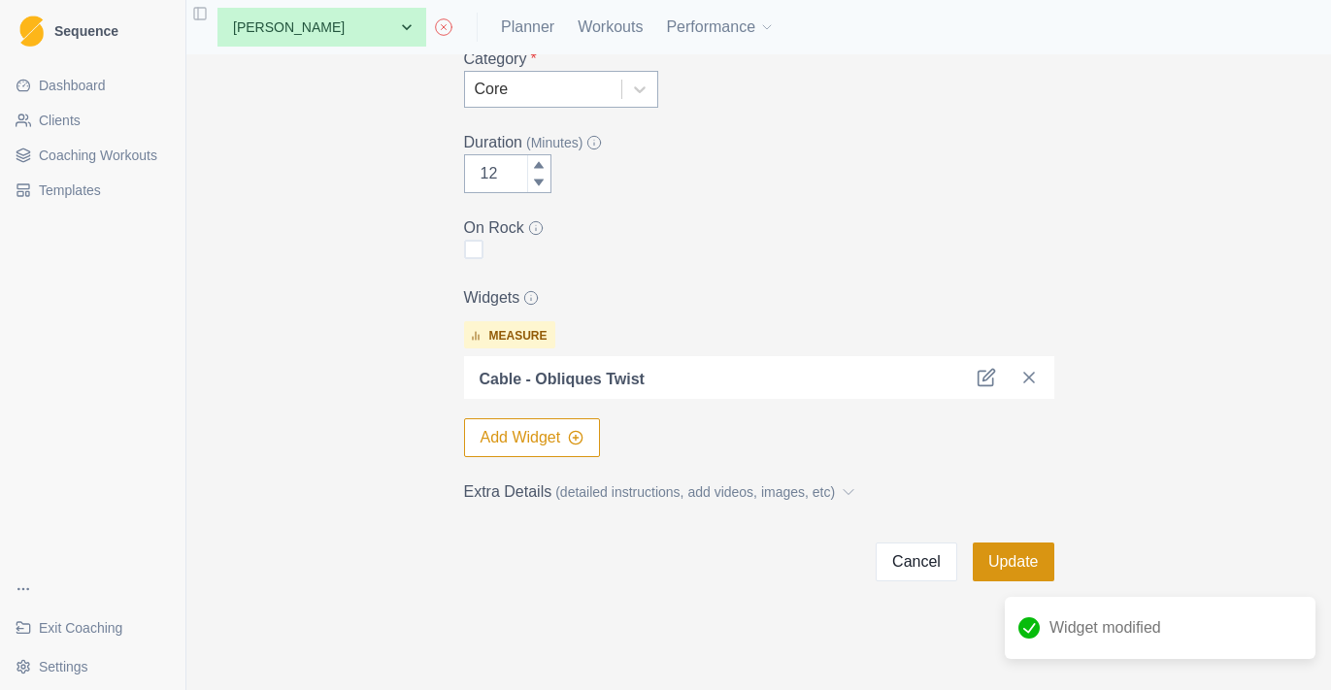
click at [1008, 564] on button "Update" at bounding box center [1014, 562] width 82 height 39
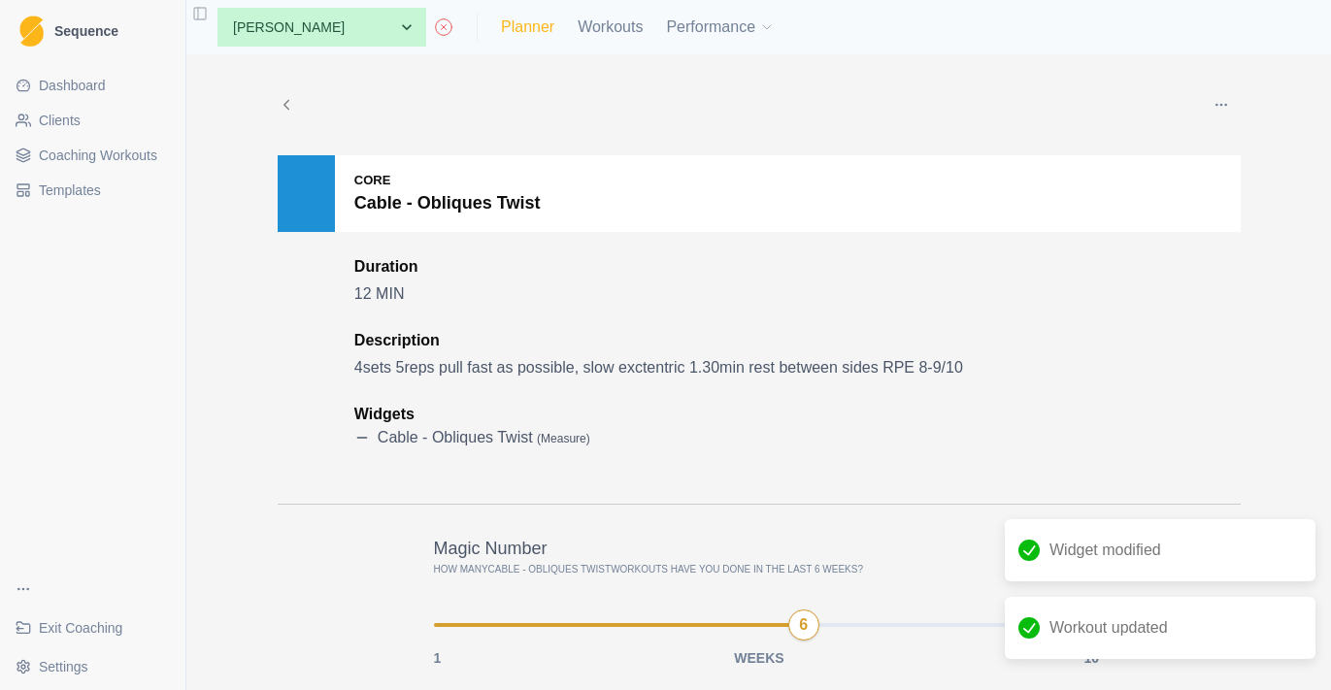
click at [522, 22] on link "Planner" at bounding box center [527, 27] width 53 height 23
select select "month"
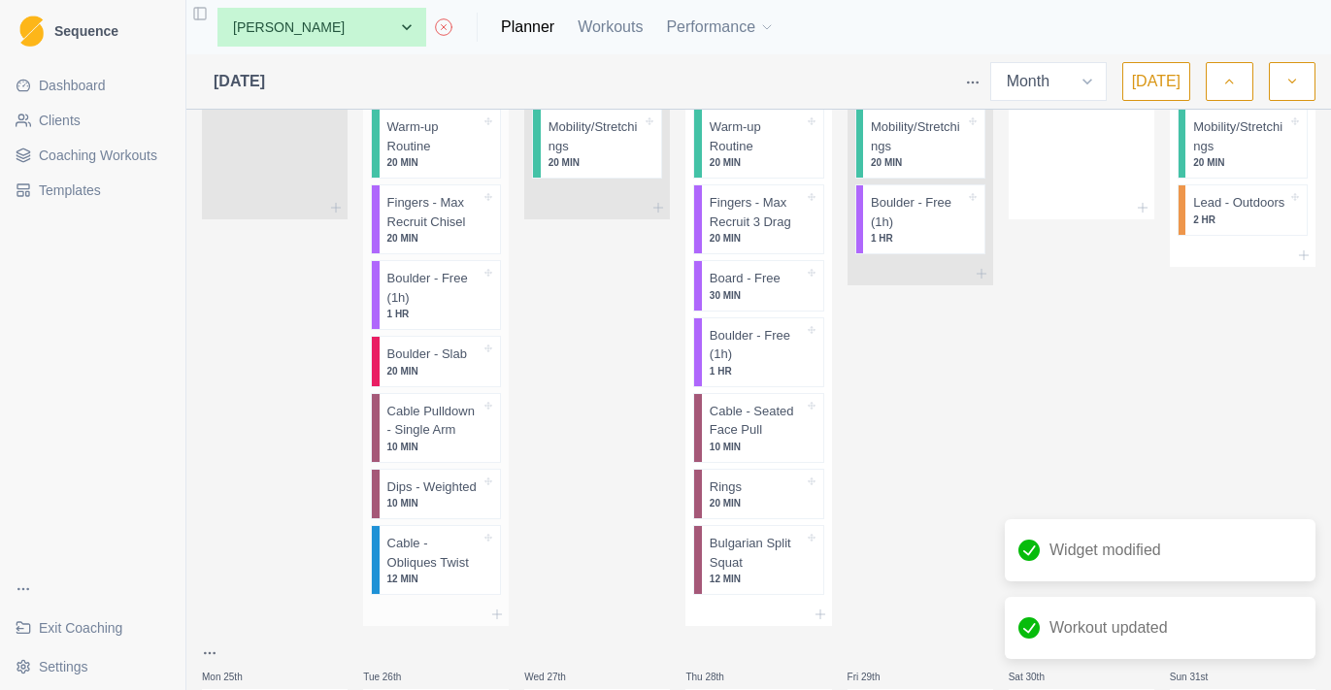
click at [456, 234] on p "20 MIN" at bounding box center [434, 238] width 94 height 15
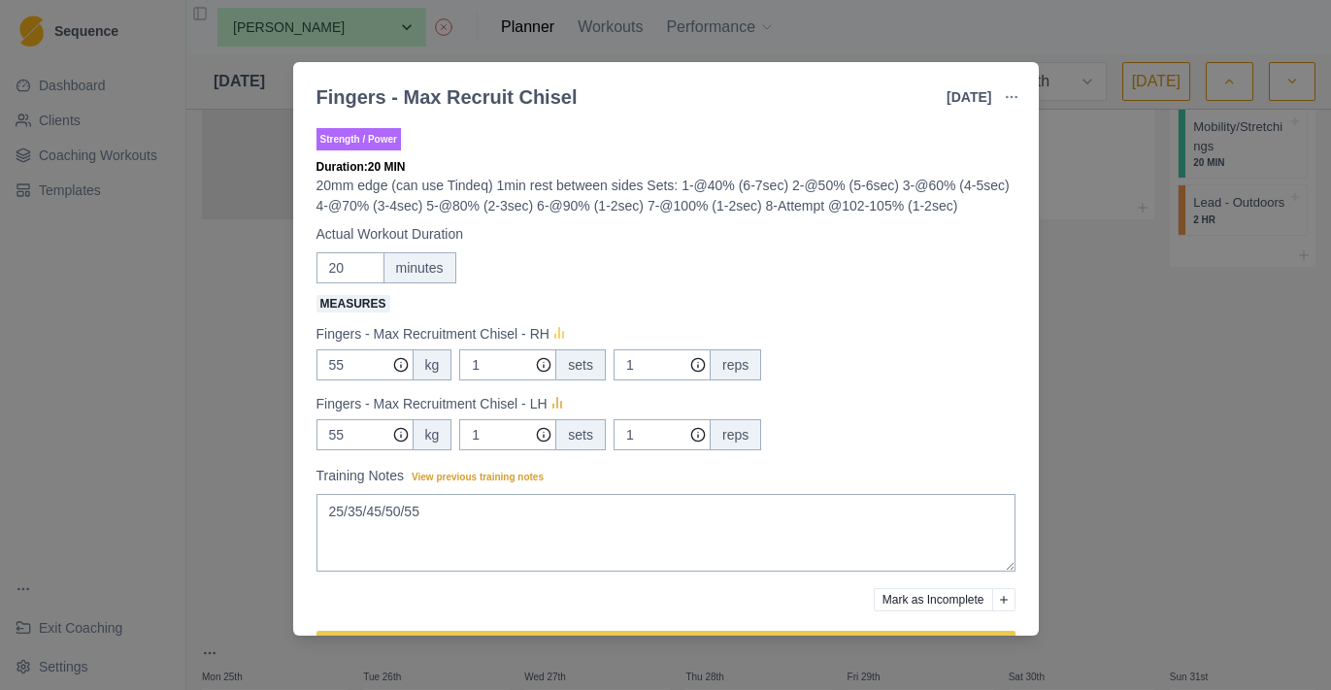
click at [569, 345] on icon at bounding box center [558, 334] width 19 height 19
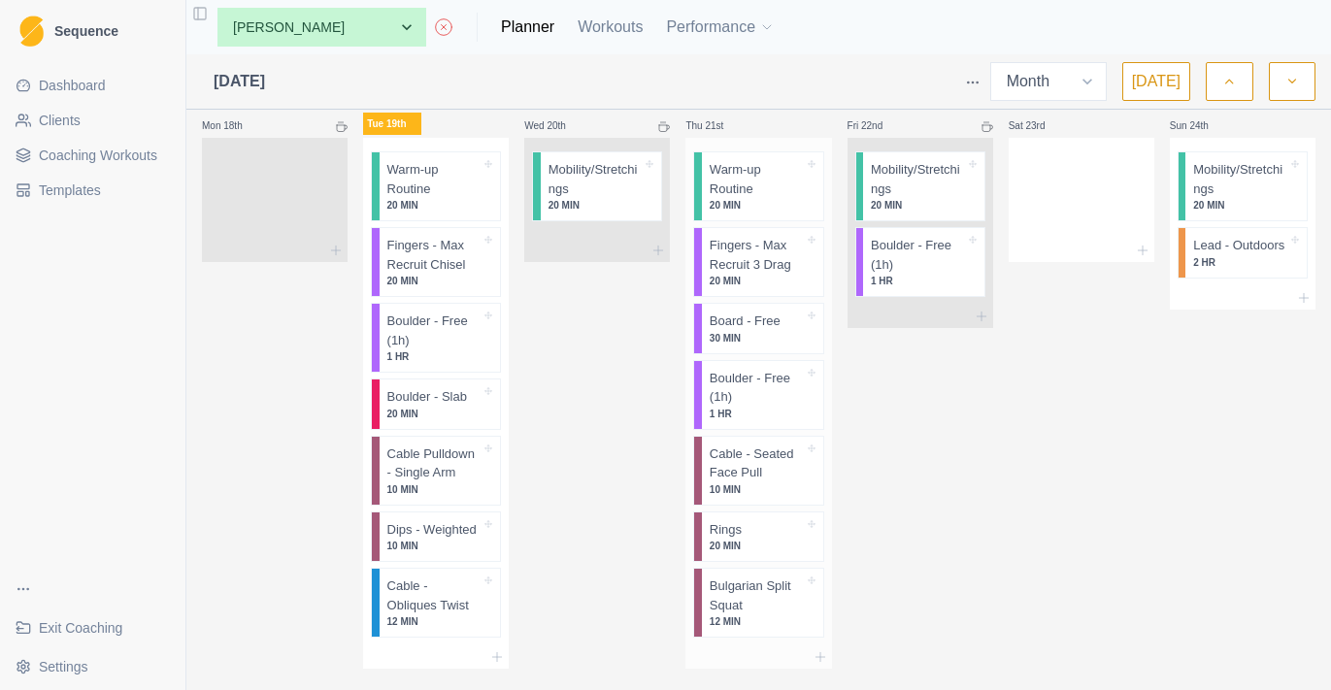
click at [791, 257] on p "Fingers - Max Recruit 3 Drag" at bounding box center [757, 255] width 94 height 38
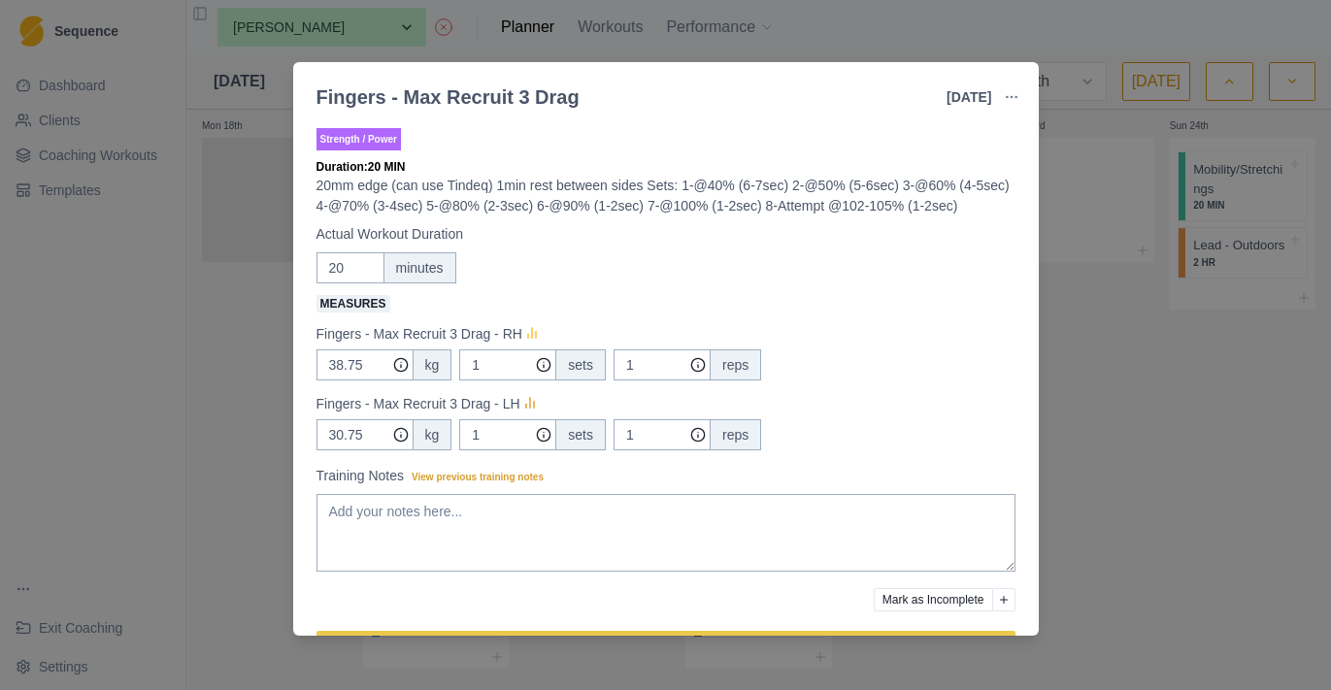
click at [528, 345] on icon at bounding box center [531, 334] width 19 height 19
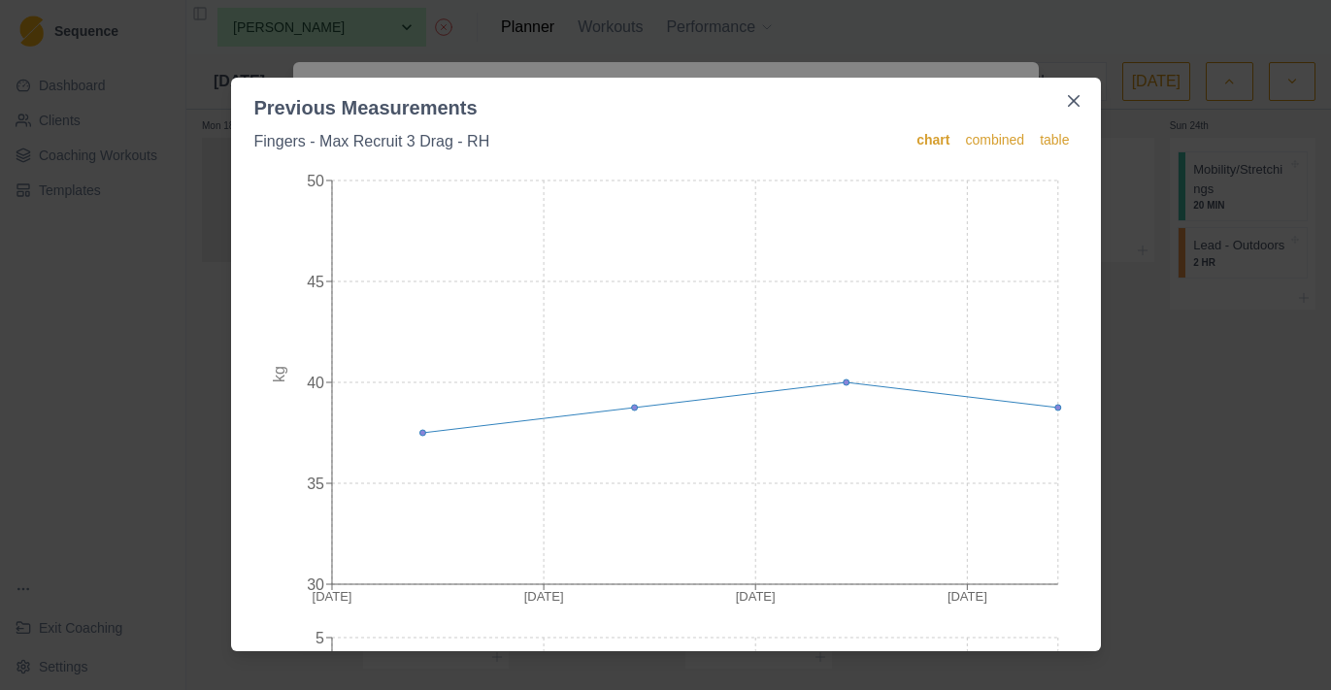
click at [1170, 364] on div "Previous Measurements Fingers - Max Recruit 3 Drag - RH chart combined table [D…" at bounding box center [665, 345] width 1331 height 690
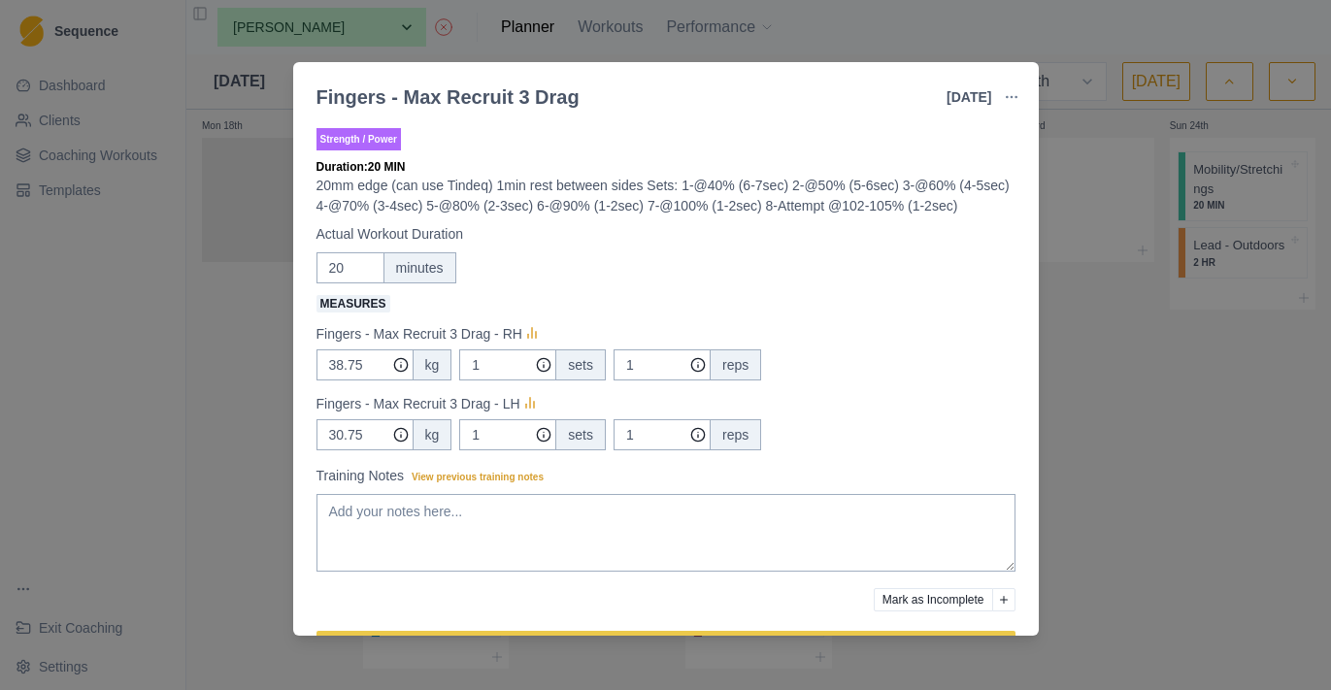
click at [520, 414] on p "Fingers - Max Recruit 3 Drag - LH" at bounding box center [418, 404] width 204 height 20
click at [528, 414] on icon at bounding box center [529, 404] width 19 height 19
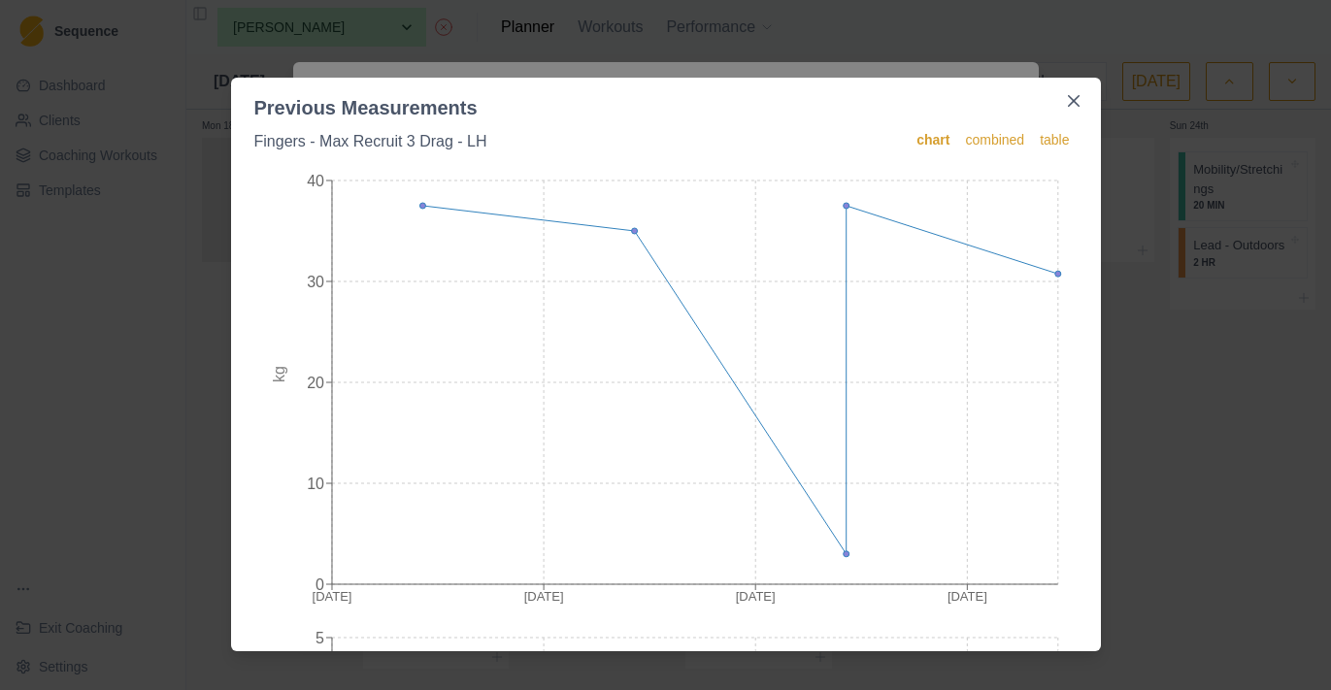
click at [215, 485] on div "Previous Measurements Fingers - Max Recruit 3 Drag - LH chart combined table [D…" at bounding box center [665, 345] width 1331 height 690
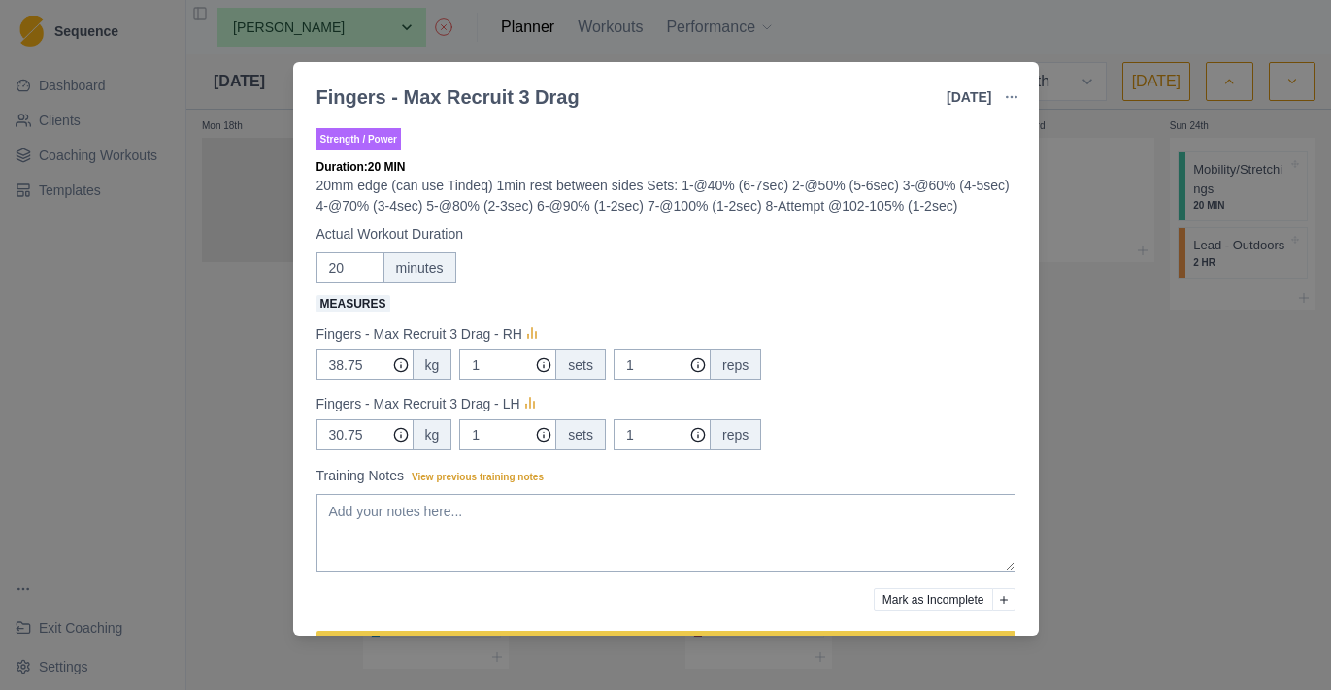
click at [1152, 381] on div "Fingers - Max Recruit 3 Drag [DATE] Link To Goal View Workout Metrics Edit Orig…" at bounding box center [665, 345] width 1331 height 690
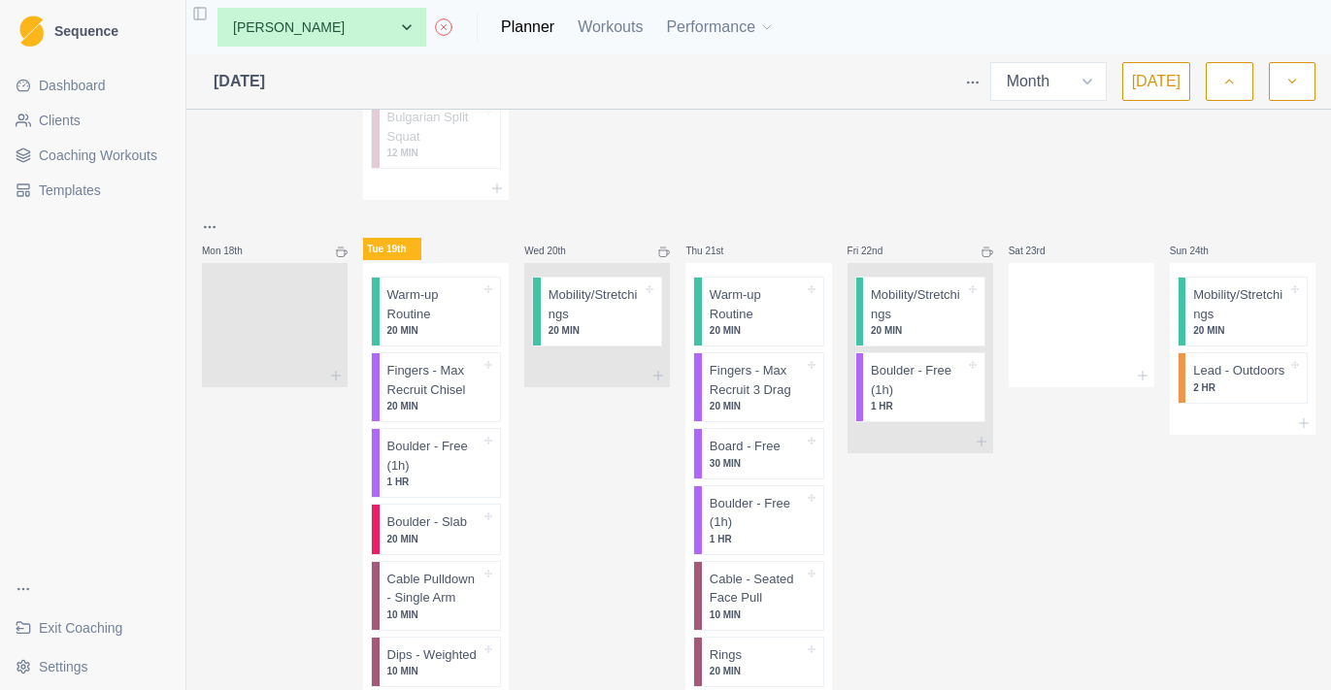
scroll to position [2101, 0]
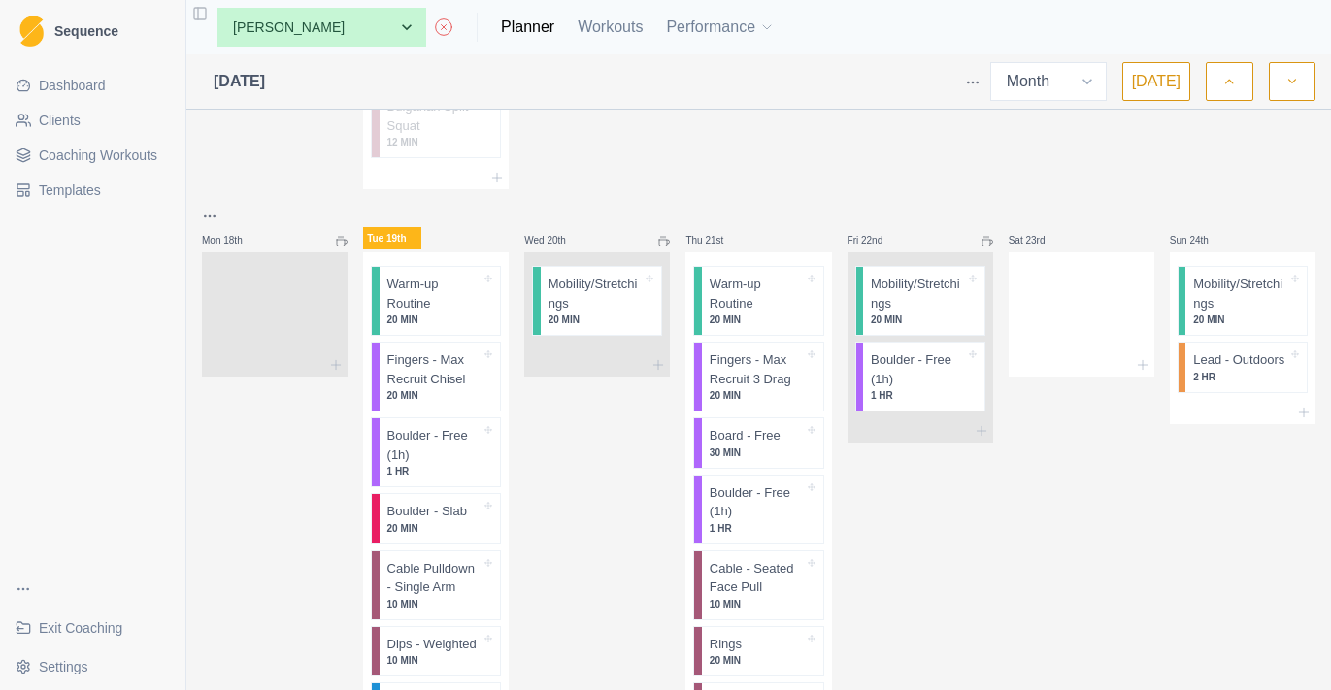
click at [983, 238] on icon at bounding box center [987, 242] width 12 height 12
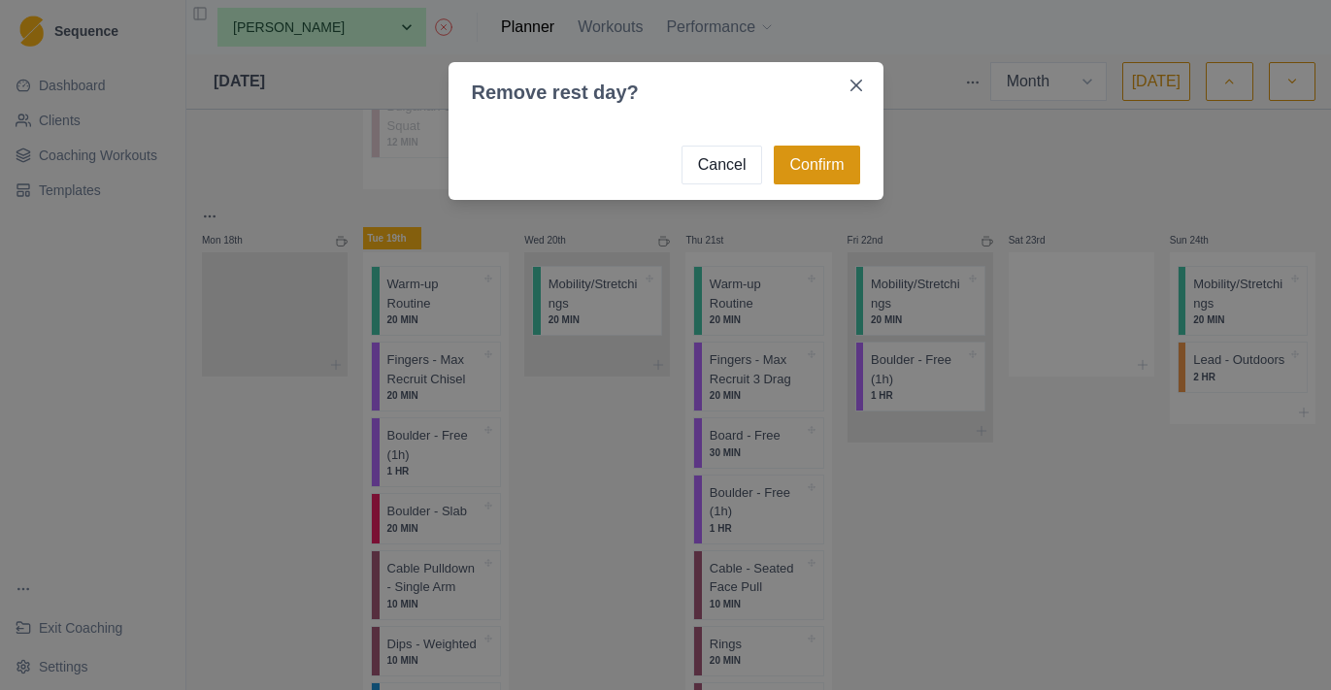
click at [824, 182] on button "Confirm" at bounding box center [816, 165] width 85 height 39
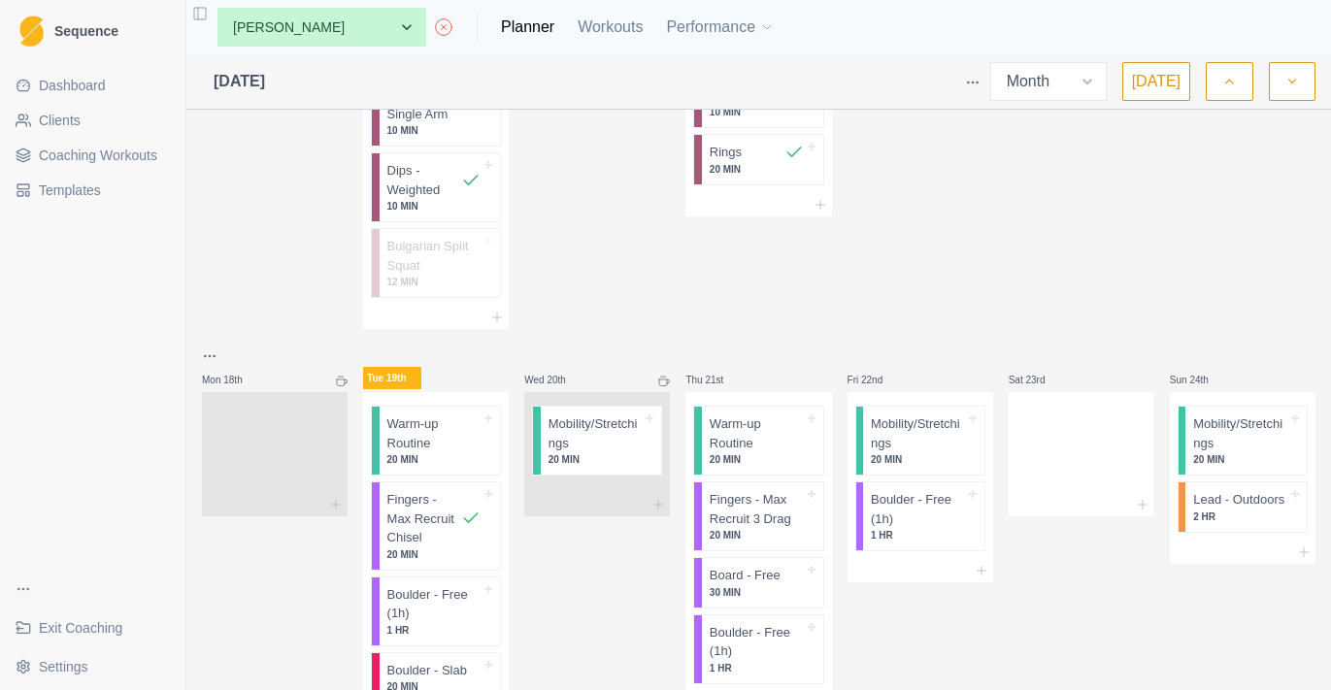
scroll to position [2150, 0]
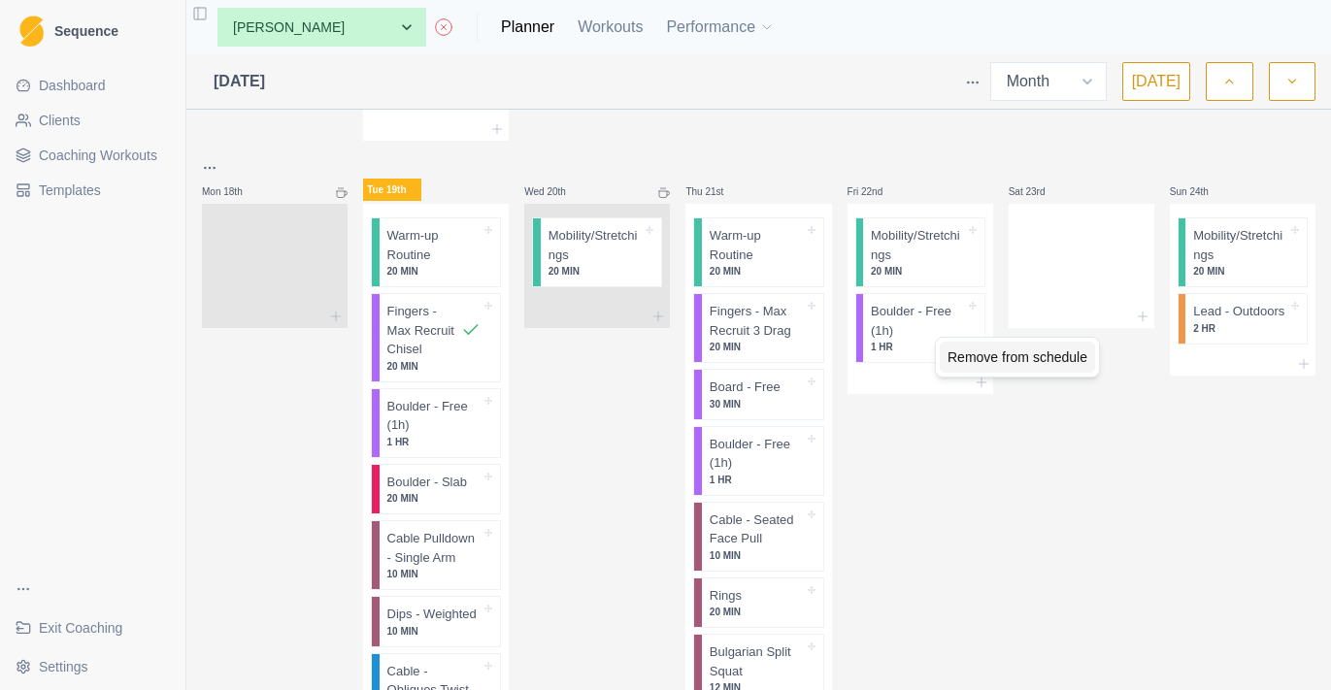
click at [973, 357] on div "Remove from schedule" at bounding box center [1017, 357] width 155 height 31
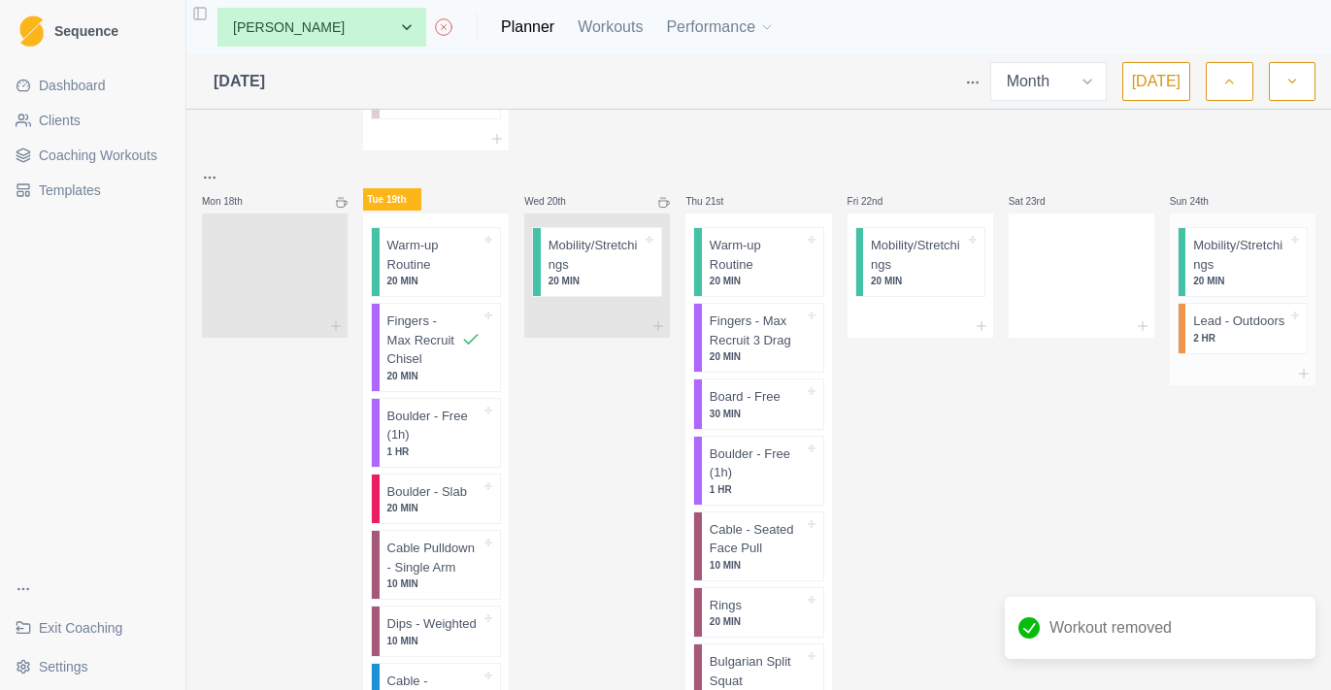
scroll to position [2138, 0]
click at [1150, 325] on div at bounding box center [1081, 327] width 146 height 23
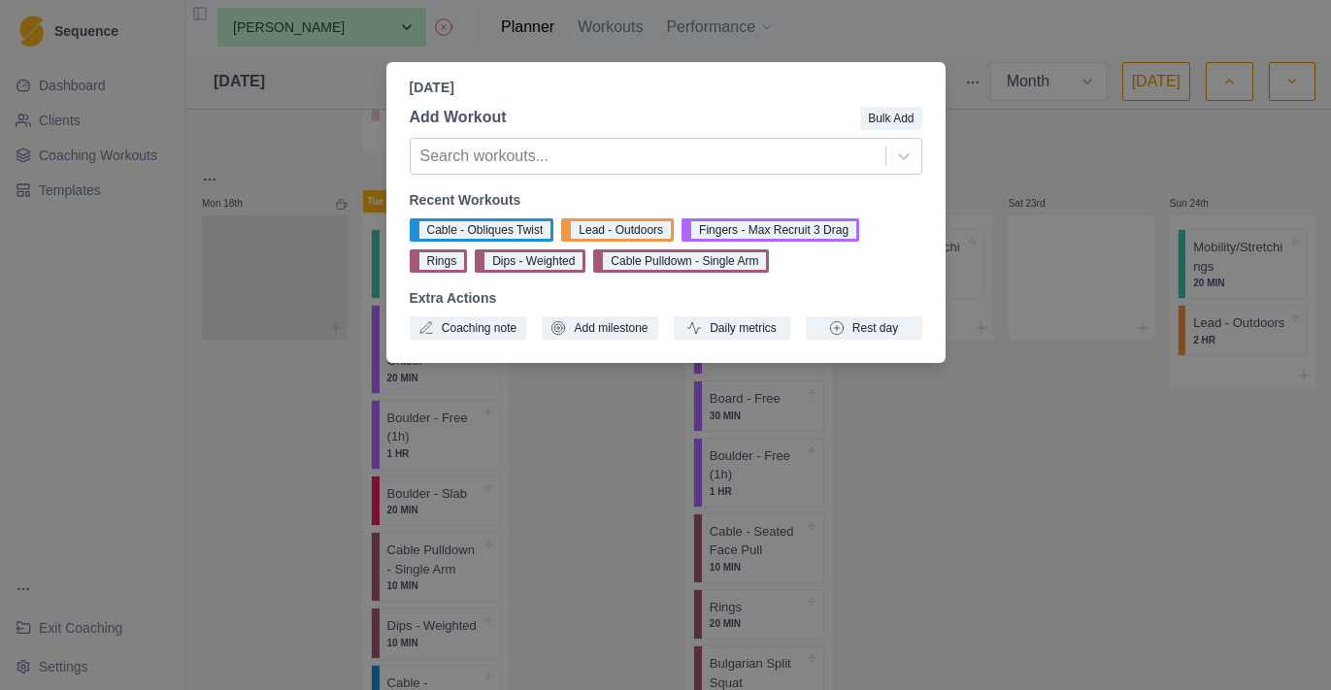
click at [1069, 374] on div "[DATE] Add Workout Bulk Add Search workouts... Recent Workouts Cable - Obliques…" at bounding box center [665, 345] width 1331 height 690
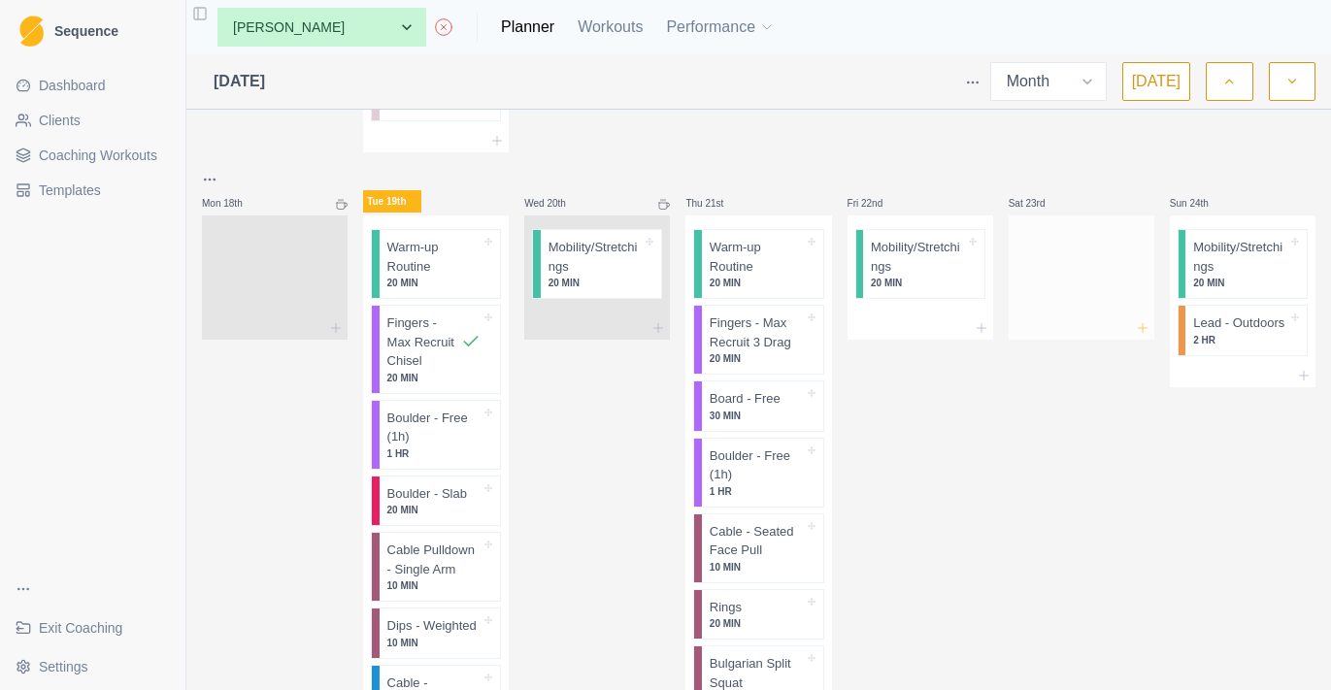
click at [1148, 320] on icon at bounding box center [1143, 328] width 16 height 16
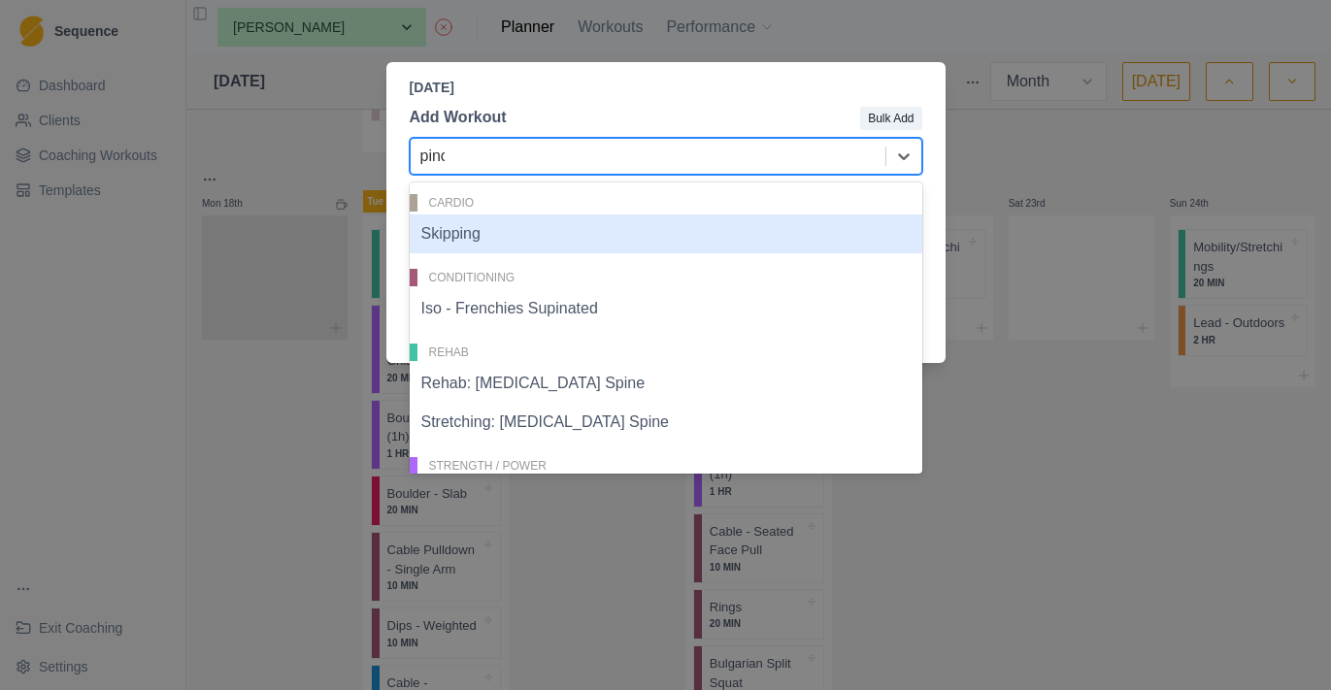
type input "pinch"
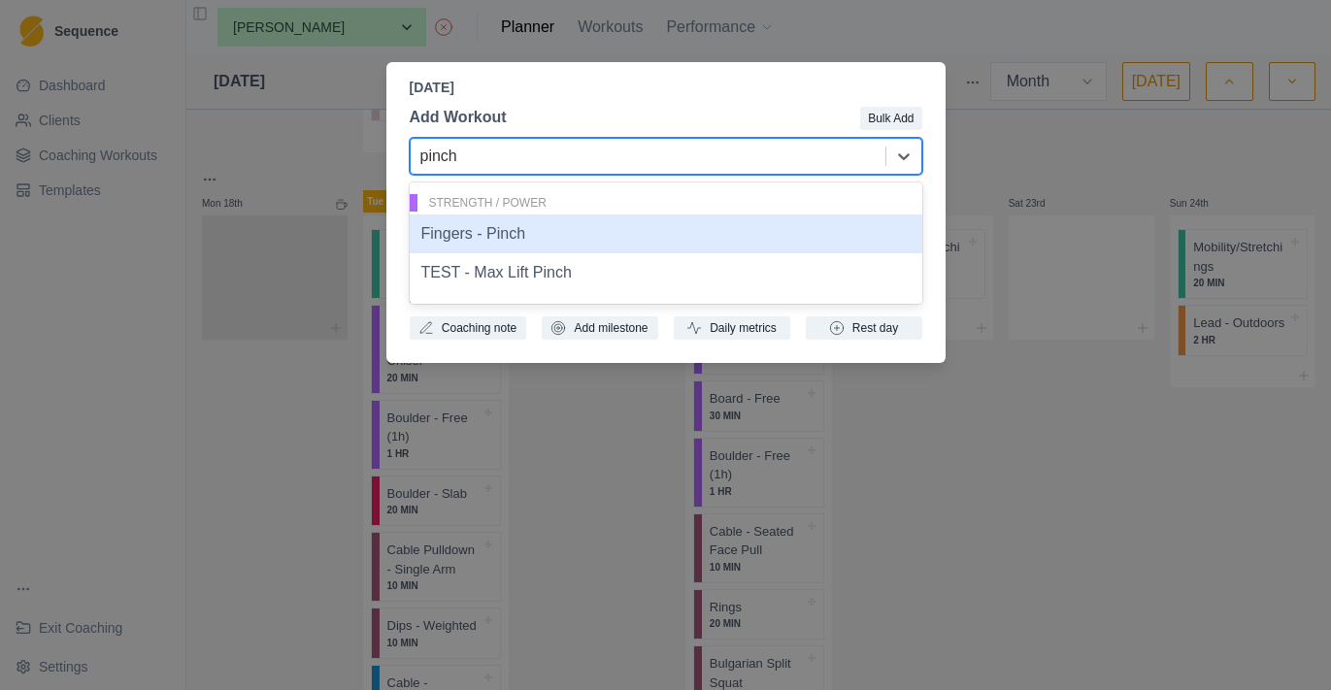
click at [579, 244] on div "Fingers - Pinch" at bounding box center [666, 234] width 512 height 39
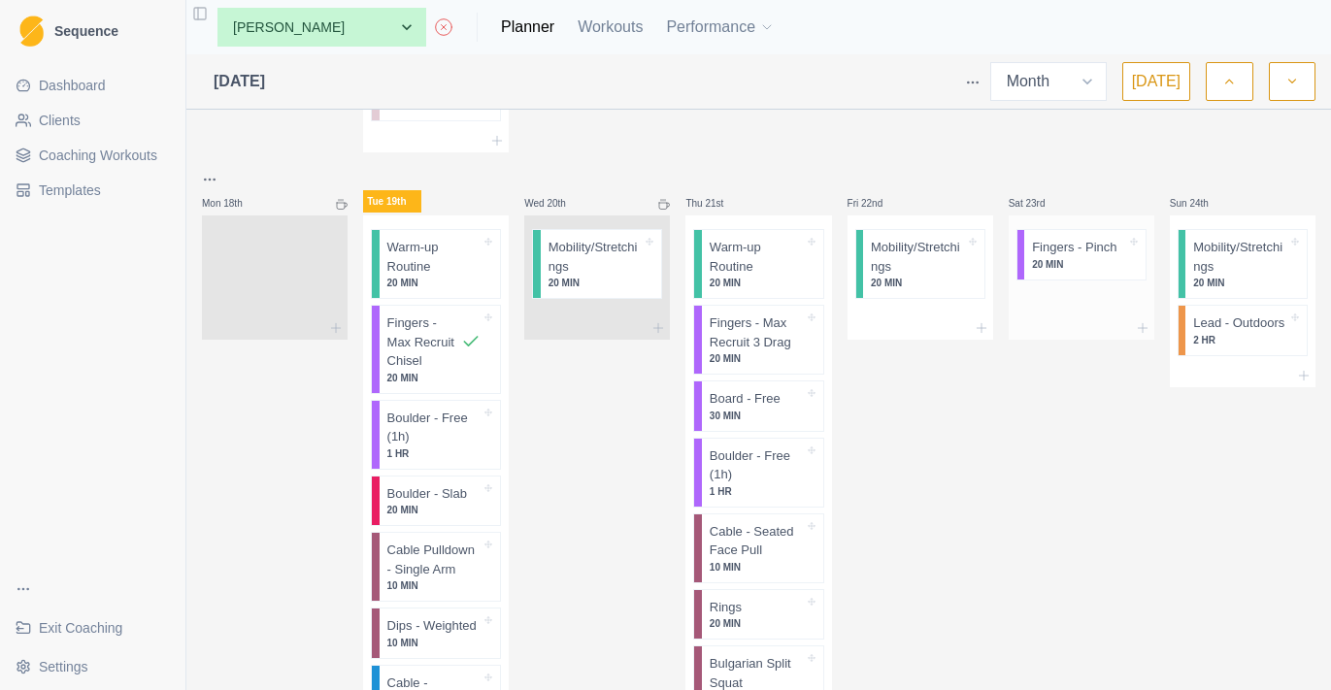
click at [1082, 257] on p "20 MIN" at bounding box center [1079, 264] width 94 height 15
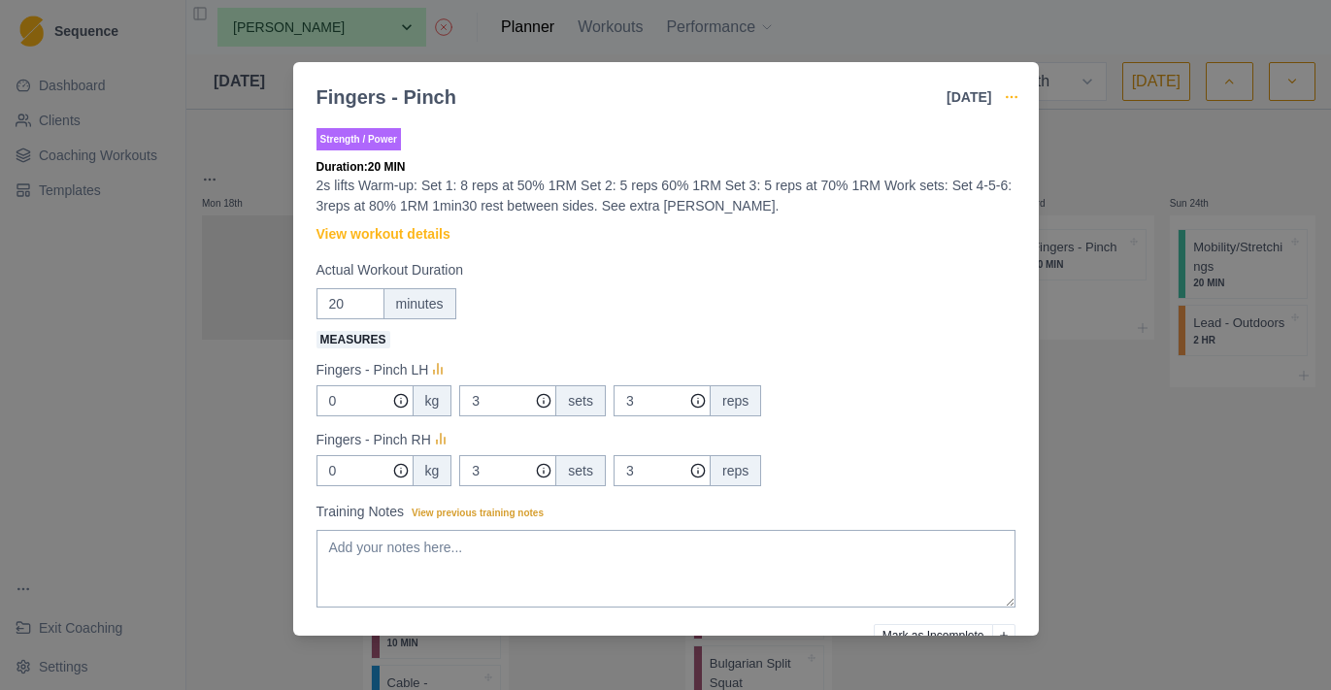
click at [1008, 95] on icon "button" at bounding box center [1012, 97] width 16 height 16
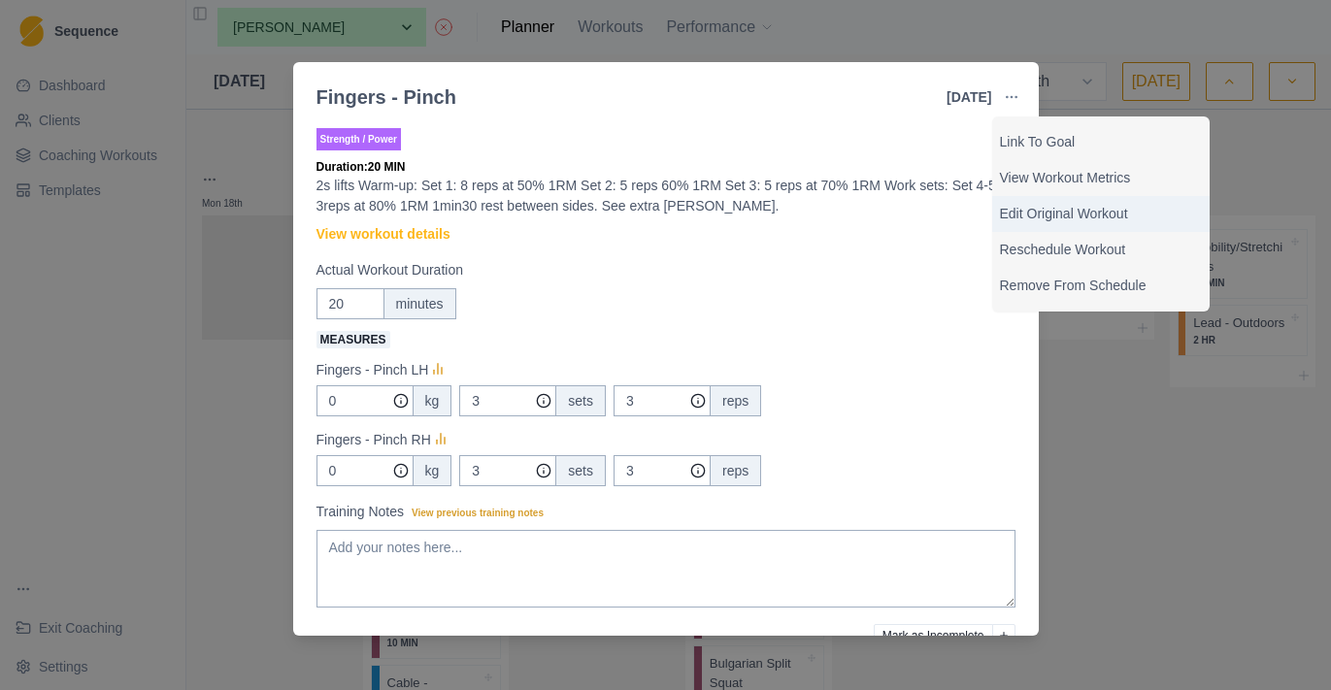
click at [1039, 220] on p "Edit Original Workout" at bounding box center [1101, 214] width 202 height 20
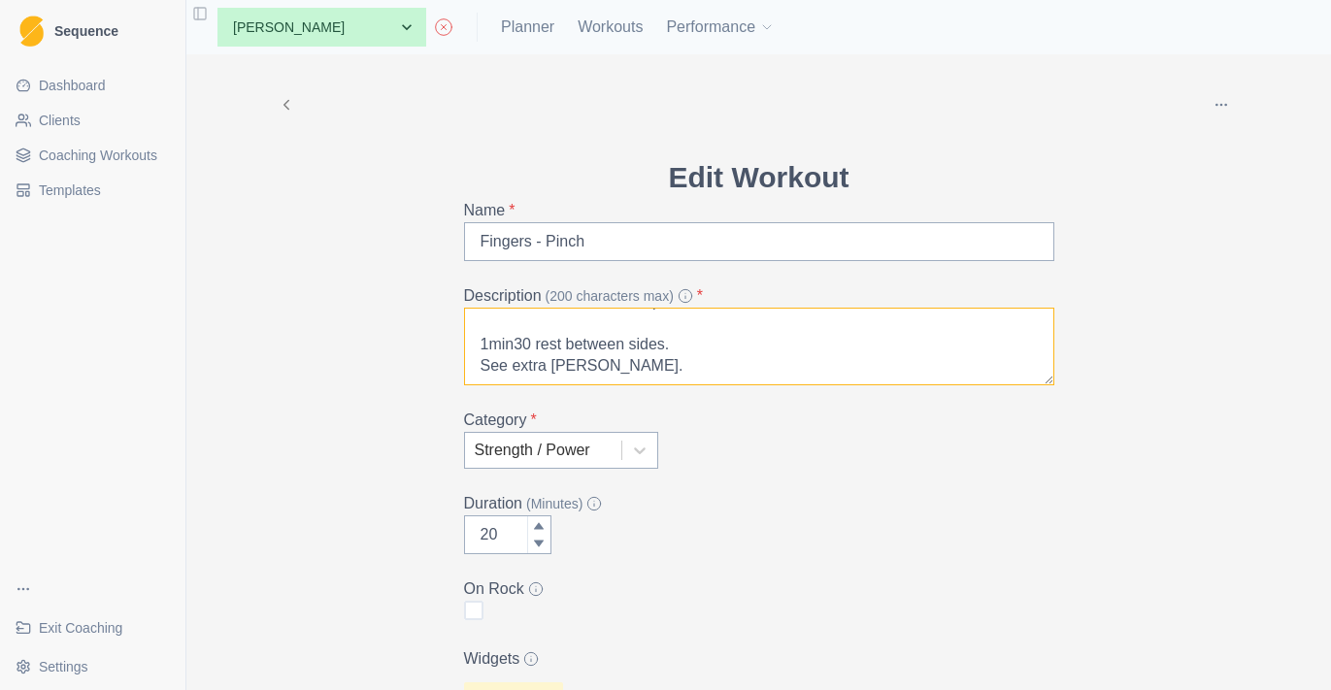
scroll to position [175, 0]
click at [715, 532] on div "Duration (Minutes) 20" at bounding box center [759, 523] width 590 height 62
click at [131, 144] on link "Coaching Workouts" at bounding box center [93, 155] width 170 height 31
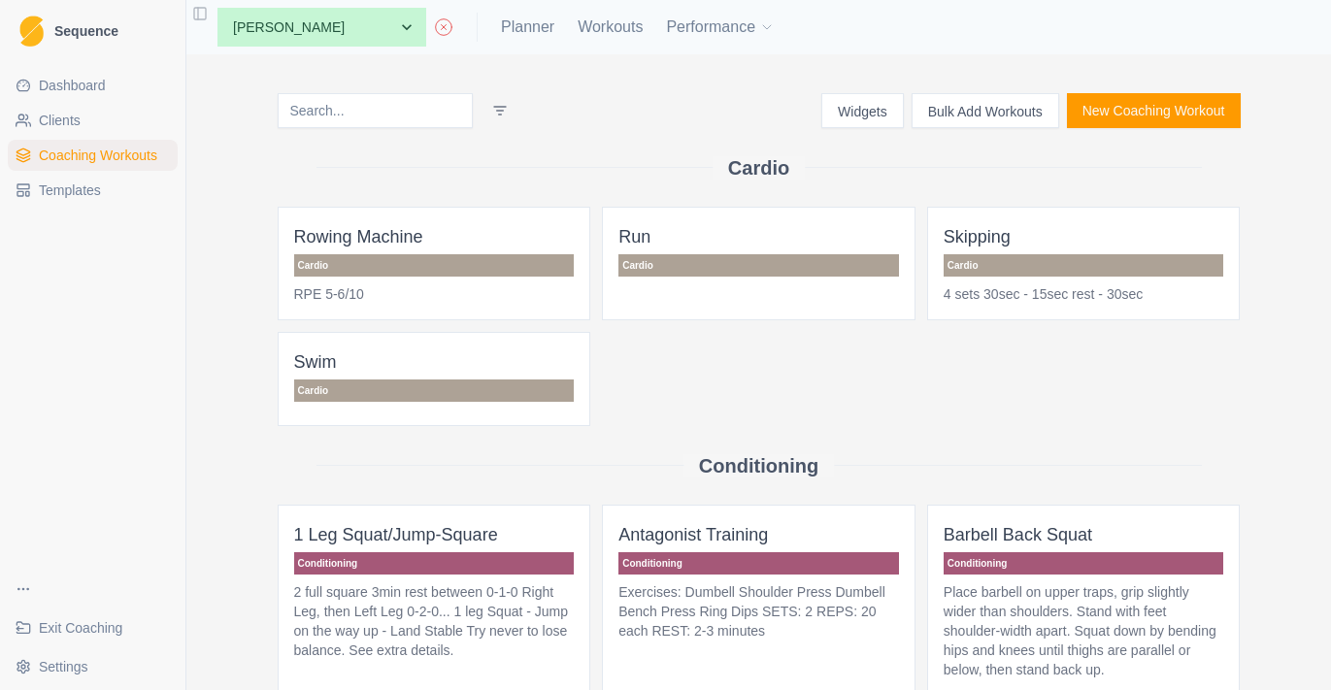
click at [384, 117] on input at bounding box center [375, 110] width 195 height 35
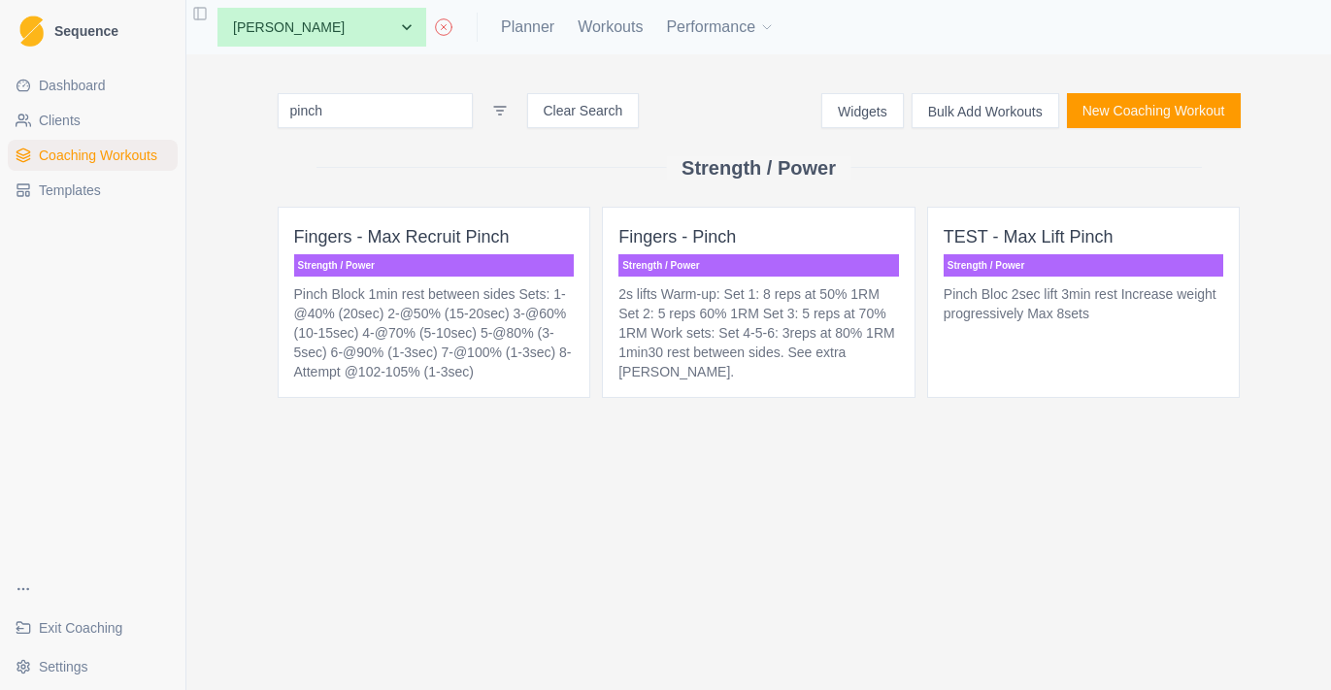
type input "pinch"
click at [506, 274] on p "Strength / Power" at bounding box center [434, 265] width 281 height 22
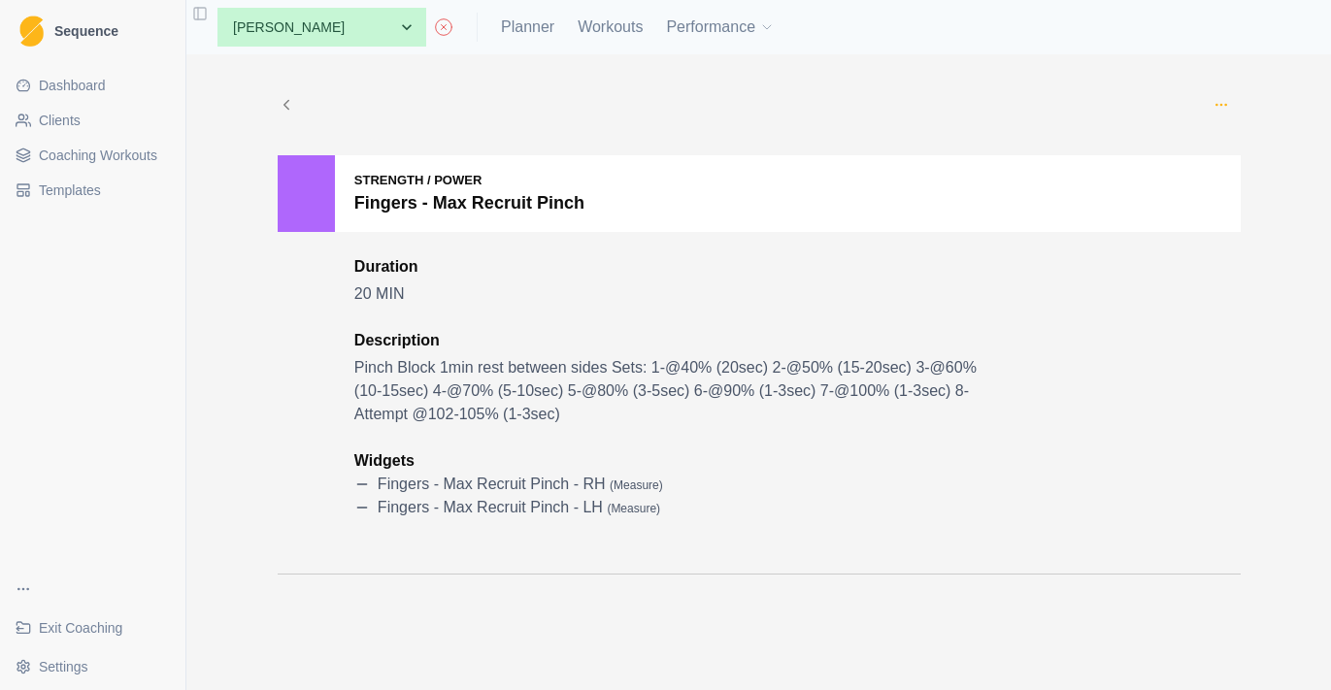
click at [1226, 102] on icon "button" at bounding box center [1221, 105] width 16 height 16
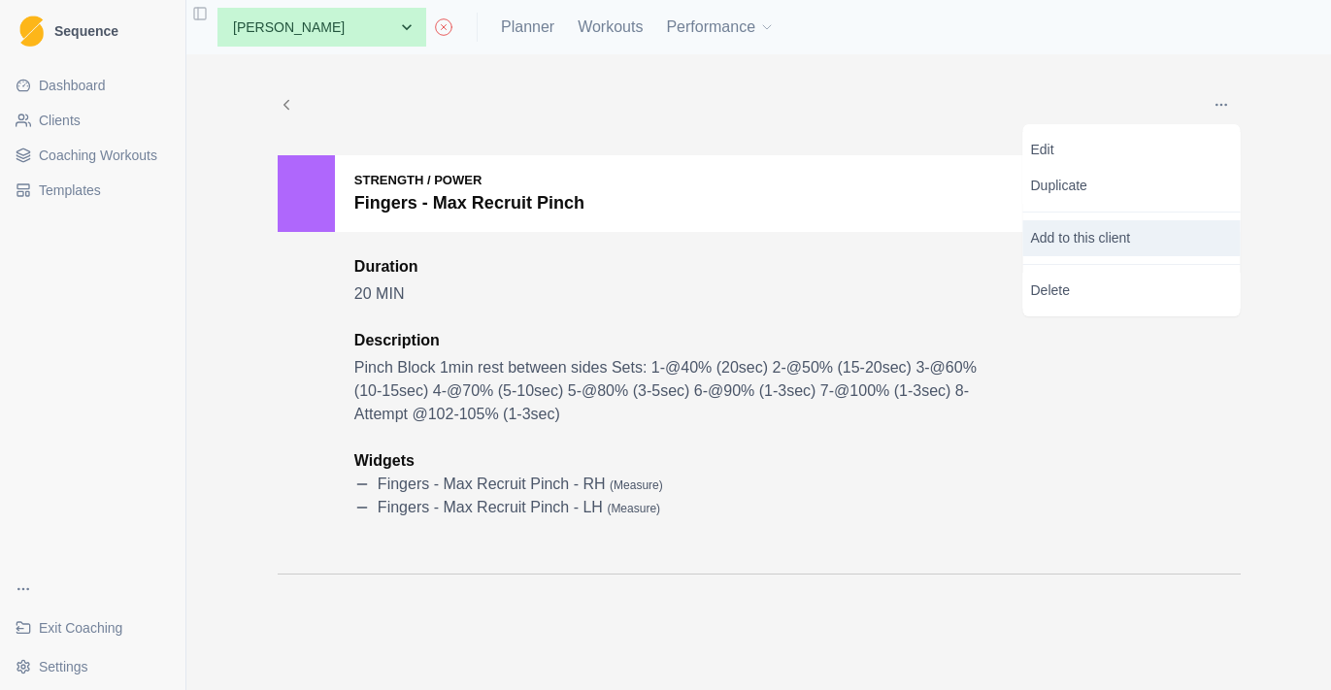
click at [1154, 231] on p "Add to this client" at bounding box center [1131, 238] width 217 height 36
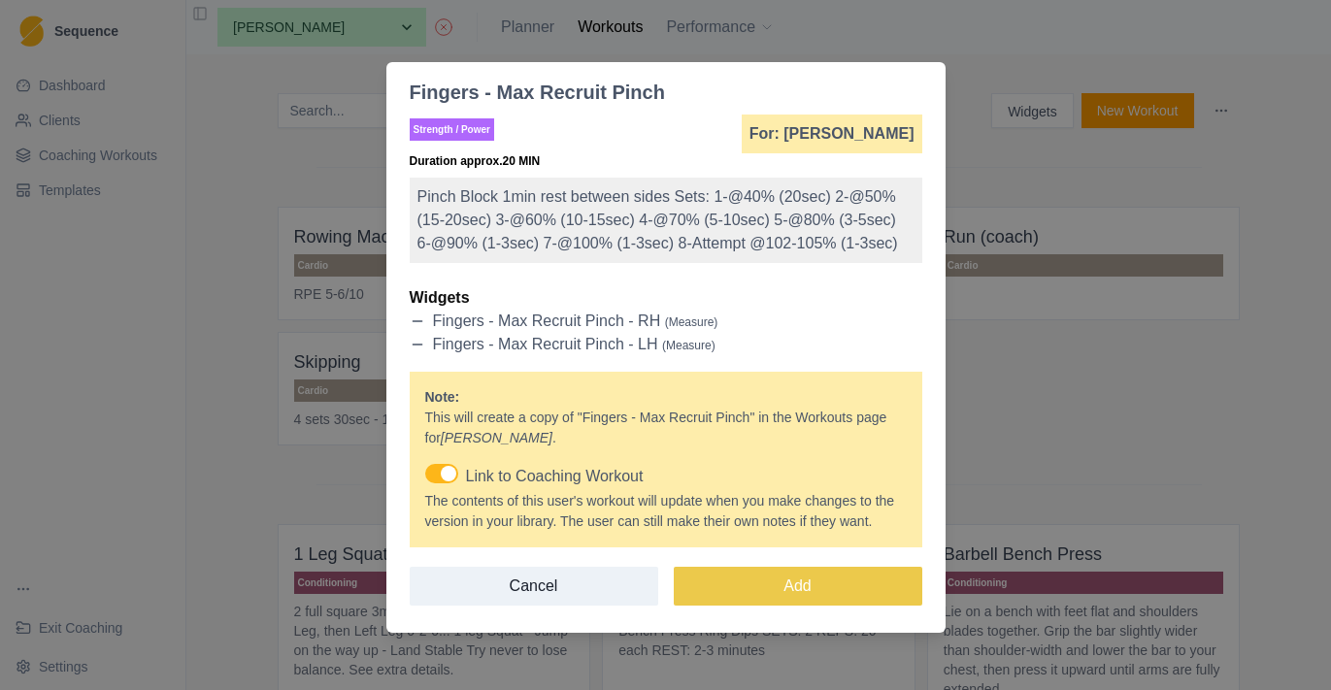
click at [450, 483] on span at bounding box center [441, 473] width 33 height 19
click at [425, 464] on input "Link to Coaching Workout" at bounding box center [424, 463] width 1 height 1
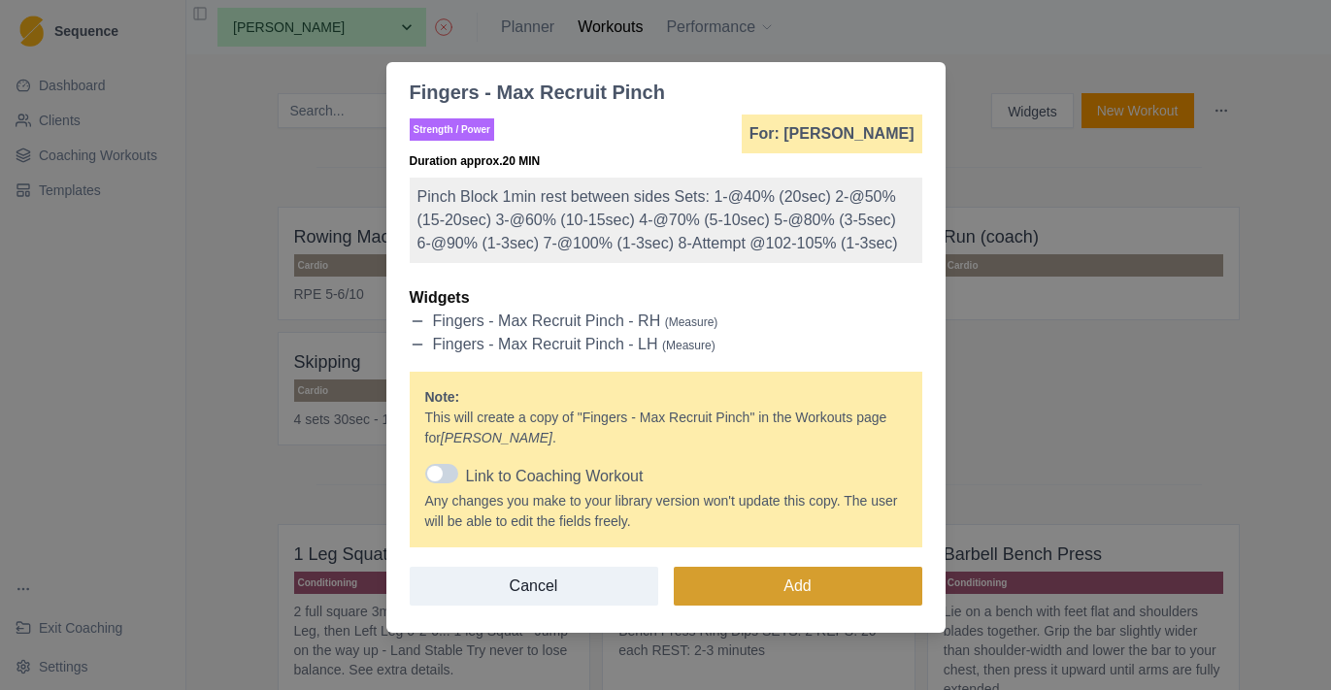
click at [798, 606] on button "Add" at bounding box center [798, 586] width 248 height 39
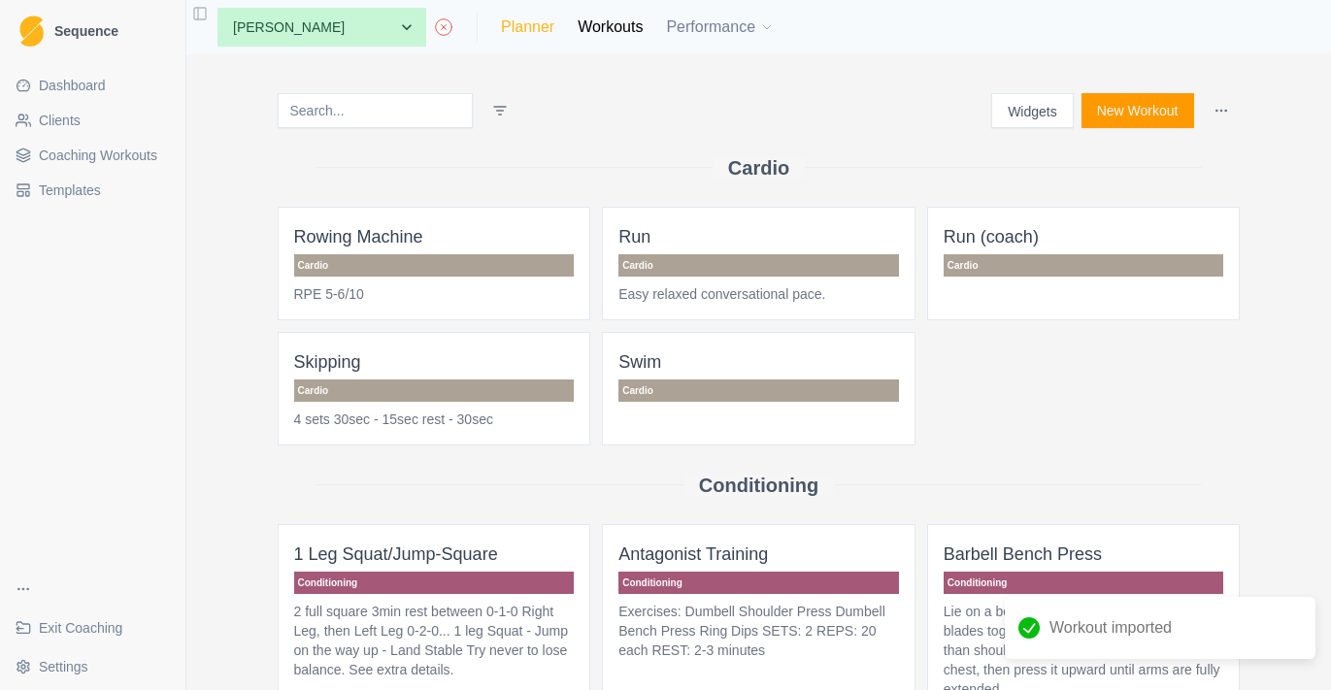
click at [539, 16] on link "Planner" at bounding box center [527, 27] width 53 height 23
select select "month"
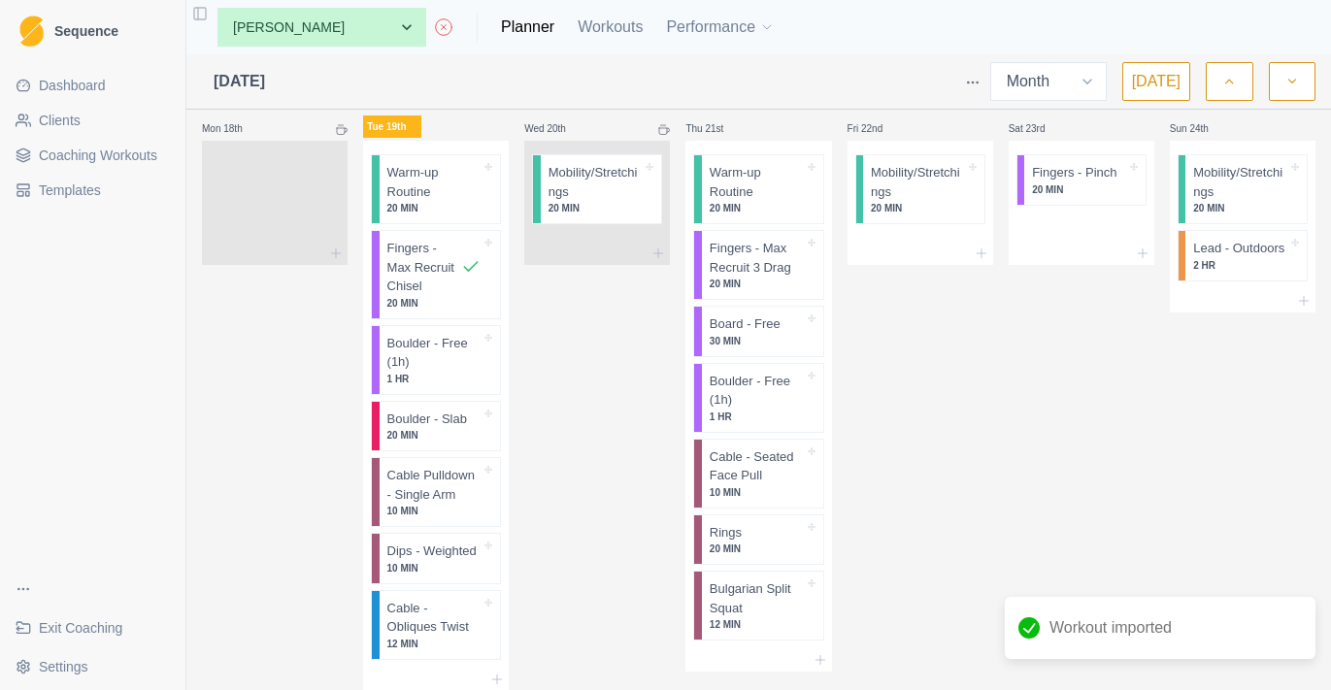
scroll to position [2205, 0]
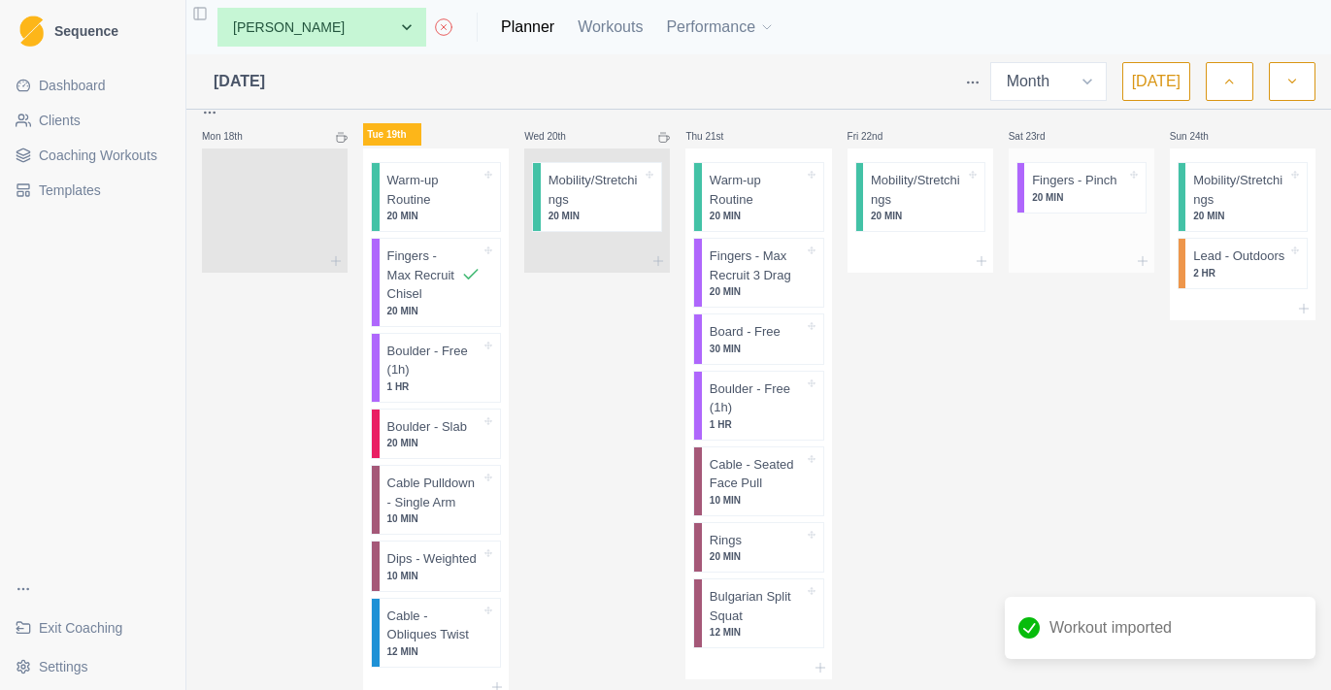
click at [1113, 242] on div "Fingers - Pinch 20 MIN" at bounding box center [1081, 211] width 146 height 124
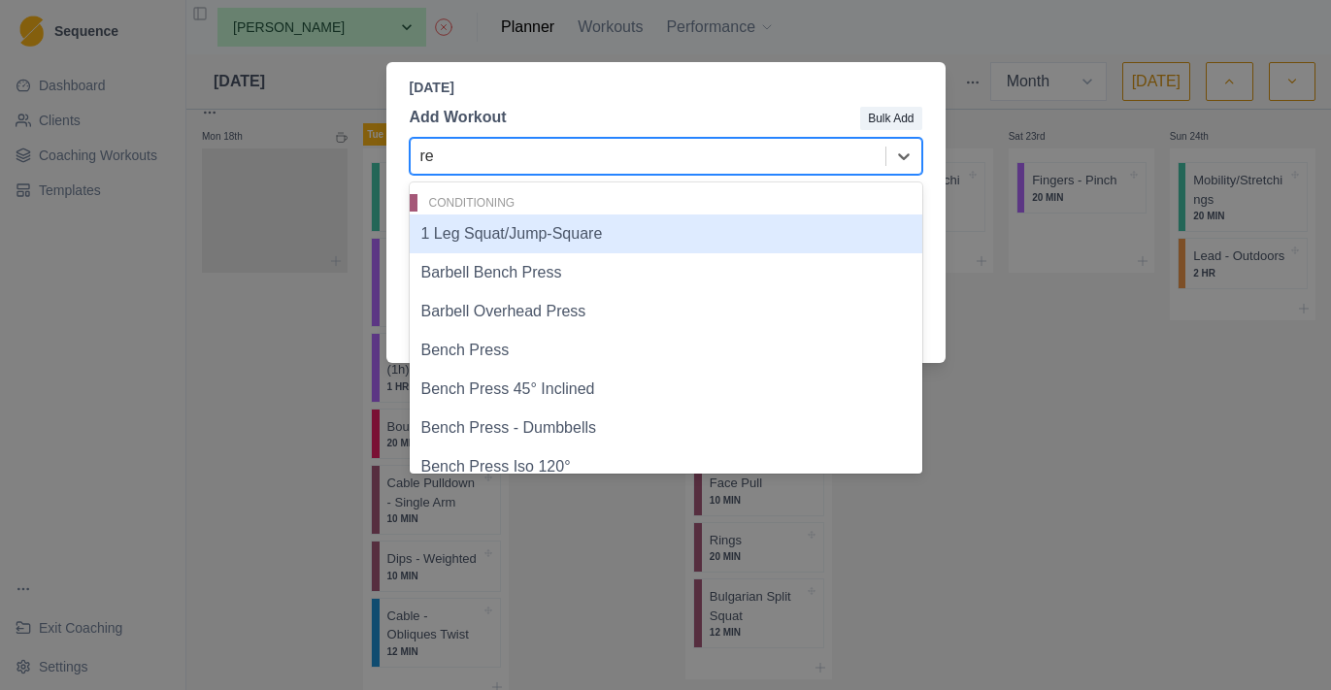
type input "r"
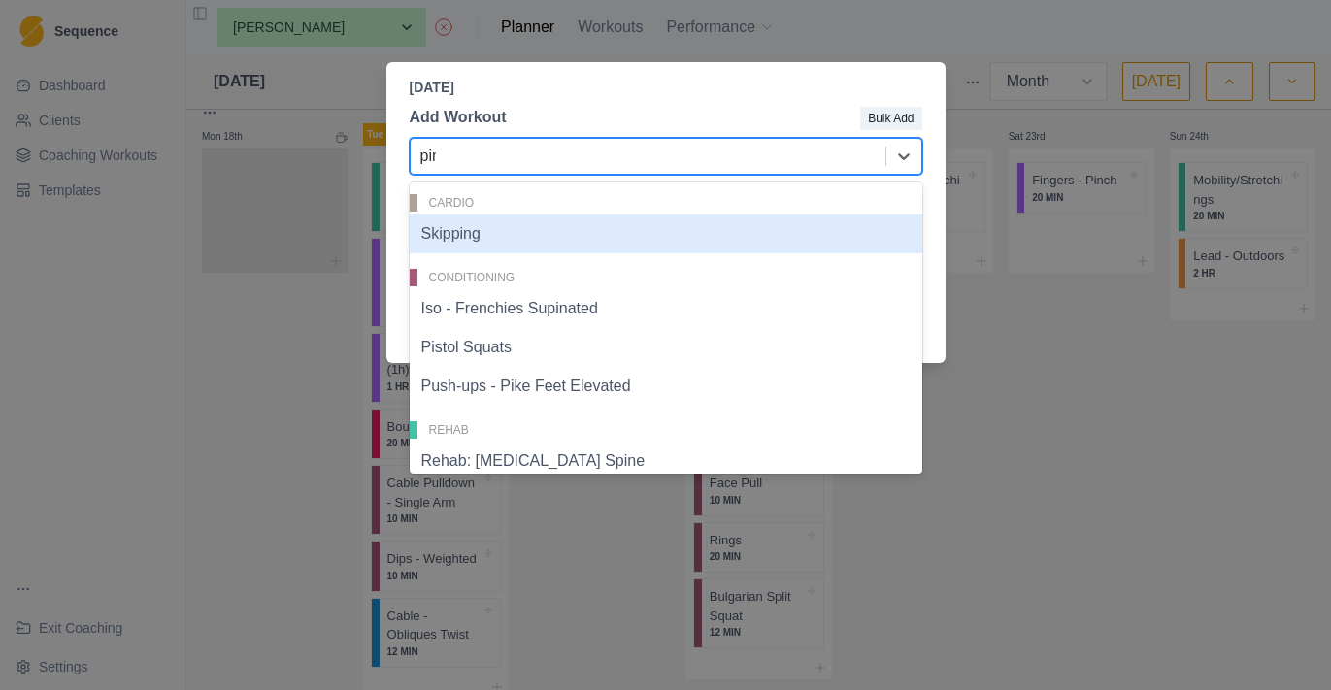
type input "pinch"
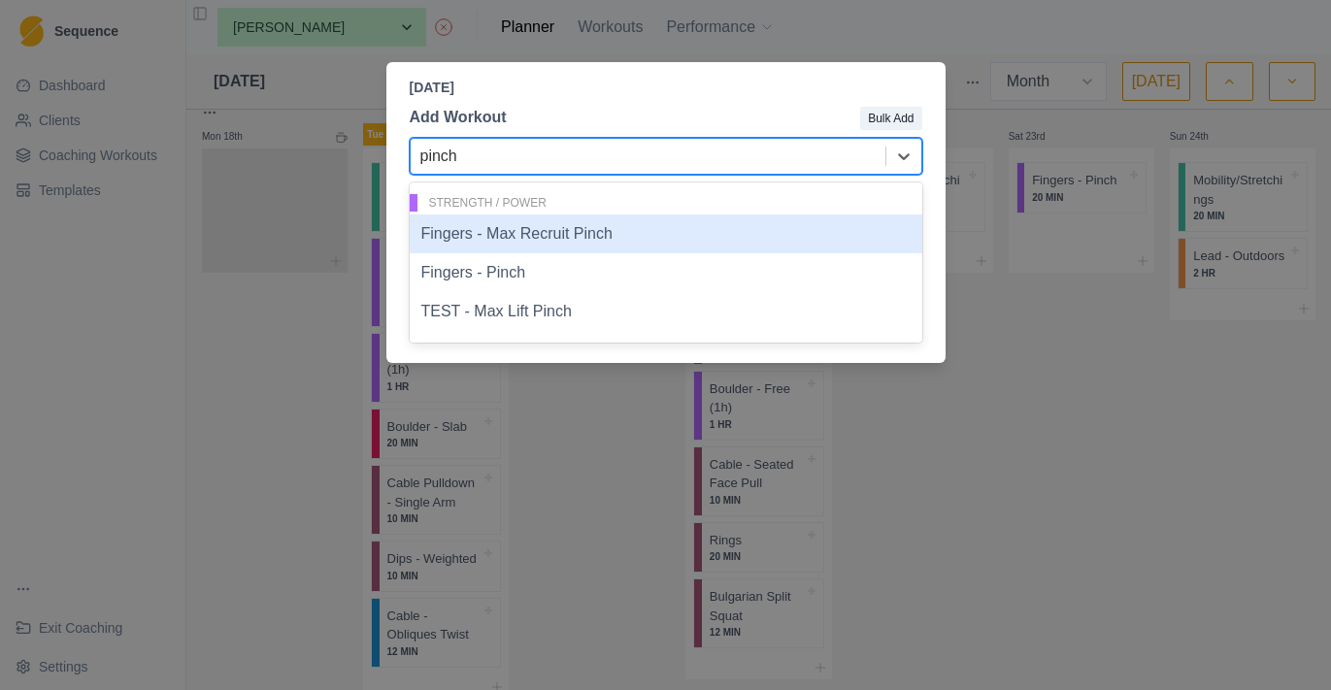
click at [605, 240] on div "Fingers - Max Recruit Pinch" at bounding box center [666, 234] width 512 height 39
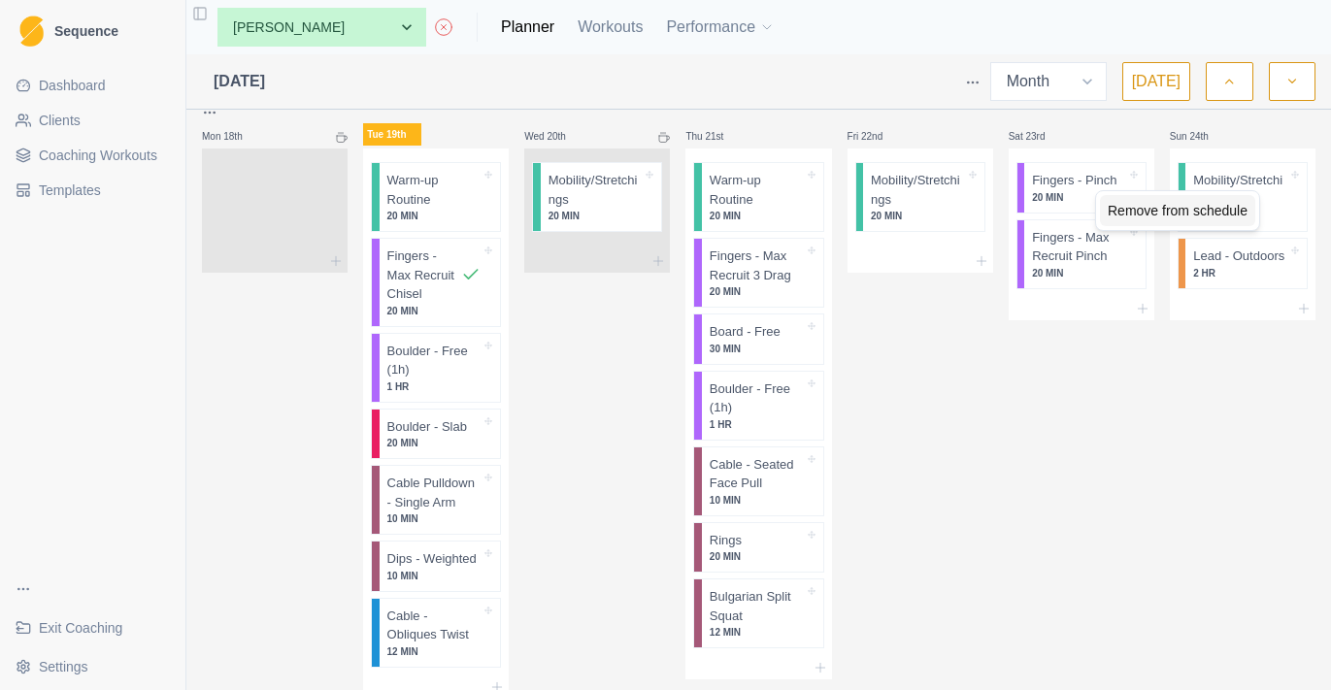
click at [1132, 218] on div "Remove from schedule" at bounding box center [1177, 210] width 155 height 31
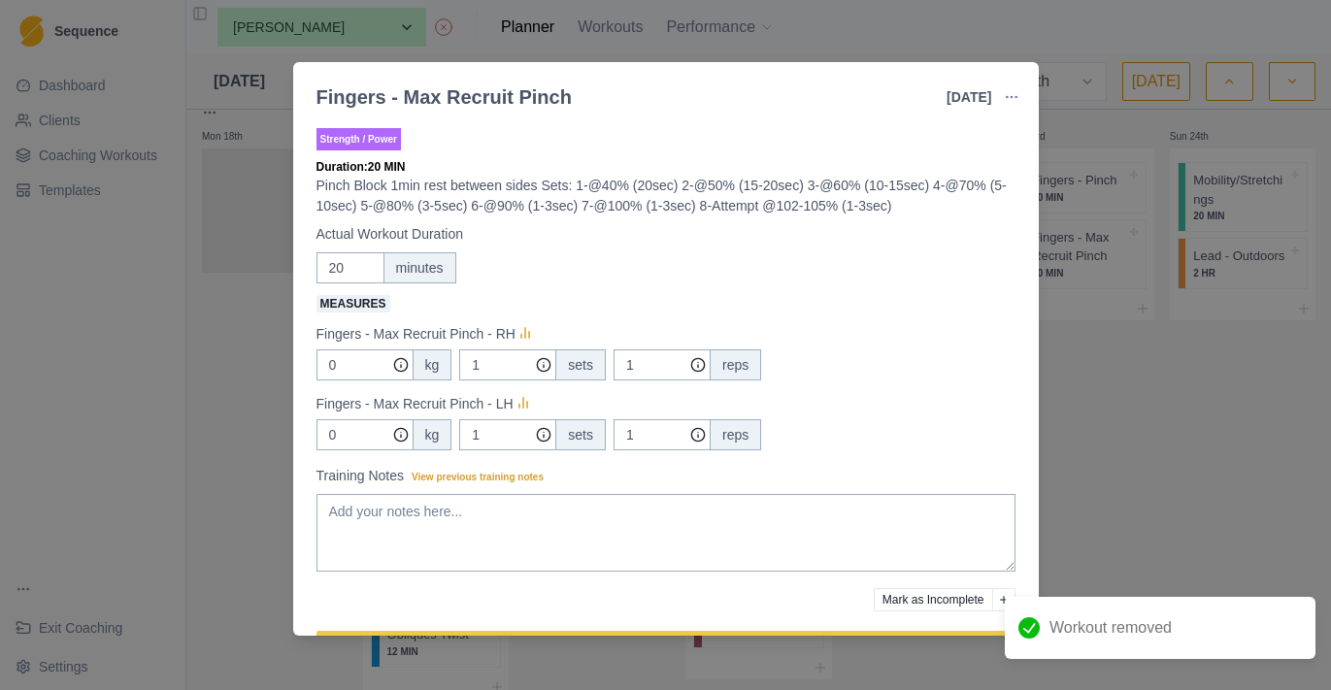
click at [1115, 364] on div "Fingers - Max Recruit Pinch [DATE] Link To Goal View Workout Metrics Edit Origi…" at bounding box center [665, 345] width 1331 height 690
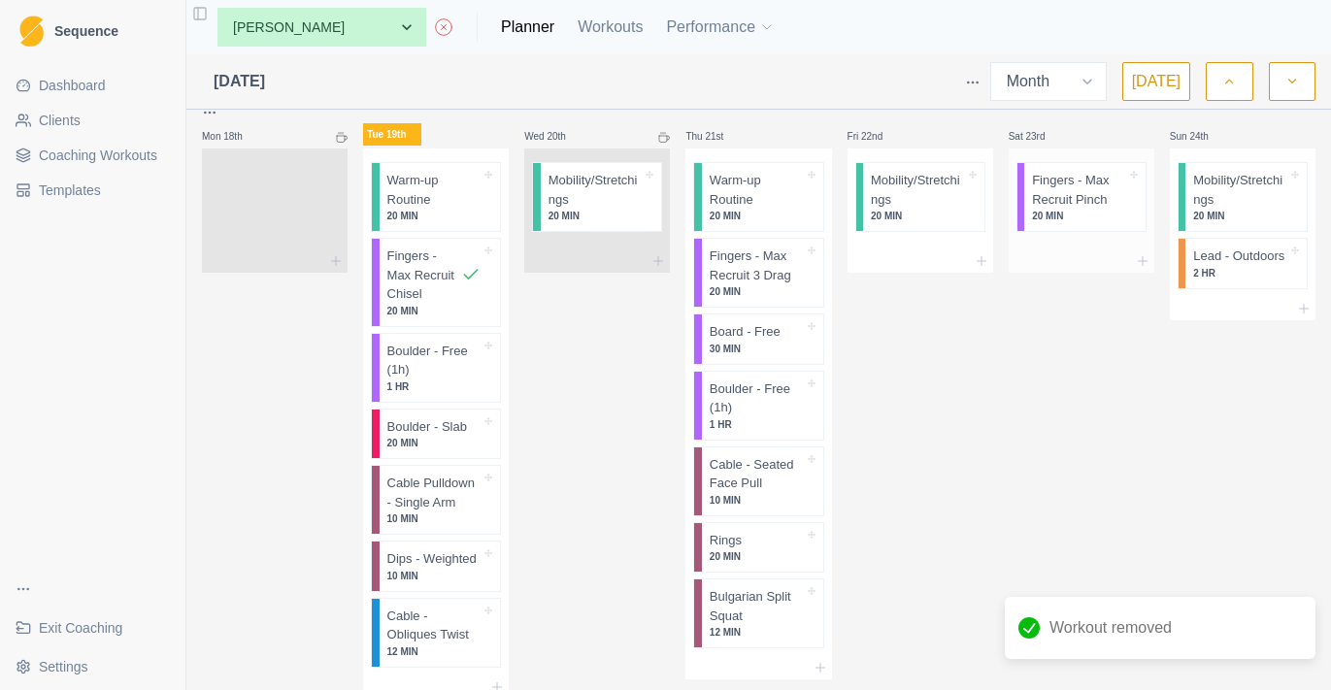
click at [1083, 209] on p "20 MIN" at bounding box center [1079, 216] width 94 height 15
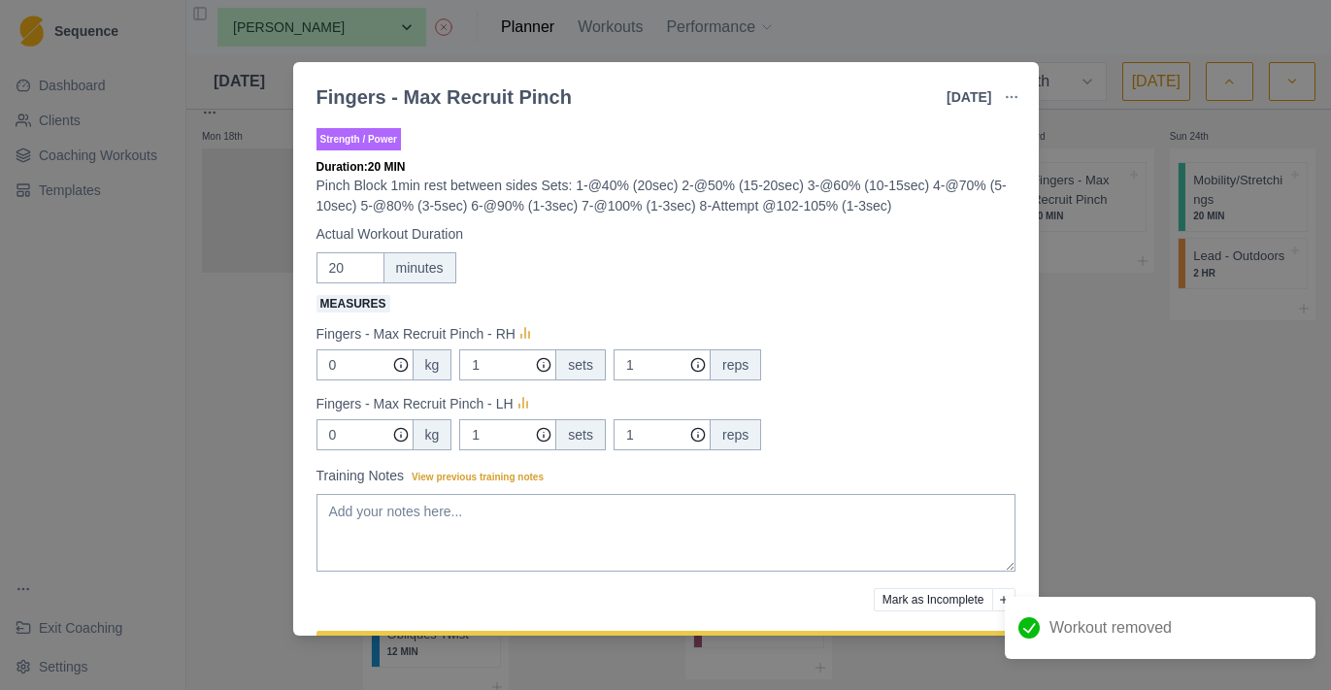
click at [1019, 86] on button "button" at bounding box center [1011, 97] width 39 height 39
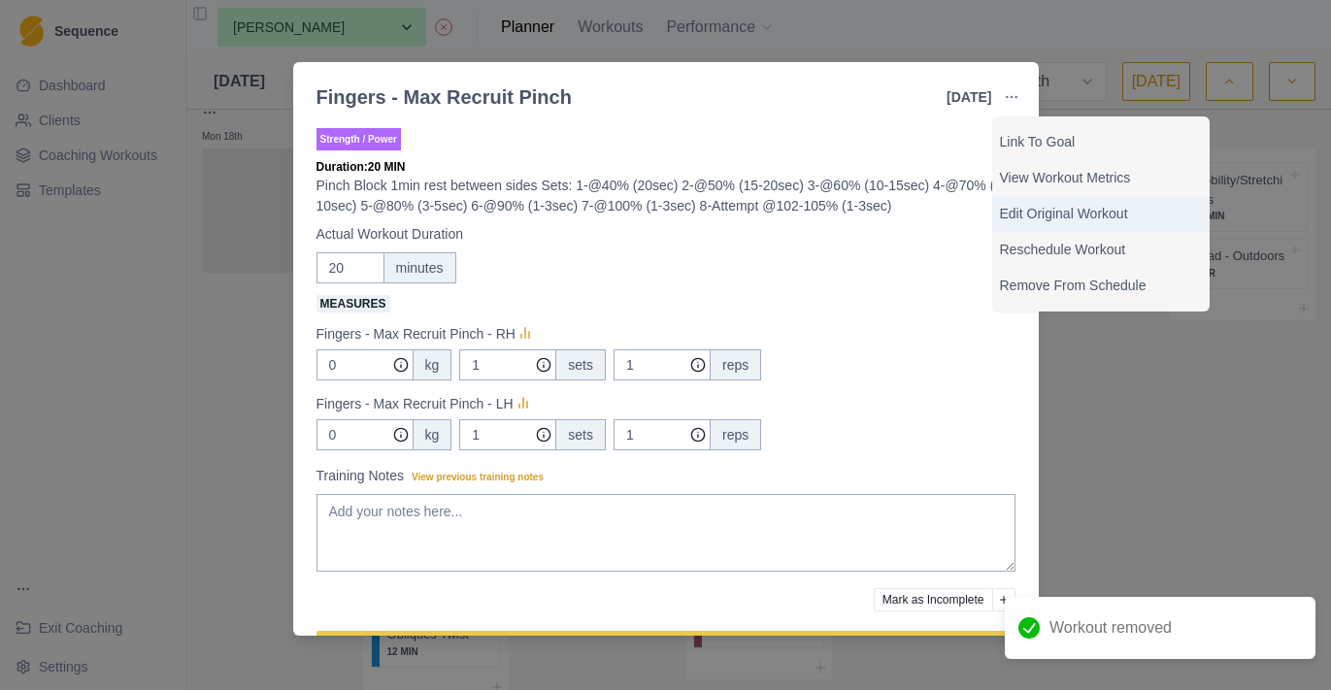
click at [1034, 206] on p "Edit Original Workout" at bounding box center [1101, 214] width 202 height 20
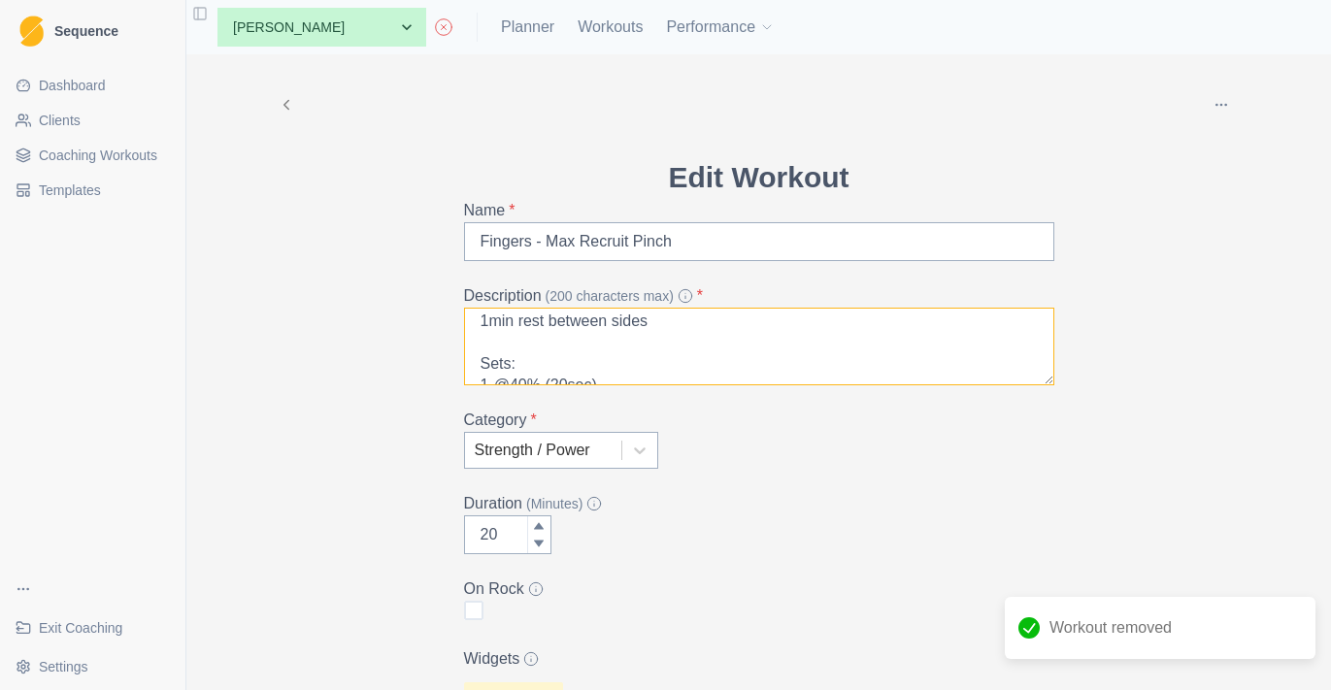
scroll to position [15, 0]
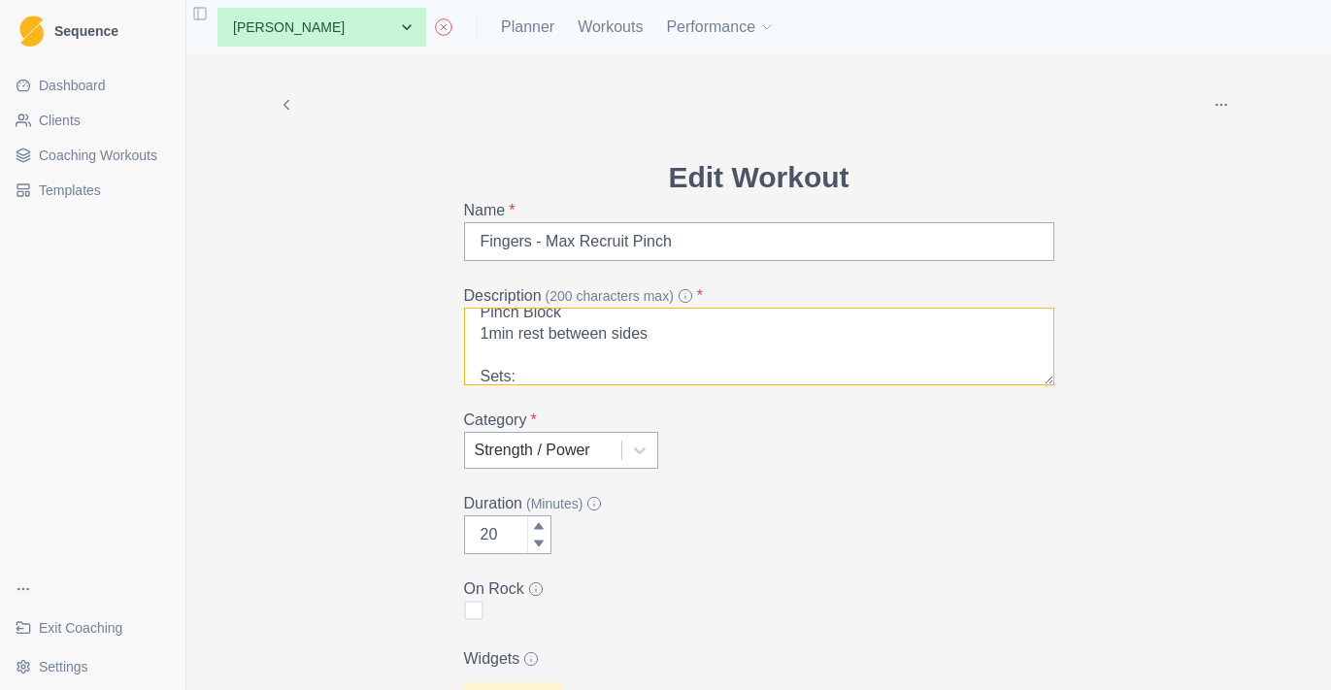
click at [612, 308] on textarea "Pinch Block 1min rest between sides Sets: 1-@40% (20sec) 2-@50% (15-20sec) 3-@6…" at bounding box center [759, 347] width 590 height 78
click at [578, 332] on textarea "Pinch Block Narrow 1min rest between sides Sets: 1-@40% (20sec) 2-@50% (15-20se…" at bounding box center [759, 347] width 590 height 78
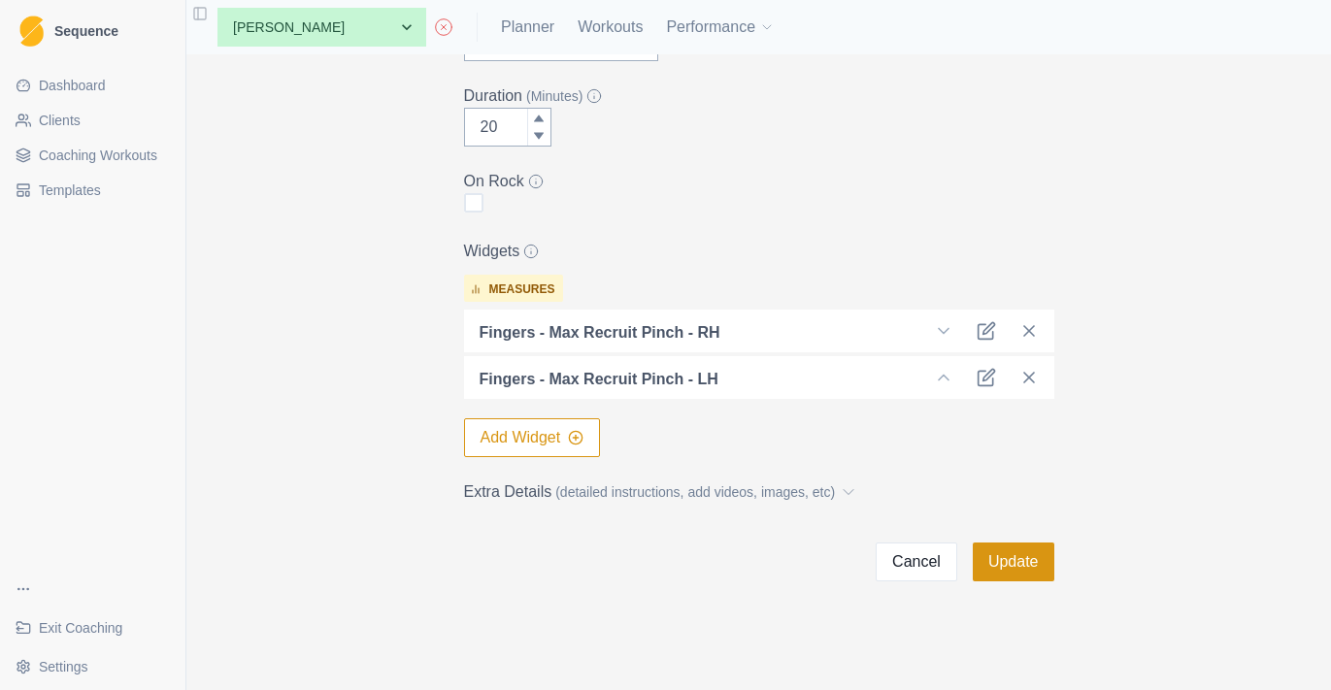
type textarea "Pinch Block Narrow 1min rest between sides Sets: 1-@40% (20sec) 2-@50% (15-20se…"
click at [1024, 569] on button "Update" at bounding box center [1014, 562] width 82 height 39
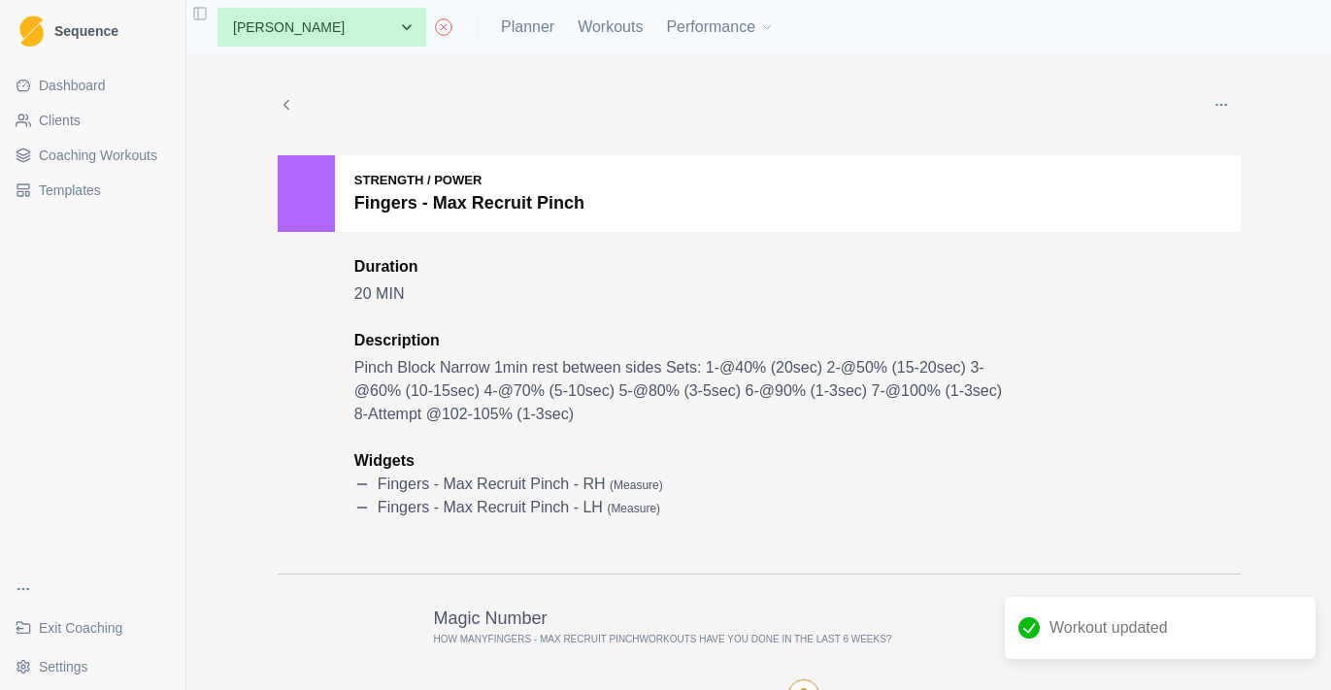
click at [542, 39] on div "None [PERSON_NAME] [PERSON_NAME] [PERSON_NAME] [PERSON_NAME] [PERSON_NAME] Athl…" at bounding box center [488, 27] width 573 height 39
click at [542, 36] on link "Planner" at bounding box center [527, 27] width 53 height 23
select select "month"
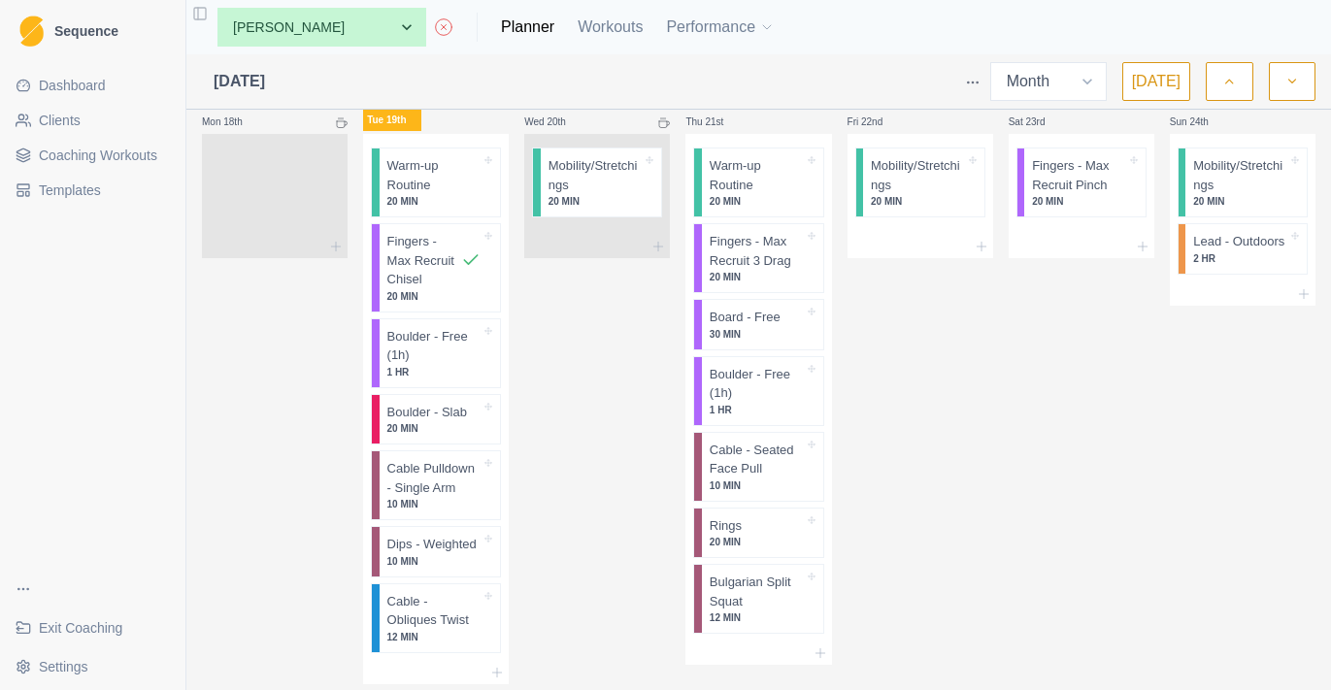
click at [849, 376] on div "Fri 22nd Mobility/Stretchings 20 MIN" at bounding box center [920, 385] width 146 height 598
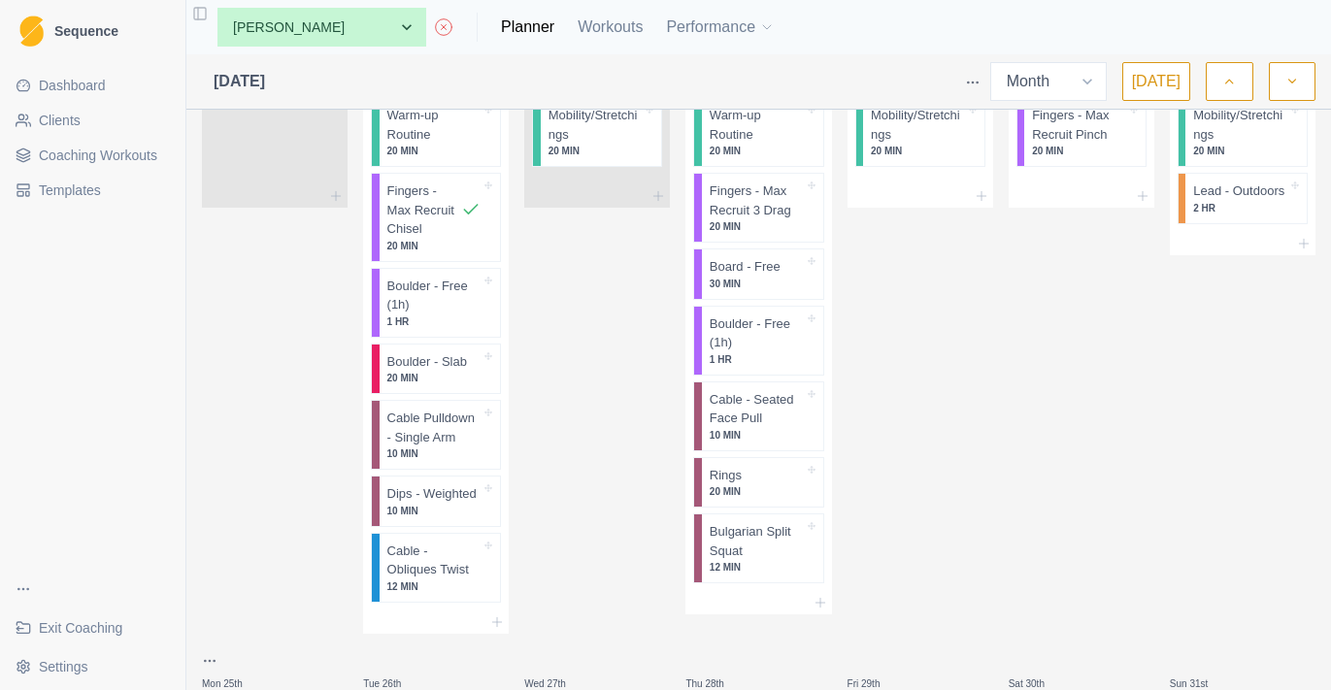
scroll to position [2271, 0]
click at [819, 594] on icon at bounding box center [820, 602] width 16 height 16
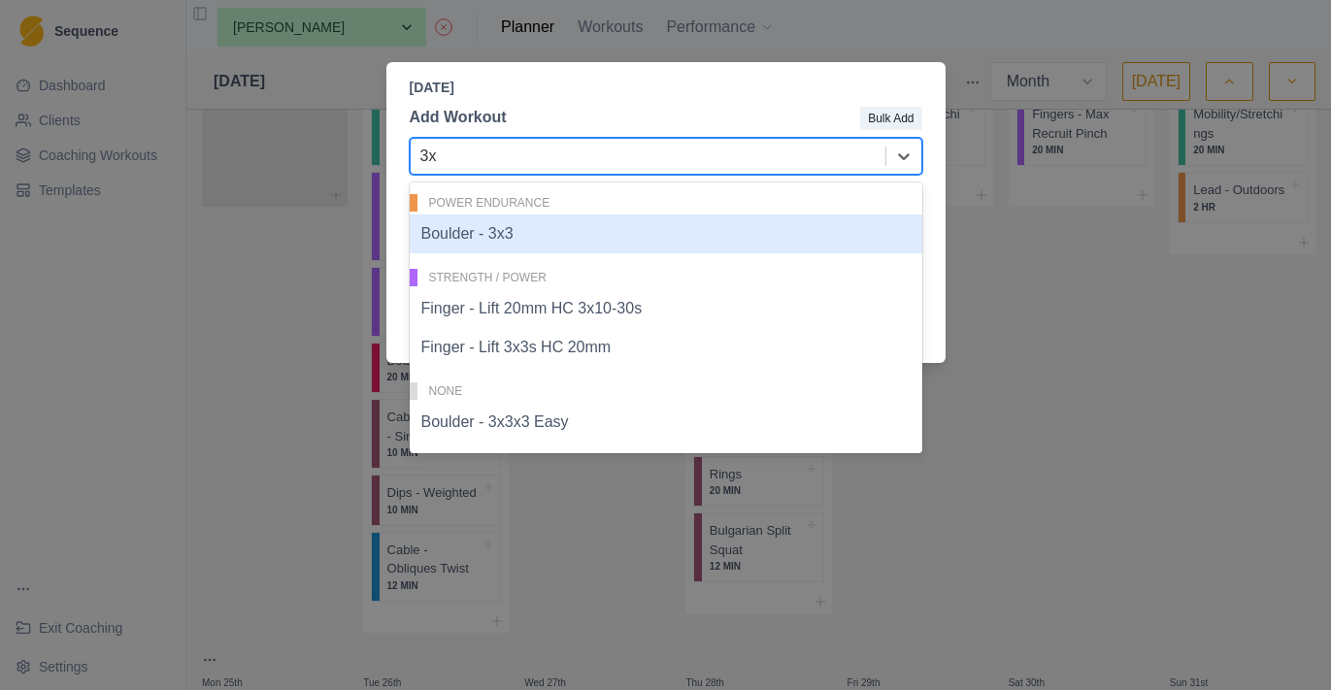
type input "3x3"
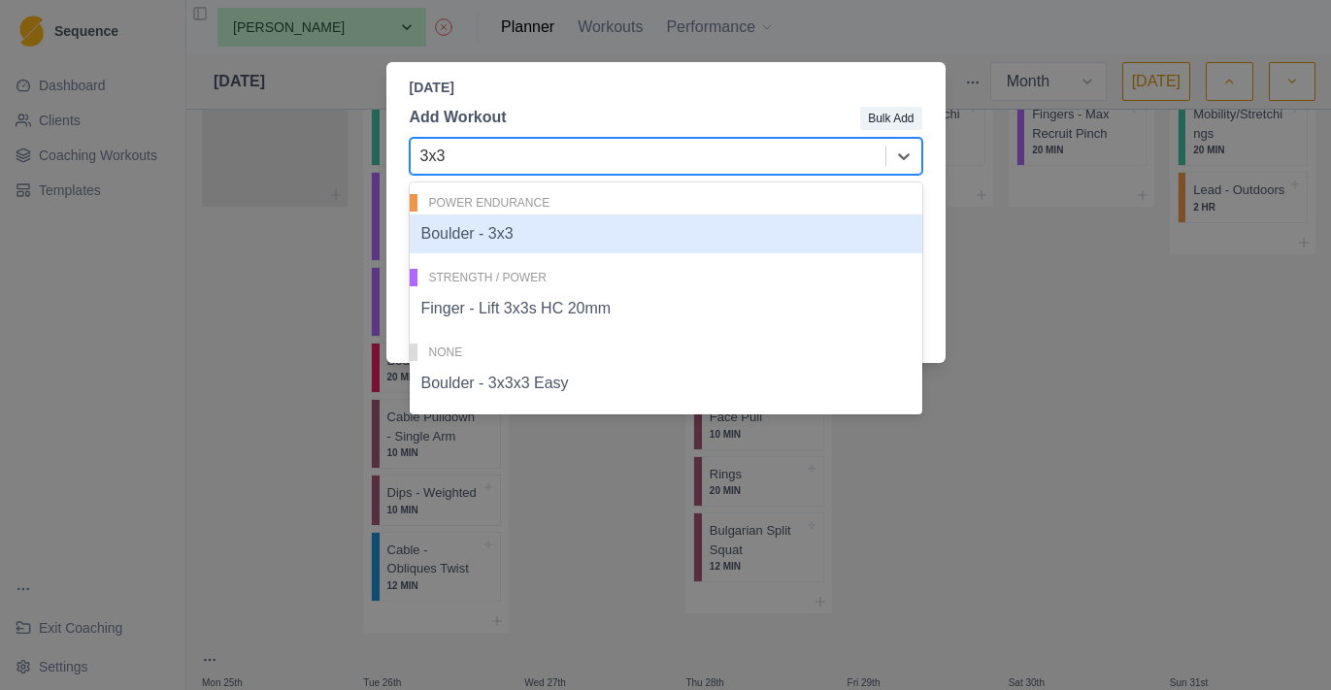
click at [676, 246] on div "Boulder - 3x3" at bounding box center [666, 234] width 512 height 39
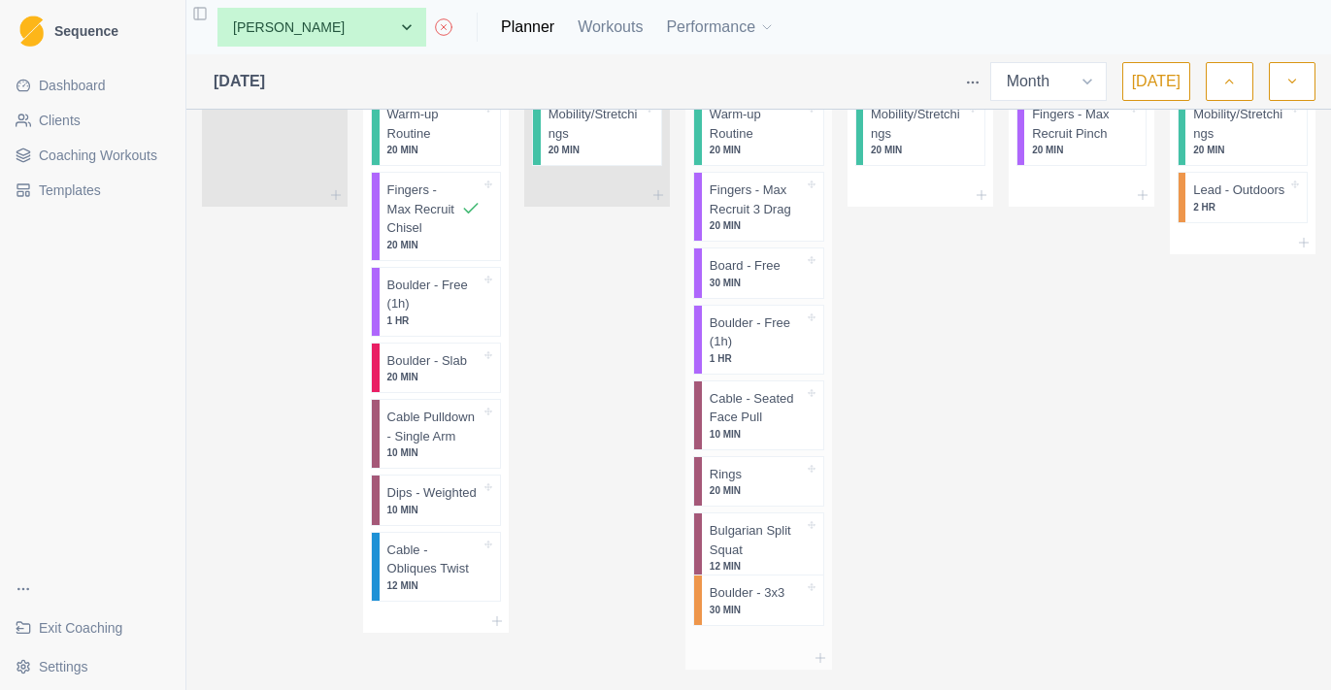
scroll to position [2272, 0]
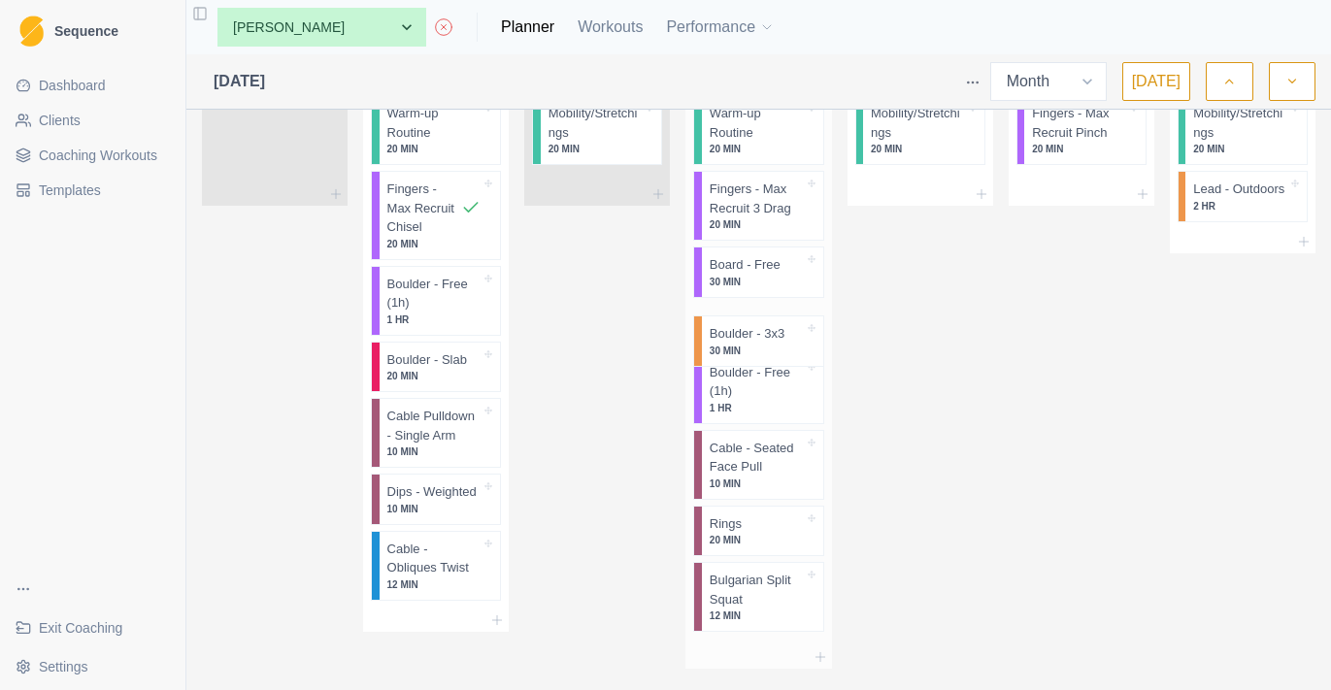
drag, startPoint x: 747, startPoint y: 606, endPoint x: 750, endPoint y: 319, distance: 286.4
click at [750, 319] on div "Warm-up Routine 20 MIN Fingers - Max Recruit 3 Drag 20 MIN Board - Free 30 MIN …" at bounding box center [758, 364] width 146 height 564
click at [791, 331] on p "30 MIN" at bounding box center [757, 338] width 94 height 15
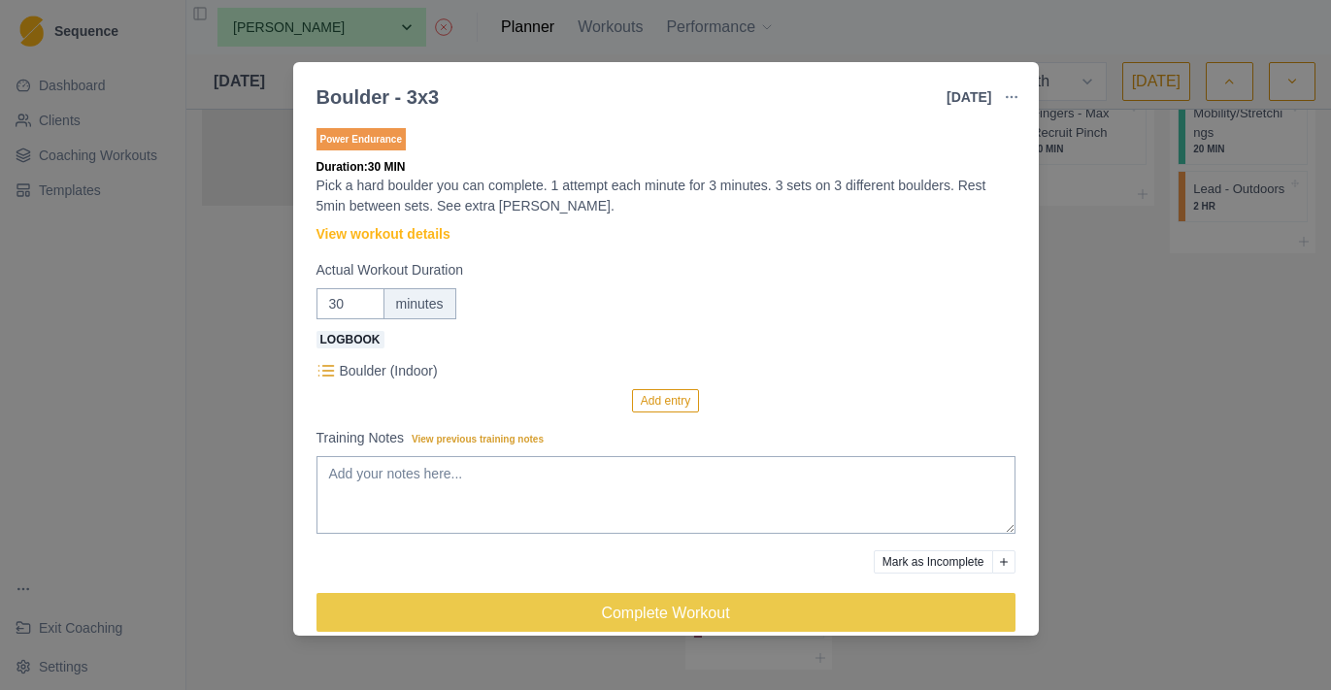
click at [988, 96] on p "[DATE]" at bounding box center [968, 97] width 45 height 20
click at [1024, 98] on button "button" at bounding box center [1011, 97] width 39 height 39
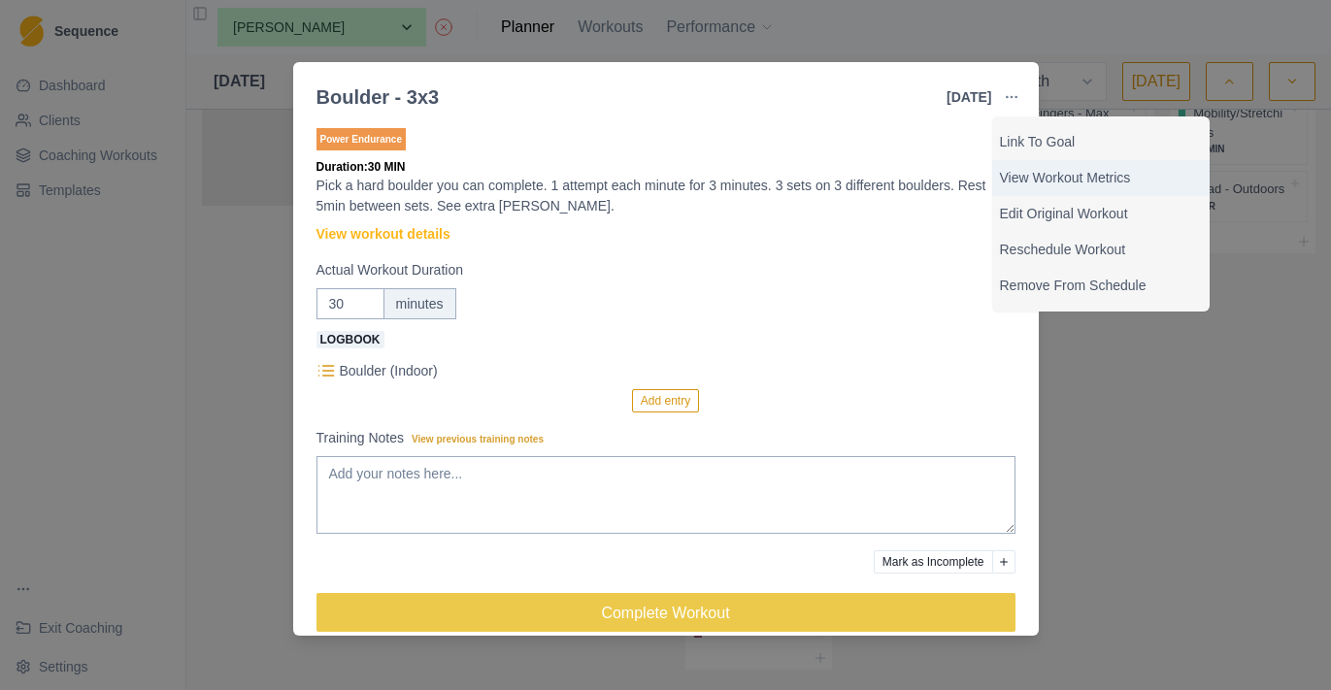
click at [1128, 188] on div "View Workout Metrics" at bounding box center [1100, 178] width 217 height 36
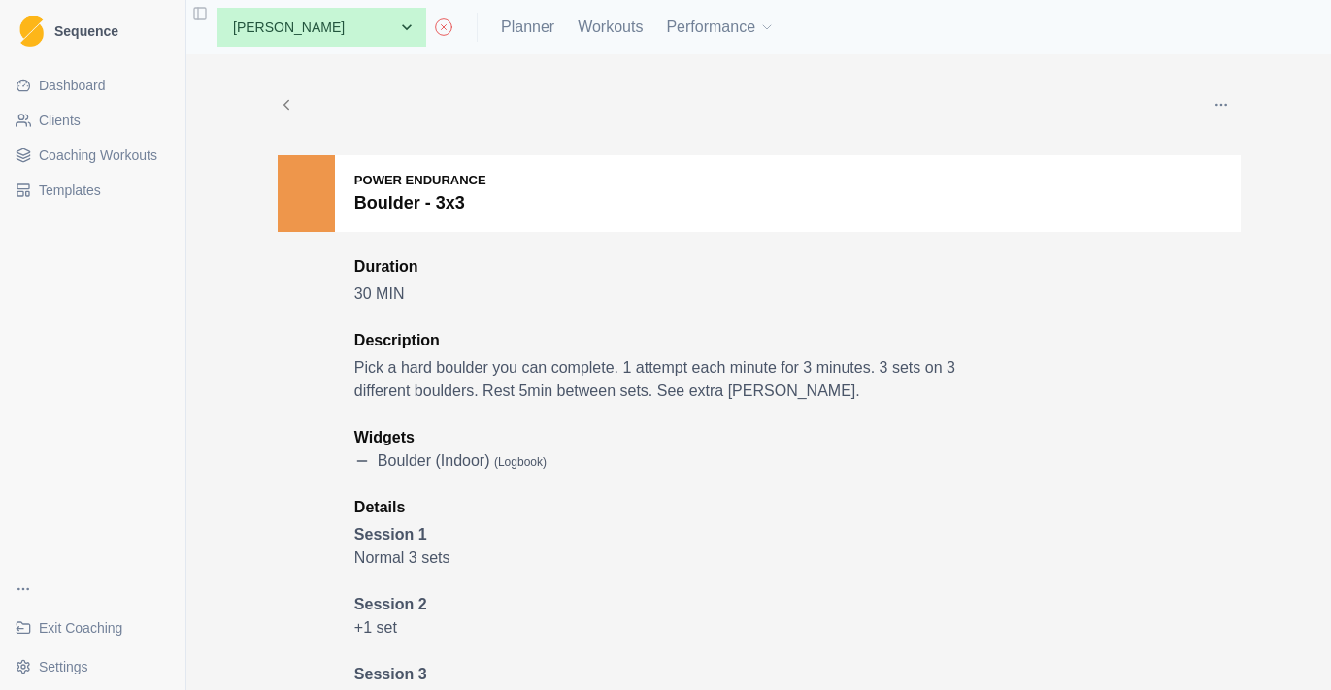
click at [1211, 99] on button "button" at bounding box center [1221, 104] width 39 height 39
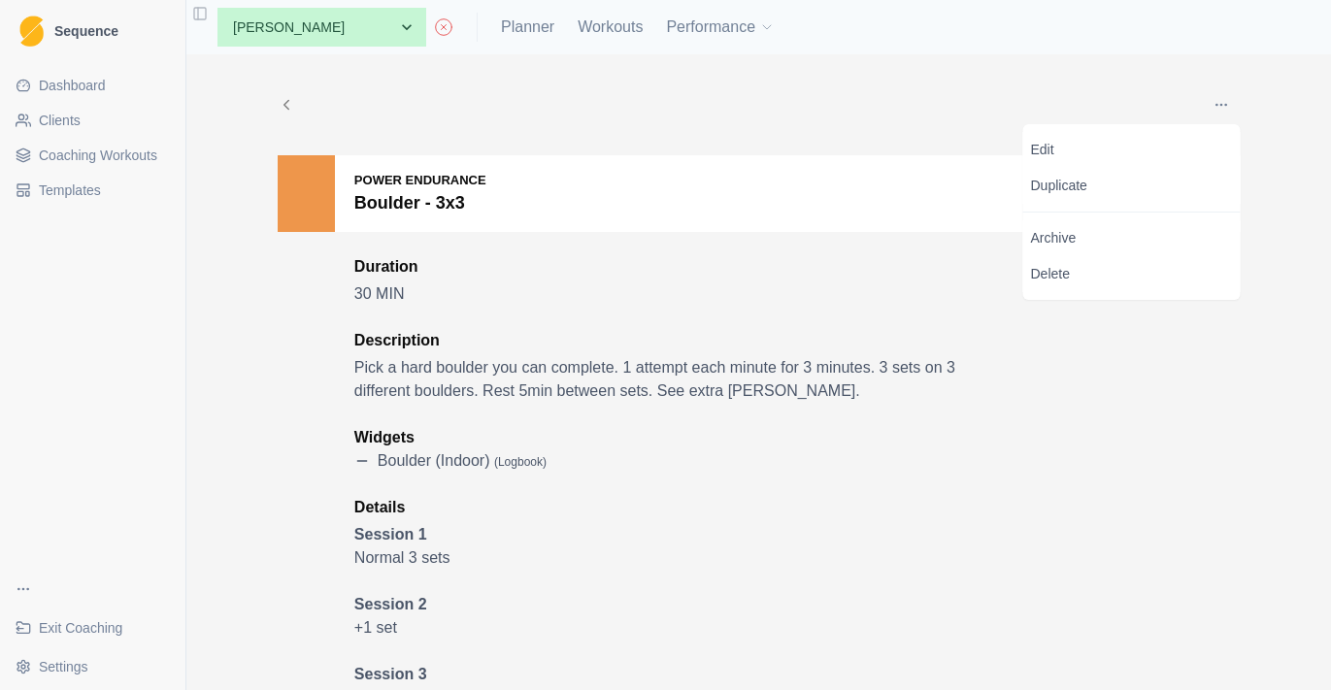
click at [1131, 204] on div "Edit Duplicate Archive Delete" at bounding box center [1131, 212] width 217 height 176
click at [1131, 188] on p "Duplicate" at bounding box center [1131, 186] width 217 height 36
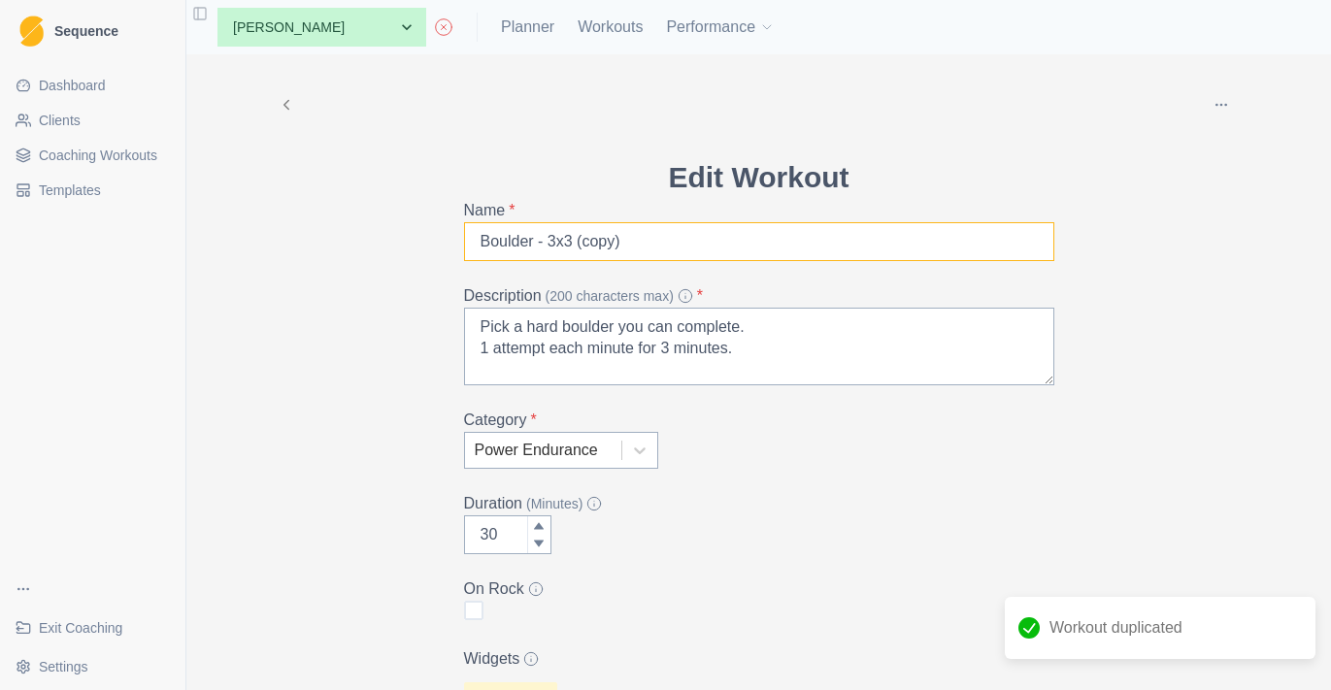
click at [642, 249] on input "Boulder - 3x3 (copy)" at bounding box center [759, 241] width 590 height 39
click at [507, 239] on input "Boulder - 3x3" at bounding box center [759, 241] width 590 height 39
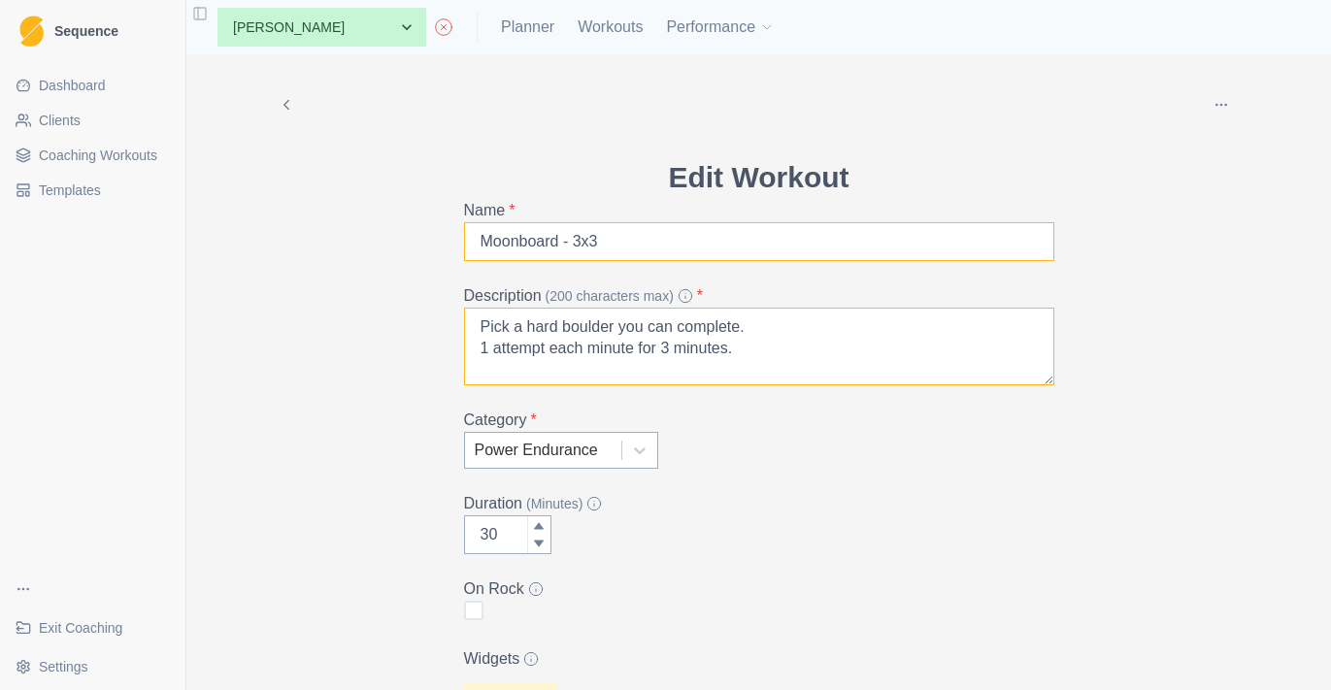
type input "Moonboard - 3x3"
drag, startPoint x: 771, startPoint y: 322, endPoint x: 421, endPoint y: 270, distance: 353.3
click at [744, 361] on textarea "V4s 1 attempt each minute for 3 minutes. 3 sets on 3 different boulders. Rest 5…" at bounding box center [759, 347] width 590 height 78
drag, startPoint x: 756, startPoint y: 353, endPoint x: 436, endPoint y: 358, distance: 320.3
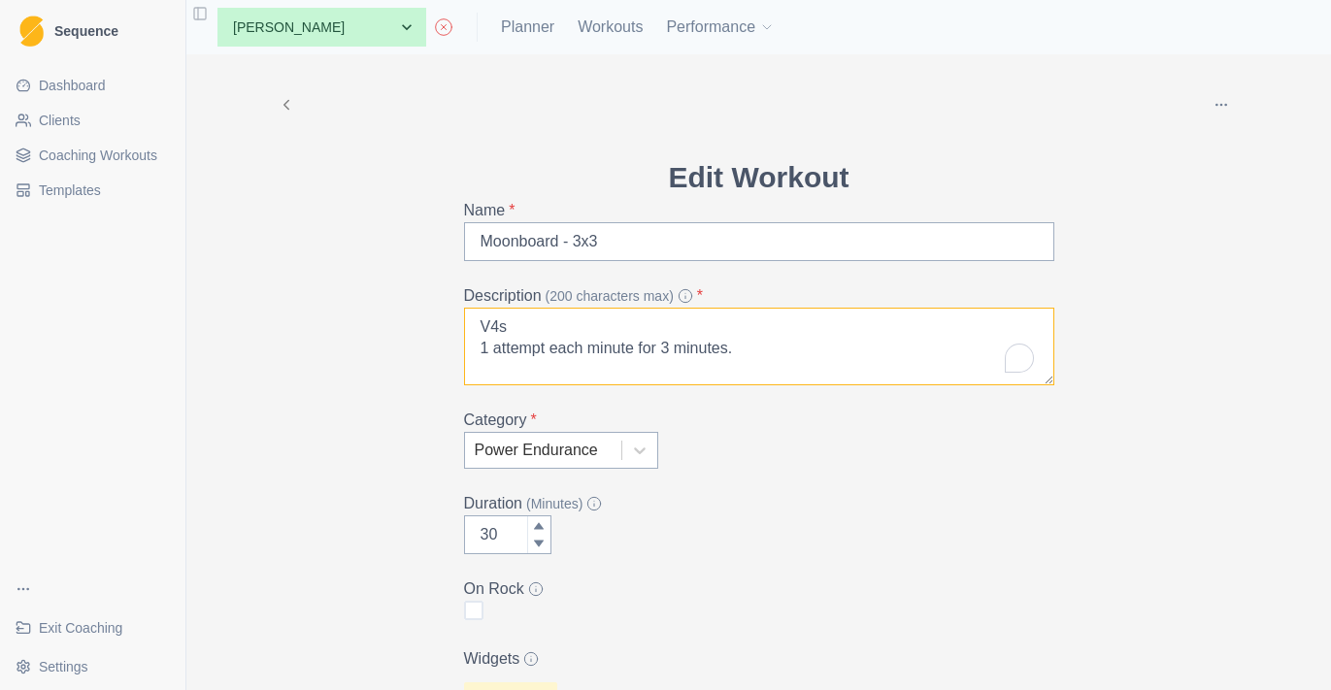
click at [587, 377] on textarea "V4s 1 attempt each minute for 3 minutes. 3 sets on 3 different boulders. Rest 5…" at bounding box center [759, 347] width 590 height 78
drag, startPoint x: 745, startPoint y: 349, endPoint x: 458, endPoint y: 353, distance: 287.3
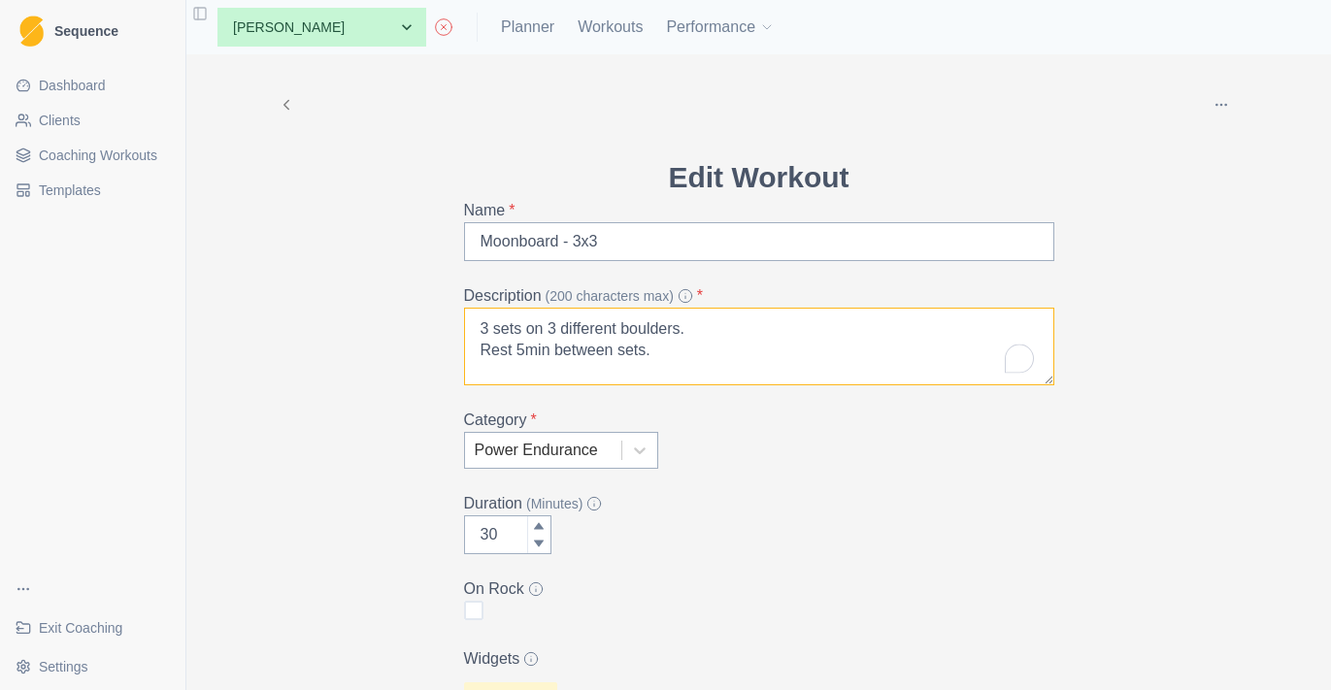
click at [487, 327] on textarea "V4s No rest between attempts. Focus on Breathing, Pace, Calmness, Micro-Shakes.…" at bounding box center [759, 347] width 590 height 78
type textarea "V4s No rest between attempts. Focus on Breathing, Pace, Calmness, Micro-Shakes.…"
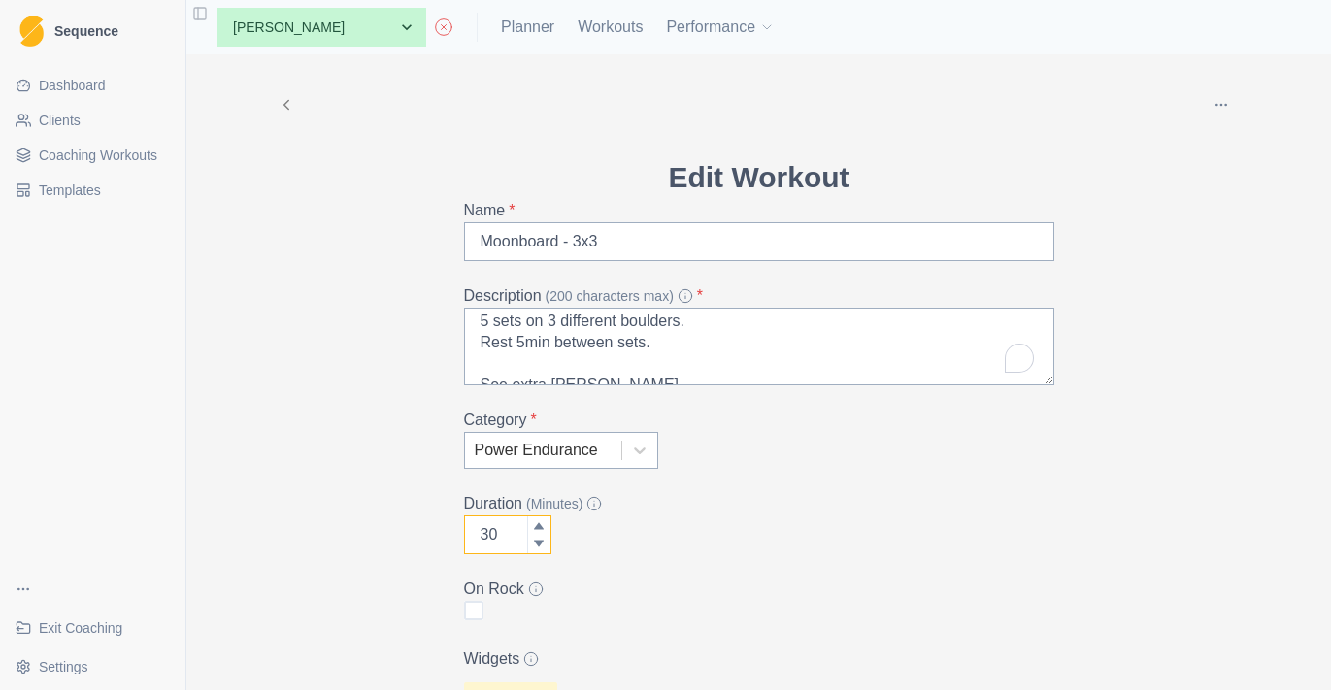
click at [505, 533] on input "30" at bounding box center [507, 534] width 87 height 39
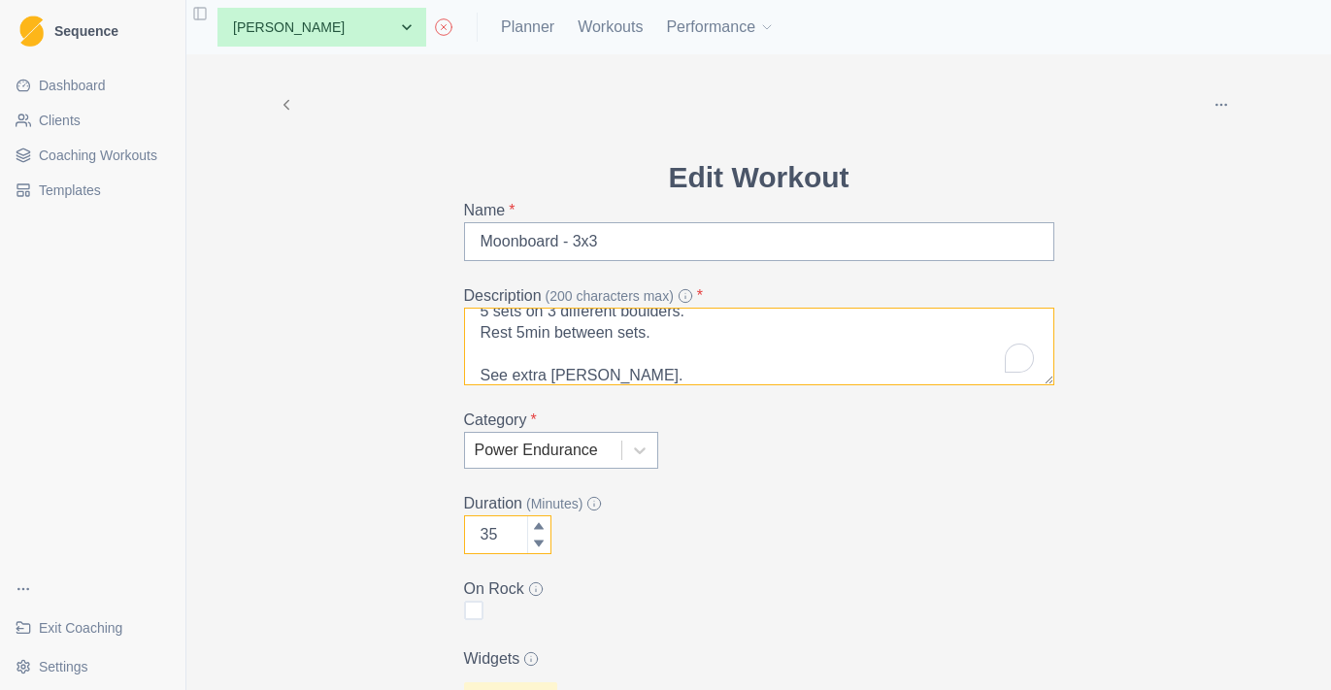
scroll to position [71, 0]
type input "35"
click at [485, 338] on textarea "V4s No rest between attempts. Focus on Breathing, Pace, Calmness, Micro-Shakes.…" at bounding box center [759, 347] width 590 height 78
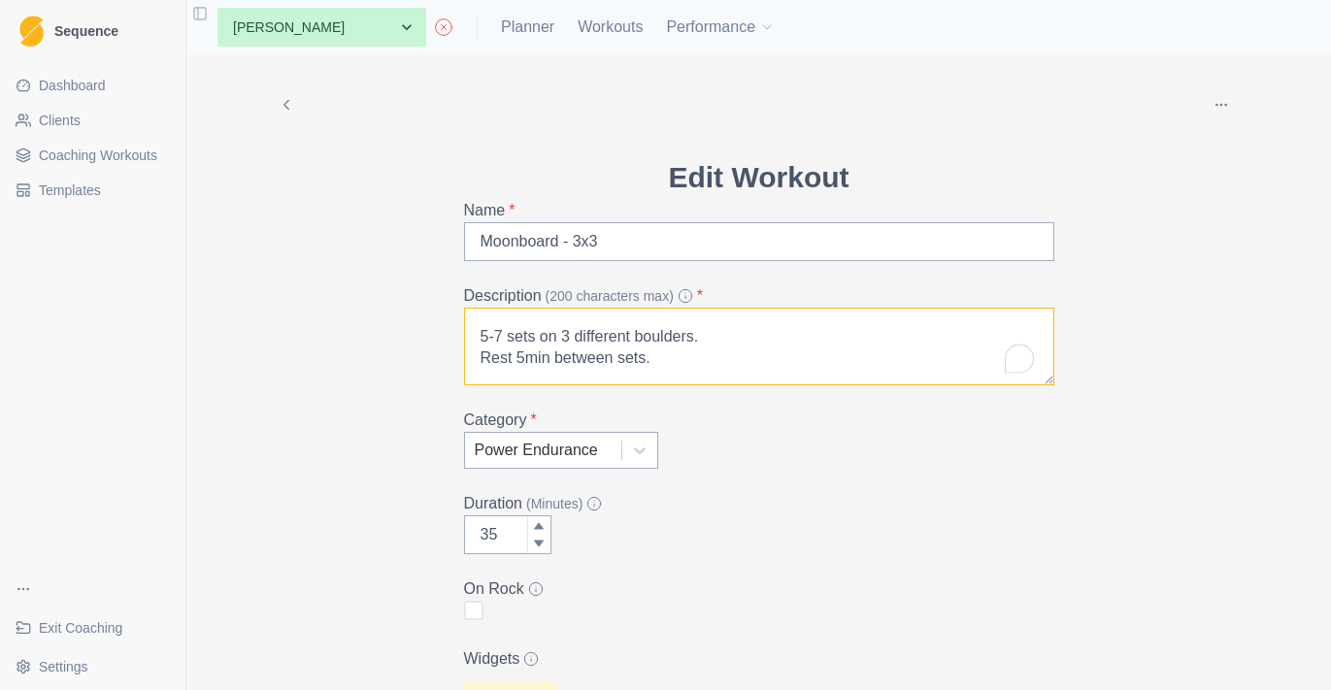
click at [517, 361] on textarea "V4s No rest between attempts. Focus on Breathing, Pace, Calmness, Micro-Shakes.…" at bounding box center [759, 347] width 590 height 78
click at [503, 341] on textarea "V4s No rest between attempts. Focus on Breathing, Pace, Calmness, Micro-Shakes.…" at bounding box center [759, 347] width 590 height 78
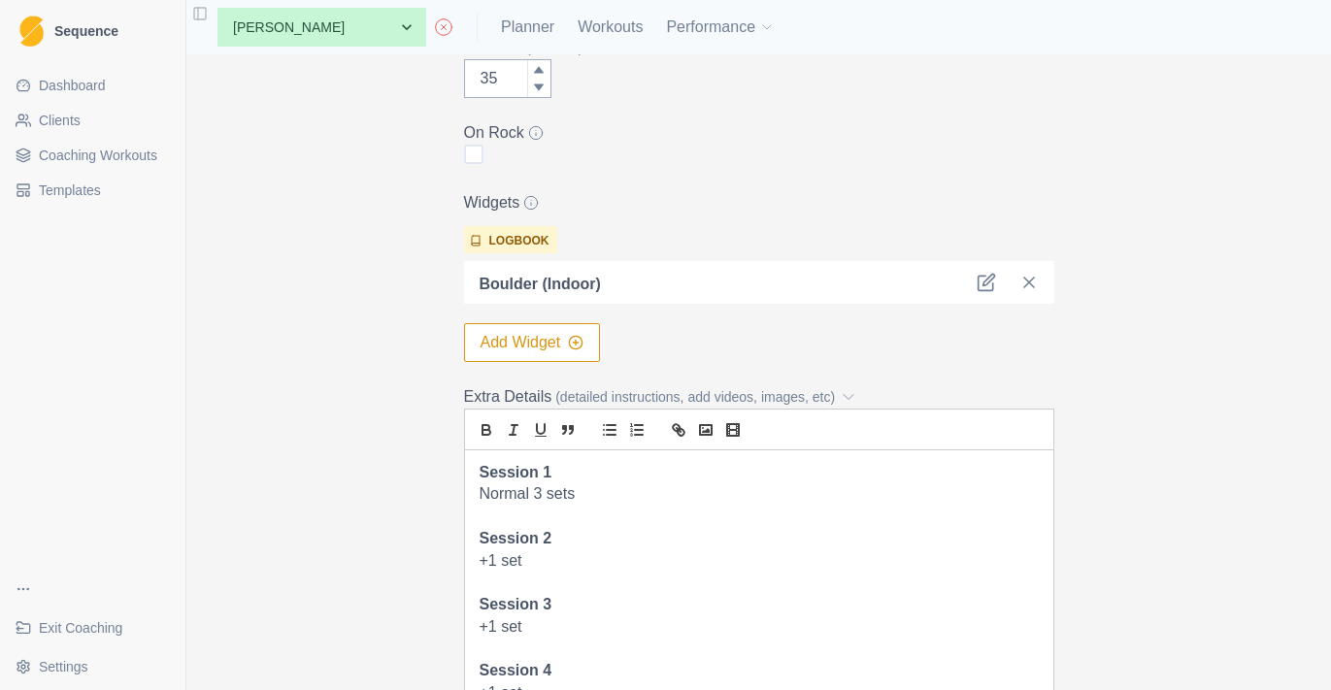
click at [631, 589] on p "To enrich screen reader interactions, please activate Accessibility in Grammarl…" at bounding box center [758, 583] width 559 height 22
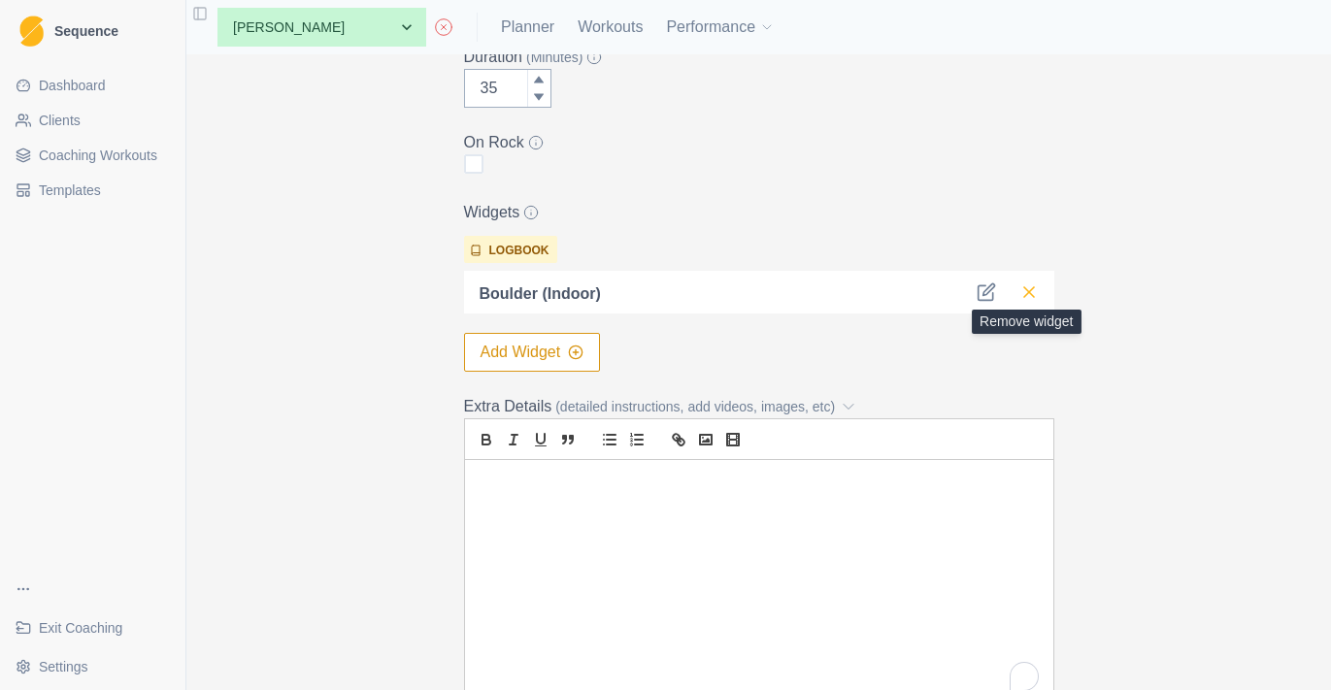
click at [1038, 290] on icon at bounding box center [1028, 291] width 19 height 19
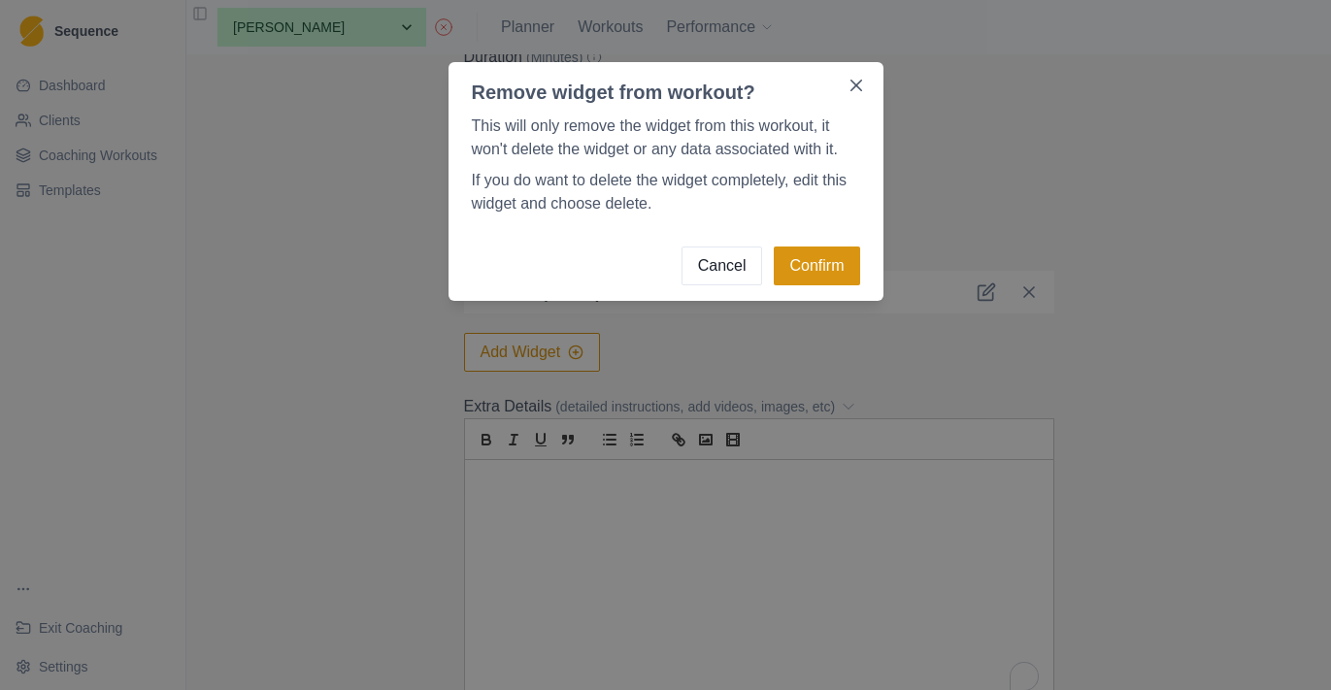
click at [842, 256] on button "Confirm" at bounding box center [816, 266] width 85 height 39
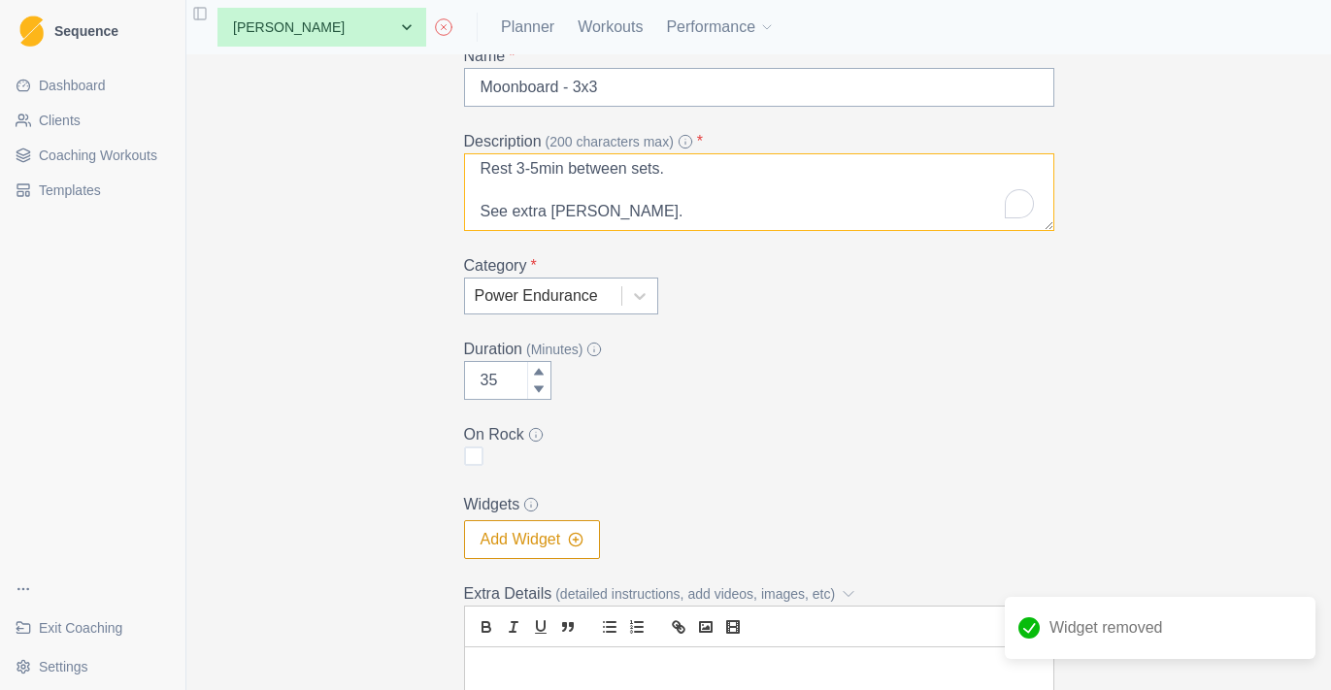
drag, startPoint x: 636, startPoint y: 199, endPoint x: 410, endPoint y: 199, distance: 226.2
click at [410, 199] on div "Archive Delete Edit Workout Name * Moonboard - 3x3 Description (200 characters …" at bounding box center [759, 434] width 994 height 1069
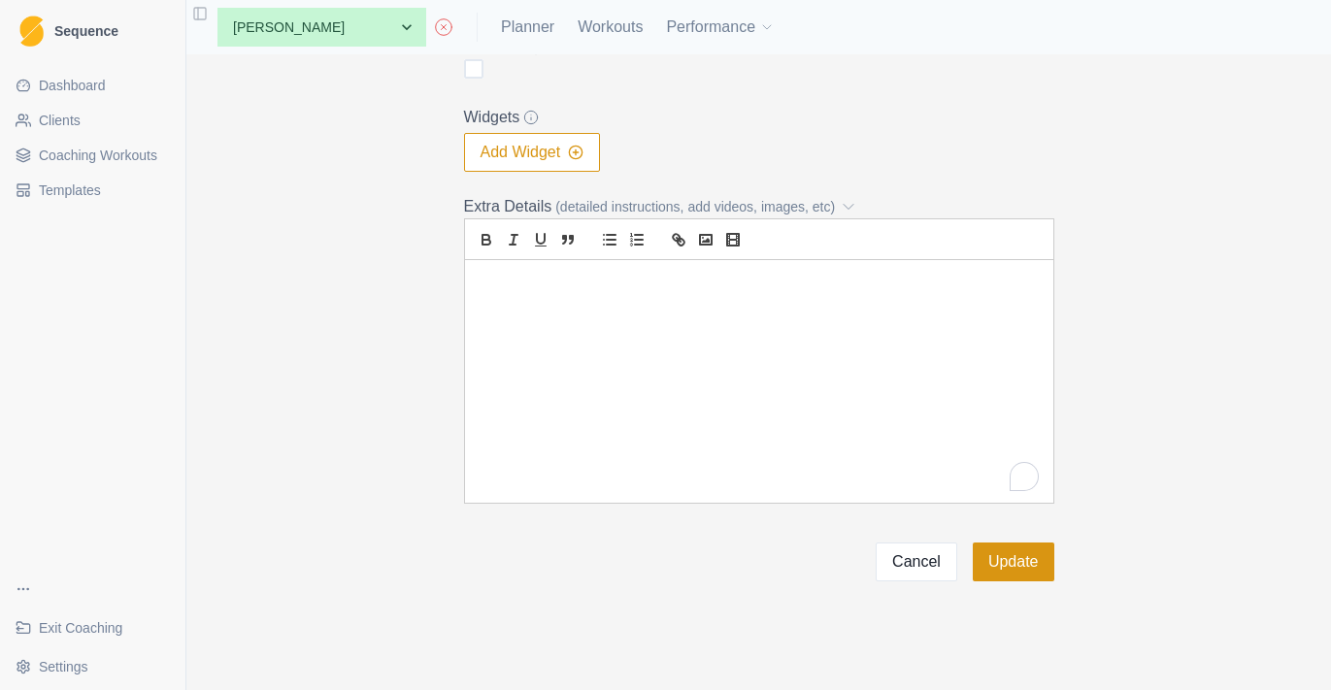
type textarea "V4s No rest between attempts. Focus on Breathing, Pace, Calmness, Micro-Shakes.…"
click at [1008, 570] on button "Update" at bounding box center [1014, 562] width 82 height 39
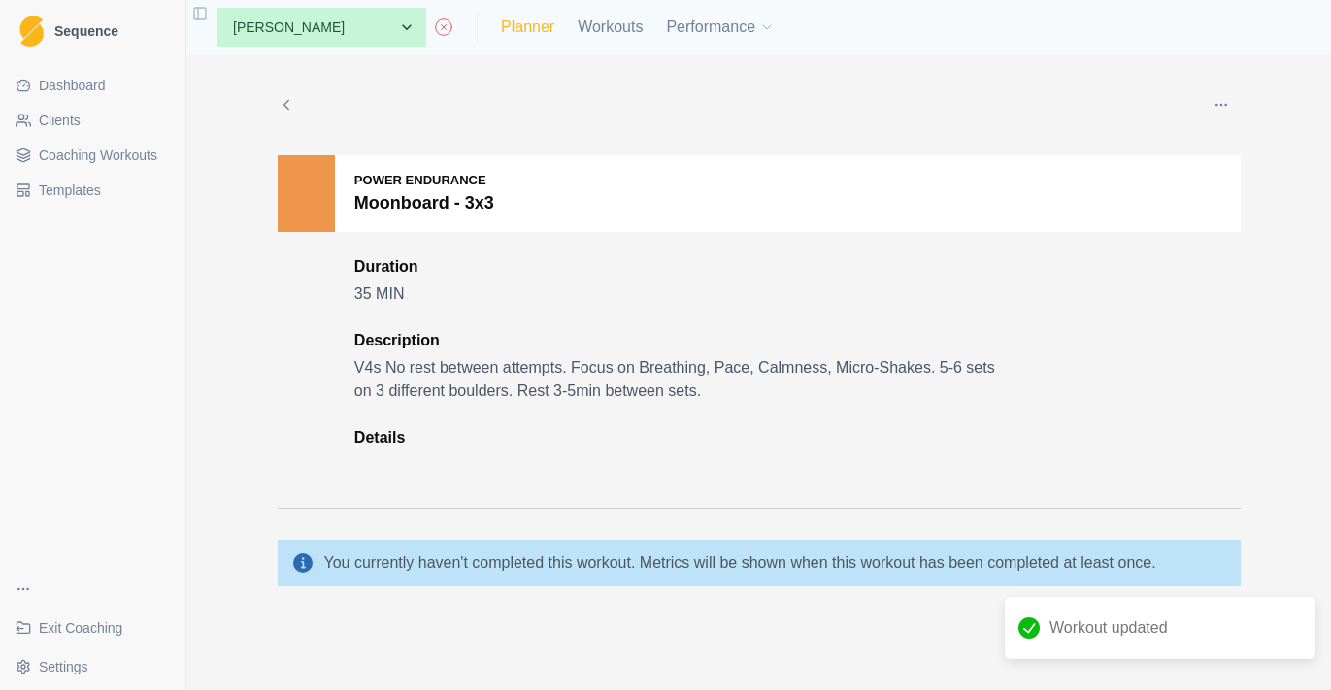
click at [518, 28] on link "Planner" at bounding box center [527, 27] width 53 height 23
select select "month"
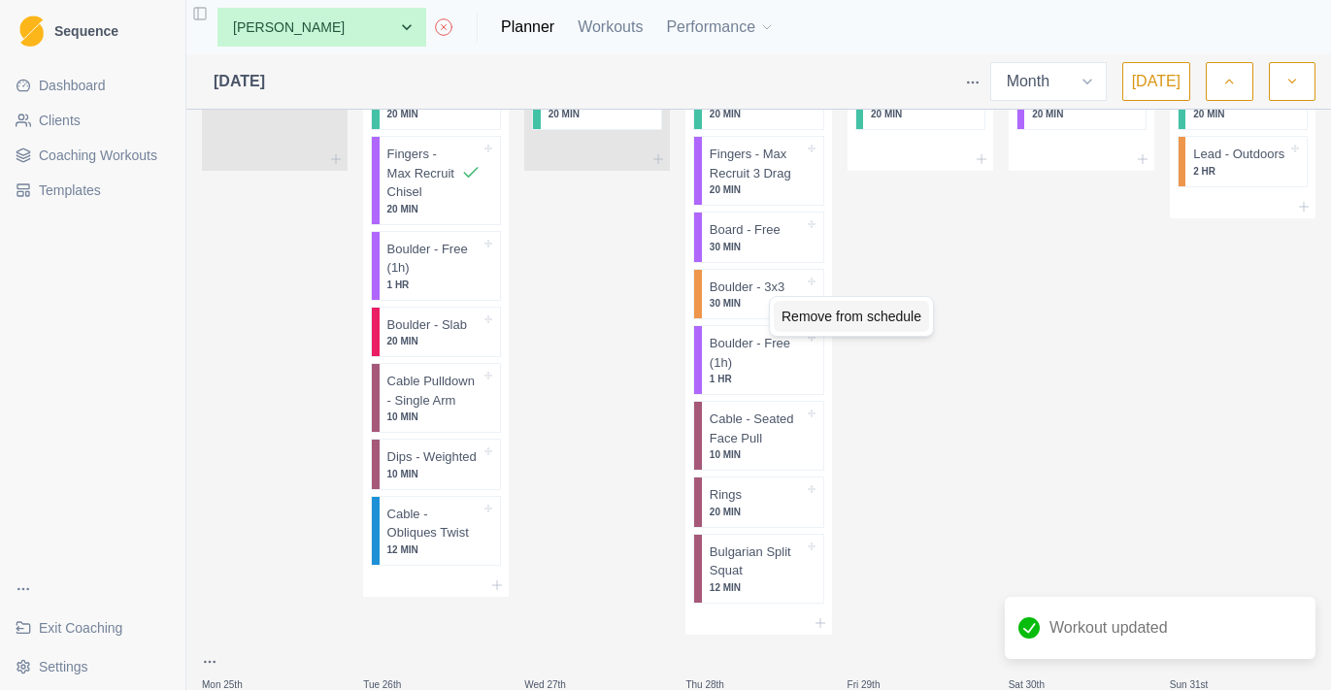
click at [805, 316] on div "Remove from schedule" at bounding box center [851, 316] width 155 height 31
click at [821, 615] on icon at bounding box center [820, 623] width 16 height 16
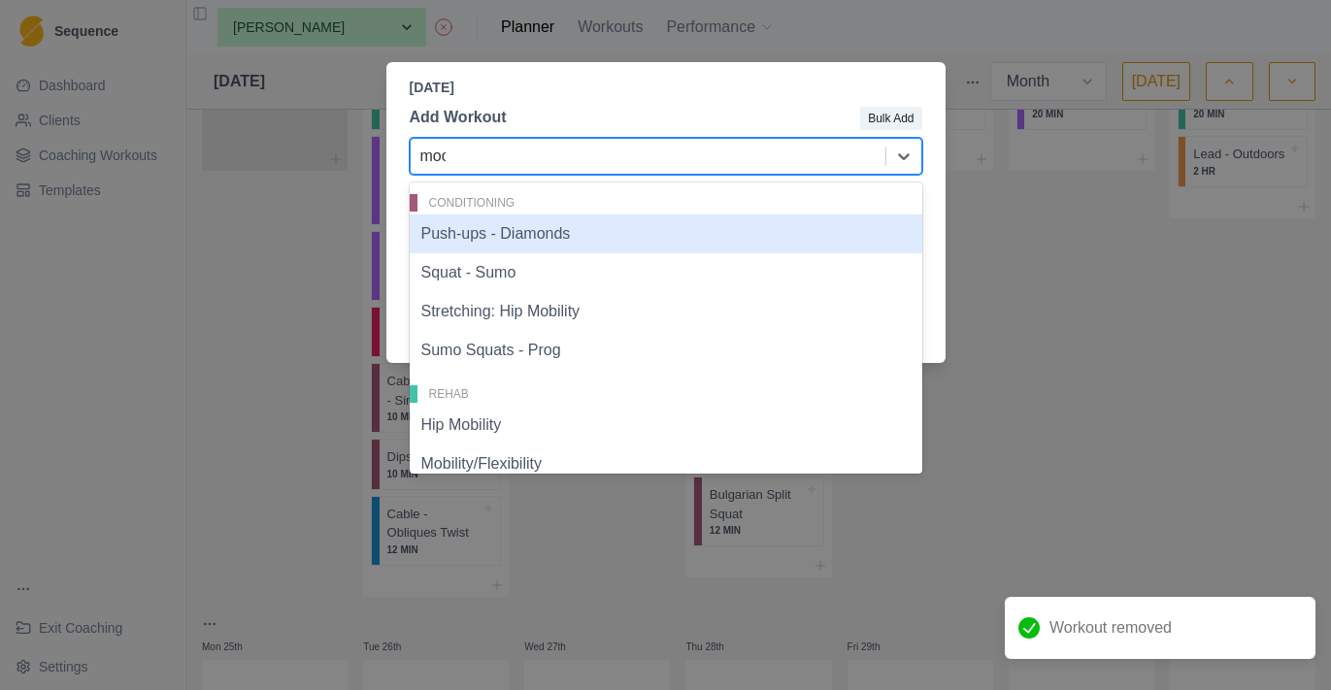
type input "moon"
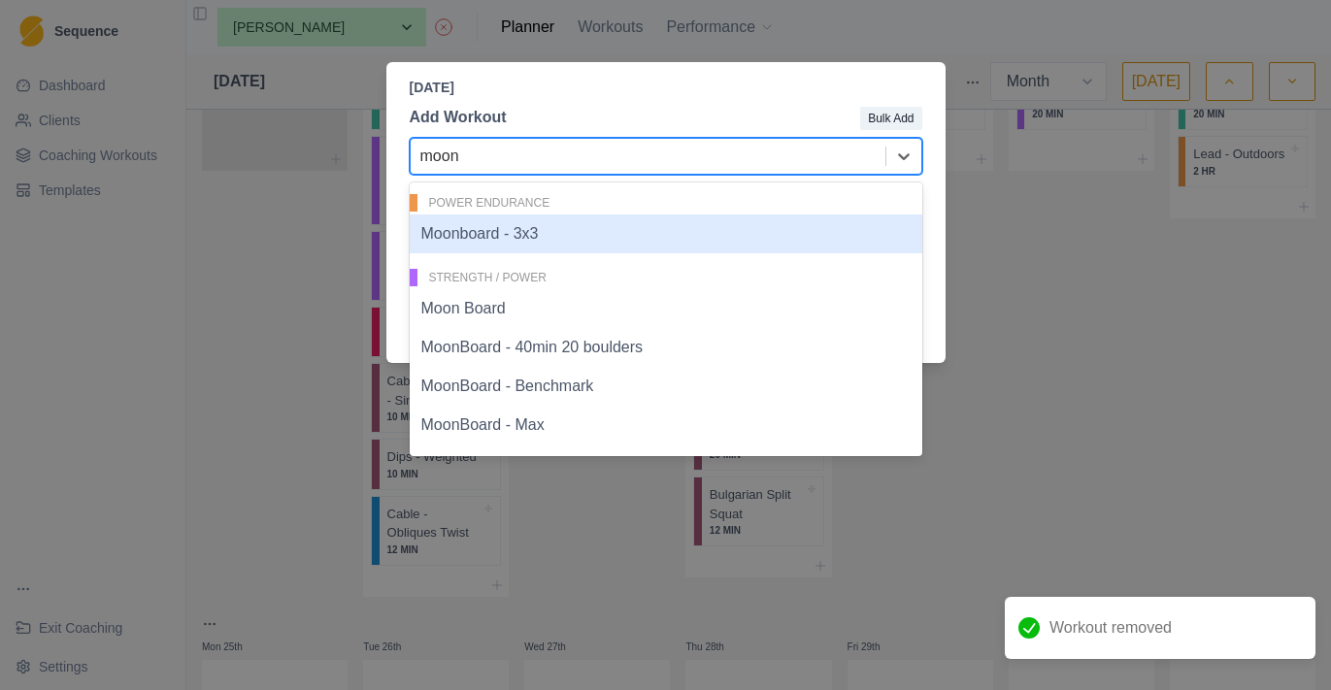
click at [574, 236] on div "Moonboard - 3x3" at bounding box center [666, 234] width 512 height 39
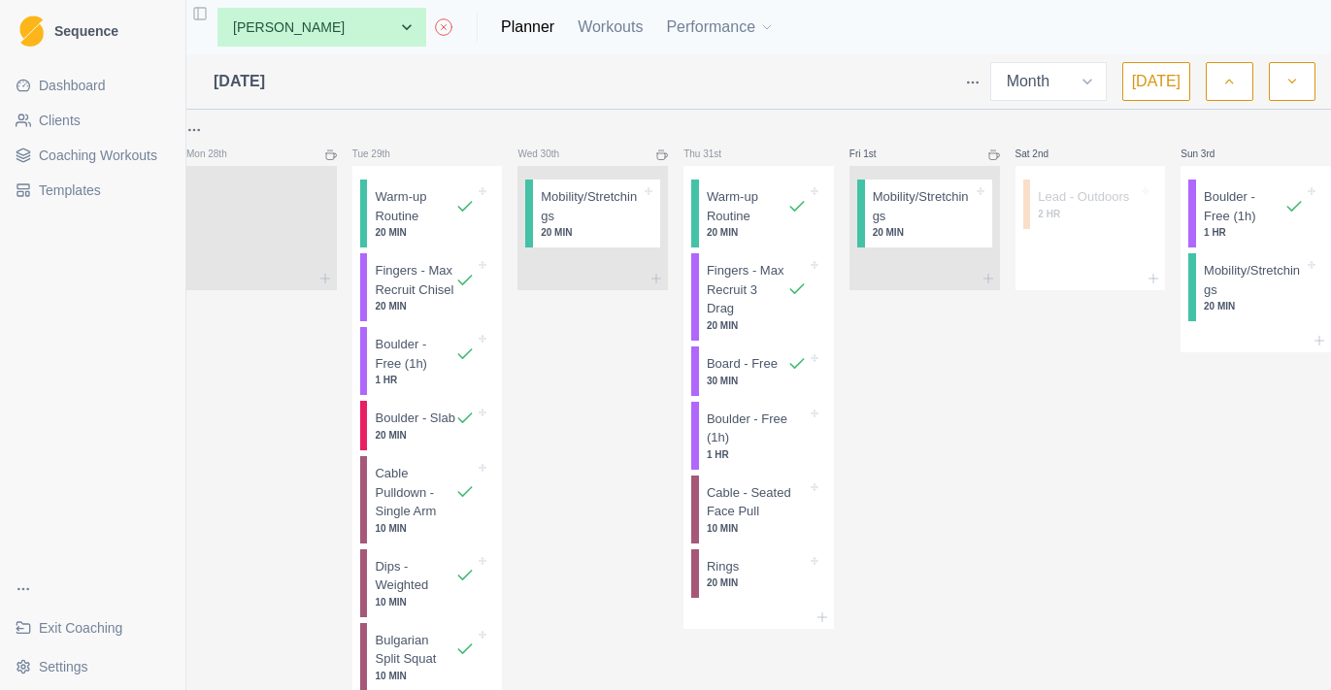
select select "month"
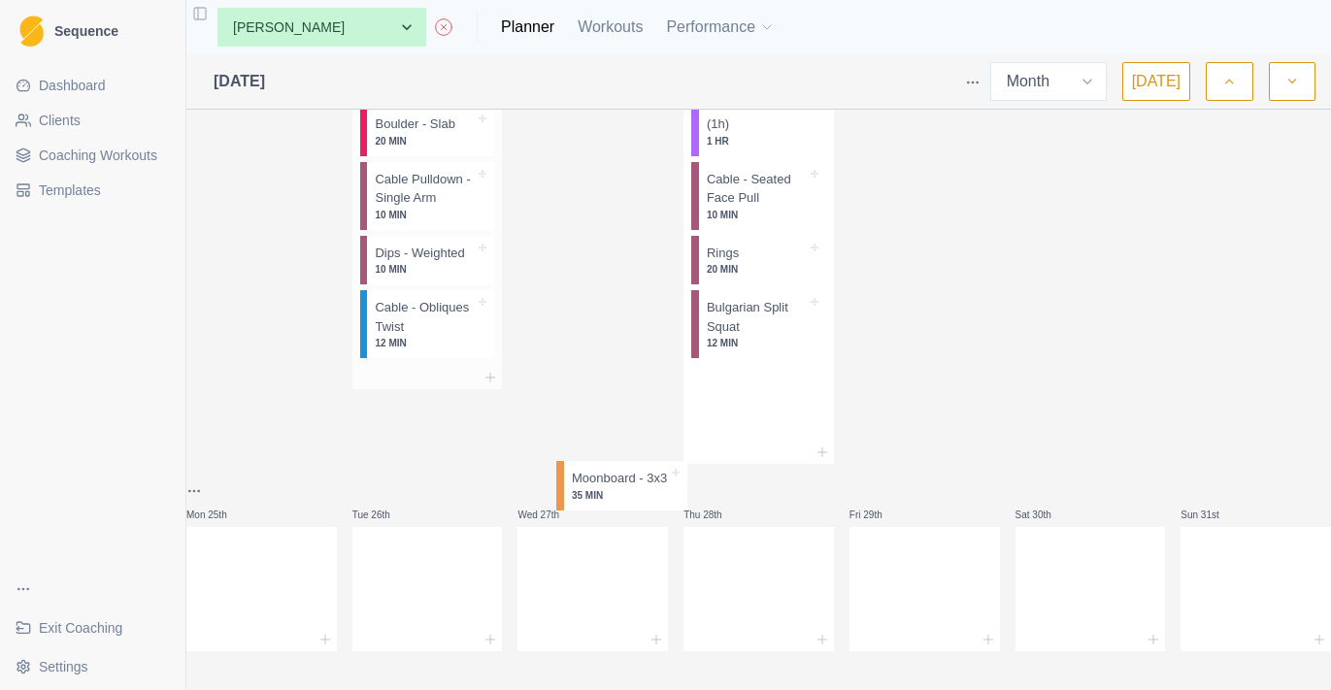
scroll to position [2310, 0]
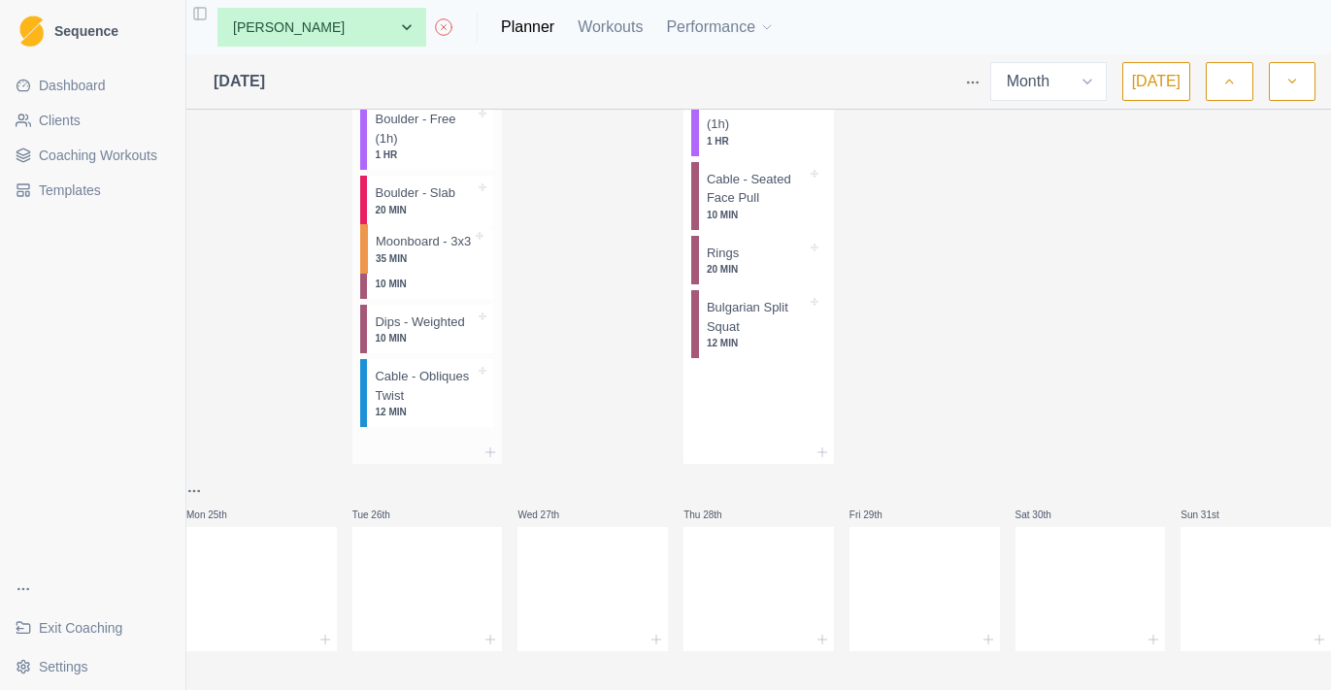
drag, startPoint x: 754, startPoint y: 590, endPoint x: 419, endPoint y: 271, distance: 462.7
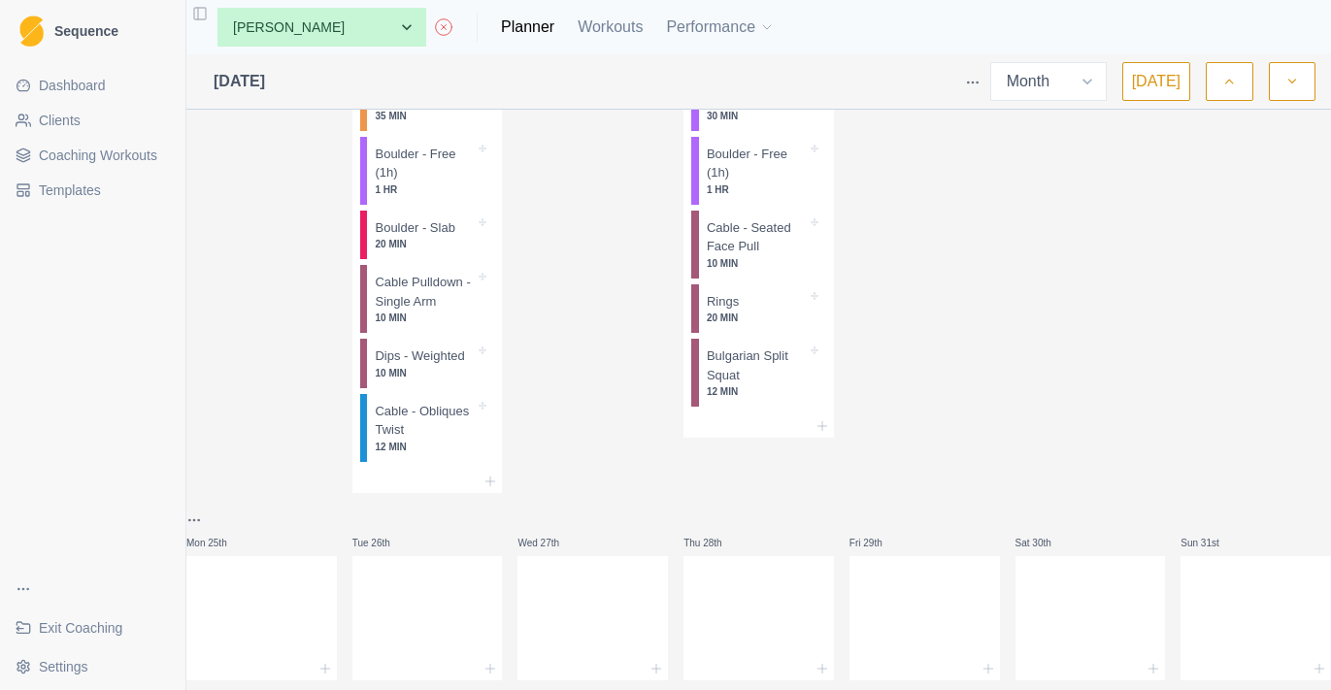
scroll to position [2256, 0]
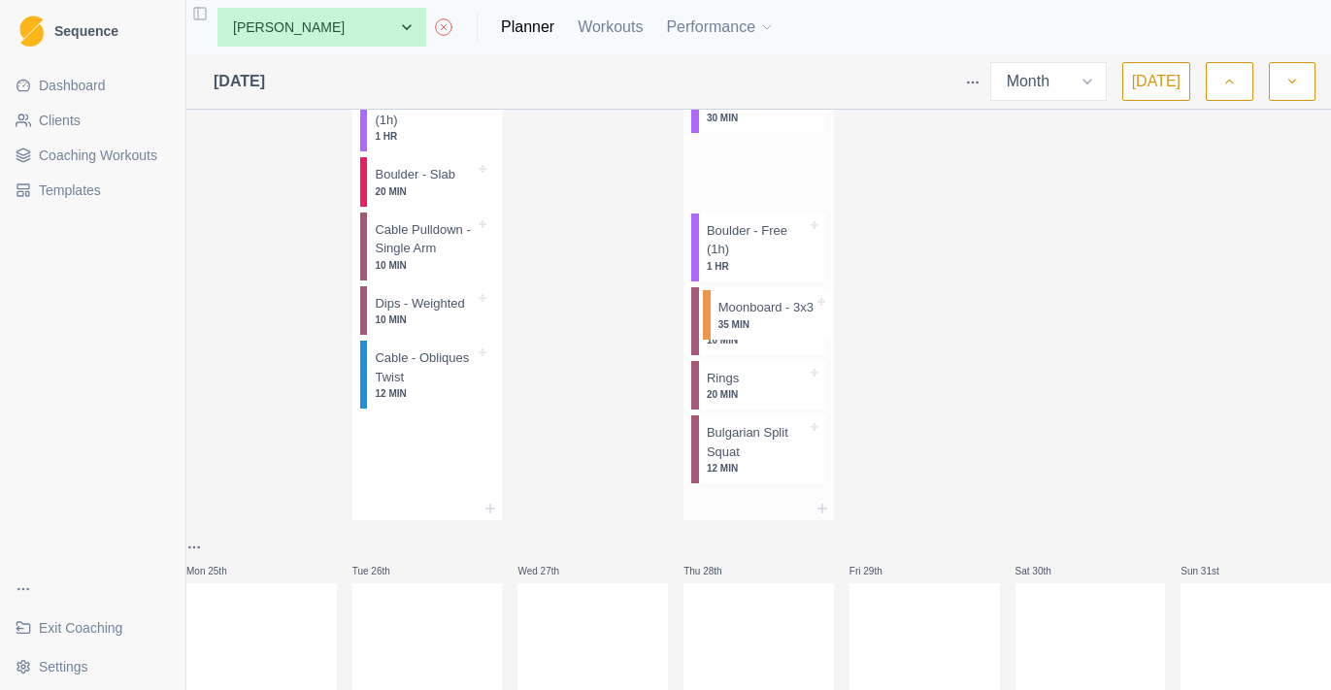
drag, startPoint x: 455, startPoint y: 295, endPoint x: 784, endPoint y: 323, distance: 330.2
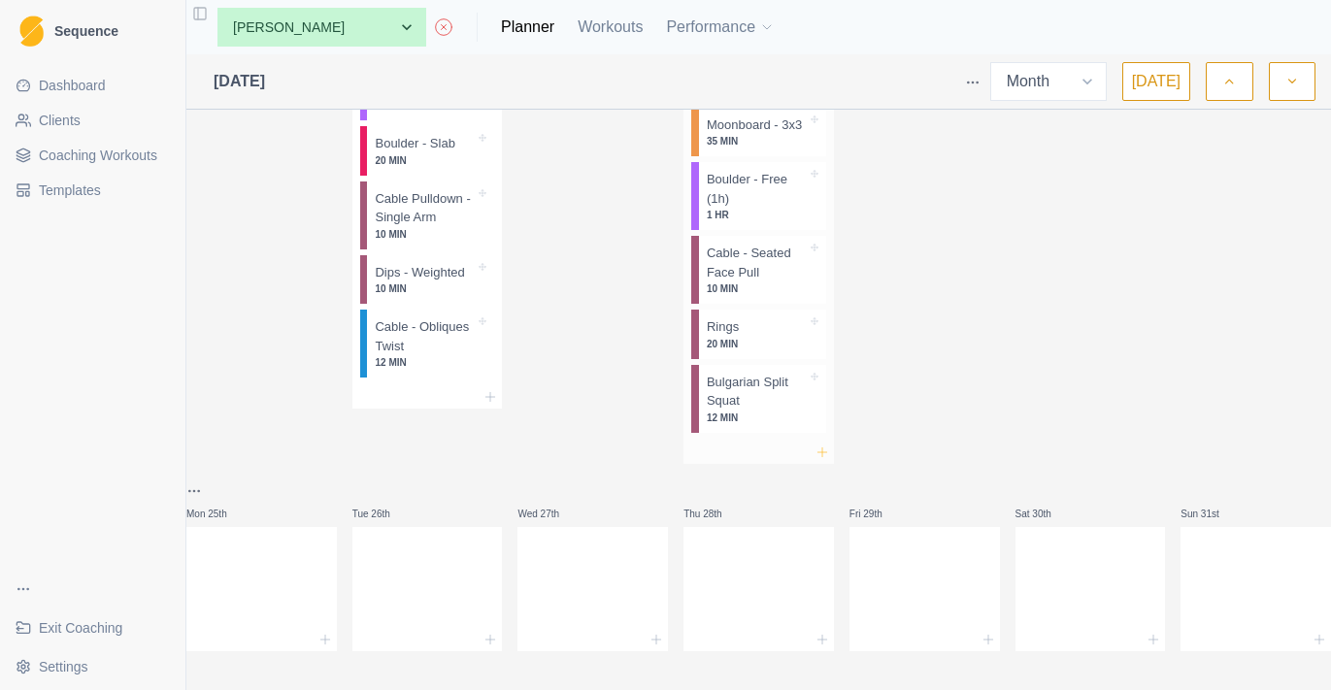
scroll to position [2352, 0]
click at [819, 460] on icon at bounding box center [822, 453] width 16 height 16
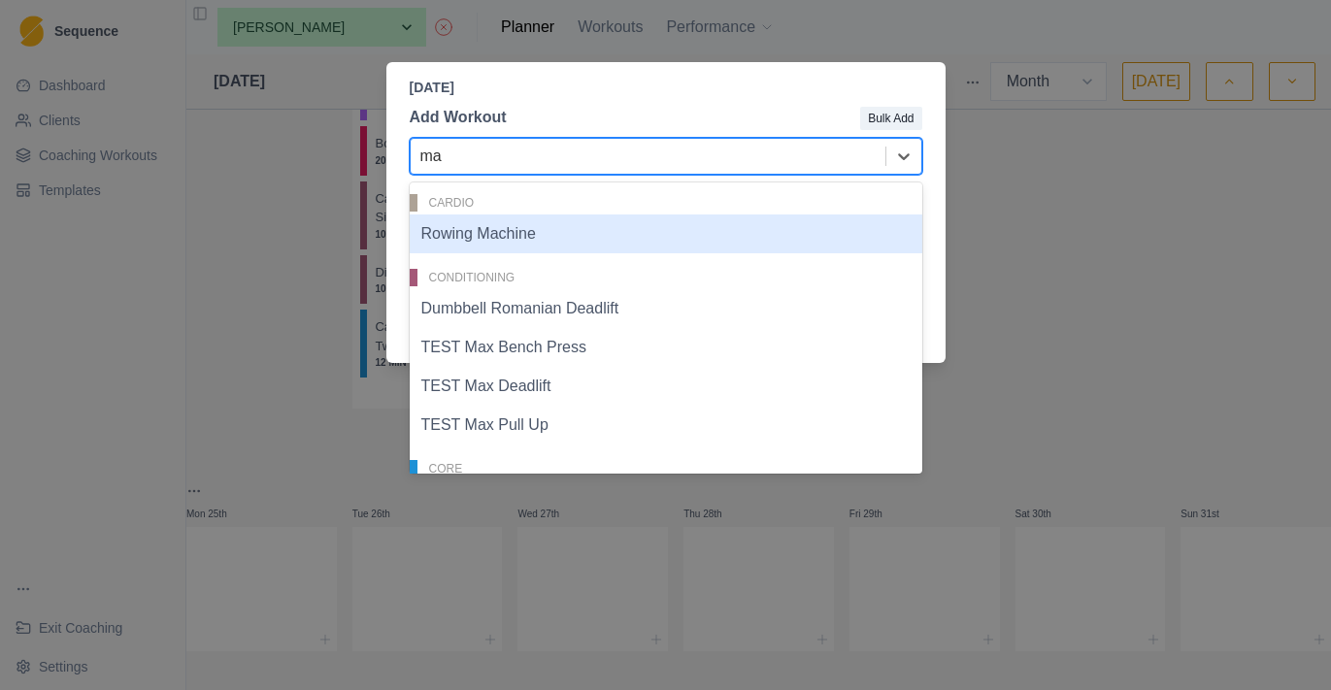
type input "max"
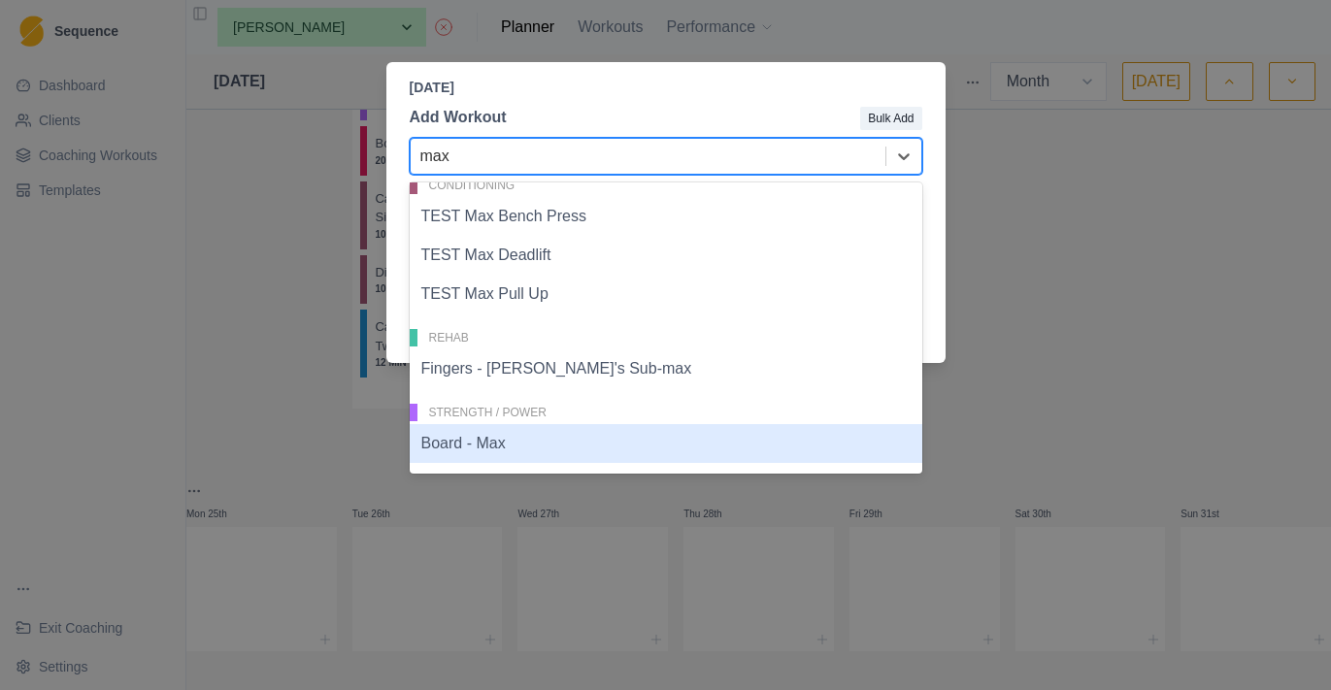
scroll to position [19, 0]
click at [606, 437] on div "Board - Max" at bounding box center [666, 441] width 512 height 39
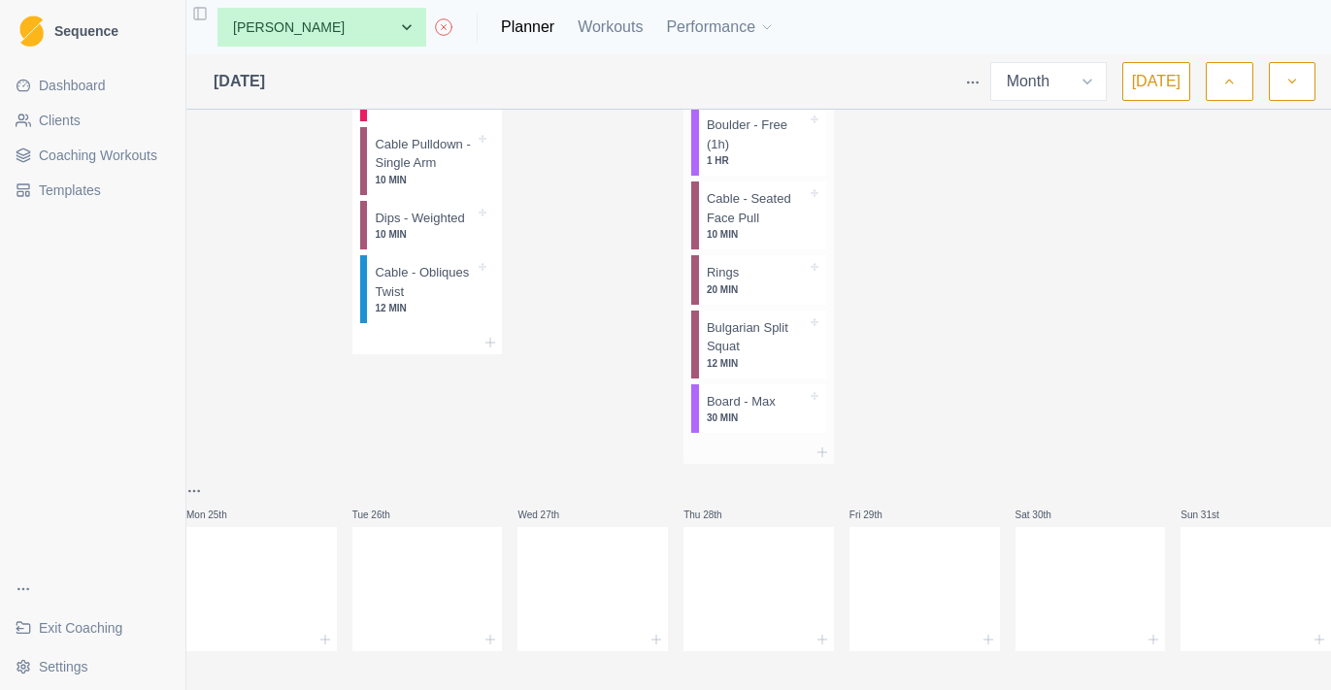
scroll to position [2353, 0]
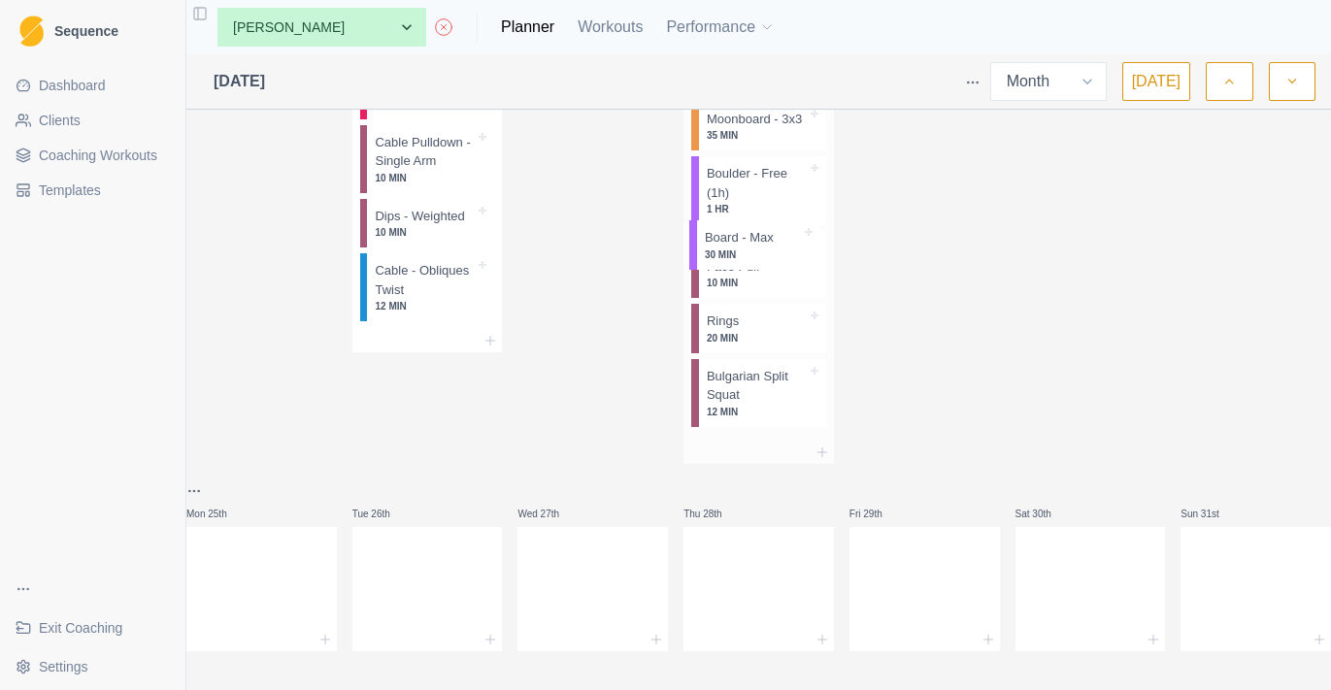
drag, startPoint x: 754, startPoint y: 603, endPoint x: 752, endPoint y: 235, distance: 367.9
click at [752, 235] on div "Warm-up Routine 20 MIN Fingers - Max Recruit 3 Drag 20 MIN Board - Free 30 MIN …" at bounding box center [758, 147] width 150 height 586
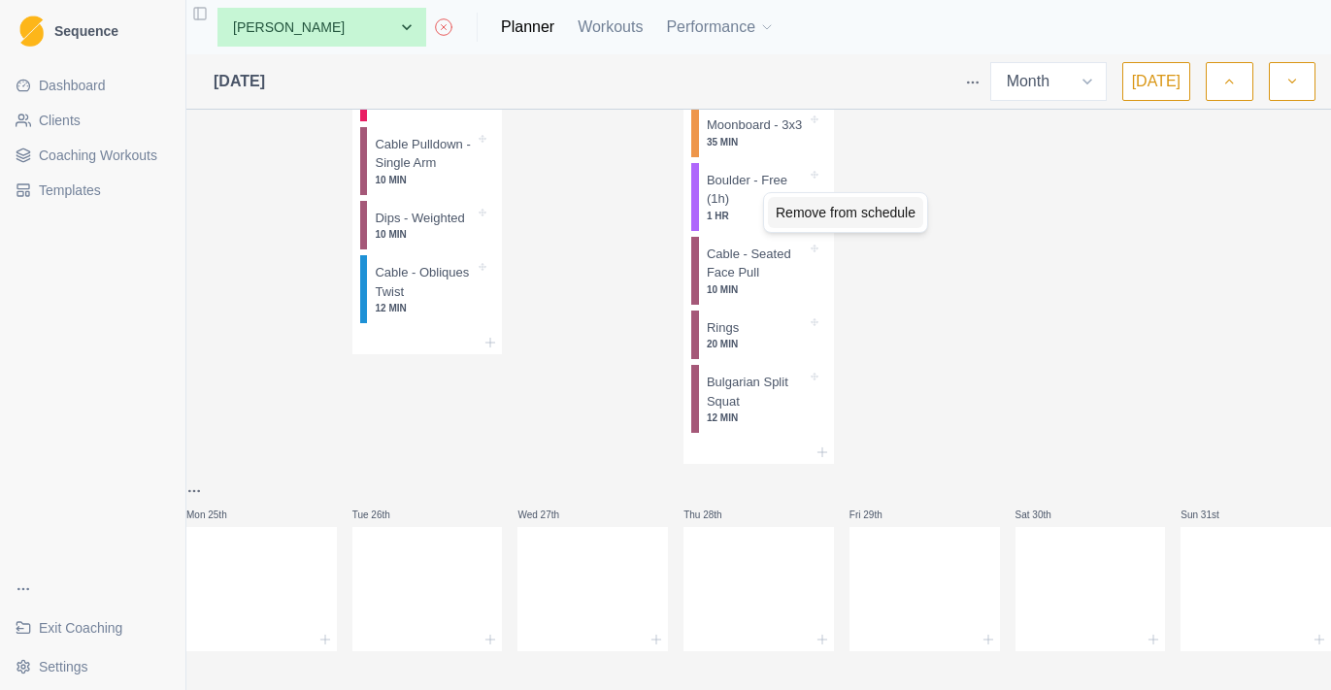
click at [782, 215] on div "Remove from schedule" at bounding box center [845, 212] width 155 height 31
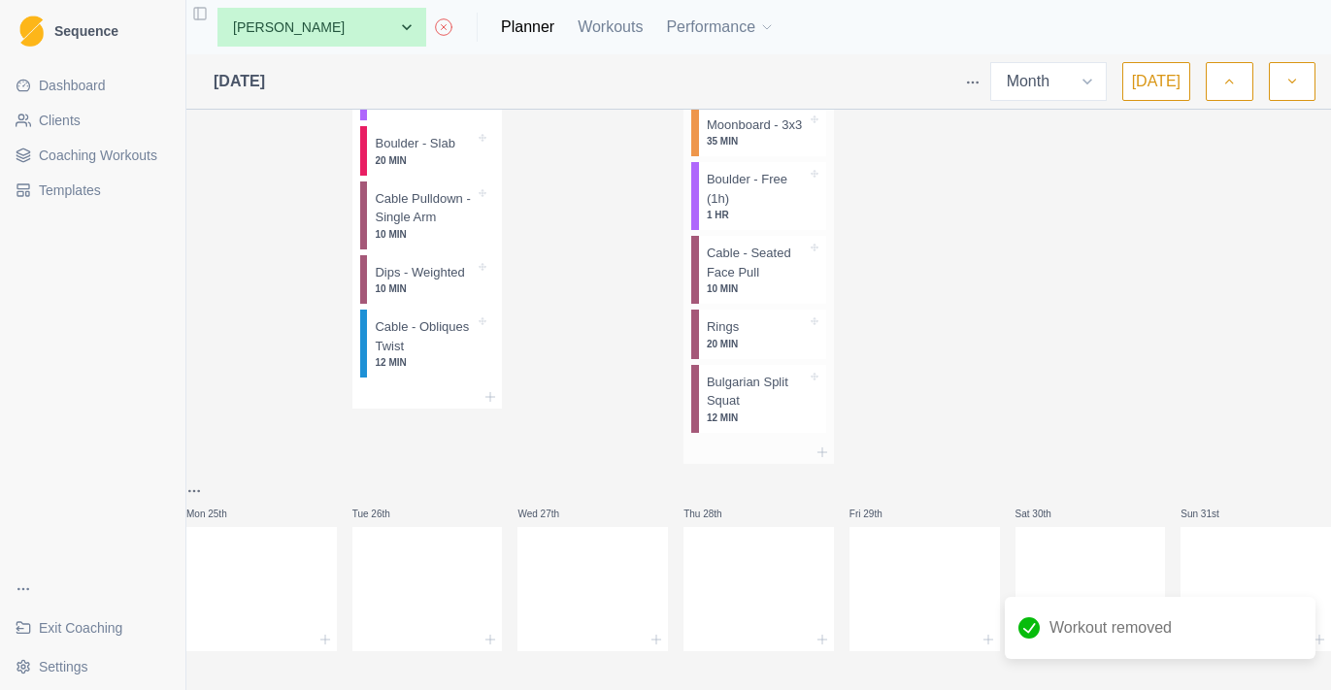
scroll to position [2299, 0]
click at [788, 135] on p "Moonboard - 3x3" at bounding box center [754, 125] width 95 height 19
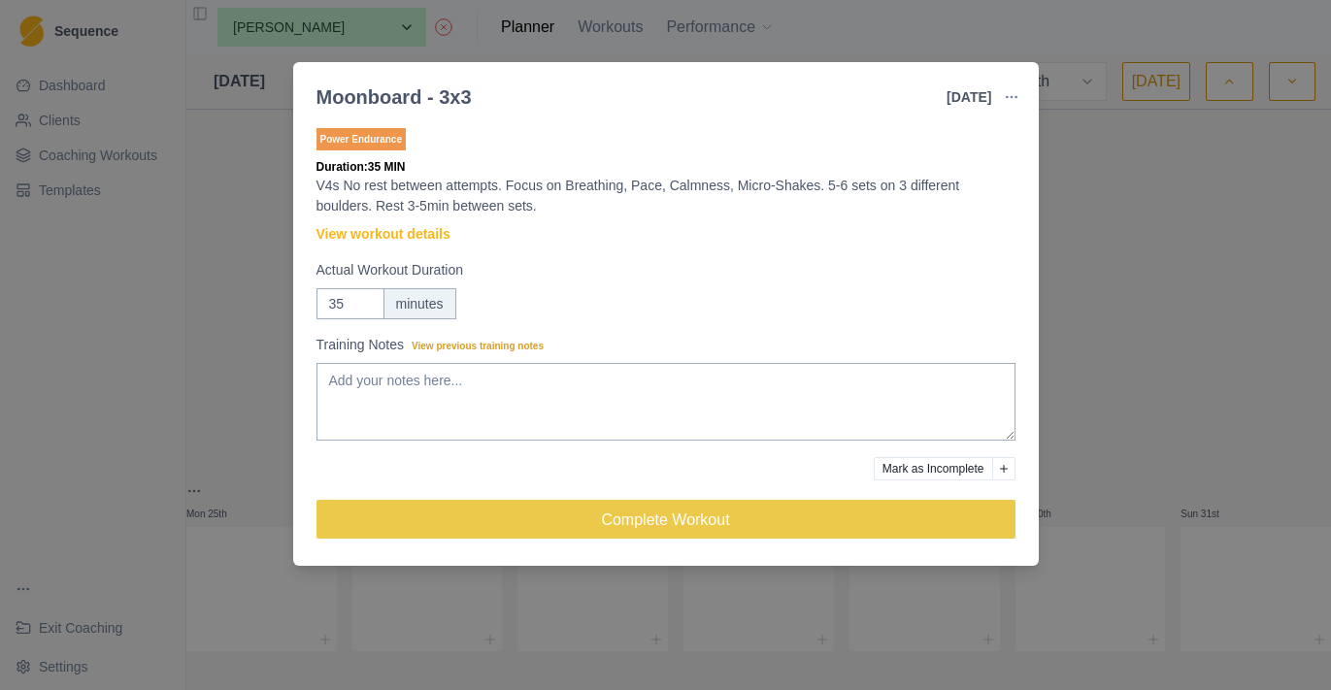
click at [1078, 273] on div "Moonboard - 3x3 21 Aug 2025 Link To Goal View Workout Metrics Edit Original Wor…" at bounding box center [665, 345] width 1331 height 690
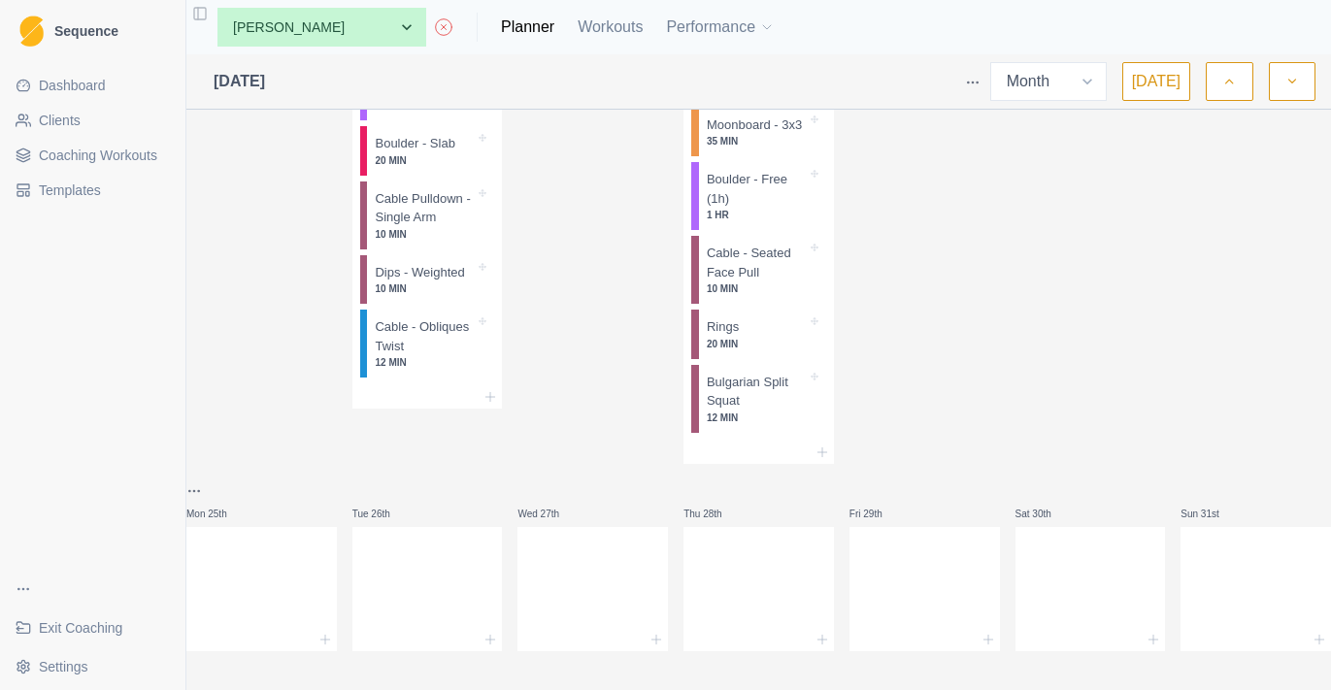
scroll to position [2292, 0]
click at [827, 460] on icon at bounding box center [822, 453] width 16 height 16
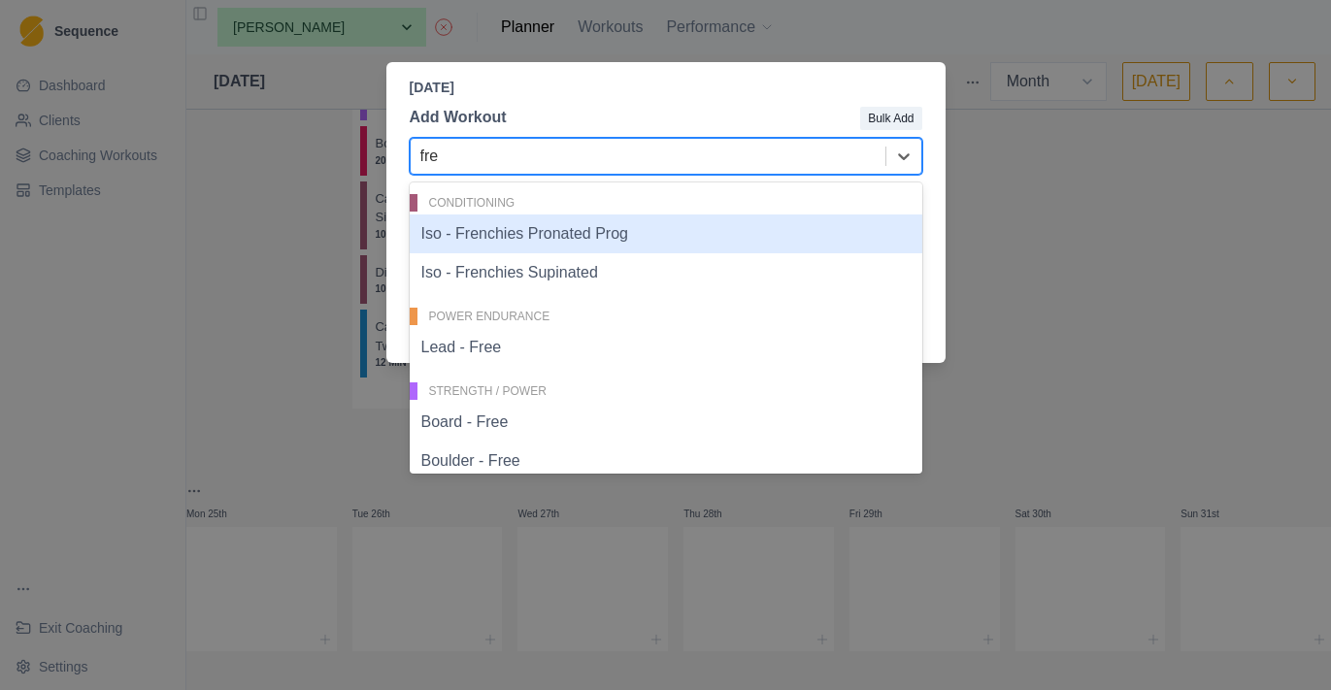
type input "free"
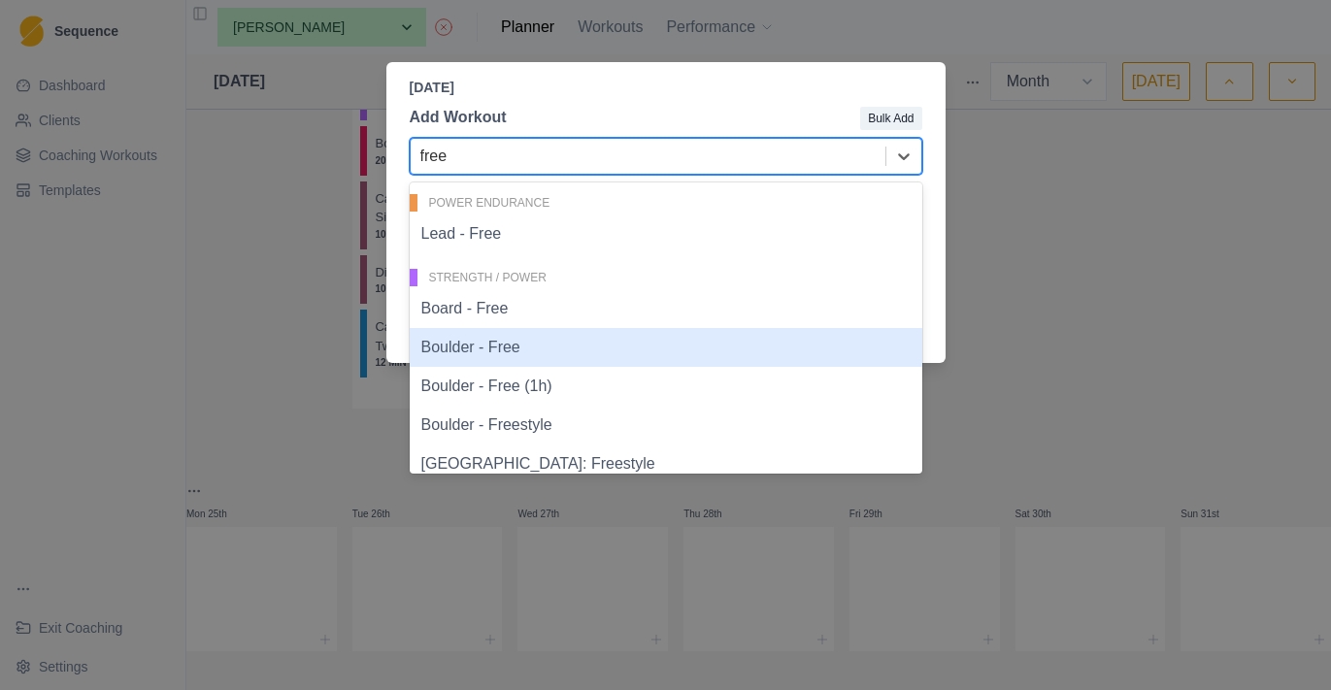
click at [588, 351] on div "Boulder - Free" at bounding box center [666, 347] width 512 height 39
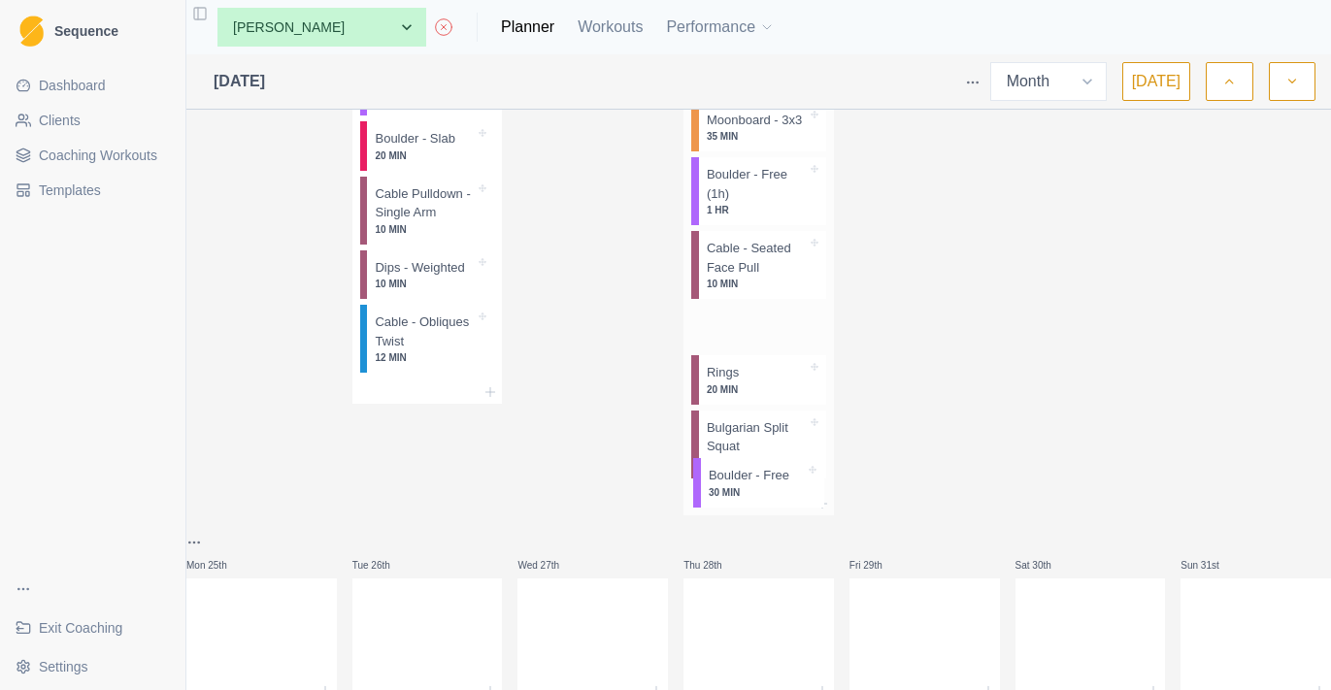
scroll to position [2293, 0]
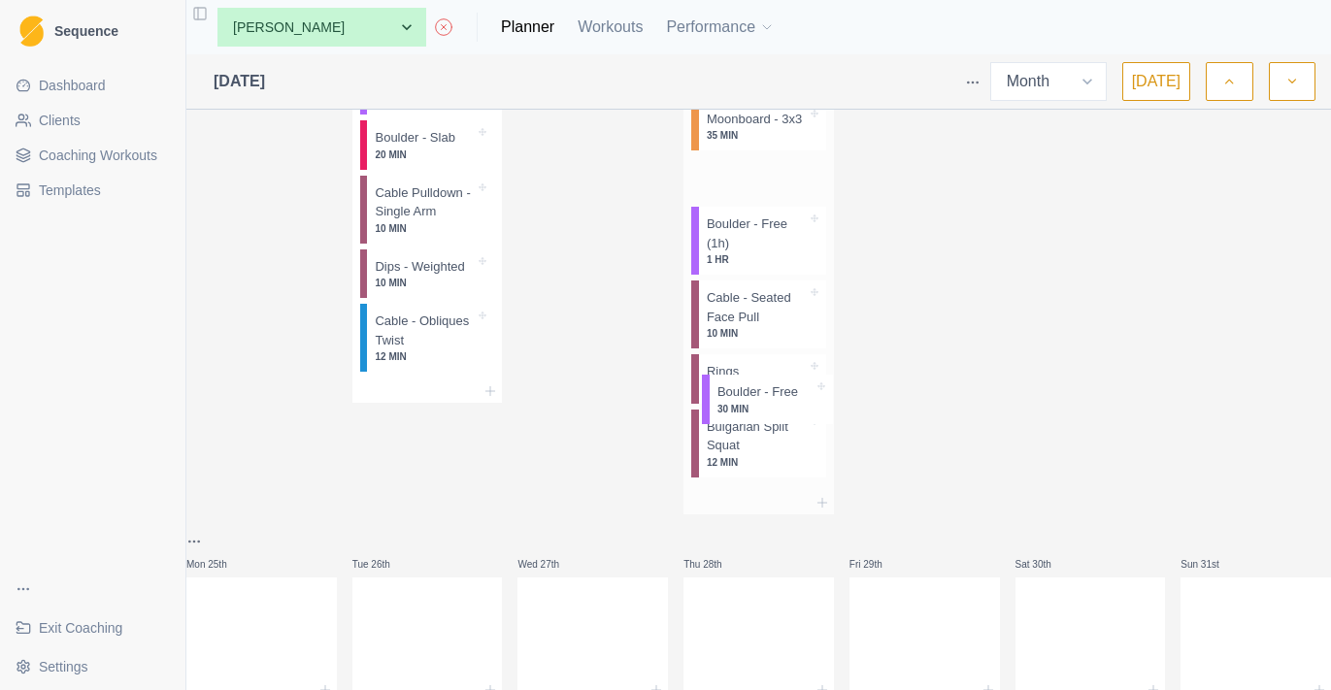
drag, startPoint x: 762, startPoint y: 659, endPoint x: 774, endPoint y: 370, distance: 289.5
click at [774, 370] on div "Warm-up Routine 20 MIN Fingers - Max Recruit 3 Drag 20 MIN Board - Max 30 MIN M…" at bounding box center [758, 198] width 150 height 586
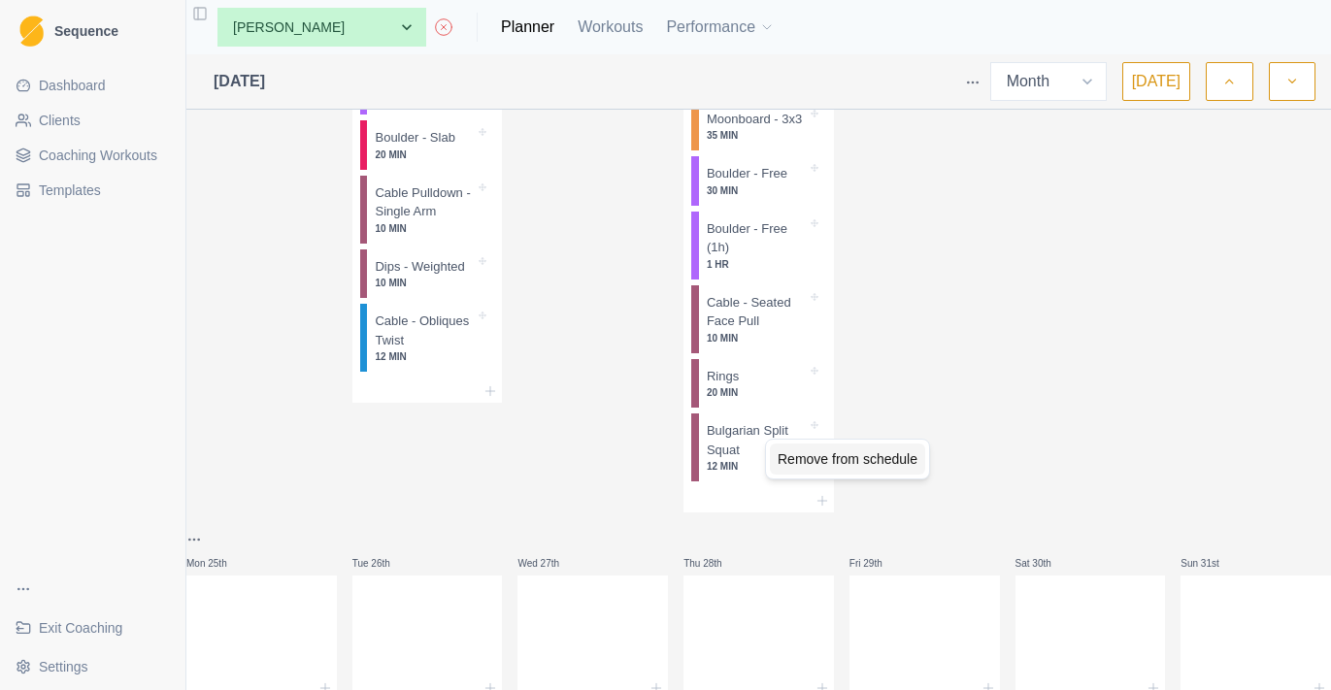
click at [798, 451] on div "Remove from schedule" at bounding box center [847, 459] width 155 height 31
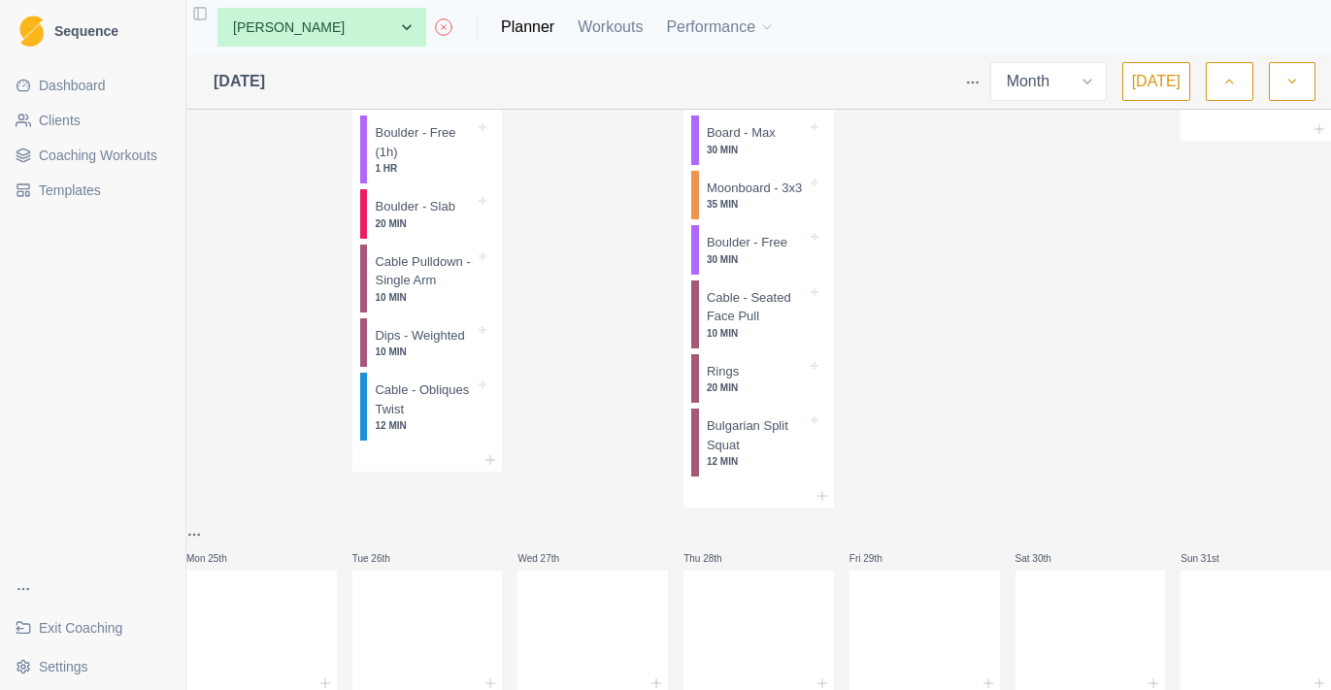
scroll to position [2122, 0]
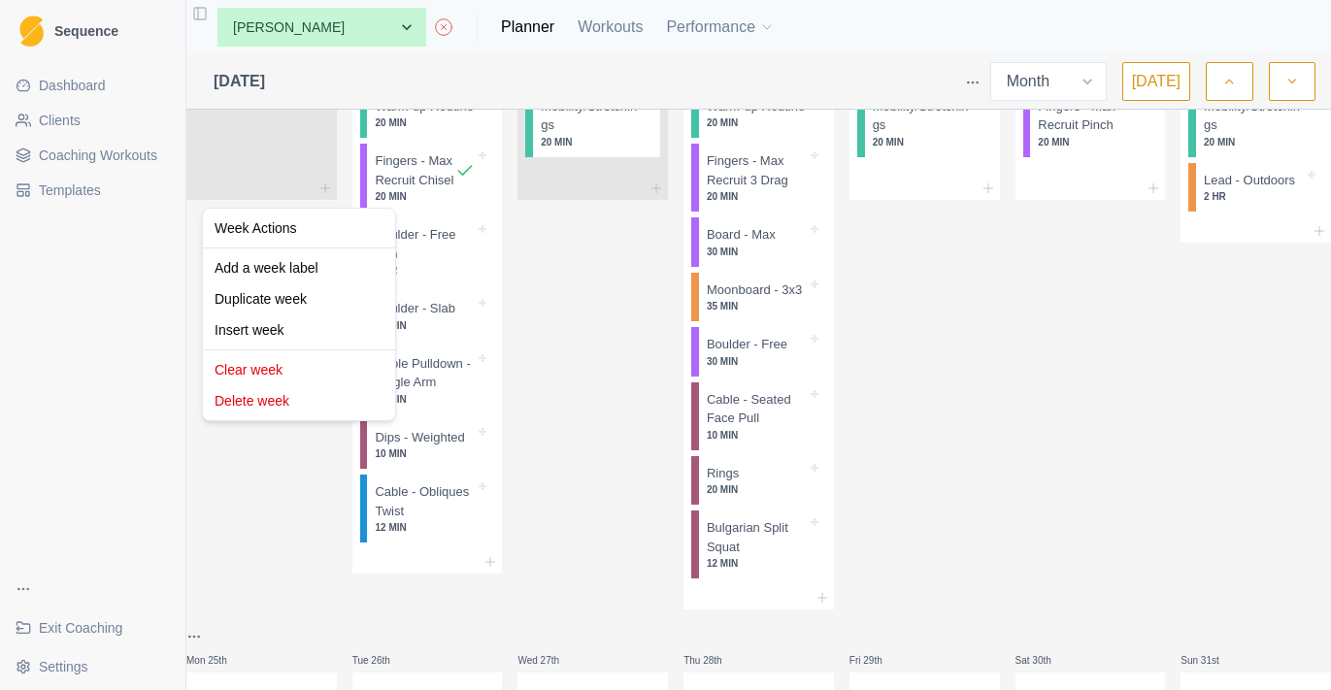
click at [214, 184] on html "Sequence Dashboard Clients Coaching Workouts Templates Exit Coaching Settings T…" at bounding box center [665, 345] width 1331 height 690
click at [263, 287] on div "Duplicate week" at bounding box center [299, 298] width 184 height 31
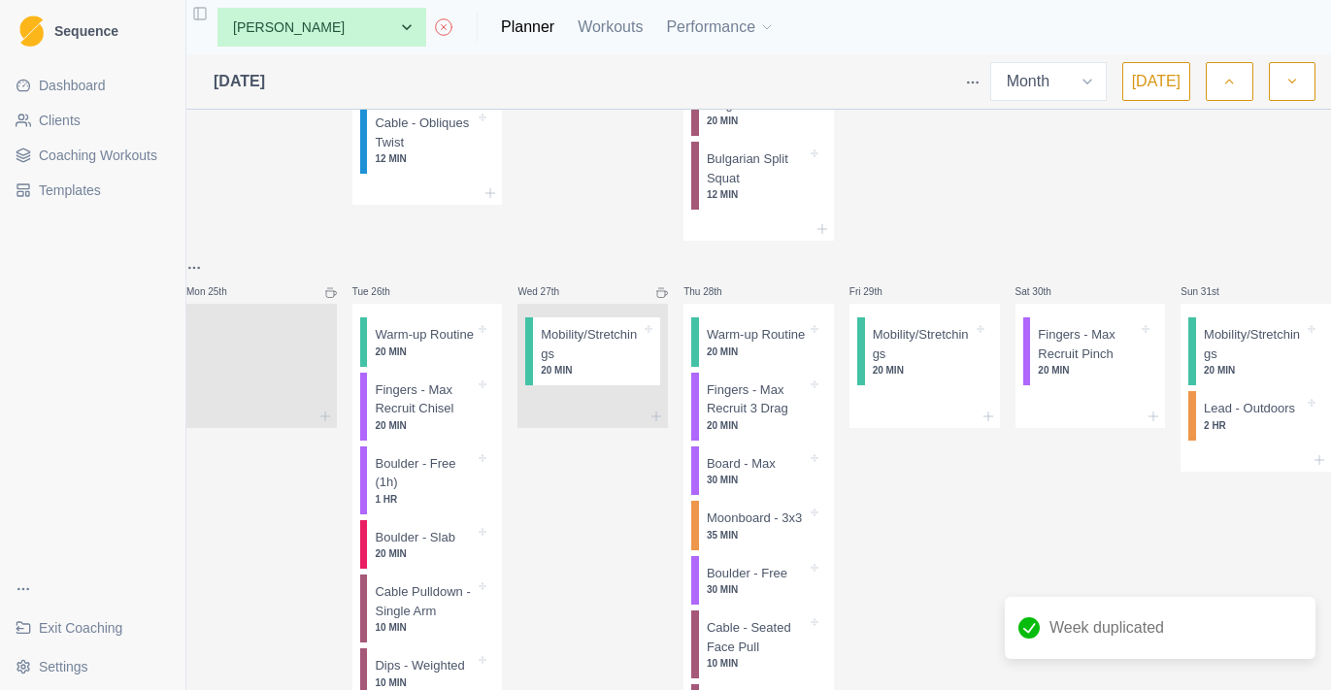
scroll to position [2496, 0]
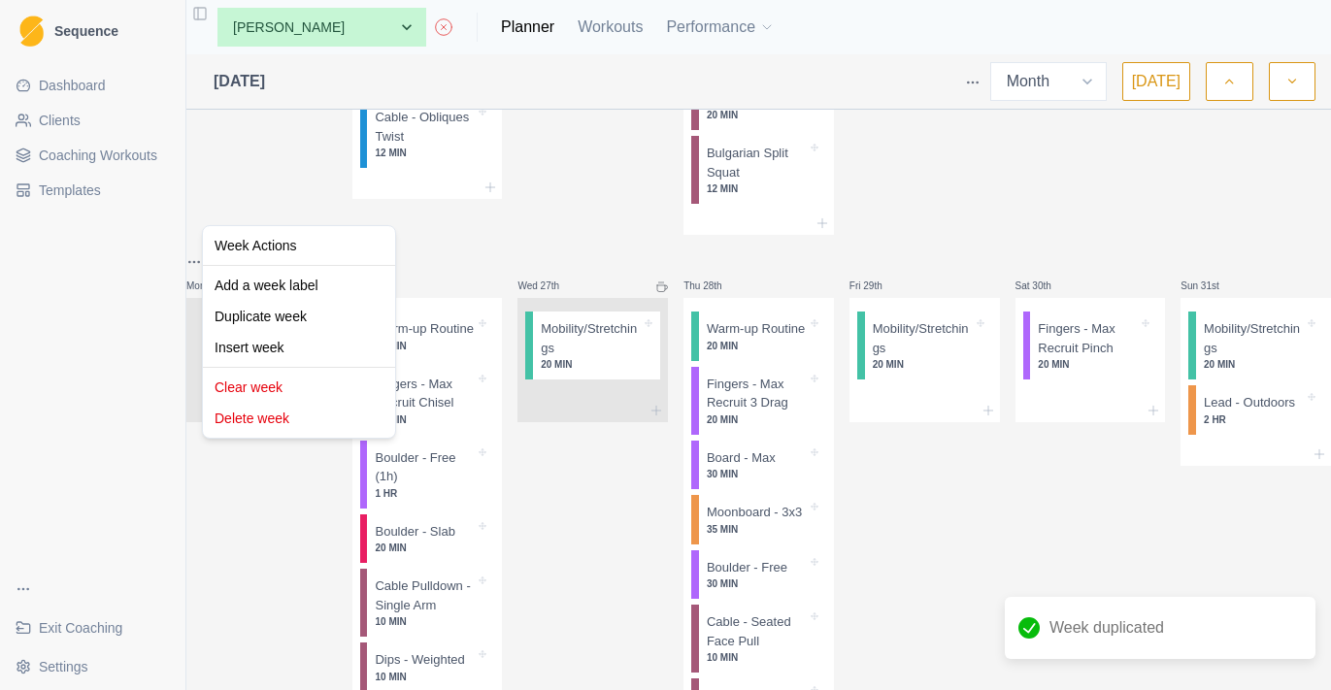
click at [216, 459] on html "Sequence Dashboard Clients Coaching Workouts Templates Exit Coaching Settings T…" at bounding box center [665, 345] width 1331 height 690
click at [306, 317] on div "Duplicate week" at bounding box center [299, 316] width 184 height 31
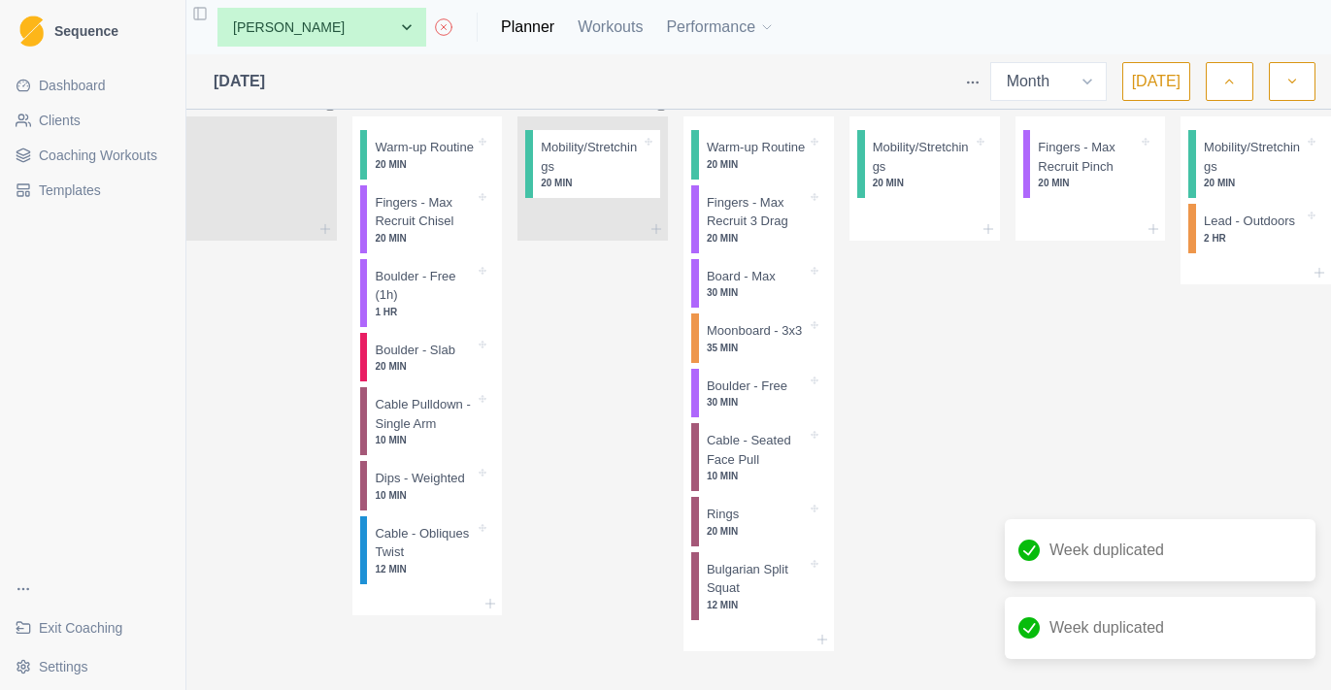
scroll to position [2936, 0]
click at [1302, 71] on button "button" at bounding box center [1292, 81] width 47 height 39
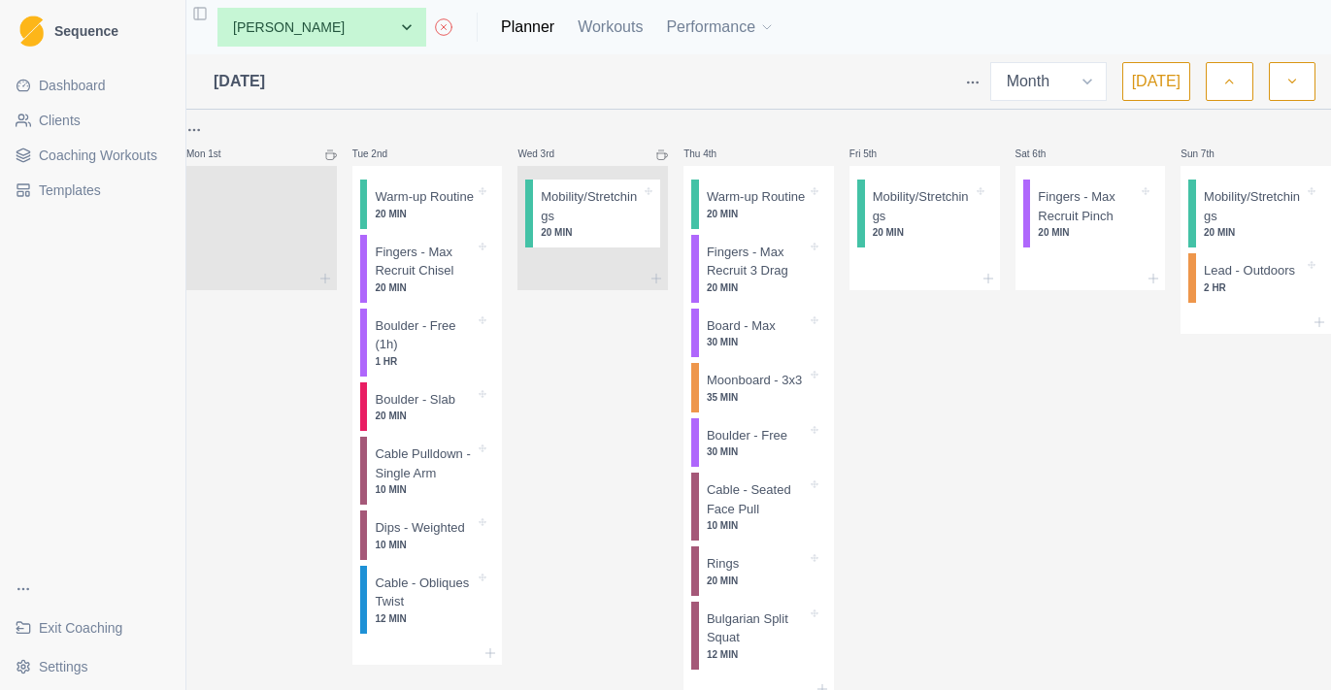
scroll to position [0, 0]
click at [1227, 70] on button "button" at bounding box center [1229, 81] width 47 height 39
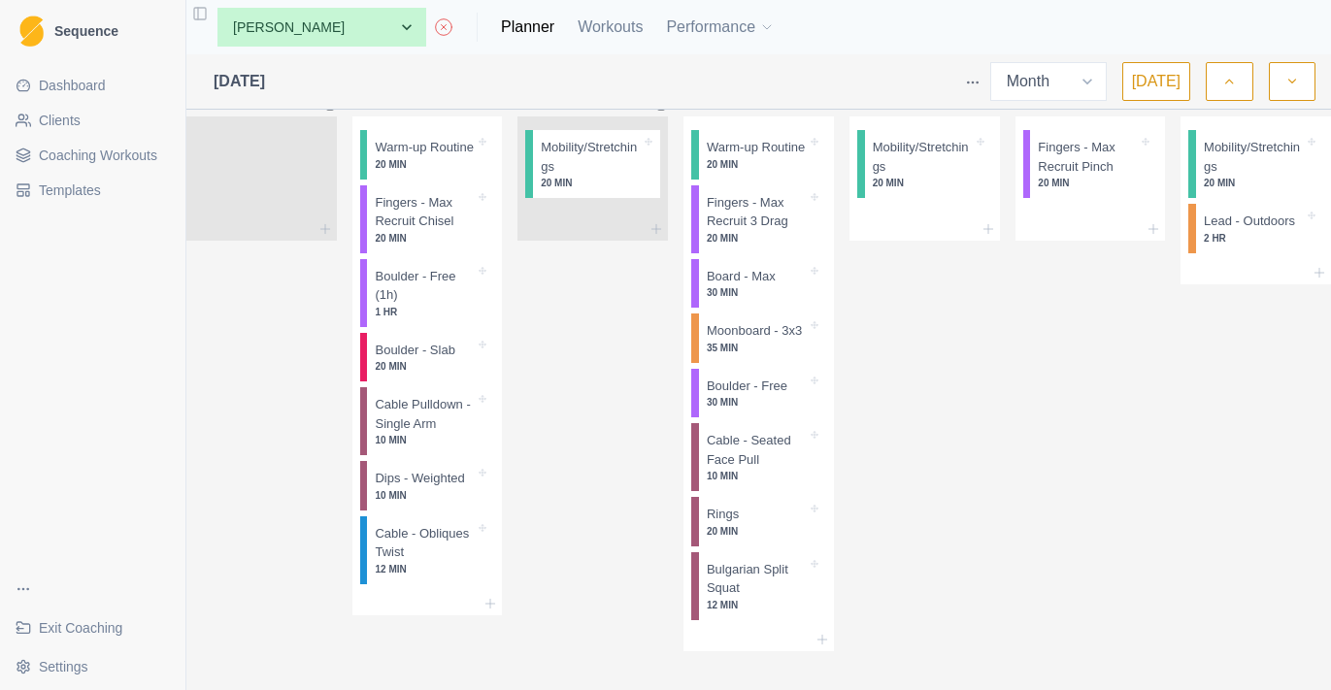
scroll to position [2779, 0]
click at [1292, 74] on icon "button" at bounding box center [1292, 81] width 14 height 19
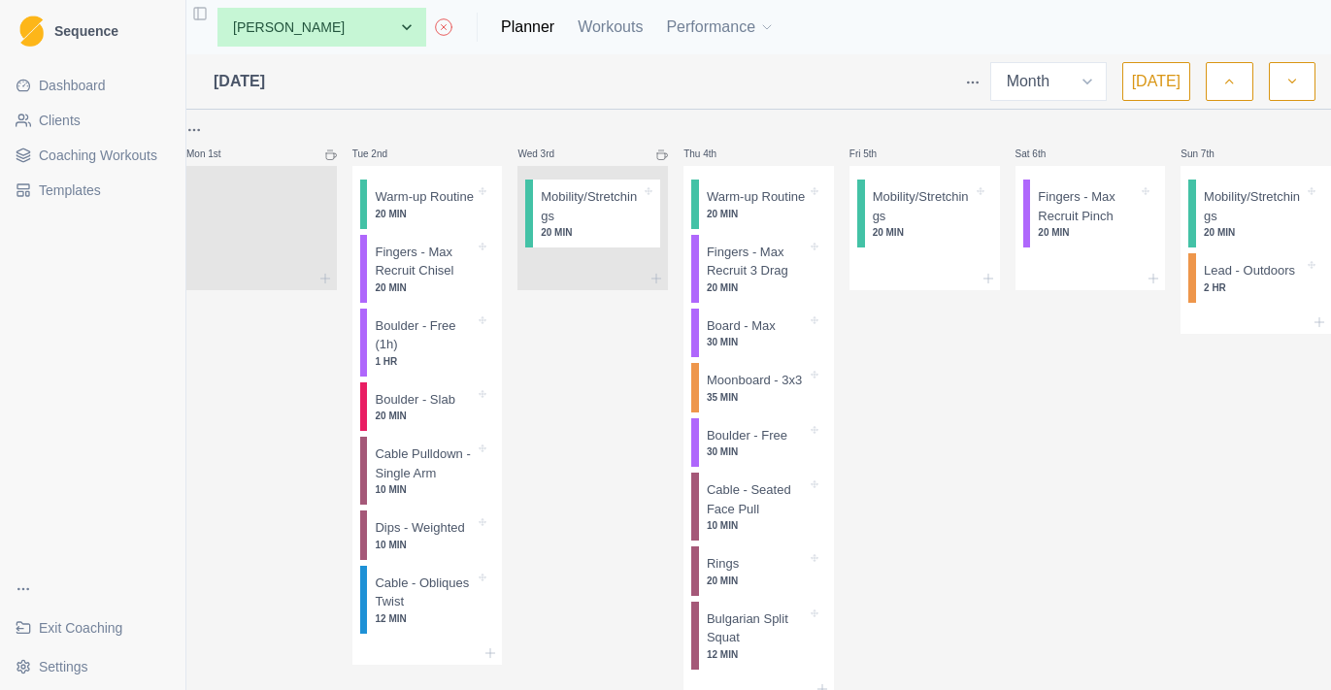
scroll to position [0, 0]
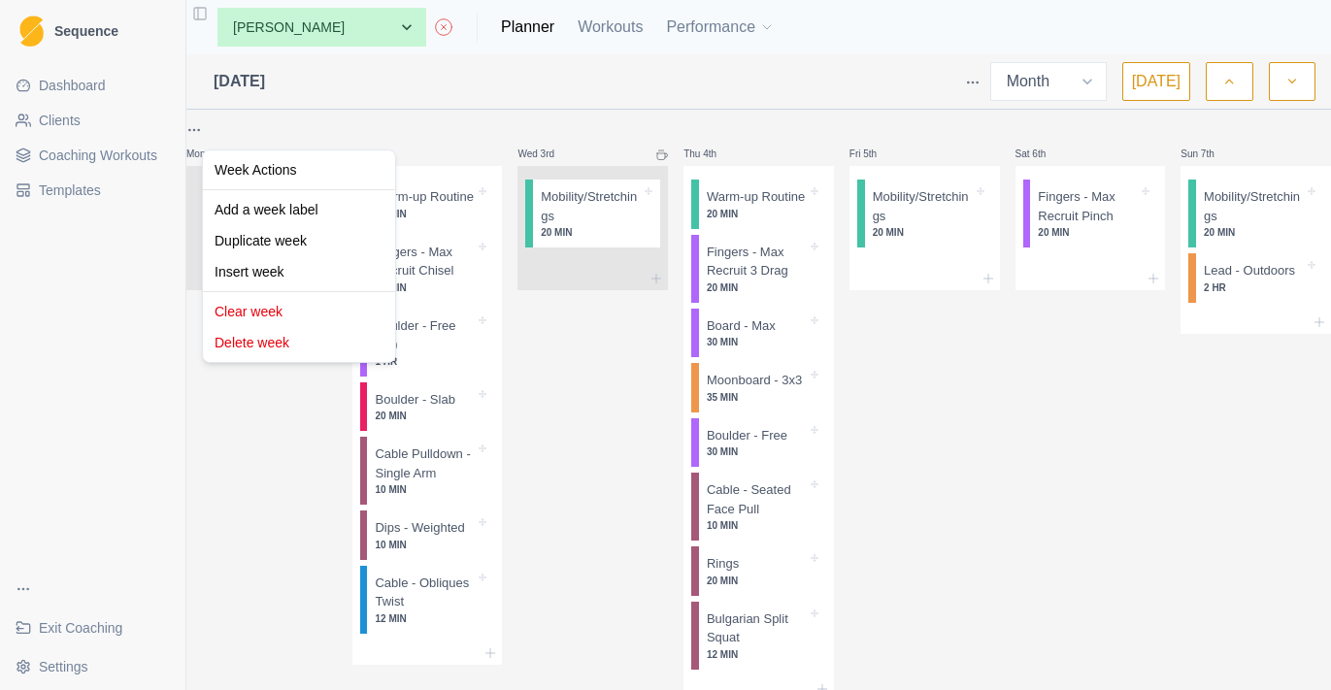
click at [217, 141] on html "Sequence Dashboard Clients Coaching Workouts Templates Exit Coaching Settings T…" at bounding box center [665, 345] width 1331 height 690
click at [266, 239] on div "Duplicate week" at bounding box center [299, 240] width 184 height 31
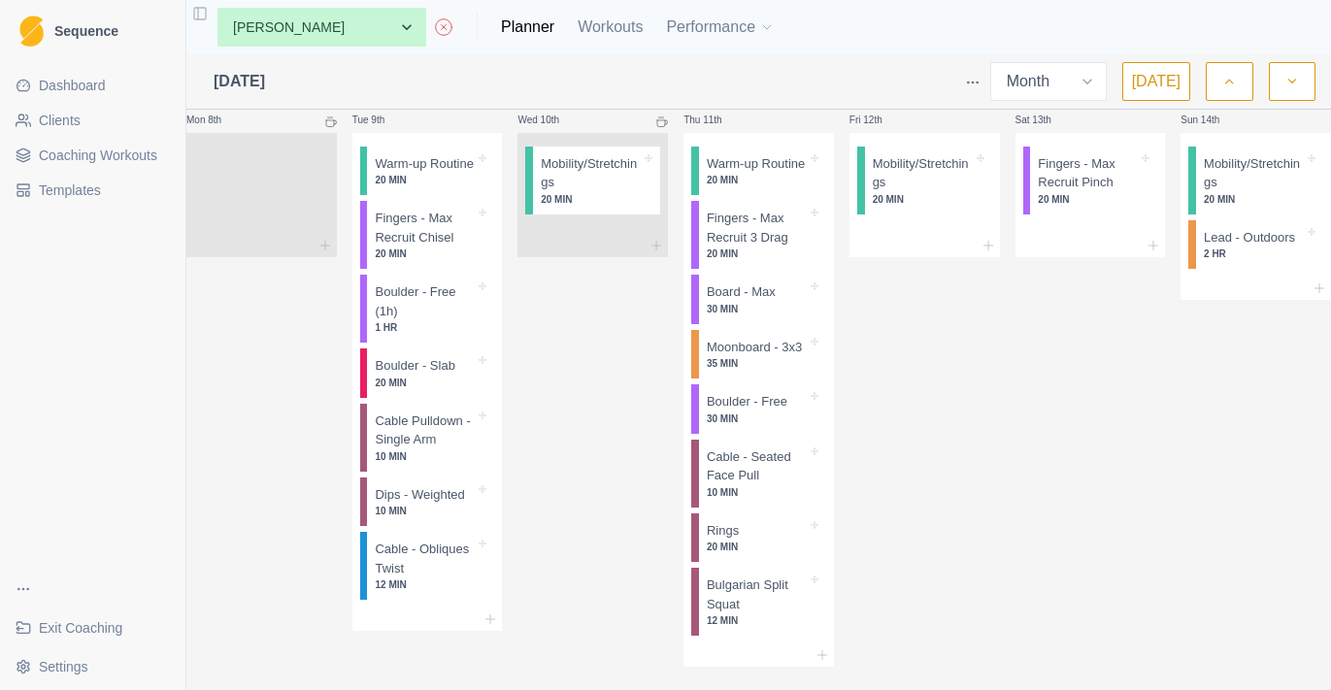
scroll to position [607, 0]
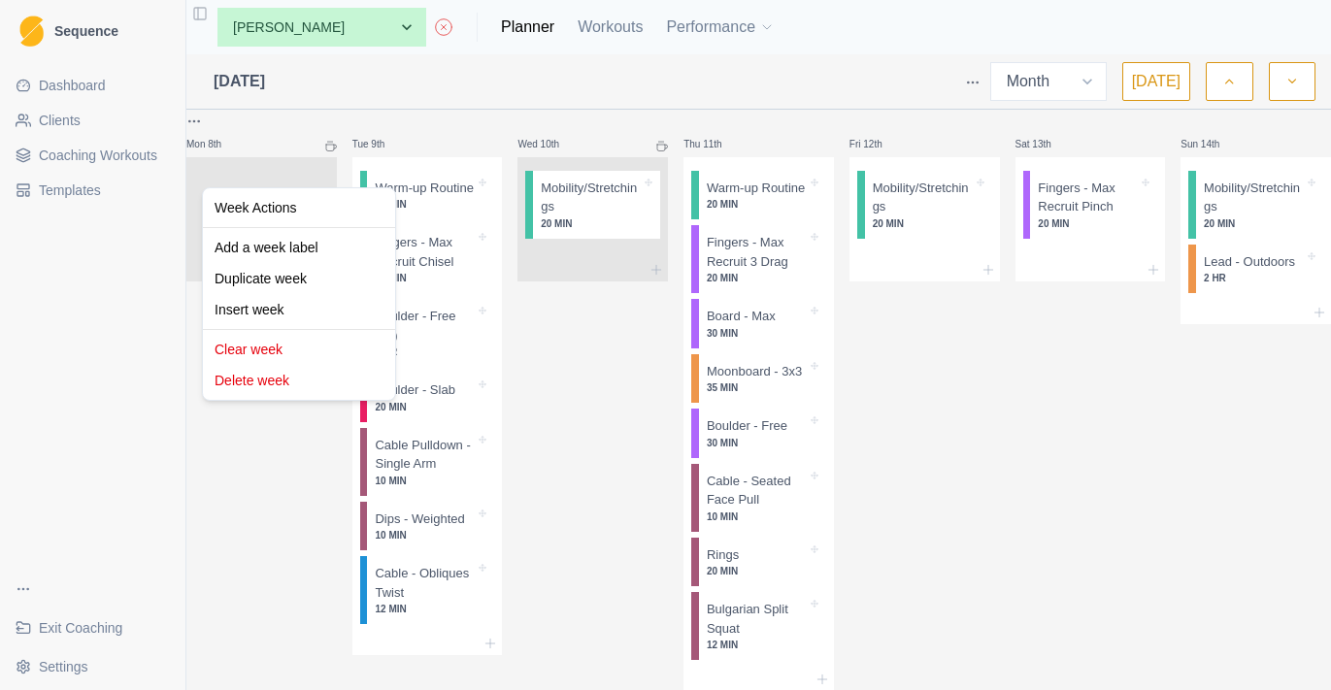
click at [217, 166] on html "Sequence Dashboard Clients Coaching Workouts Templates Exit Coaching Settings T…" at bounding box center [665, 345] width 1331 height 690
click at [329, 253] on div "Add a week label" at bounding box center [299, 247] width 184 height 31
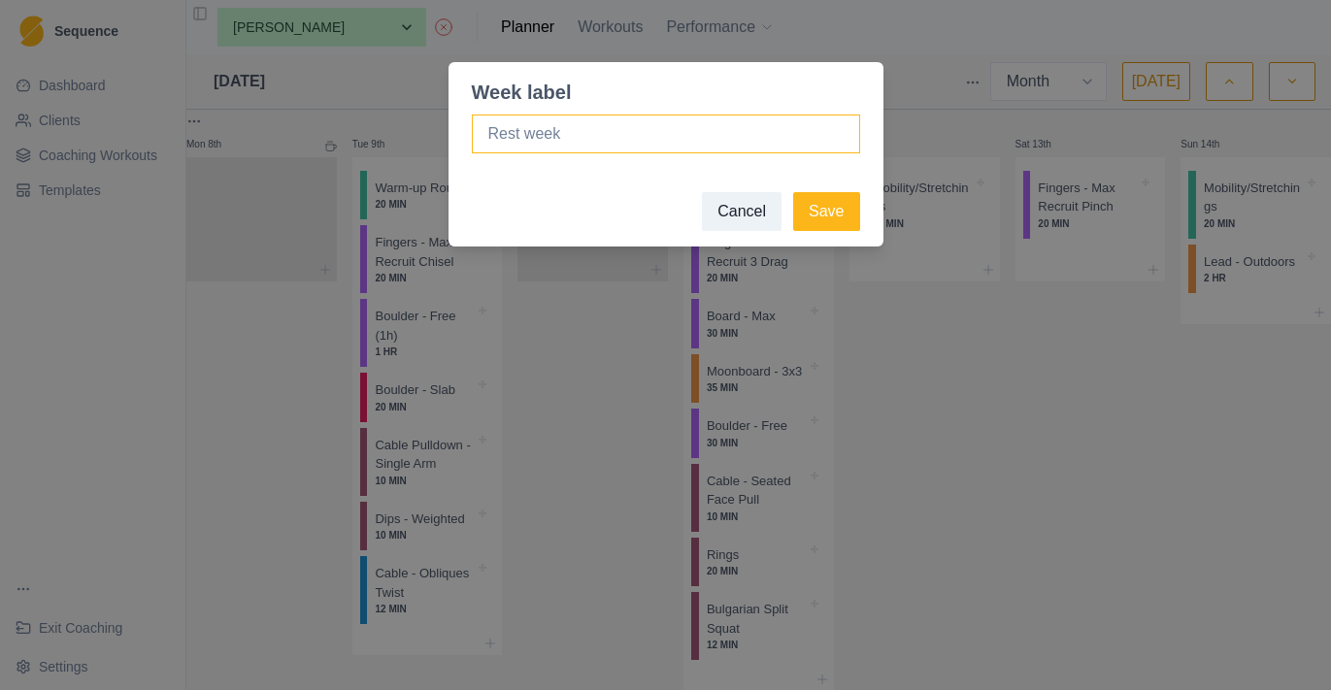
click at [647, 135] on input at bounding box center [666, 134] width 388 height 39
type input "Micro Cycle Deload"
drag, startPoint x: 864, startPoint y: 380, endPoint x: 834, endPoint y: 340, distance: 49.9
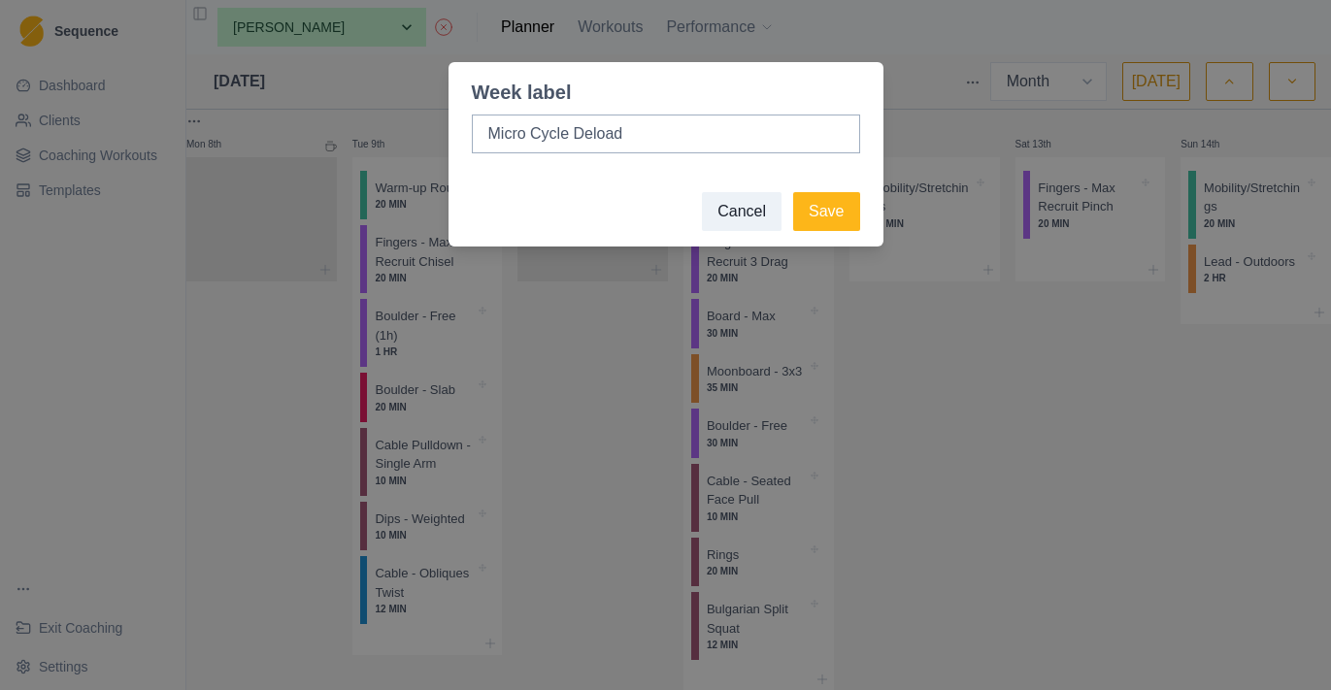
click at [859, 380] on div "Week label Micro Cycle Deload Cancel Save" at bounding box center [665, 345] width 1331 height 690
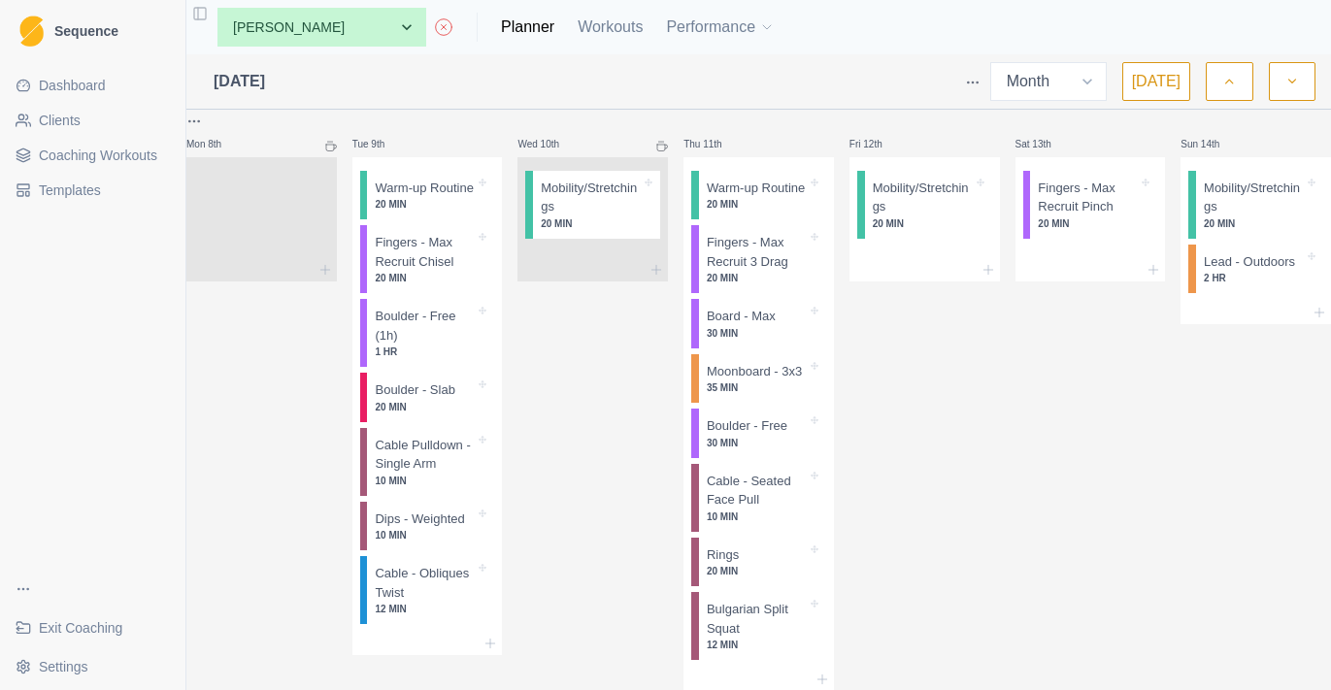
click at [219, 165] on html "Sequence Dashboard Clients Coaching Workouts Templates Exit Coaching Settings T…" at bounding box center [665, 345] width 1331 height 690
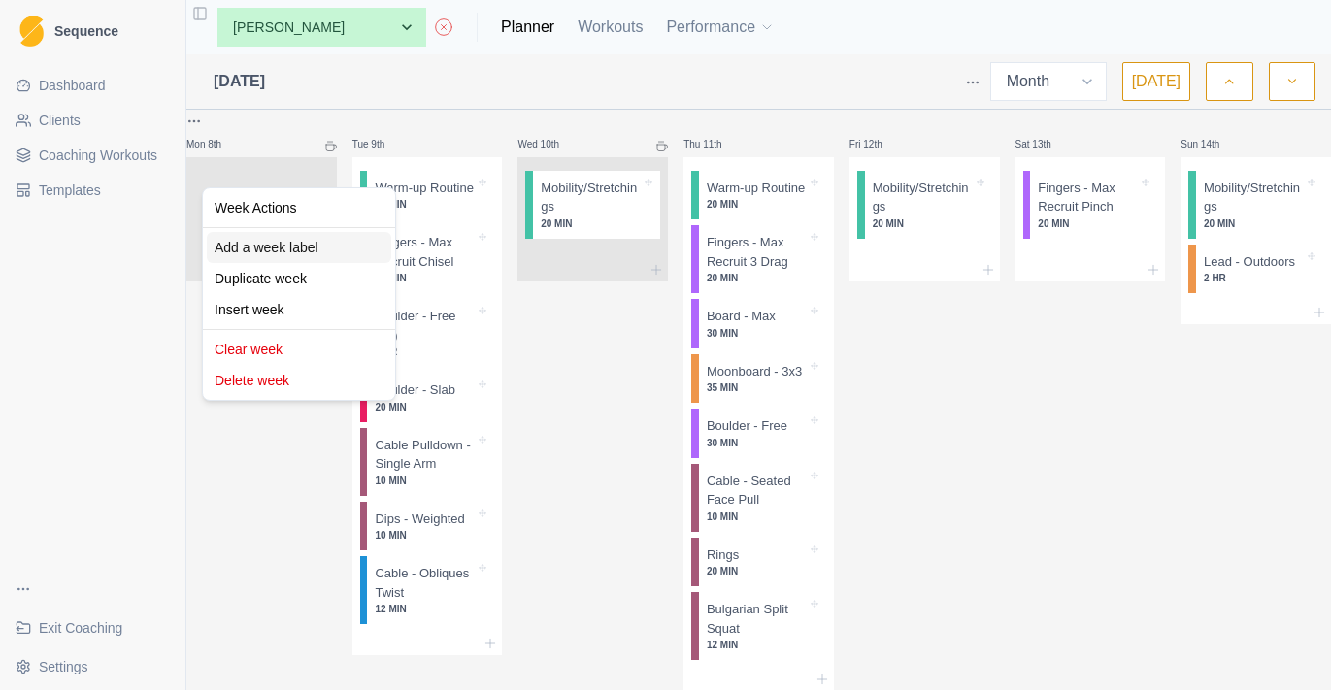
click at [286, 238] on div "Add a week label" at bounding box center [299, 247] width 184 height 31
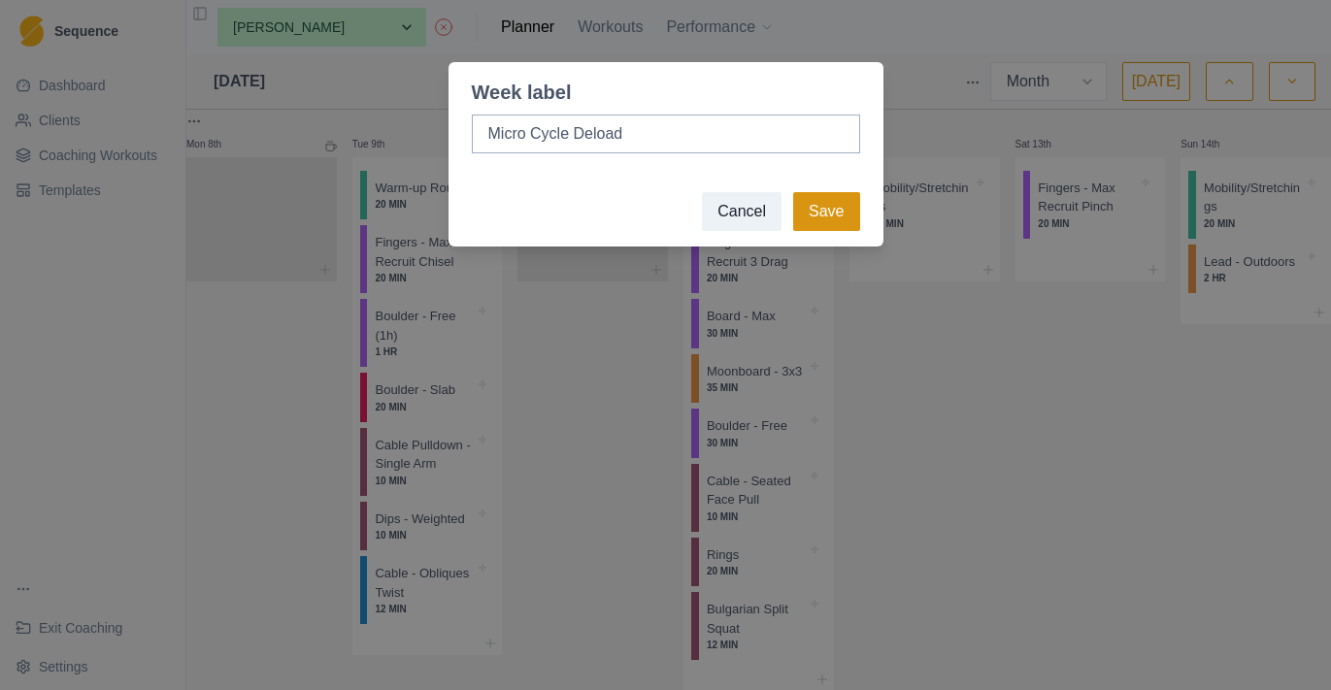
click at [836, 200] on button "Save" at bounding box center [826, 211] width 66 height 39
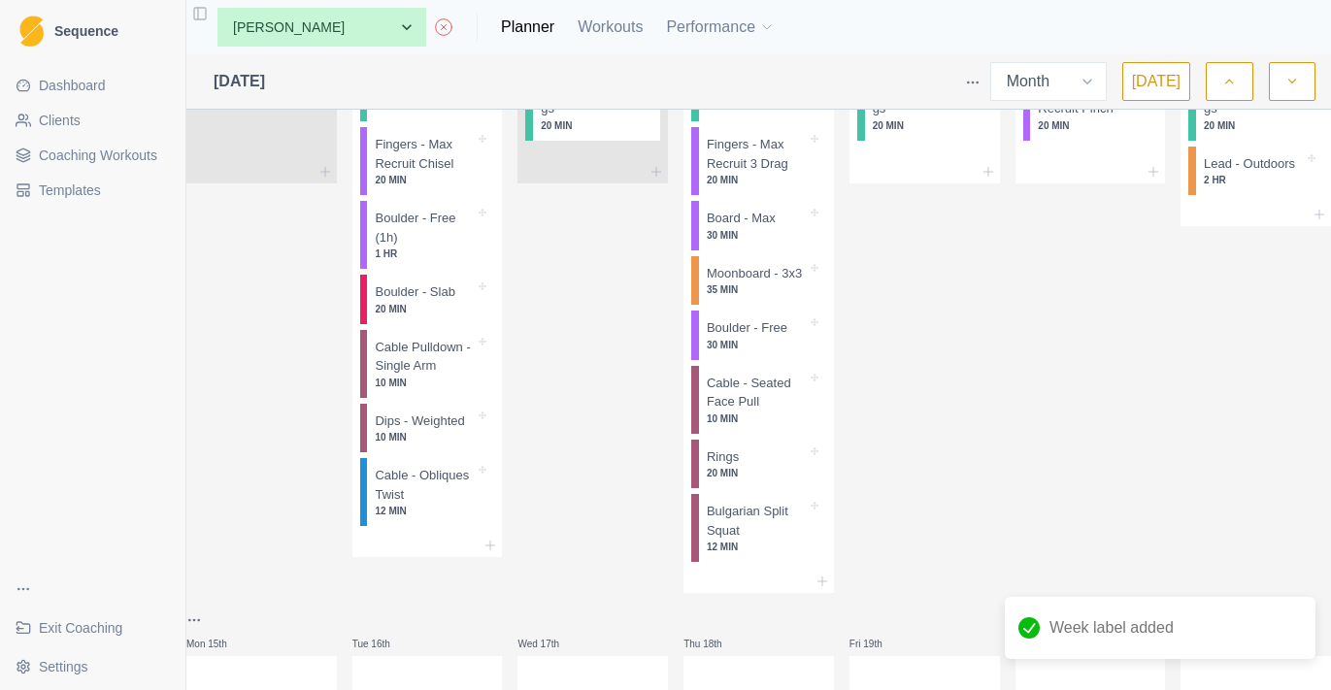
scroll to position [709, 0]
click at [493, 549] on icon at bounding box center [490, 542] width 16 height 16
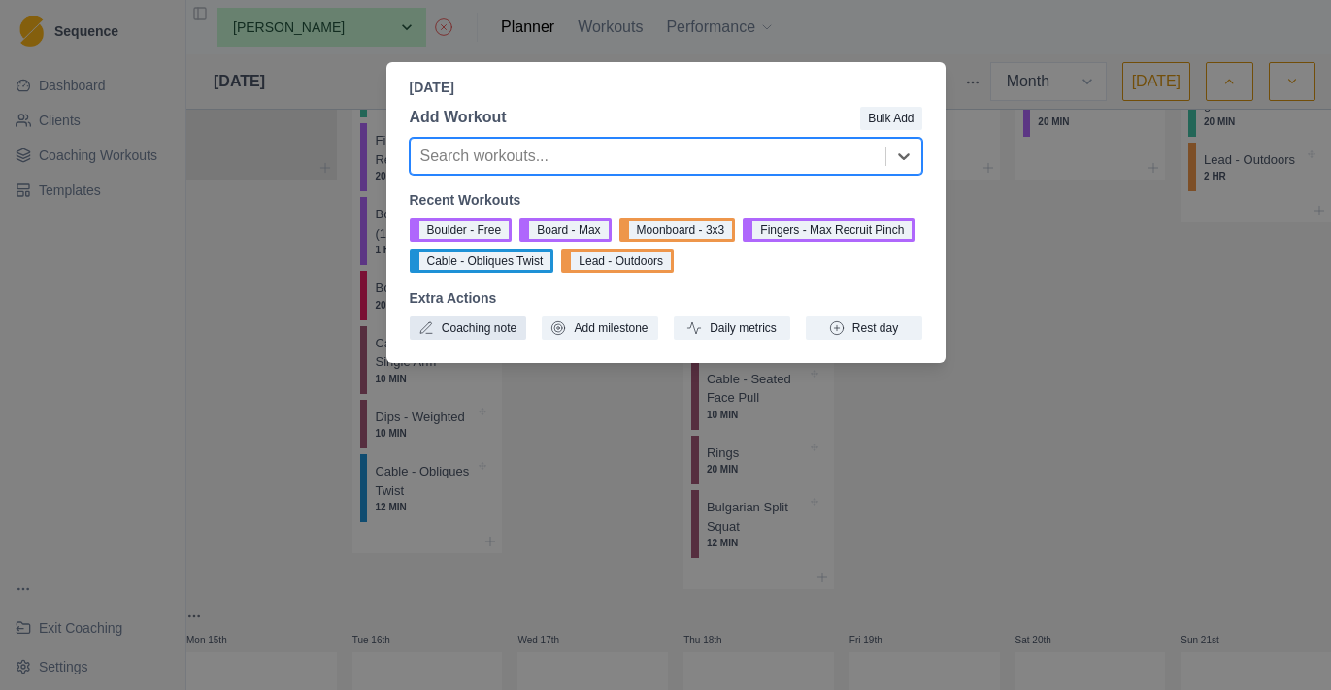
click at [485, 335] on button "Coaching note" at bounding box center [468, 327] width 116 height 23
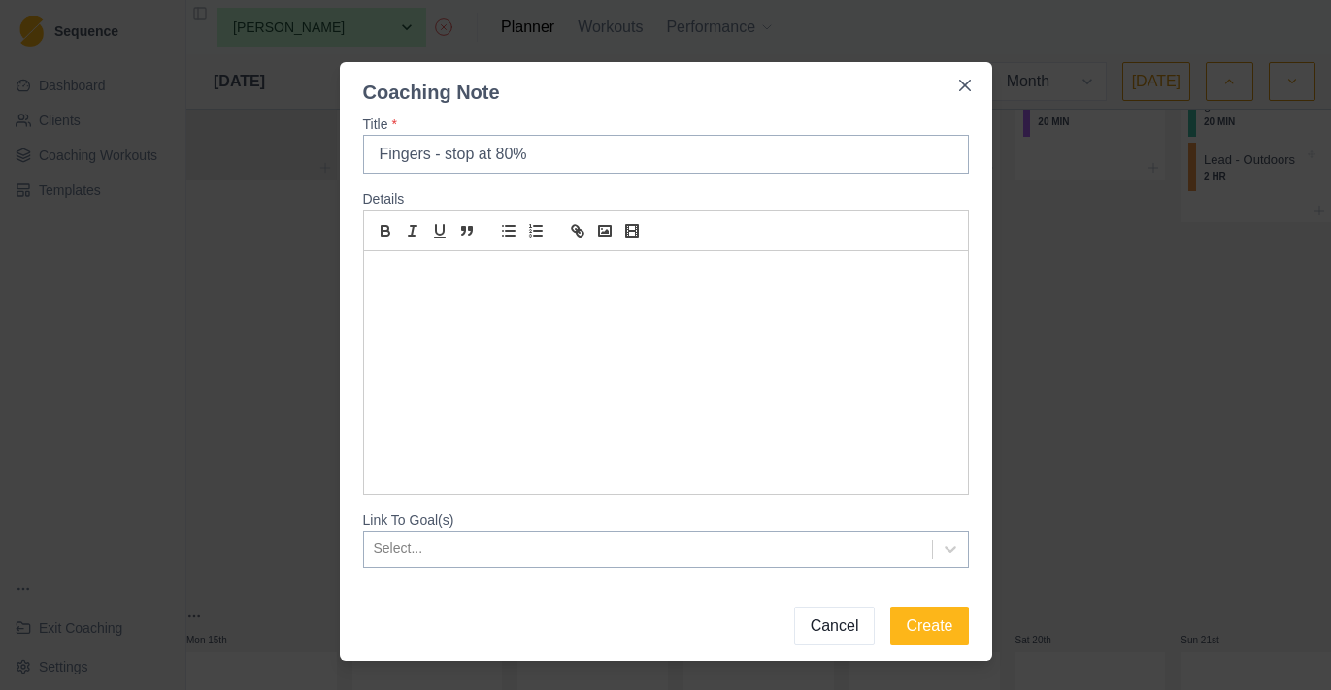
type input "Fingers - stop at 80%"
click at [612, 487] on div at bounding box center [666, 372] width 604 height 243
click at [922, 619] on button "Create" at bounding box center [929, 626] width 78 height 39
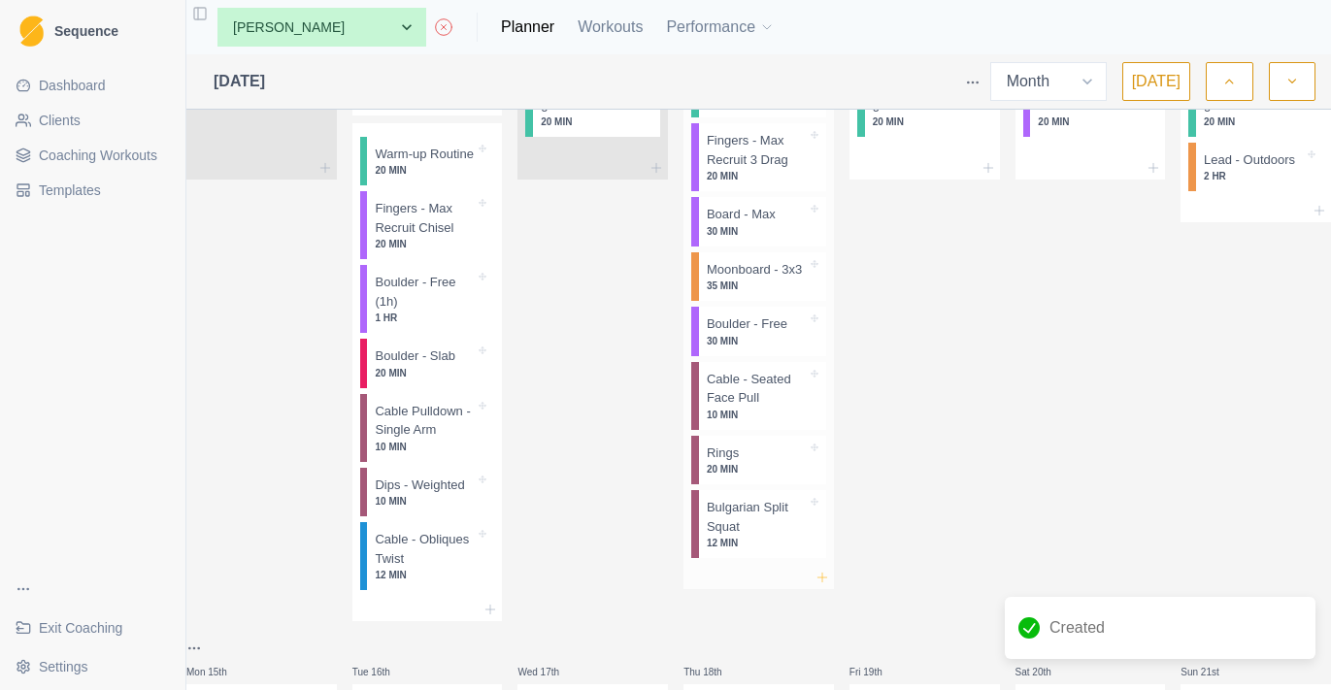
click at [814, 585] on icon at bounding box center [822, 578] width 16 height 16
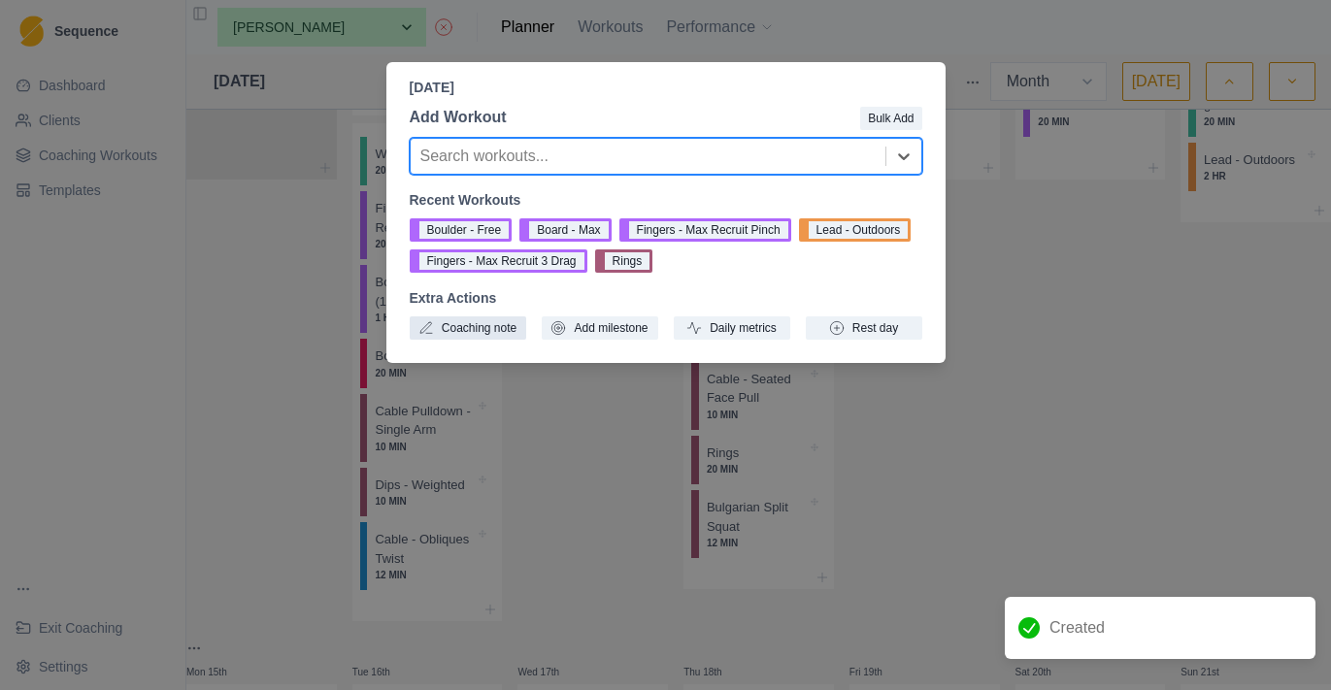
click at [484, 322] on button "Coaching note" at bounding box center [468, 327] width 116 height 23
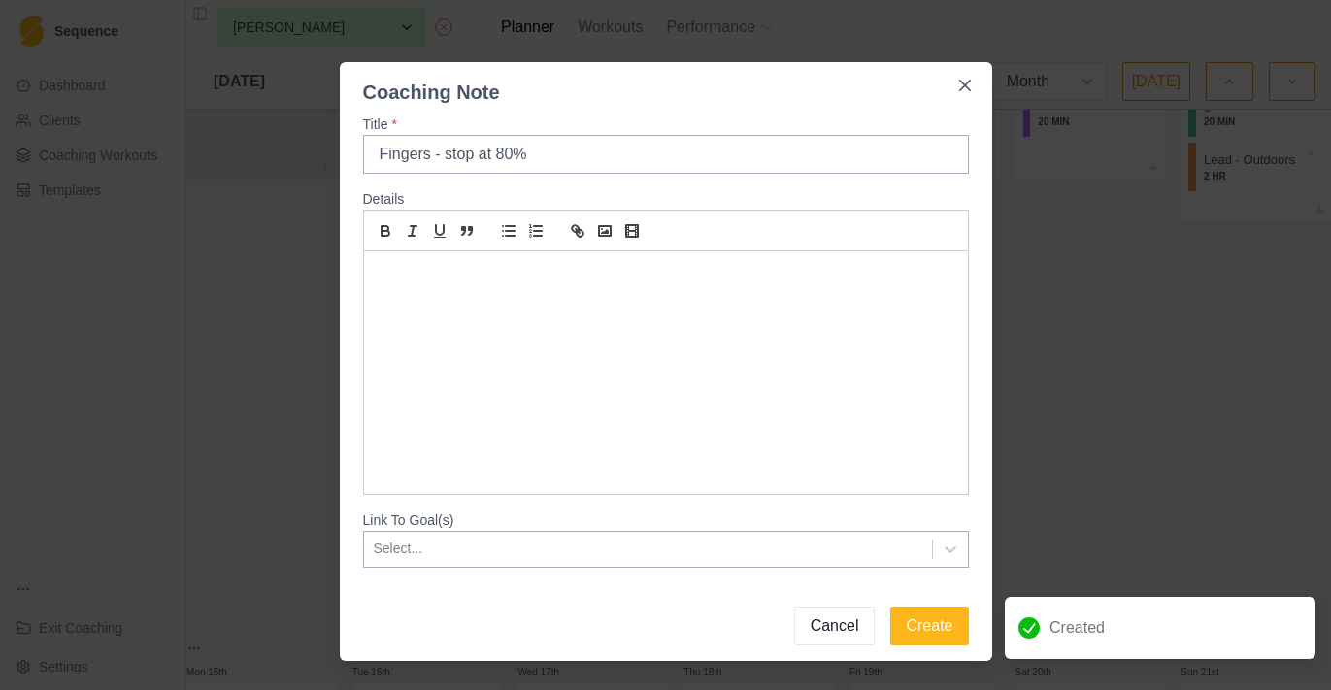
type input "Fingers - stop at 80%"
click at [484, 322] on div "To enrich screen reader interactions, please activate Accessibility in Grammarl…" at bounding box center [666, 372] width 604 height 243
click at [906, 615] on button "Create" at bounding box center [929, 626] width 78 height 39
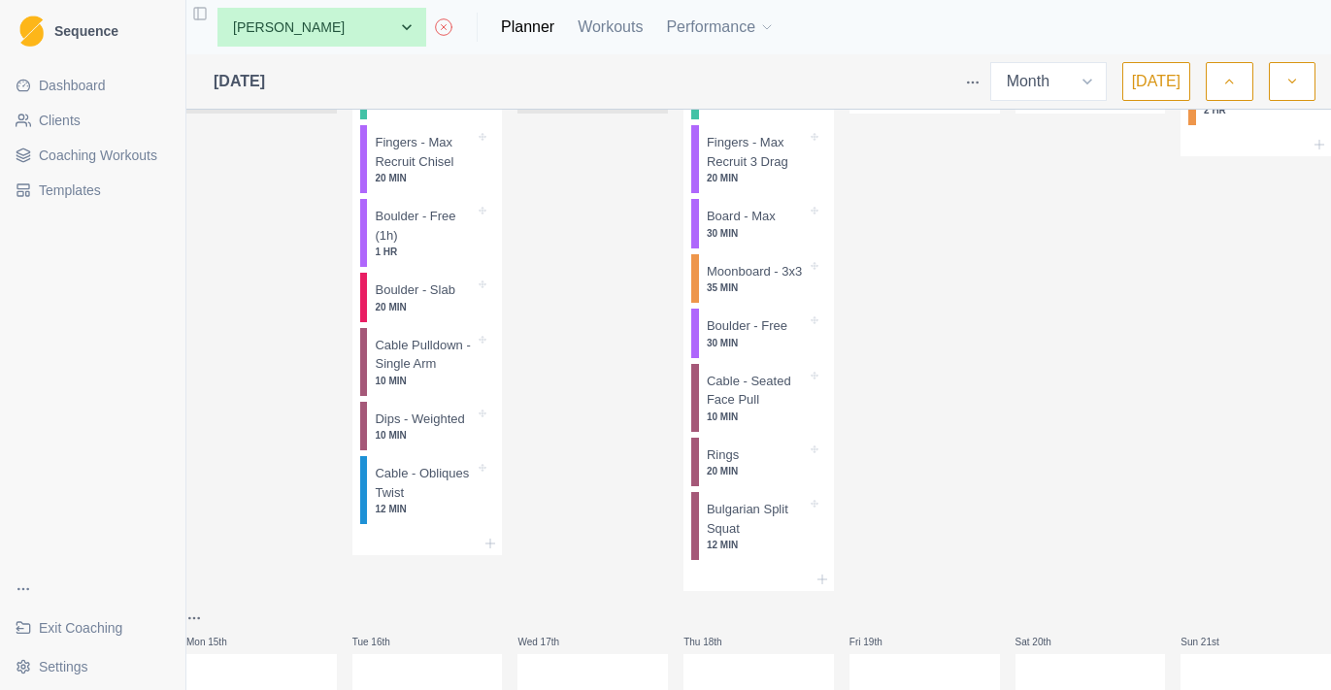
scroll to position [779, 0]
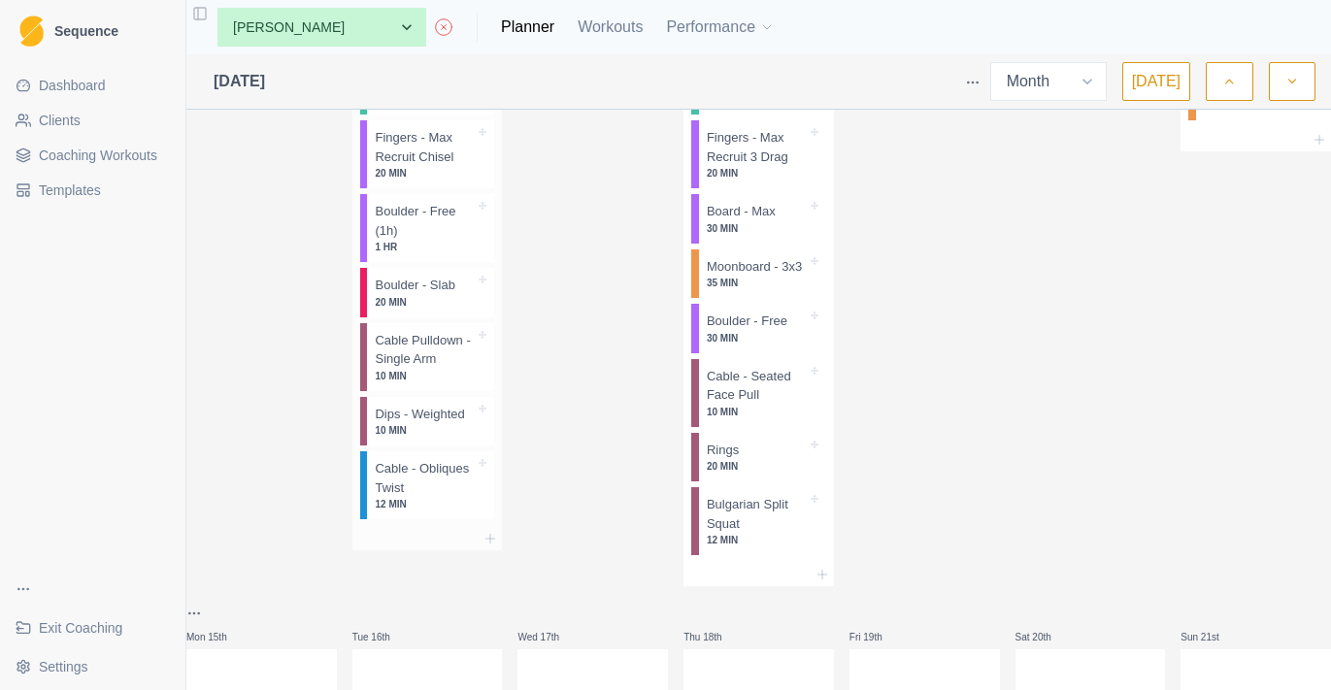
click at [497, 550] on div at bounding box center [427, 538] width 150 height 23
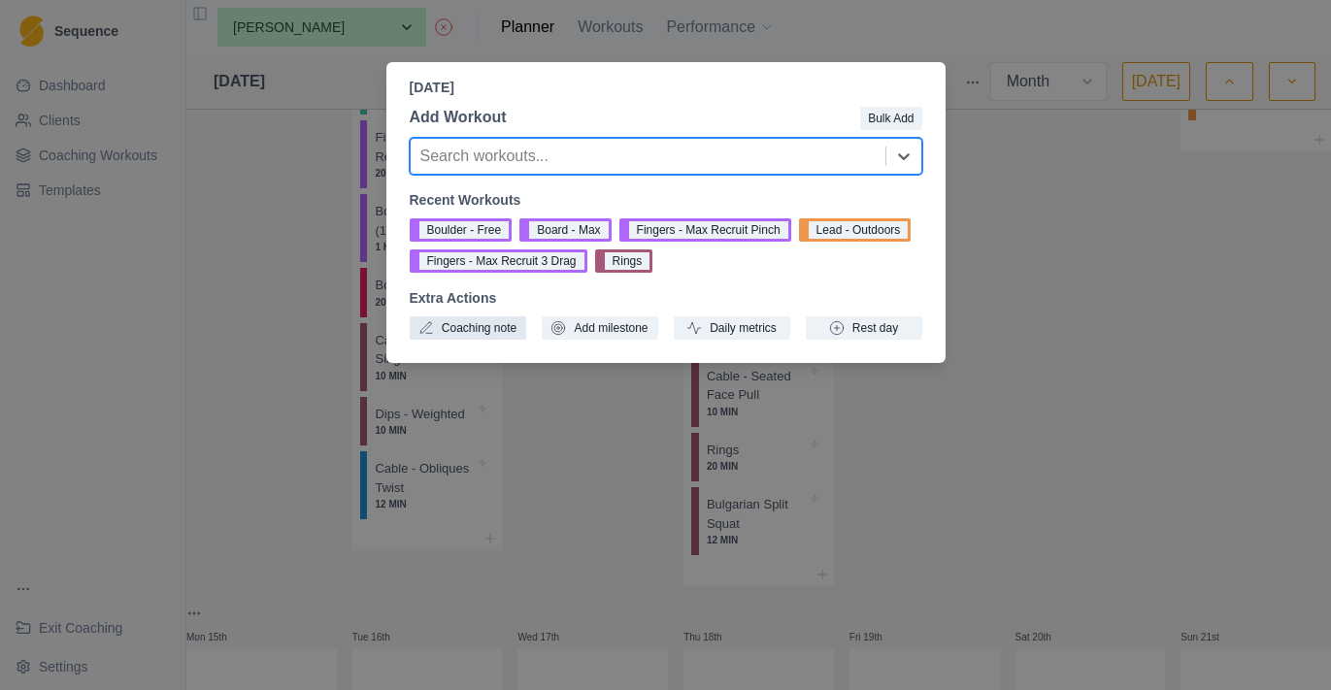
click at [509, 329] on button "Coaching note" at bounding box center [468, 327] width 116 height 23
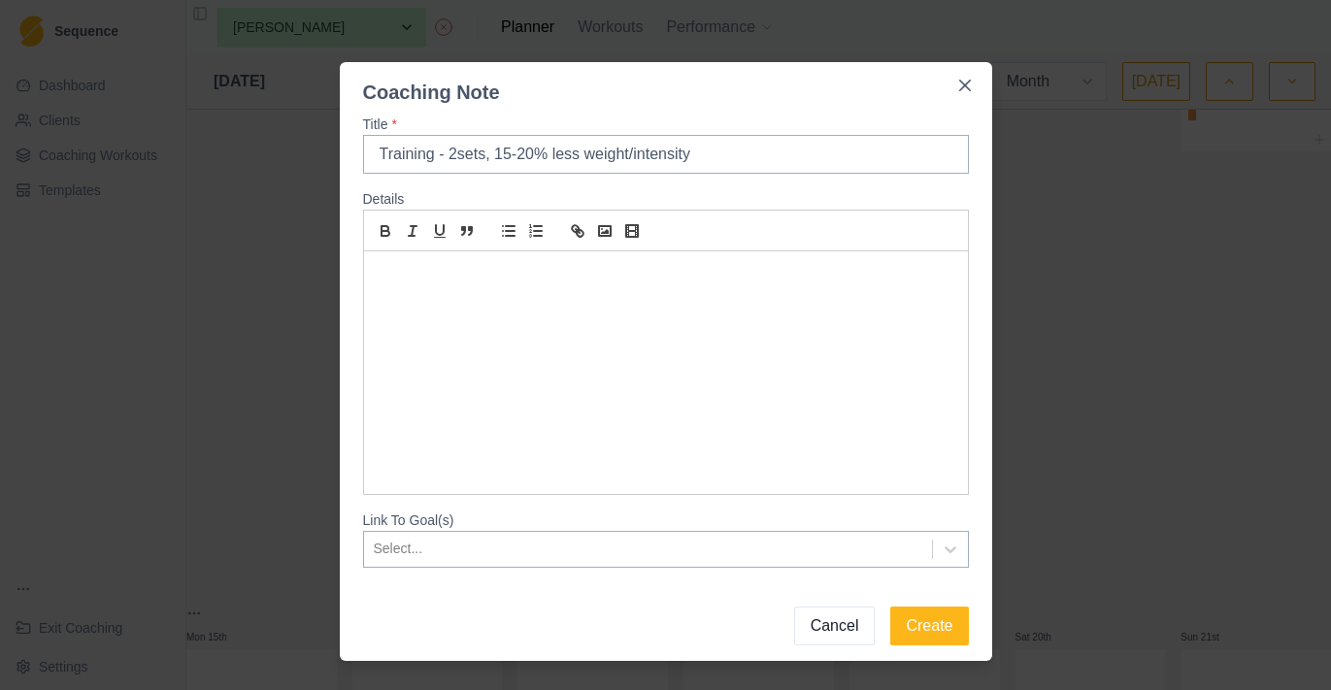
type input "Training - 2sets, 15-20% less weight/intensity"
click at [628, 397] on div at bounding box center [666, 372] width 604 height 243
click at [957, 637] on button "Create" at bounding box center [929, 626] width 78 height 39
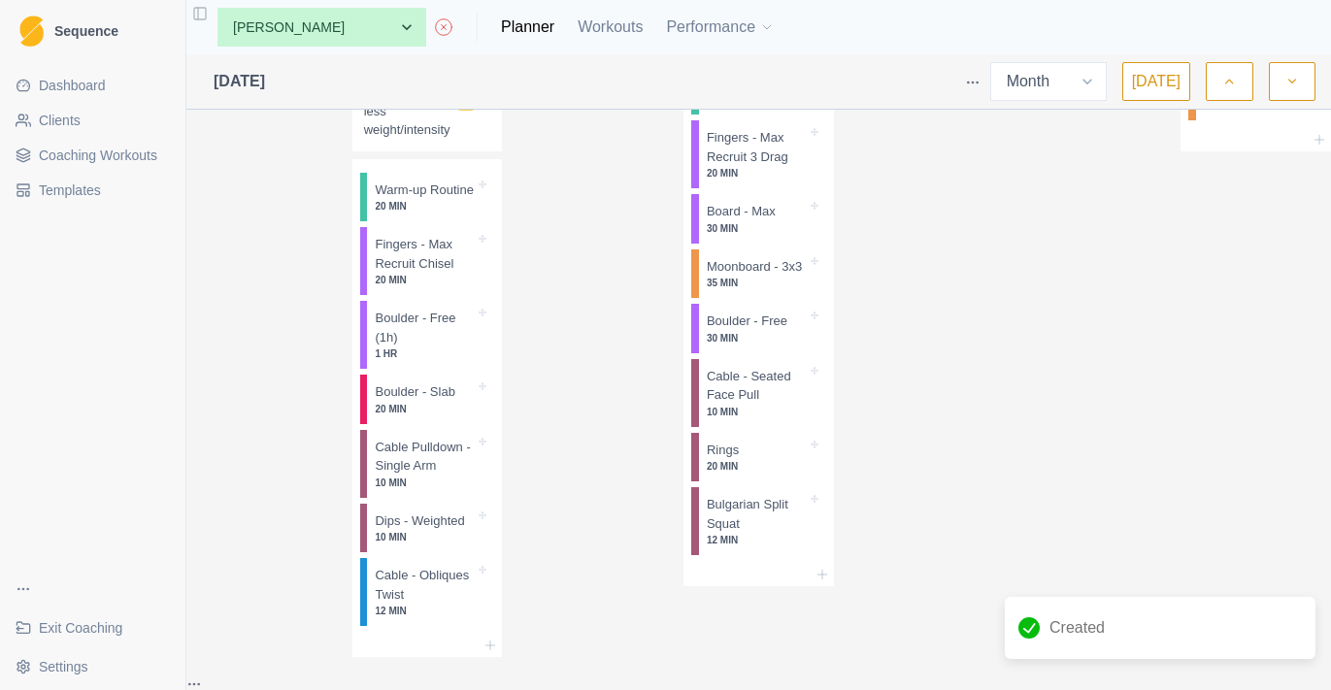
scroll to position [839, 0]
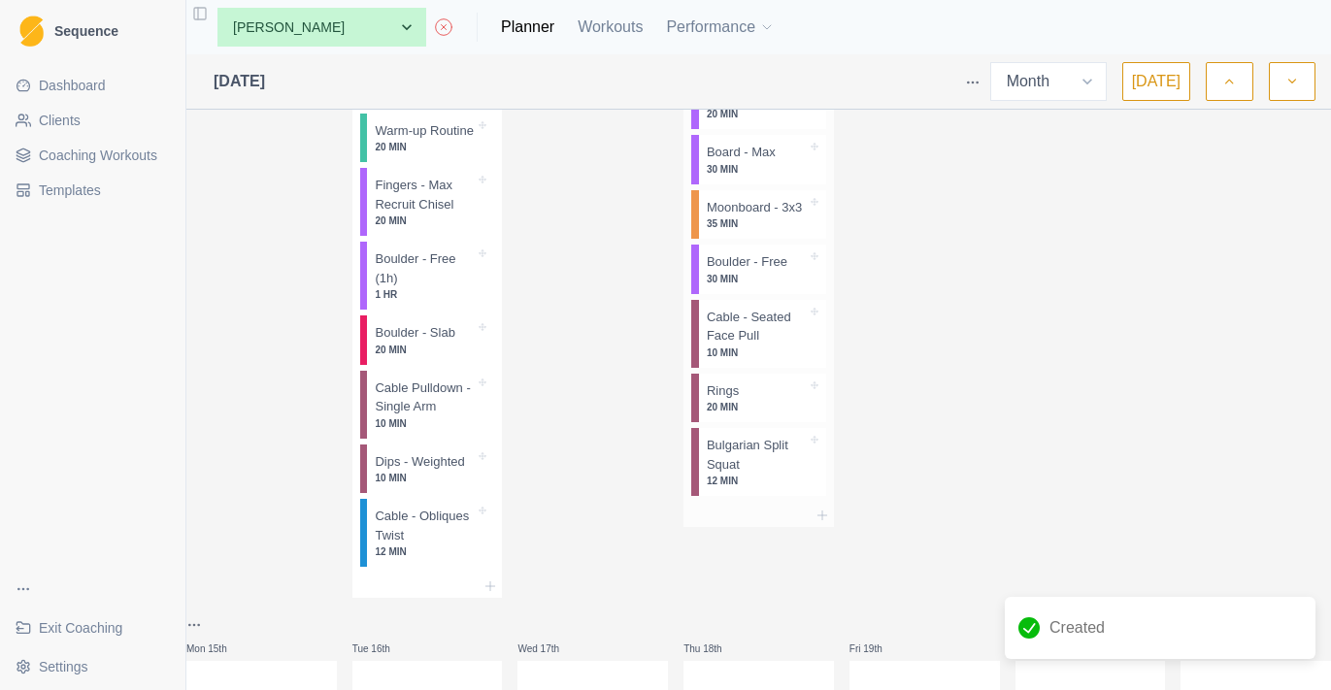
click at [824, 527] on div at bounding box center [758, 515] width 150 height 23
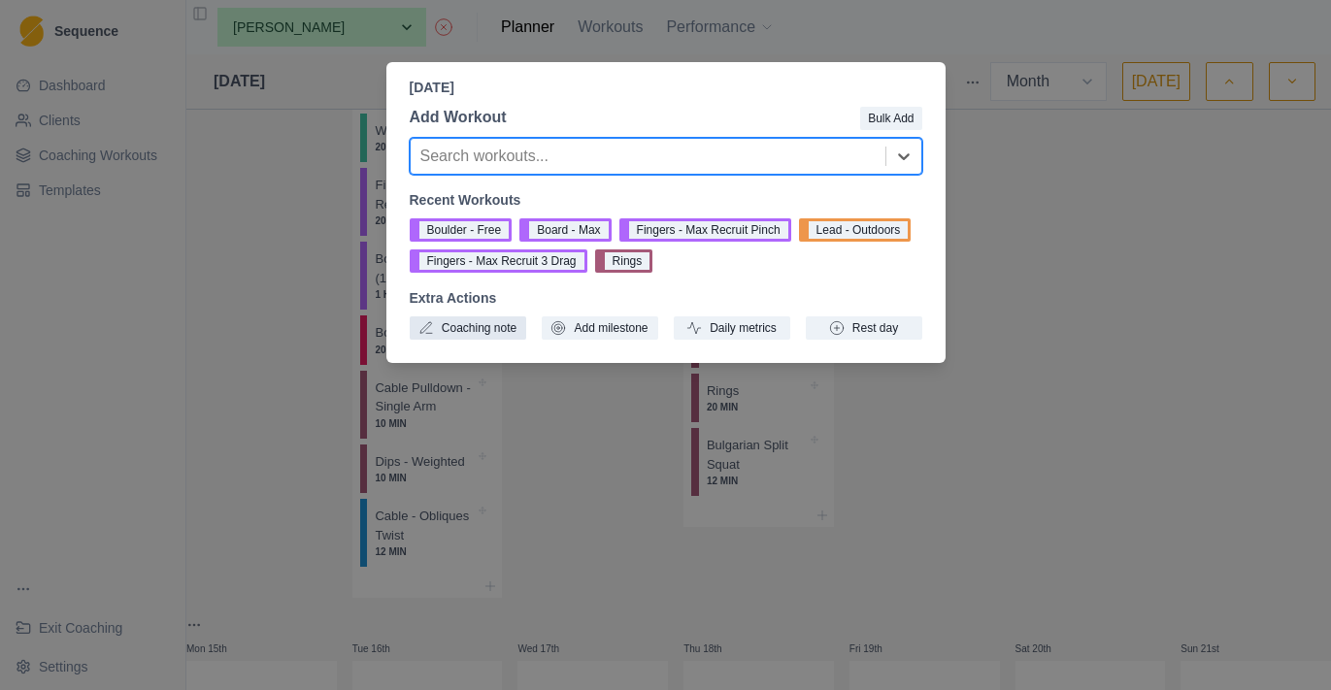
click at [495, 334] on button "Coaching note" at bounding box center [468, 327] width 116 height 23
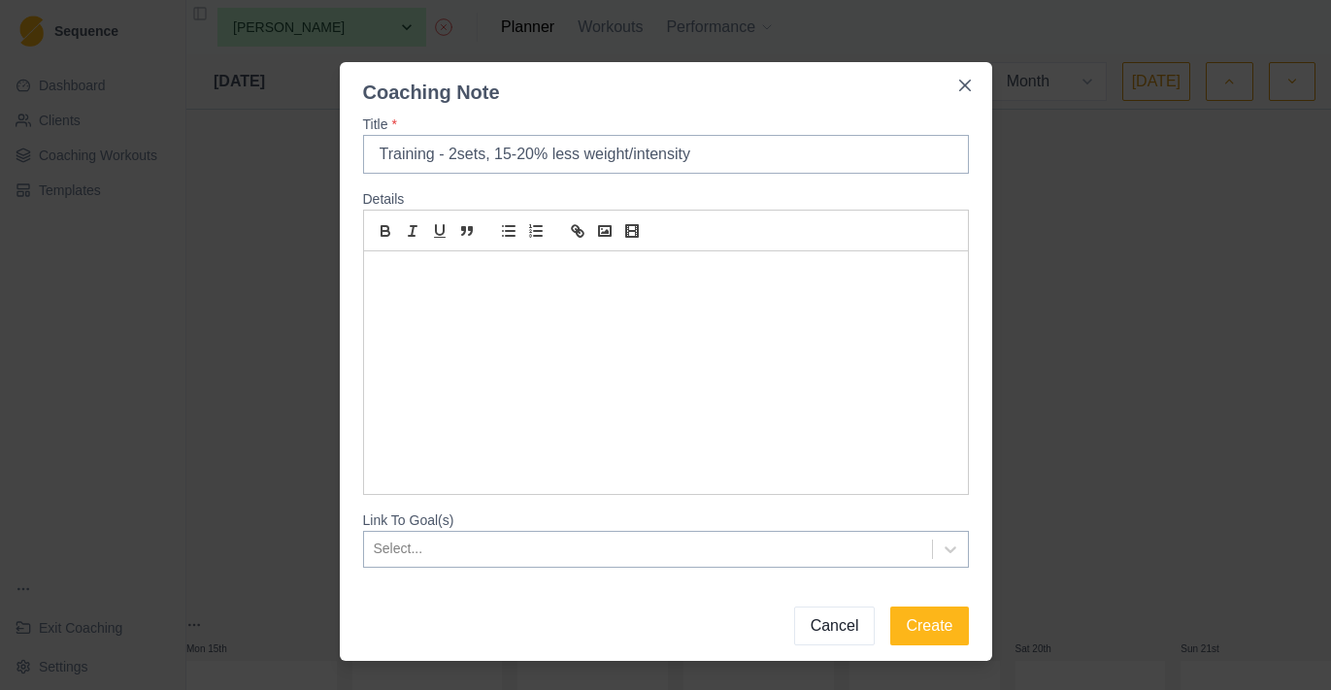
type input "Training - 2sets, 15-20% less weight/intensity"
click at [523, 321] on div at bounding box center [666, 372] width 604 height 243
click at [914, 615] on button "Create" at bounding box center [929, 626] width 78 height 39
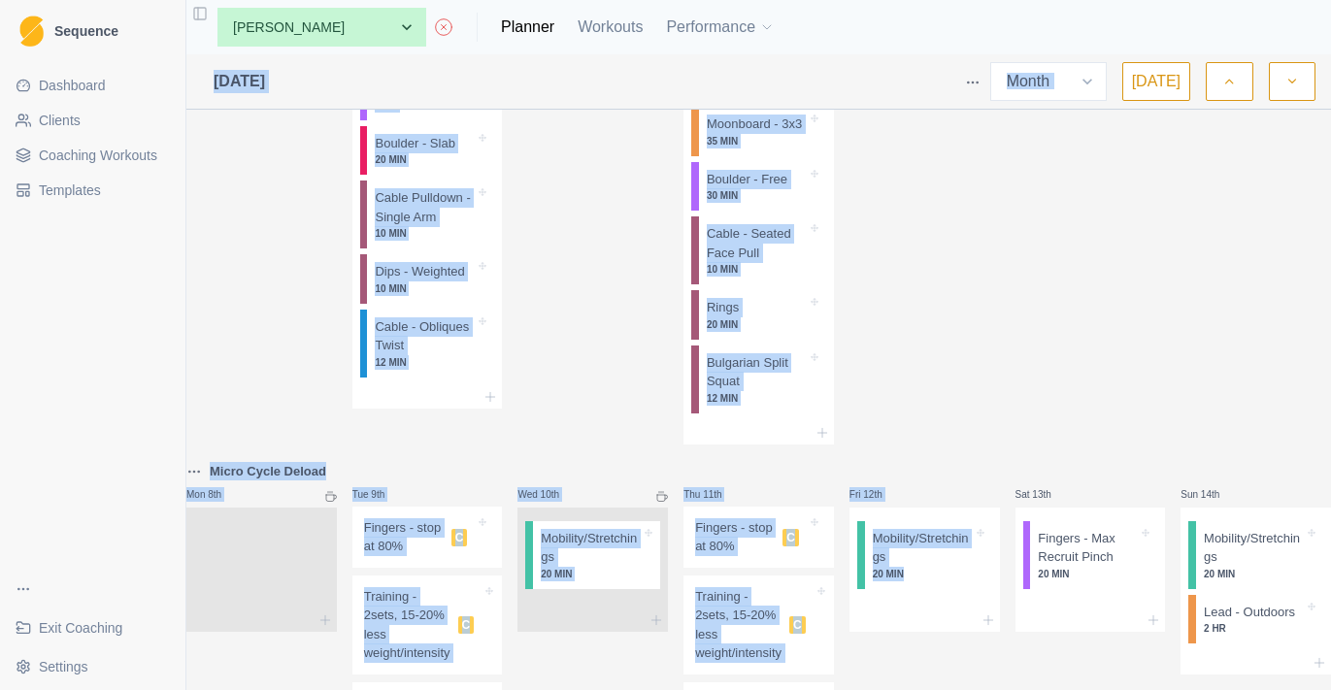
scroll to position [0, 0]
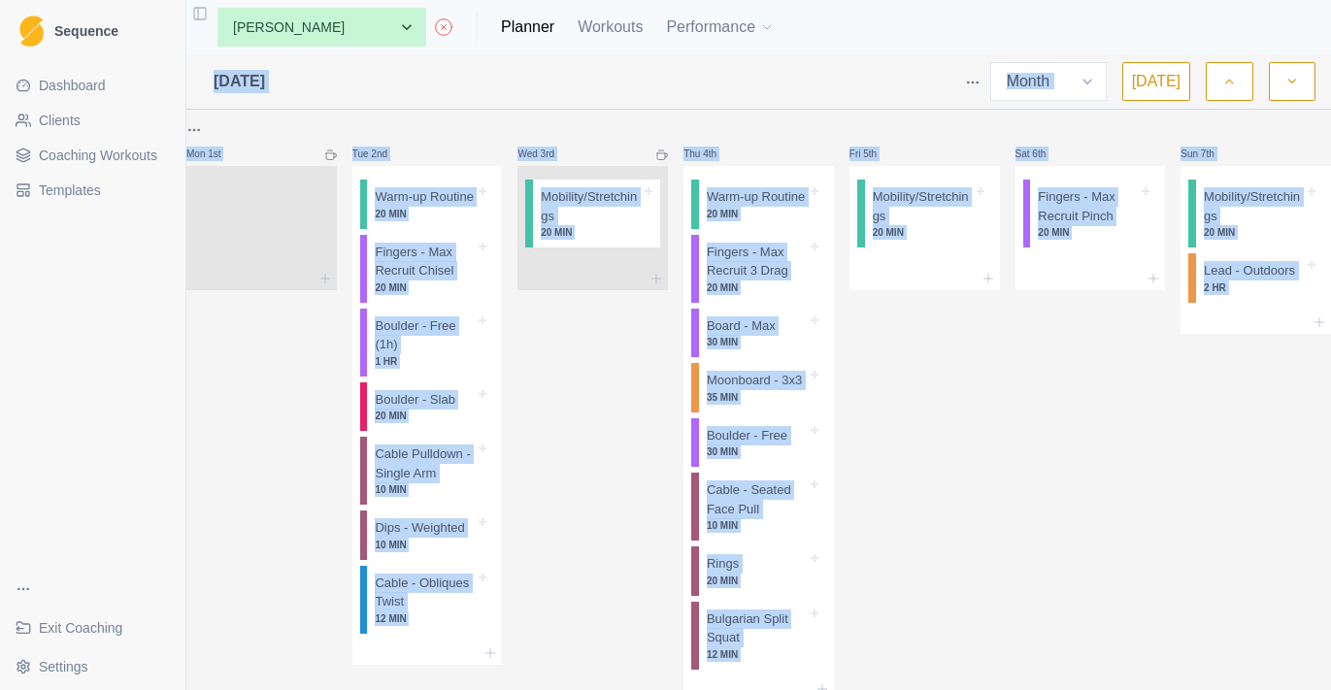
drag, startPoint x: 955, startPoint y: 347, endPoint x: 1144, endPoint y: -78, distance: 464.5
click at [1144, 0] on html "Sequence Dashboard Clients Coaching Workouts Templates Exit Coaching Settings T…" at bounding box center [665, 345] width 1331 height 690
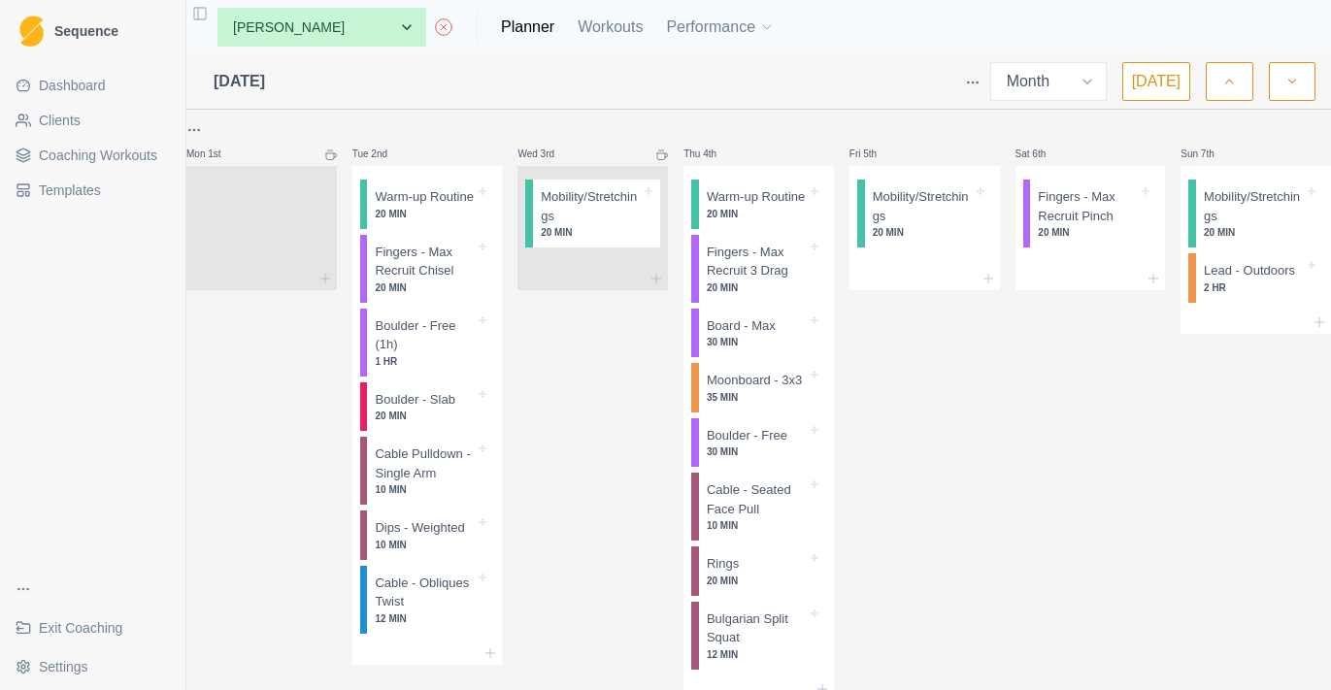
drag, startPoint x: 1144, startPoint y: -78, endPoint x: 794, endPoint y: 69, distance: 379.8
click at [794, 69] on div at bounding box center [610, 81] width 690 height 39
